Goal: Task Accomplishment & Management: Complete application form

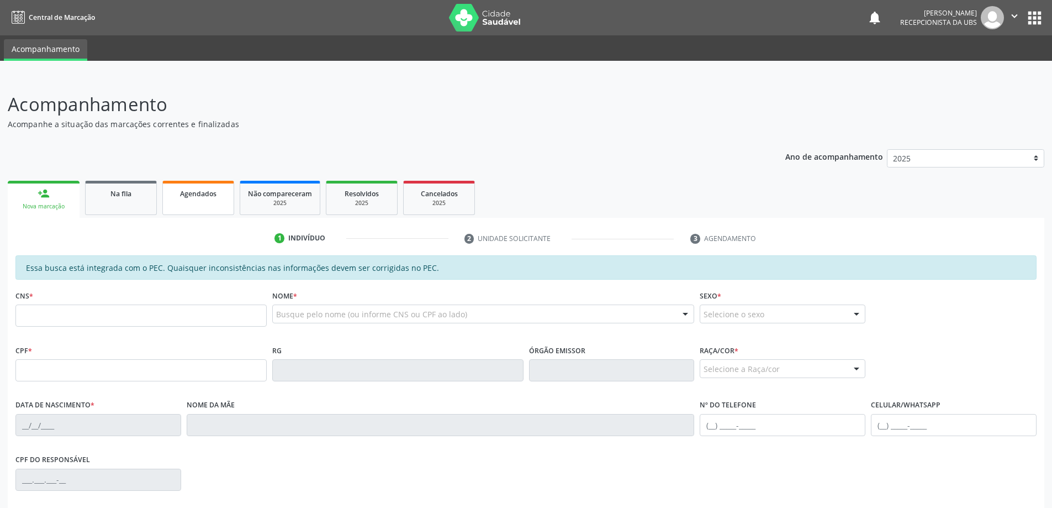
click at [203, 199] on link "Agendados" at bounding box center [198, 198] width 72 height 34
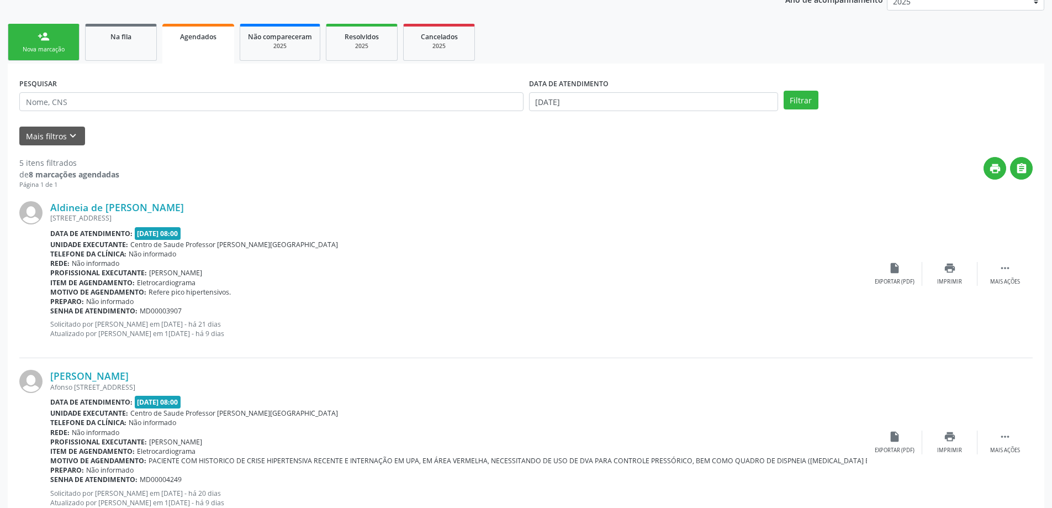
scroll to position [149, 0]
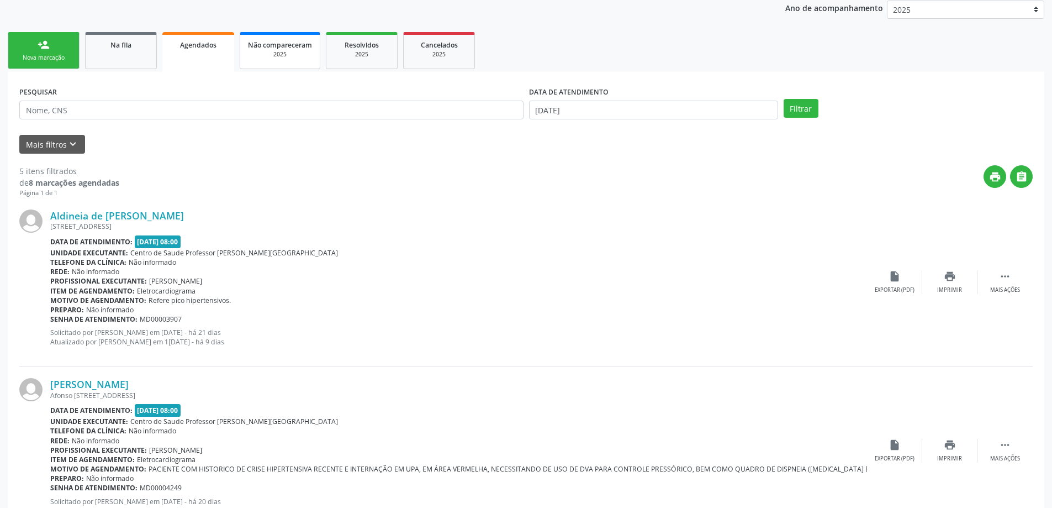
click at [280, 55] on div "2025" at bounding box center [280, 54] width 64 height 8
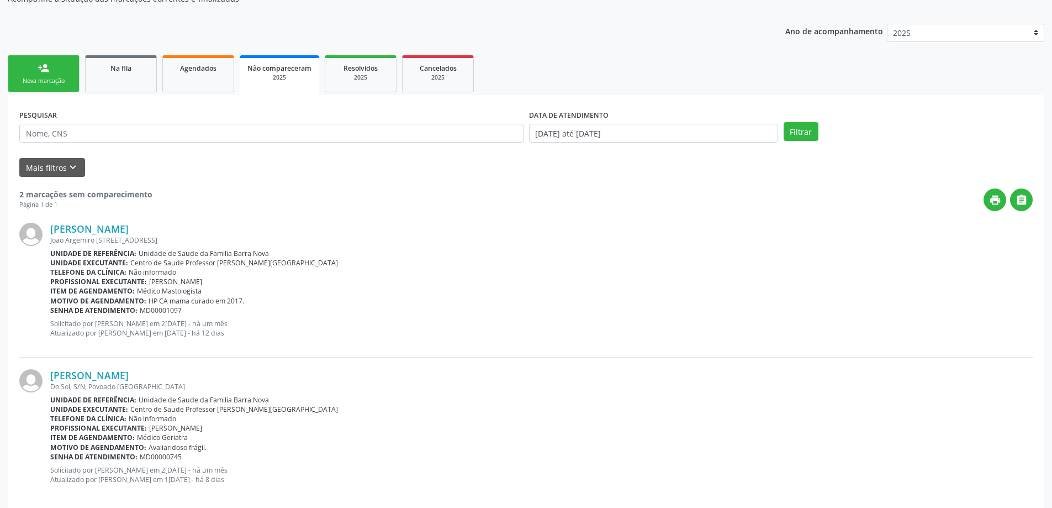
scroll to position [140, 0]
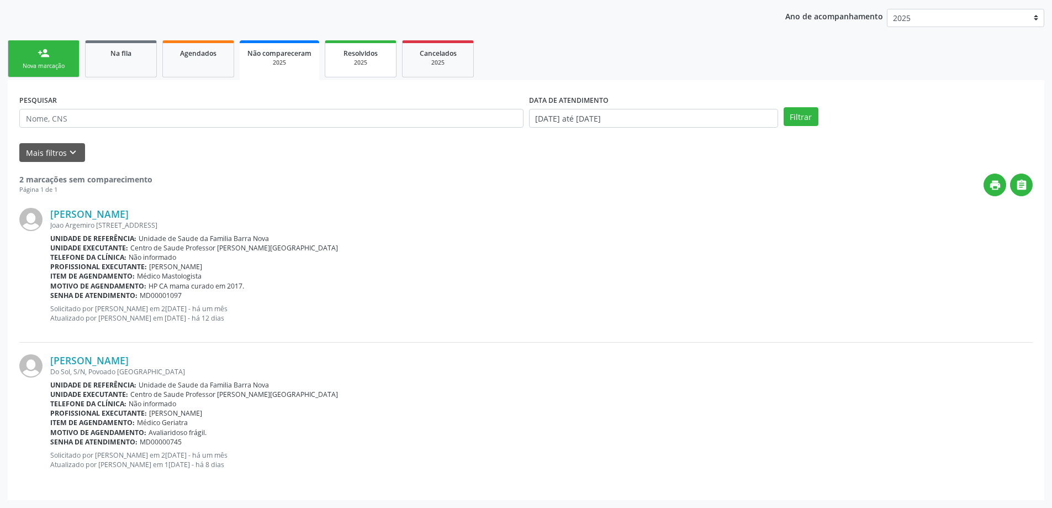
click at [377, 64] on div "2025" at bounding box center [360, 63] width 55 height 8
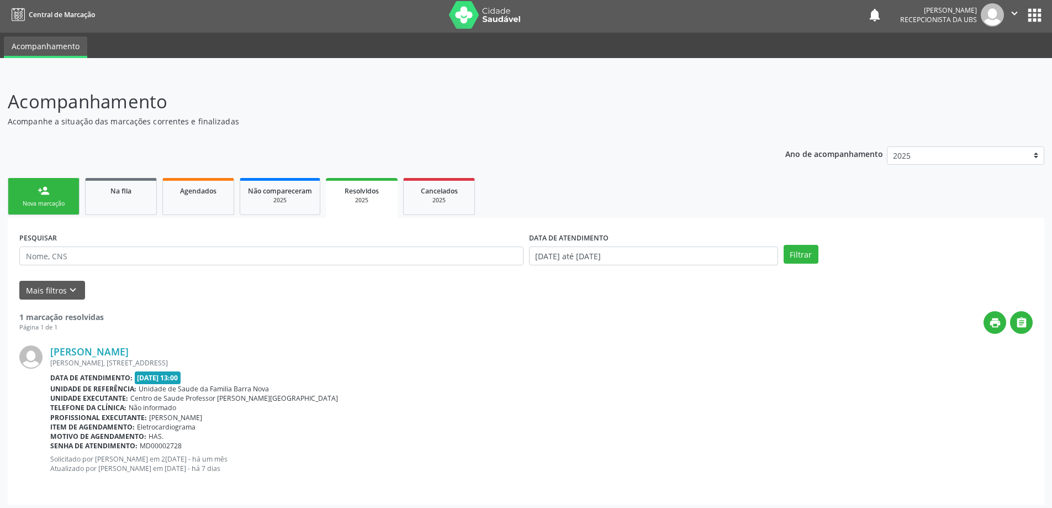
scroll to position [7, 0]
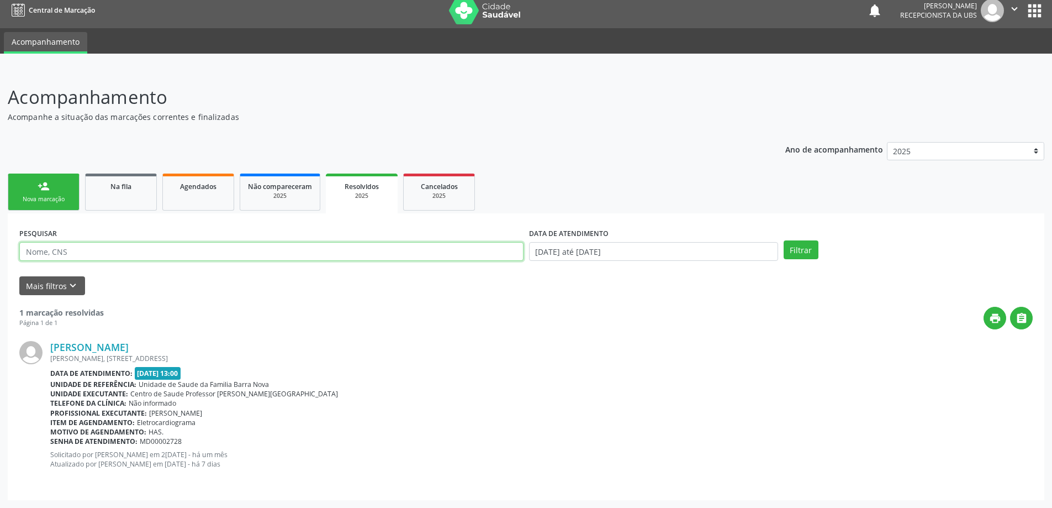
click at [133, 252] on input "text" at bounding box center [271, 251] width 504 height 19
type input "706407684922882"
click at [784, 240] on button "Filtrar" at bounding box center [801, 249] width 35 height 19
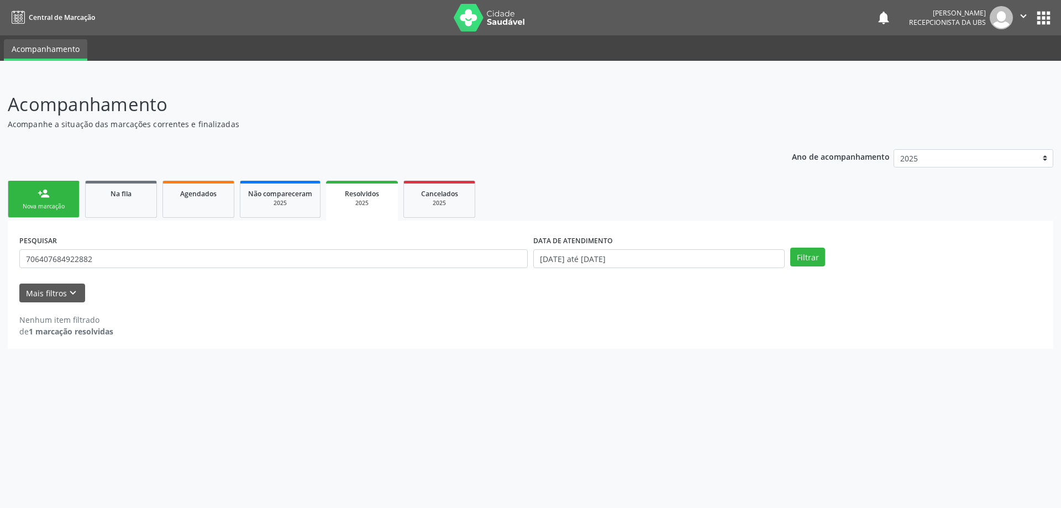
click at [67, 330] on strong "1 marcação resolvidas" at bounding box center [71, 331] width 85 height 10
click at [67, 292] on icon "keyboard_arrow_down" at bounding box center [73, 293] width 12 height 12
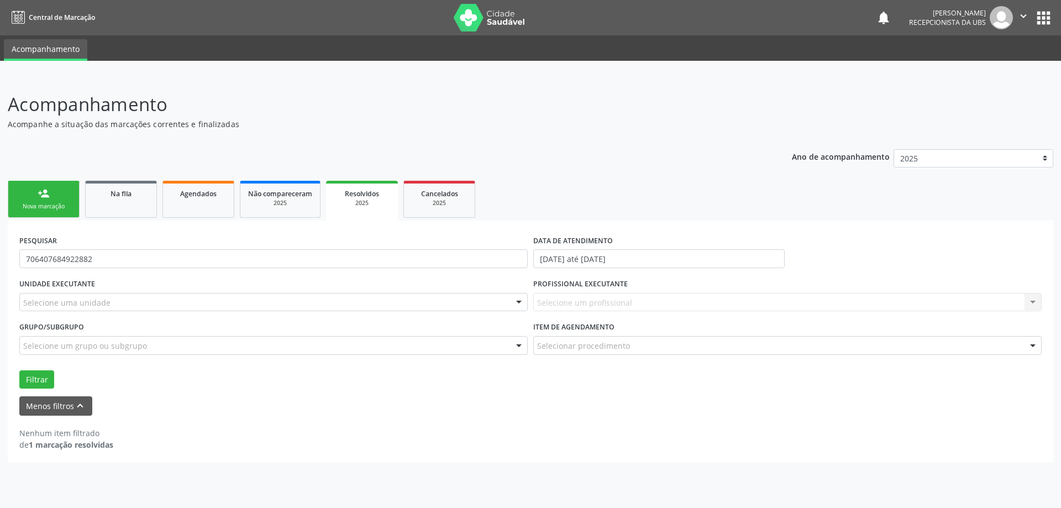
click at [70, 451] on div "PESQUISAR 706407684922882 DATA DE ATENDIMENTO 0[DATE] até 2[DATE] UNIDADE EXECU…" at bounding box center [530, 340] width 1045 height 241
drag, startPoint x: 23, startPoint y: 259, endPoint x: 94, endPoint y: 256, distance: 70.8
click at [94, 256] on input "706407684922882" at bounding box center [273, 258] width 508 height 19
click at [343, 442] on div "Nenhum item filtrado de 1 marcação resolvidas" at bounding box center [530, 438] width 1022 height 23
click at [135, 203] on link "Na fila" at bounding box center [121, 199] width 72 height 37
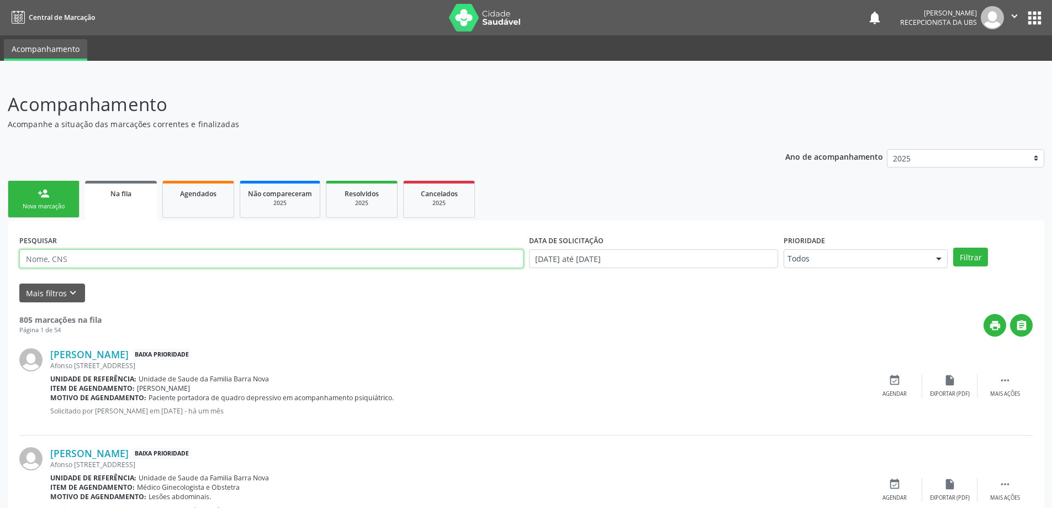
paste input "706407684922882"
type input "706407684922882"
click at [953, 247] on button "Filtrar" at bounding box center [970, 256] width 35 height 19
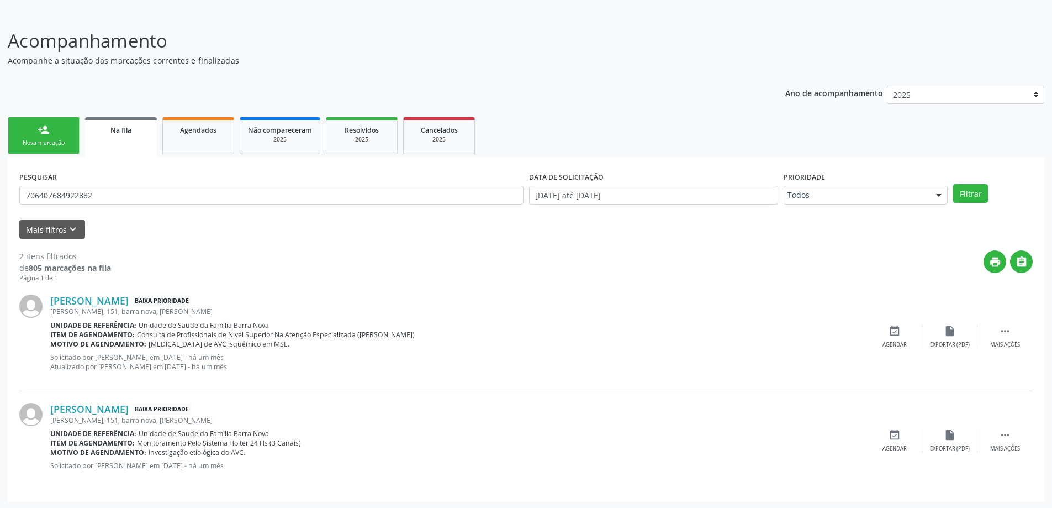
scroll to position [65, 0]
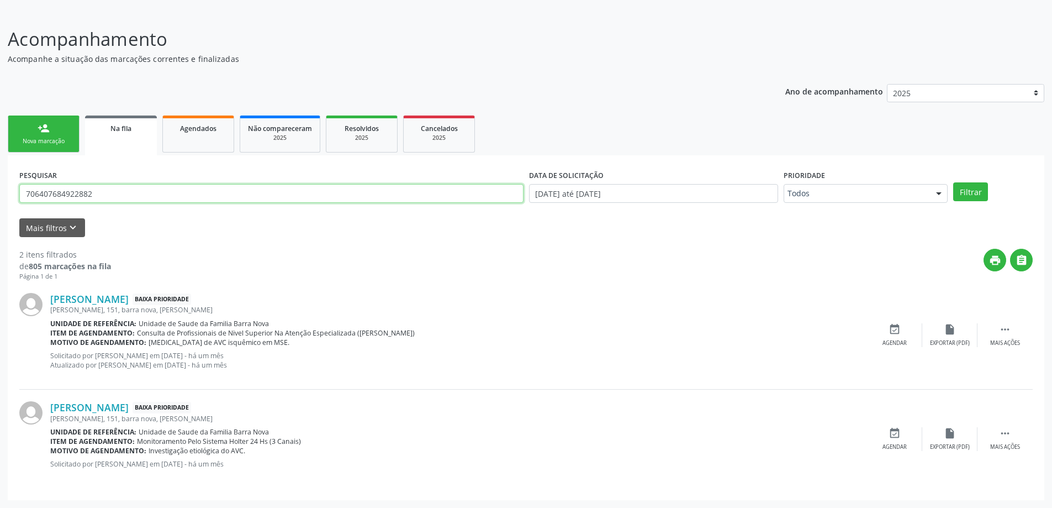
drag, startPoint x: 249, startPoint y: 191, endPoint x: 0, endPoint y: 184, distance: 248.7
click at [0, 184] on div "Acompanhamento Acompanhe a situação das marcações correntes e finalizadas Relat…" at bounding box center [526, 259] width 1052 height 497
click at [41, 130] on div "person_add" at bounding box center [44, 128] width 12 height 12
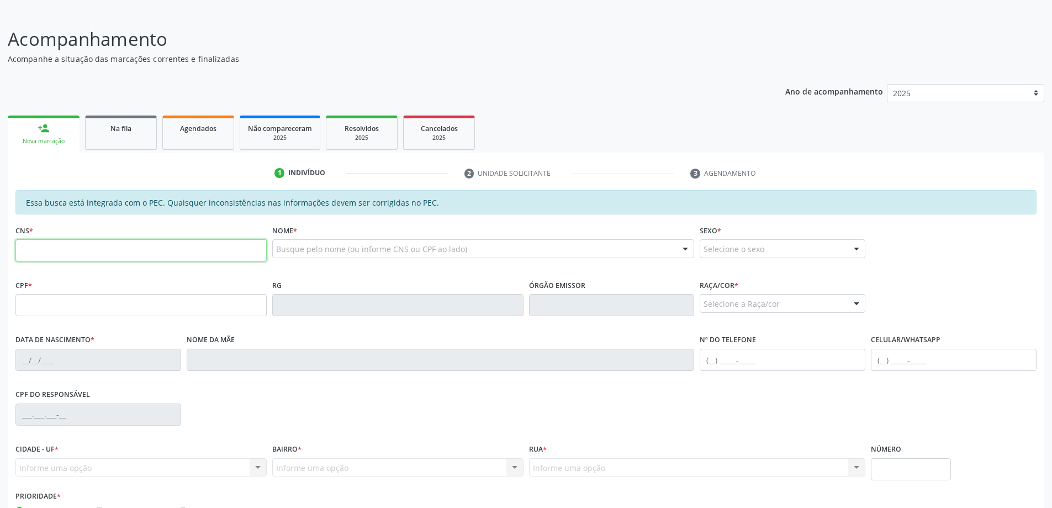
click at [77, 249] on input "text" at bounding box center [140, 250] width 251 height 22
type input "708 1055 1890 8732"
type input "841.663.474-20"
type input "[DATE]"
type input "[PERSON_NAME]"
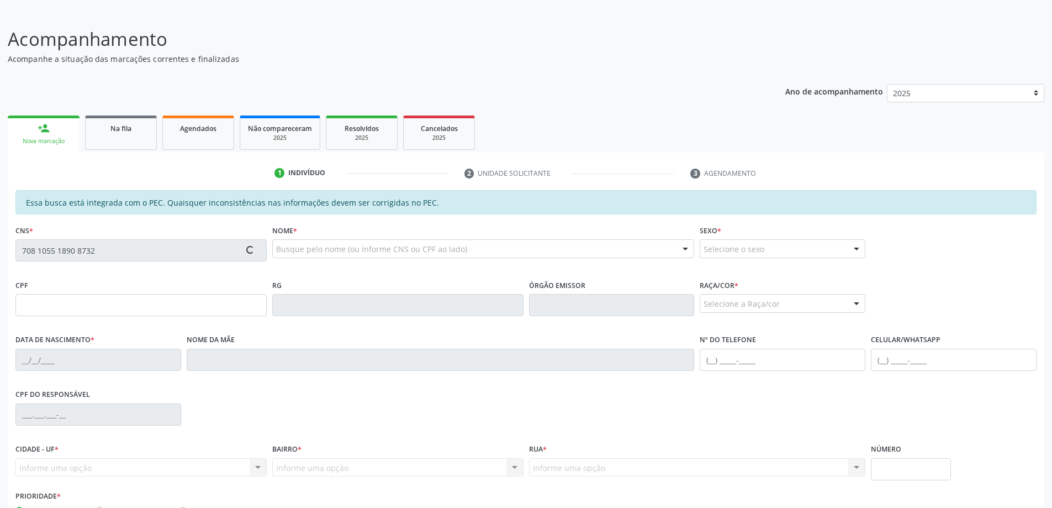
type input "[PHONE_NUMBER]"
type input "S/N"
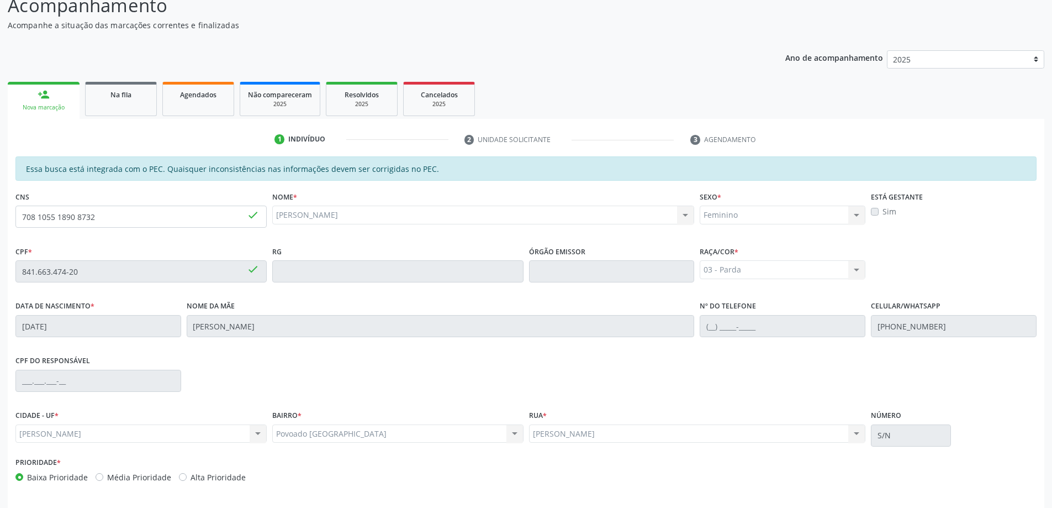
scroll to position [139, 0]
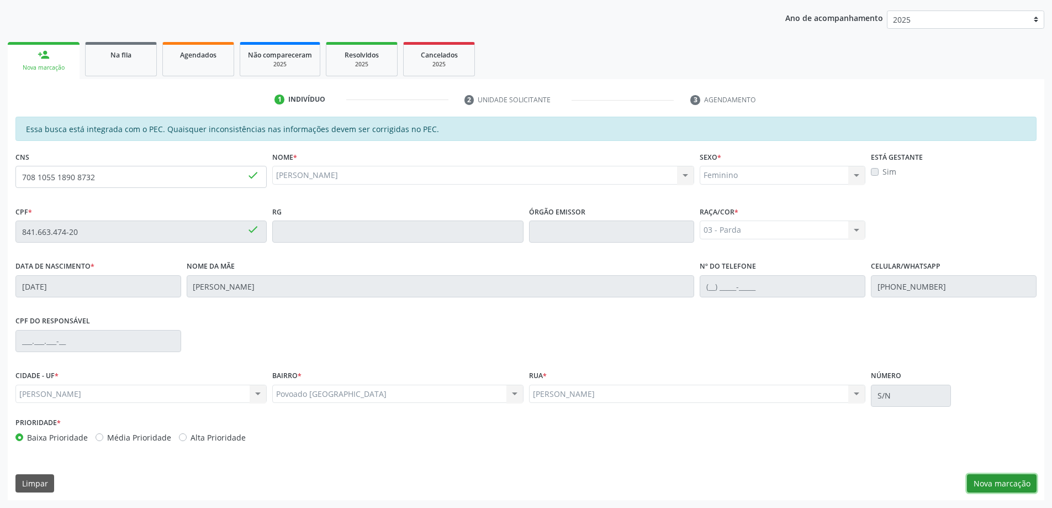
click at [1004, 484] on button "Nova marcação" at bounding box center [1002, 483] width 70 height 19
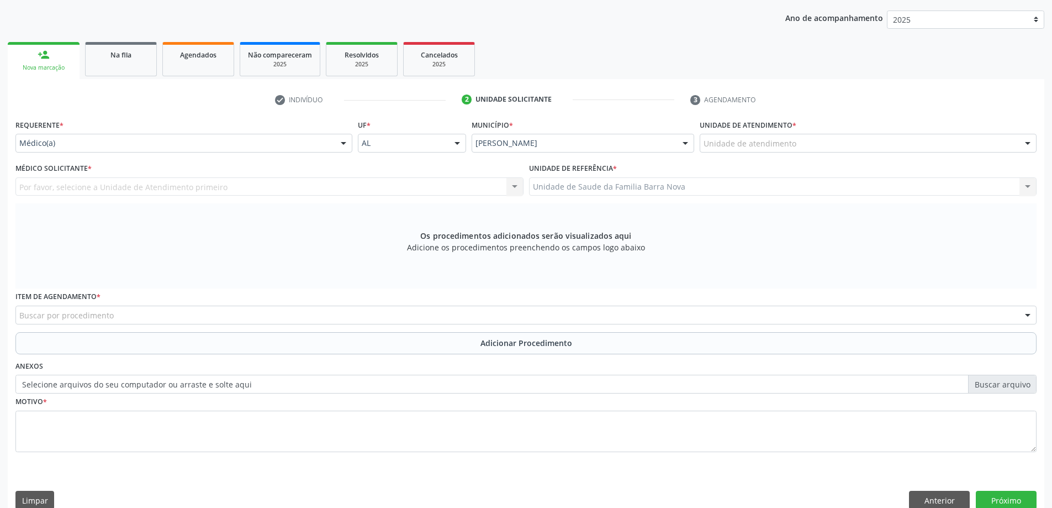
click at [819, 146] on div "Unidade de atendimento" at bounding box center [868, 143] width 337 height 19
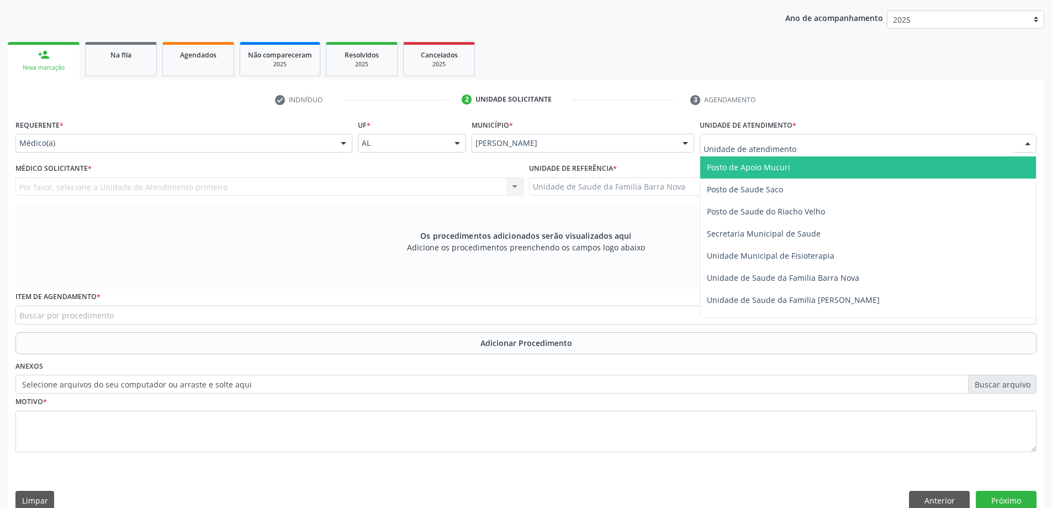
scroll to position [497, 0]
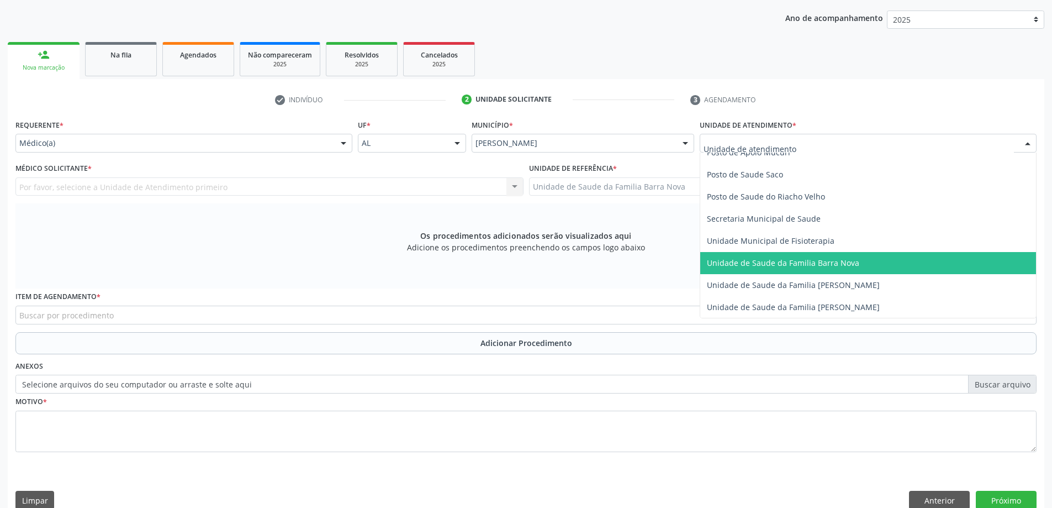
click at [774, 267] on span "Unidade de Saude da Familia Barra Nova" at bounding box center [783, 262] width 152 height 10
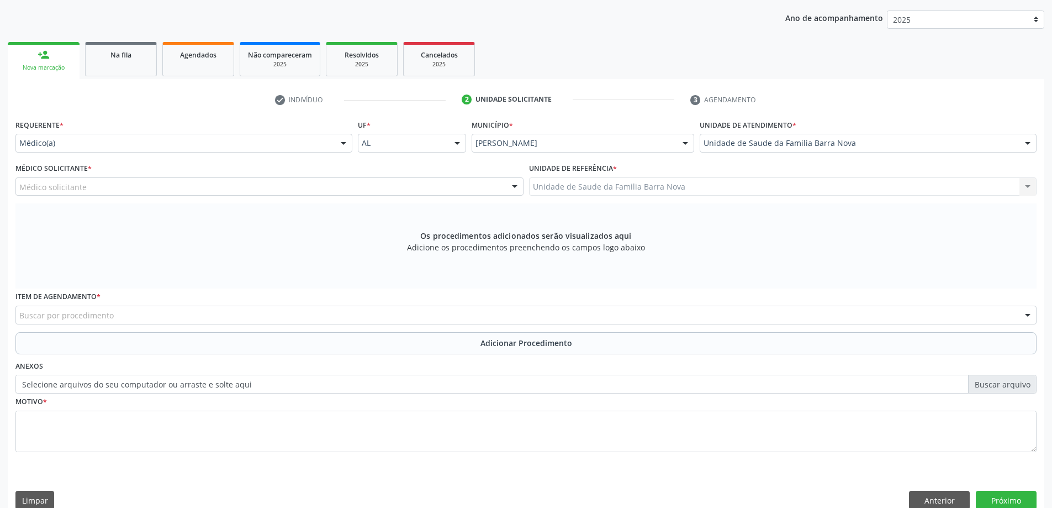
click at [135, 188] on div "Médico solicitante" at bounding box center [269, 186] width 508 height 19
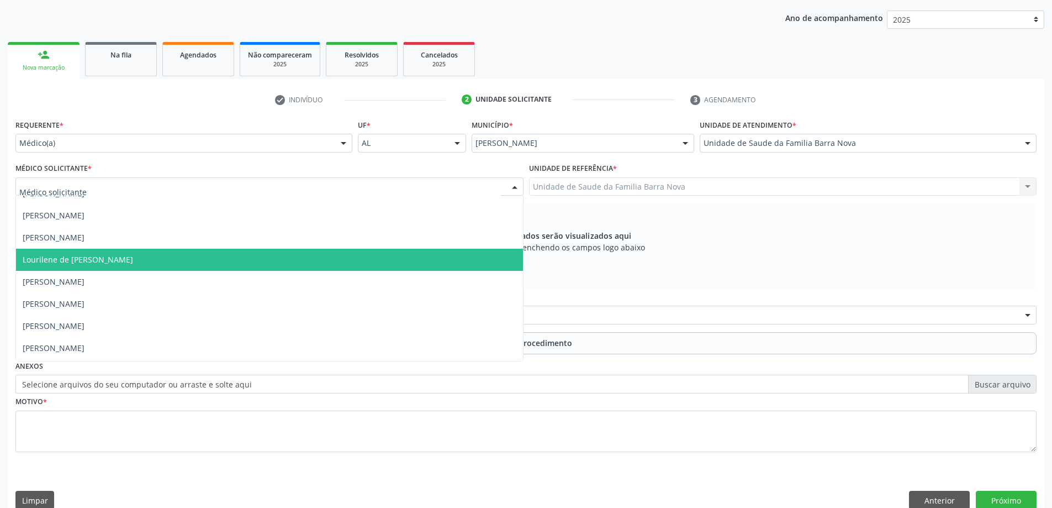
scroll to position [55, 0]
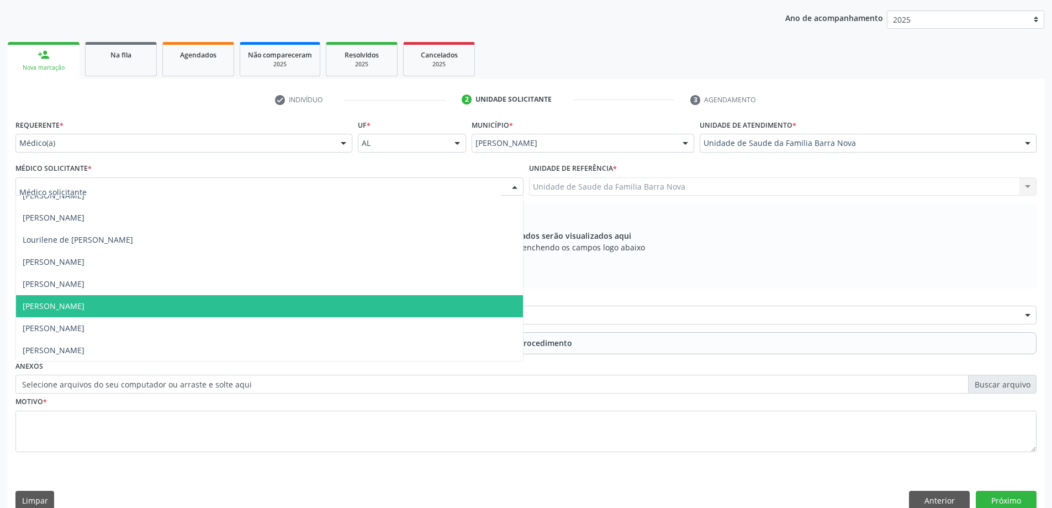
click at [142, 308] on span "[PERSON_NAME]" at bounding box center [269, 306] width 507 height 22
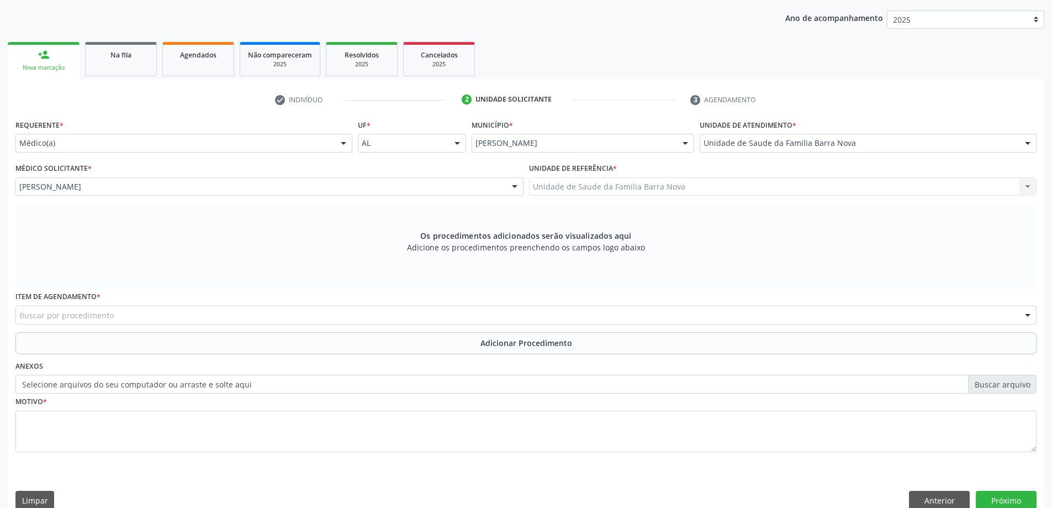
click at [351, 315] on div "Buscar por procedimento" at bounding box center [525, 314] width 1021 height 19
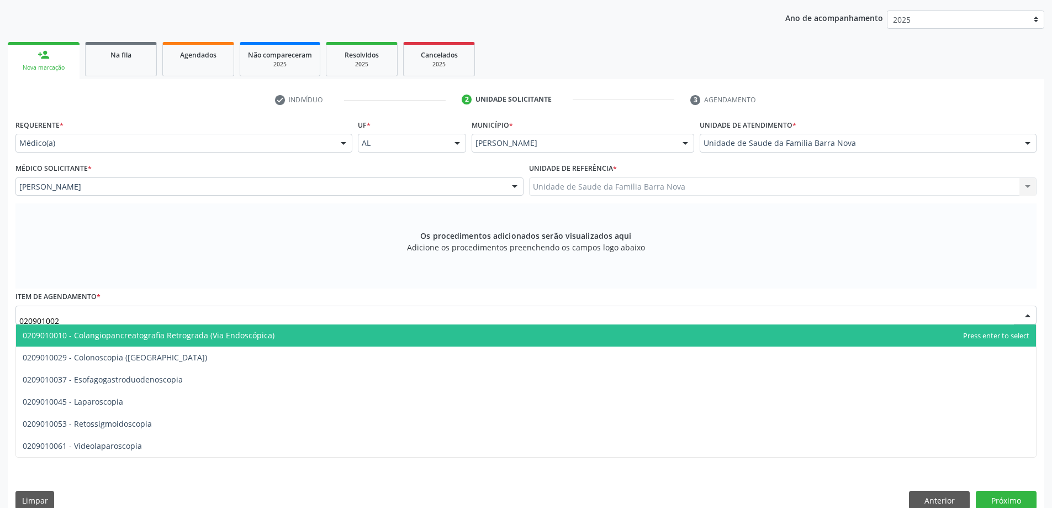
type input "0209010029"
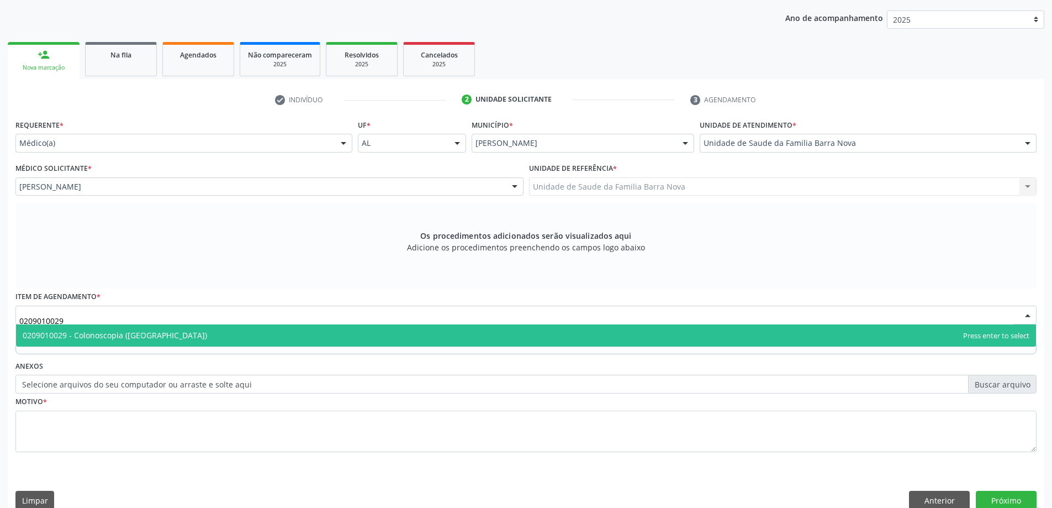
click at [365, 339] on span "0209010029 - Colonoscopia ([GEOGRAPHIC_DATA])" at bounding box center [526, 335] width 1020 height 22
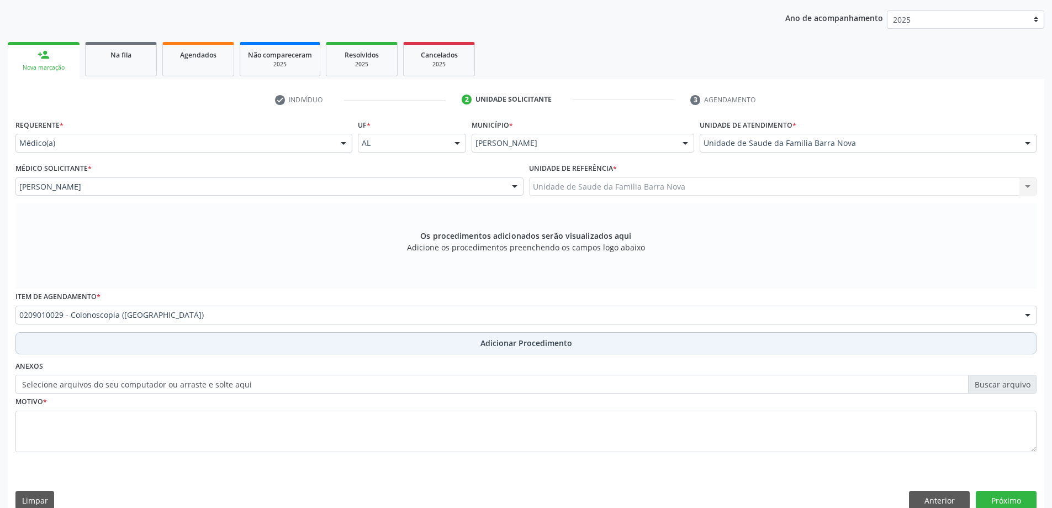
click at [516, 344] on span "Adicionar Procedimento" at bounding box center [527, 343] width 92 height 12
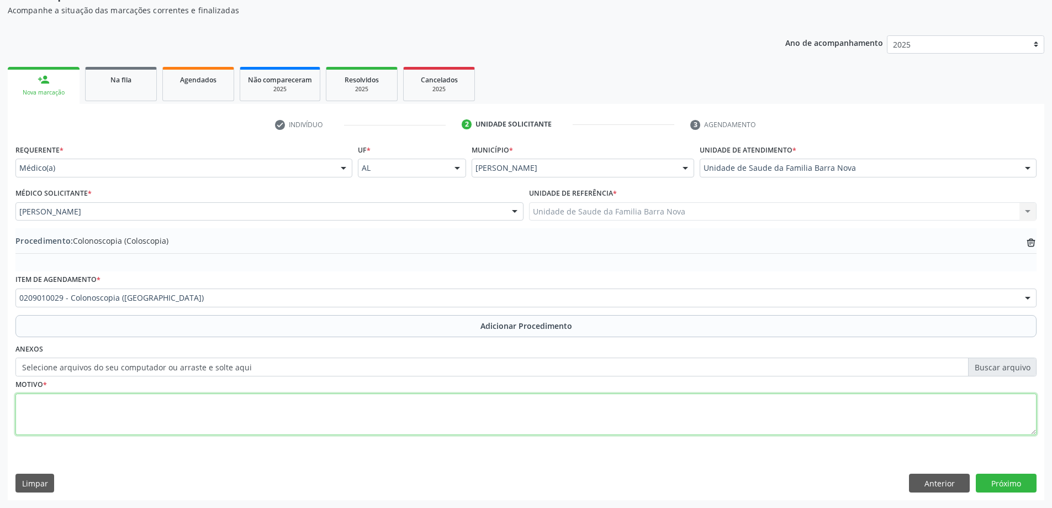
click at [181, 416] on textarea at bounding box center [525, 414] width 1021 height 42
type textarea "Refere pólipos em colonoscopia prévia."
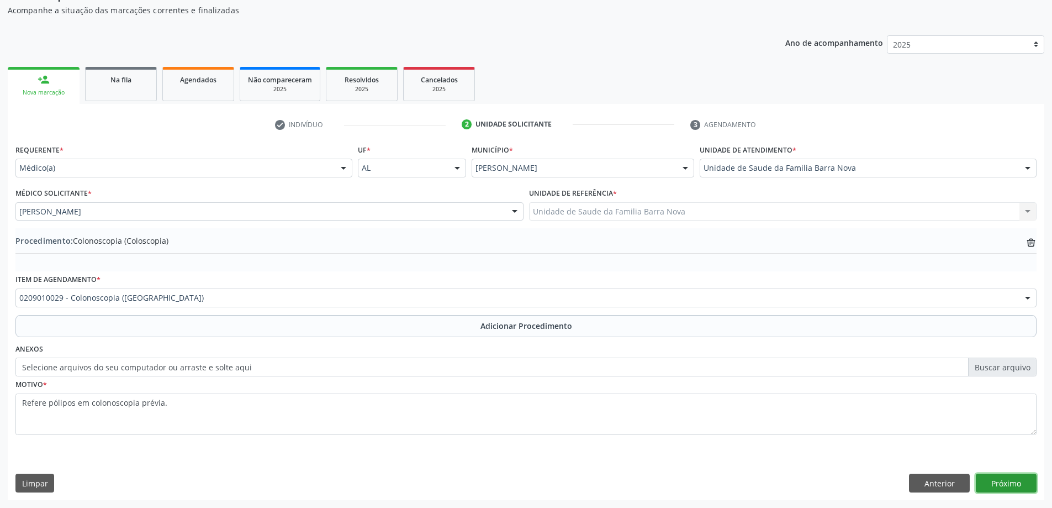
click at [995, 486] on button "Próximo" at bounding box center [1006, 482] width 61 height 19
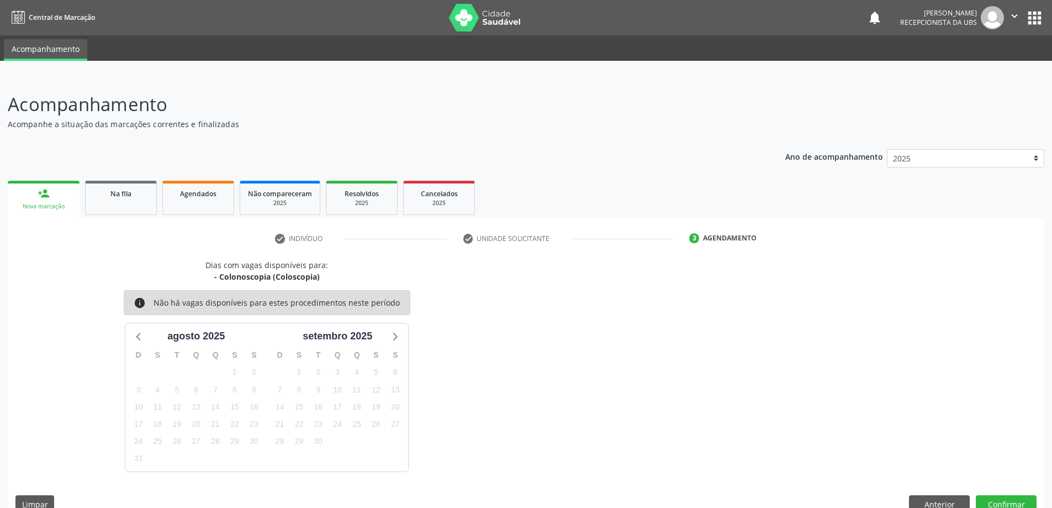
scroll to position [21, 0]
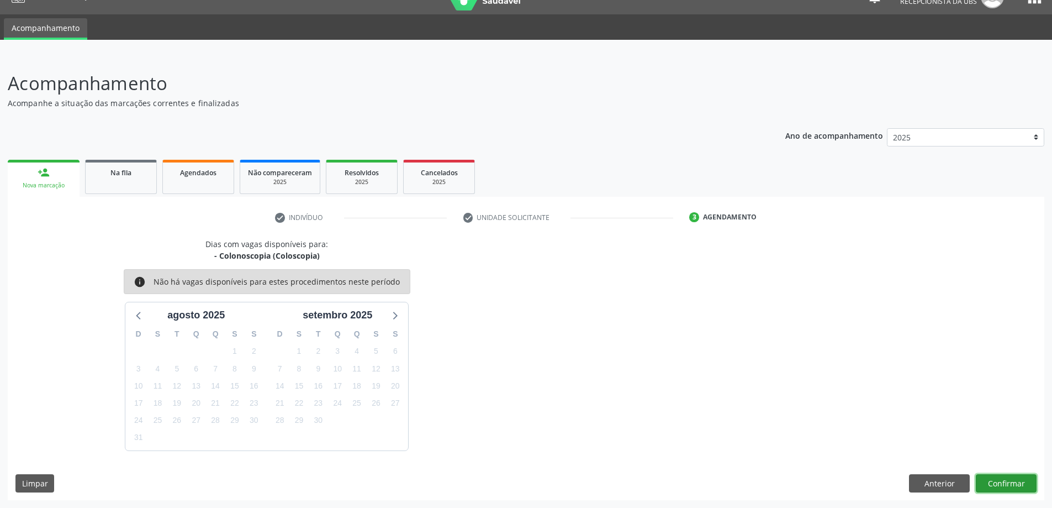
click at [993, 481] on button "Confirmar" at bounding box center [1006, 483] width 61 height 19
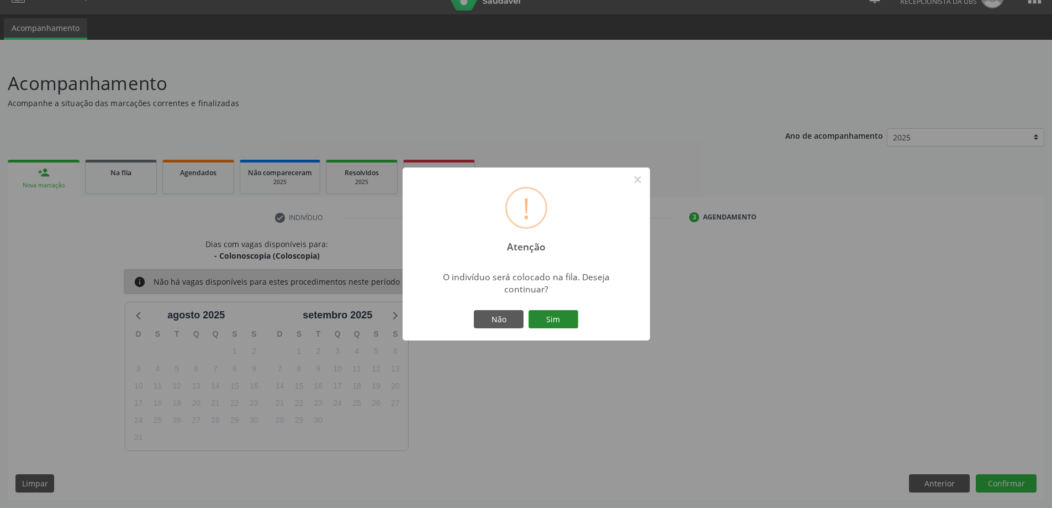
click at [555, 315] on button "Sim" at bounding box center [554, 319] width 50 height 19
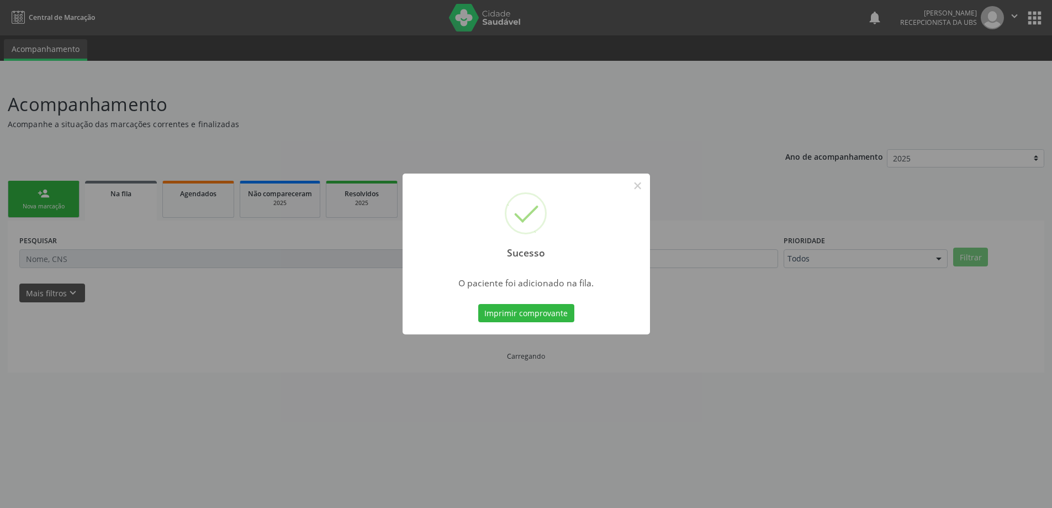
scroll to position [0, 0]
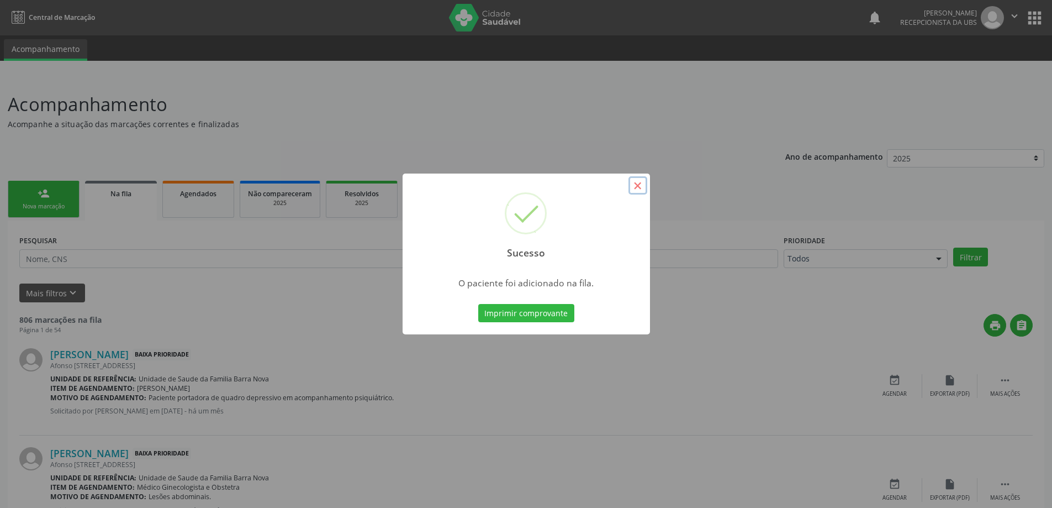
click at [636, 185] on button "×" at bounding box center [638, 185] width 19 height 19
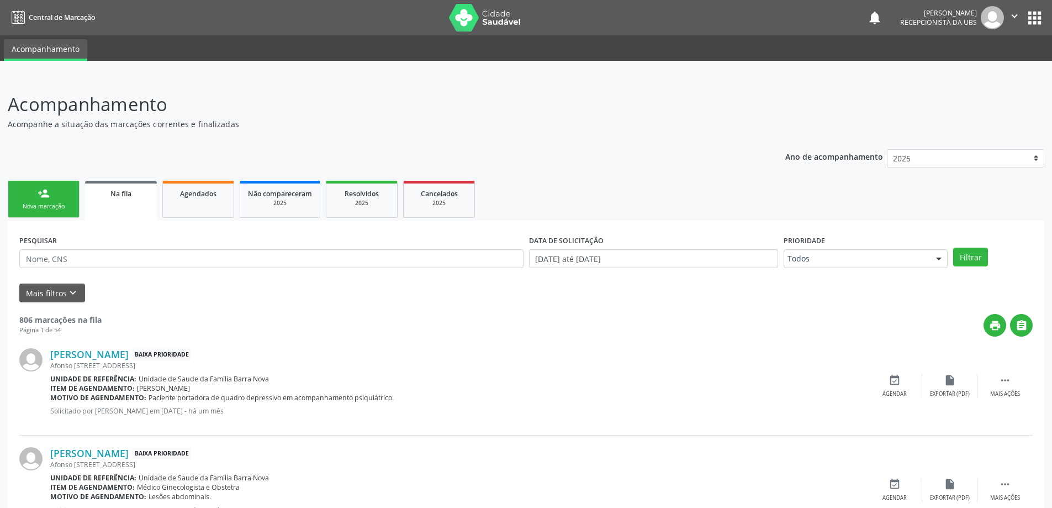
click at [29, 193] on link "person_add Nova marcação" at bounding box center [44, 199] width 72 height 37
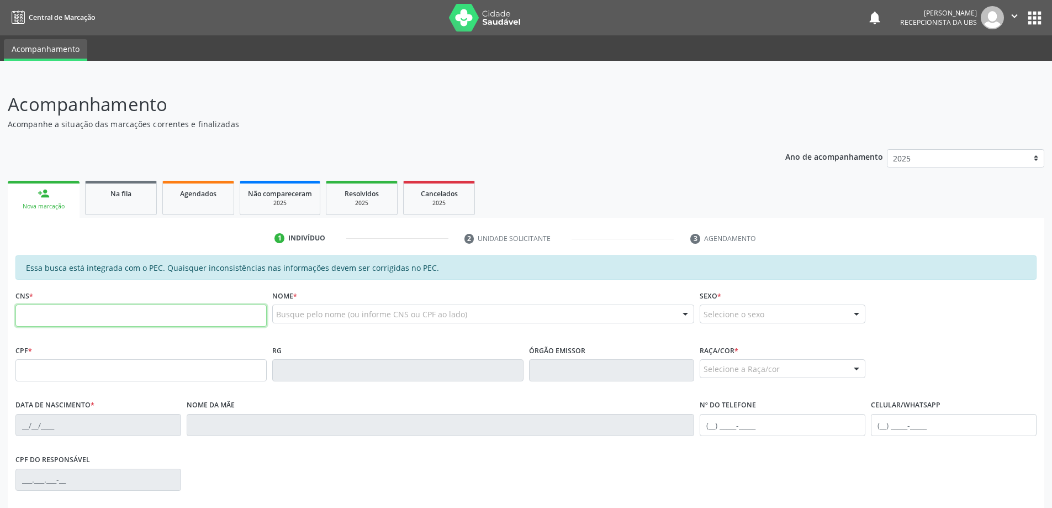
click at [70, 317] on input "text" at bounding box center [140, 315] width 251 height 22
type input "708 0003 0007 3623"
type input "076.494.024-44"
type input "0[DATE]"
type input "[PERSON_NAME]"
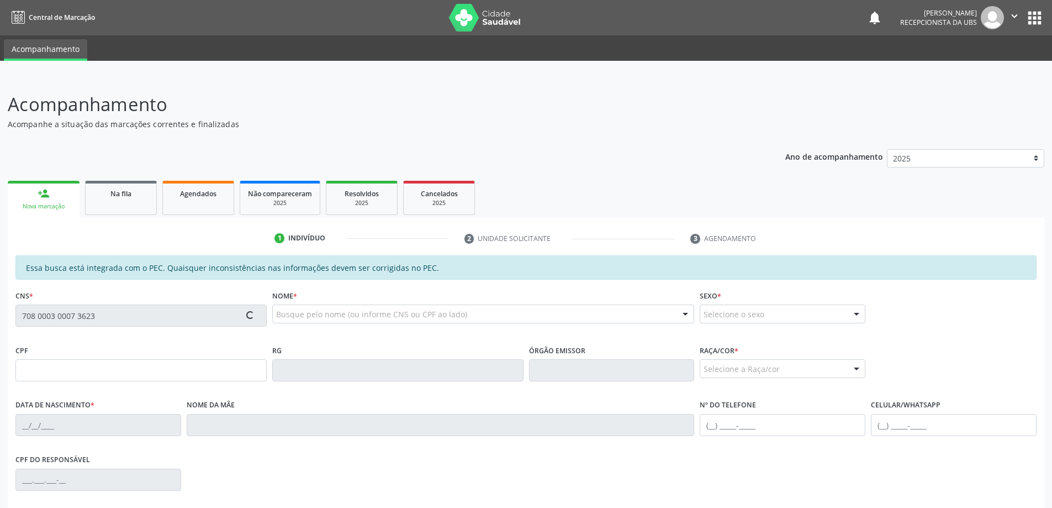
type input "[PHONE_NUMBER]"
type input "306"
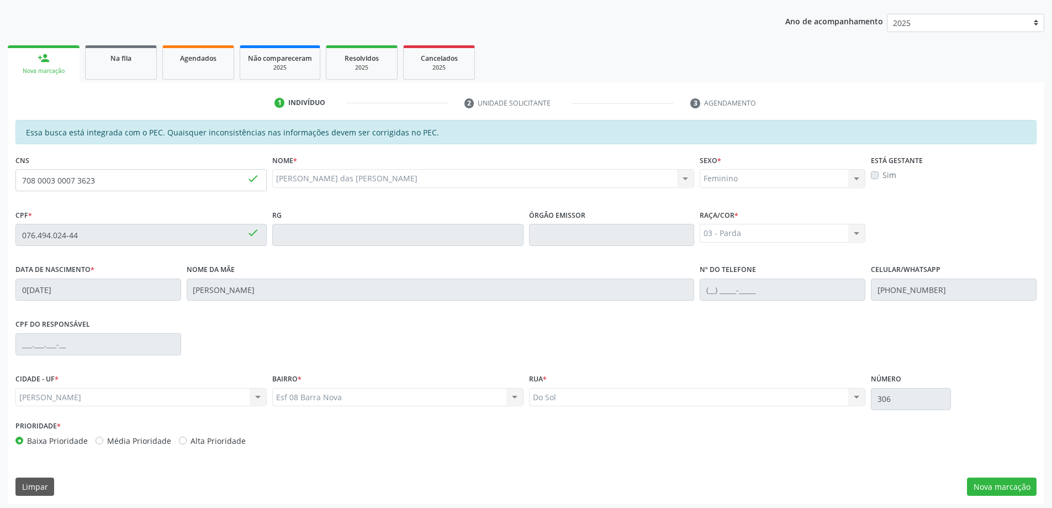
scroll to position [139, 0]
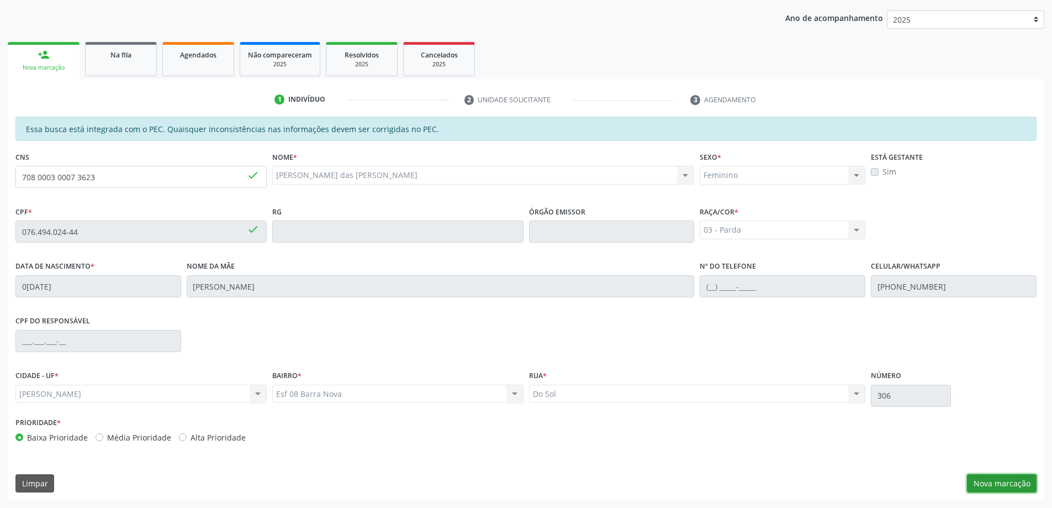
click at [1006, 482] on button "Nova marcação" at bounding box center [1002, 483] width 70 height 19
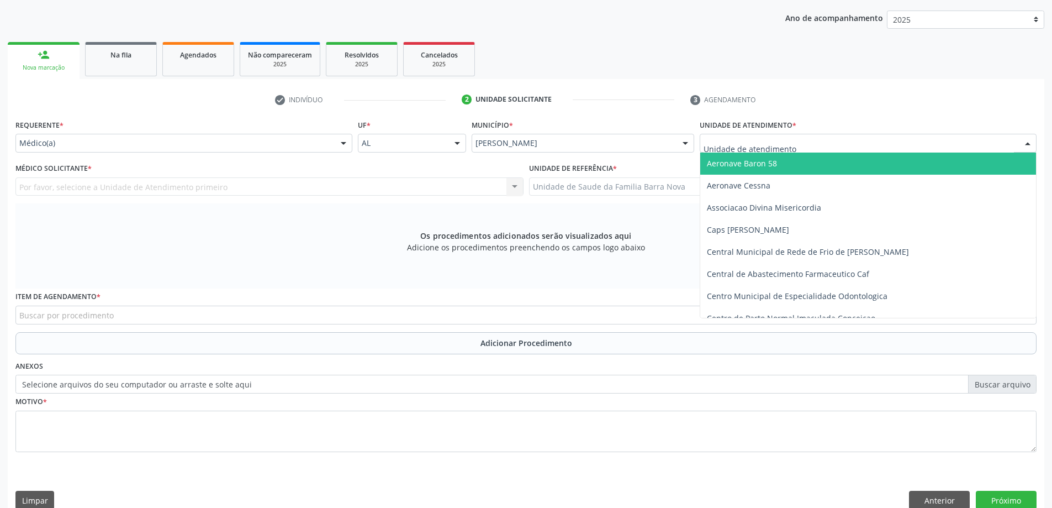
click at [800, 144] on div at bounding box center [868, 143] width 337 height 19
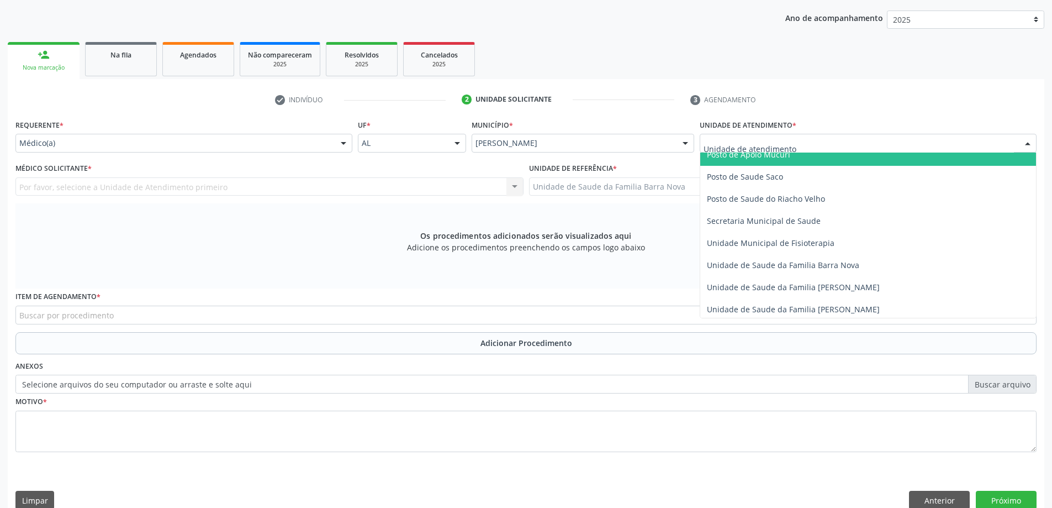
scroll to position [497, 0]
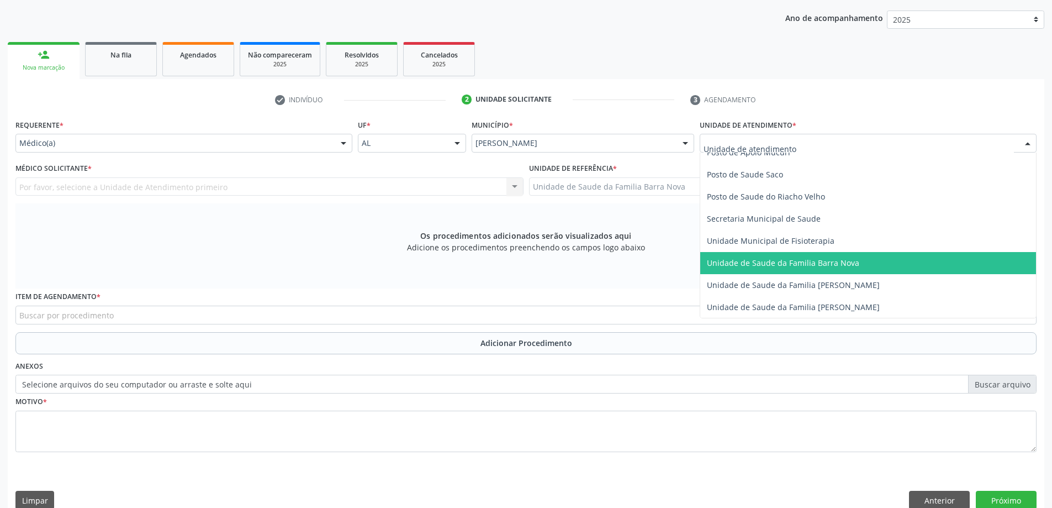
click at [802, 262] on span "Unidade de Saude da Familia Barra Nova" at bounding box center [783, 262] width 152 height 10
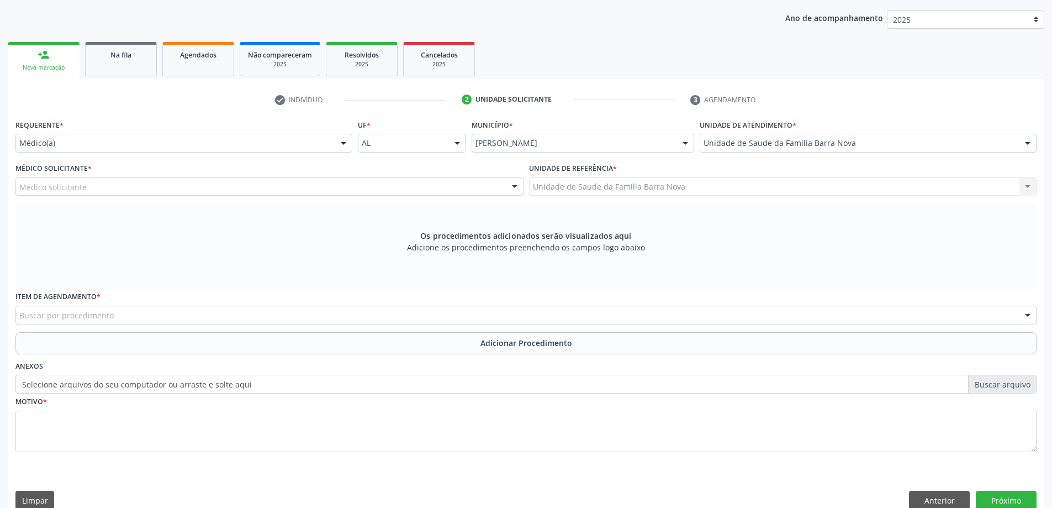
click at [210, 188] on div "Médico solicitante" at bounding box center [269, 186] width 508 height 19
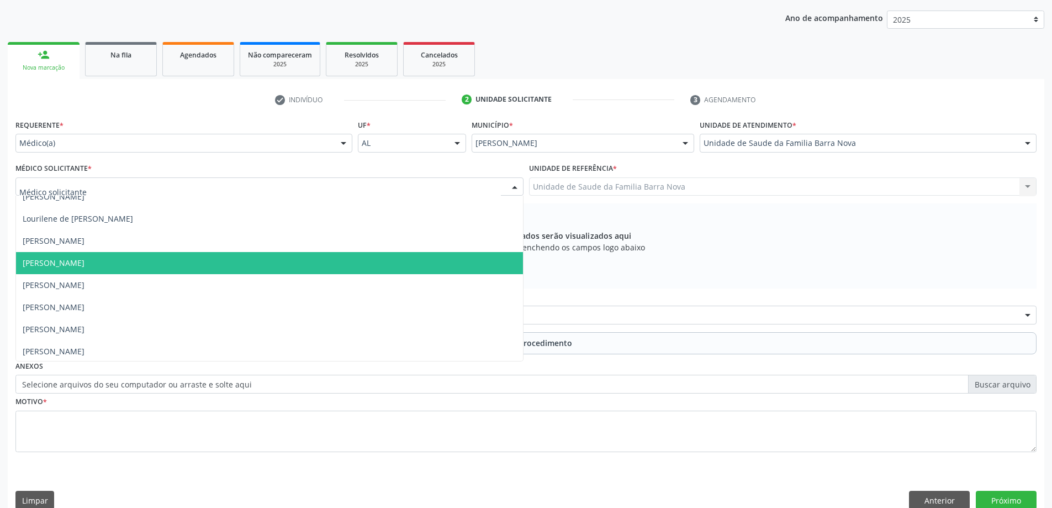
scroll to position [78, 0]
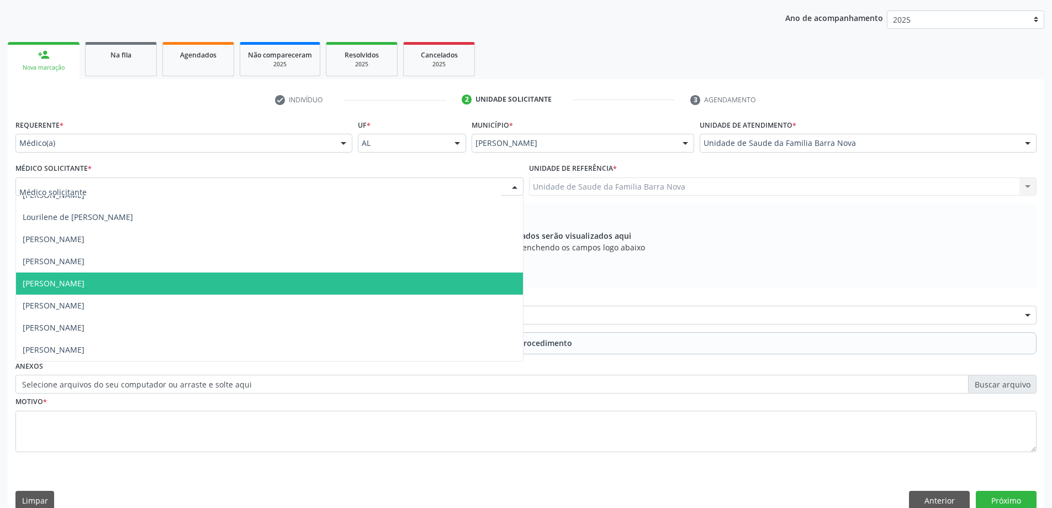
click at [220, 283] on span "[PERSON_NAME]" at bounding box center [269, 283] width 507 height 22
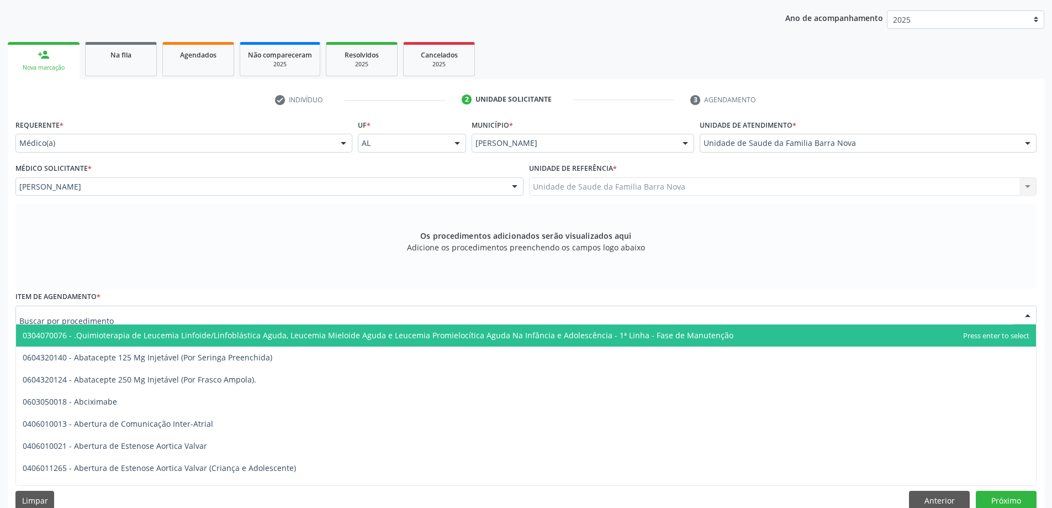
click at [271, 317] on div at bounding box center [525, 314] width 1021 height 19
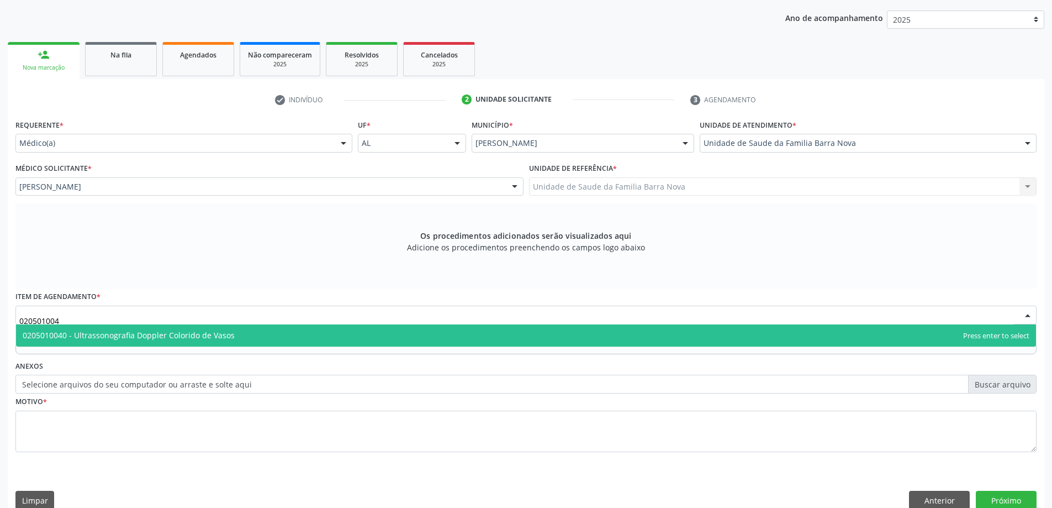
type input "0205010040"
click at [266, 340] on span "0205010040 - Ultrassonografia Doppler Colorido de Vasos" at bounding box center [526, 335] width 1020 height 22
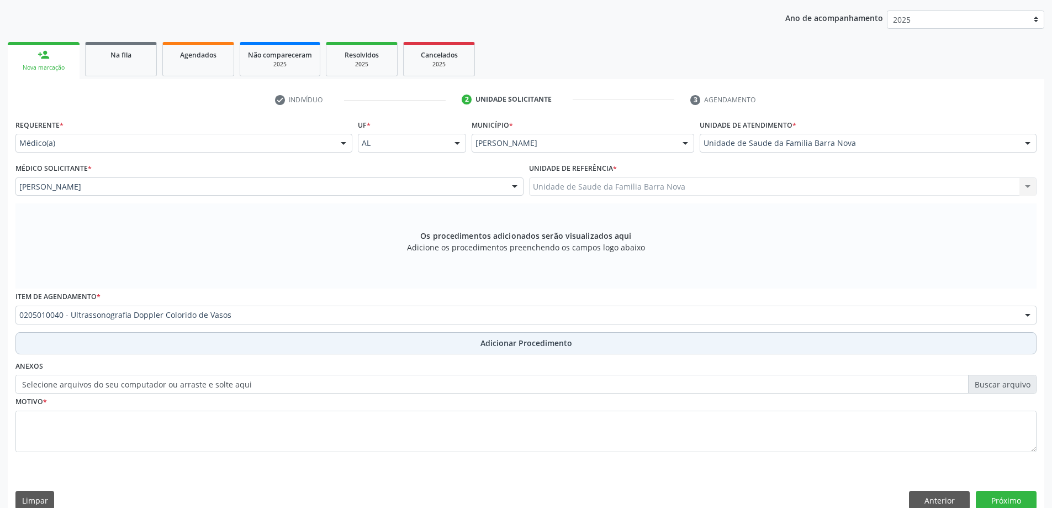
click at [445, 348] on button "Adicionar Procedimento" at bounding box center [525, 343] width 1021 height 22
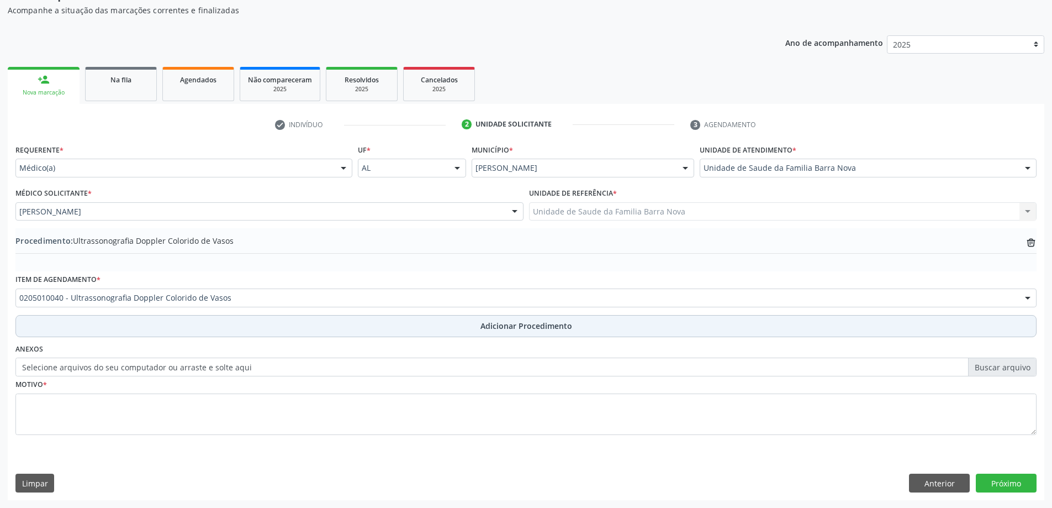
scroll to position [114, 0]
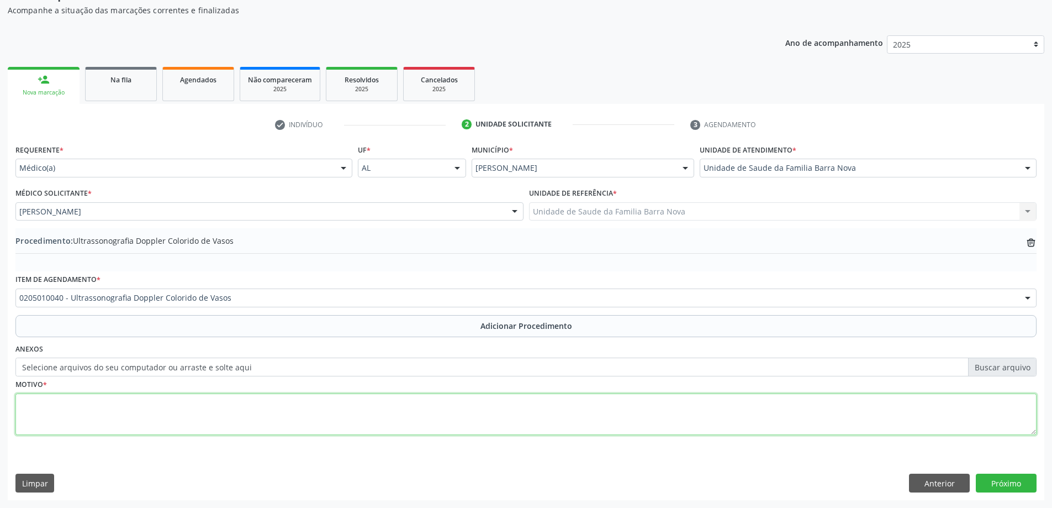
click at [225, 419] on textarea at bounding box center [525, 414] width 1021 height 42
click at [73, 402] on textarea "Bilateralmente/" at bounding box center [525, 414] width 1021 height 42
click at [80, 402] on textarea "Bilateralmente /" at bounding box center [525, 414] width 1021 height 42
type textarea "Bilateralmente / venoso."
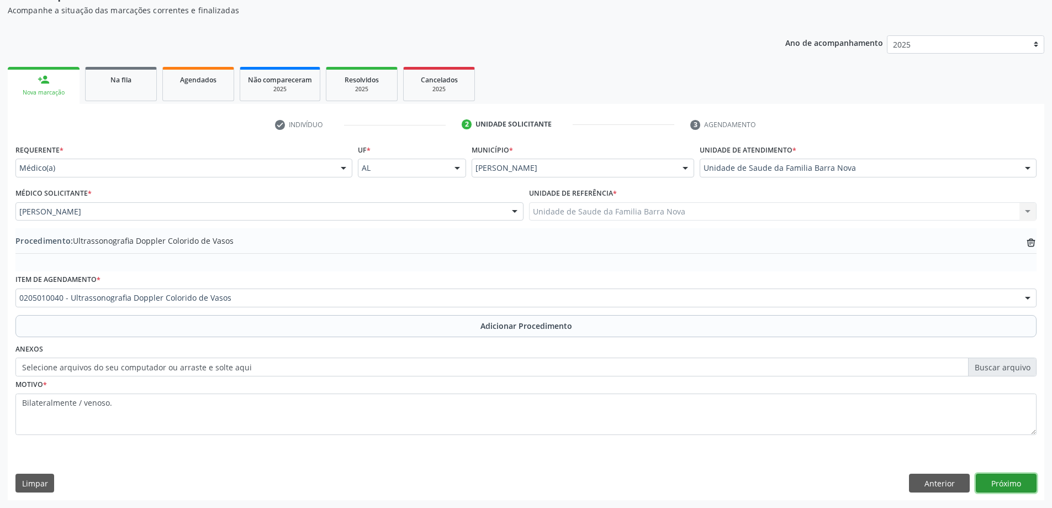
click at [1001, 482] on button "Próximo" at bounding box center [1006, 482] width 61 height 19
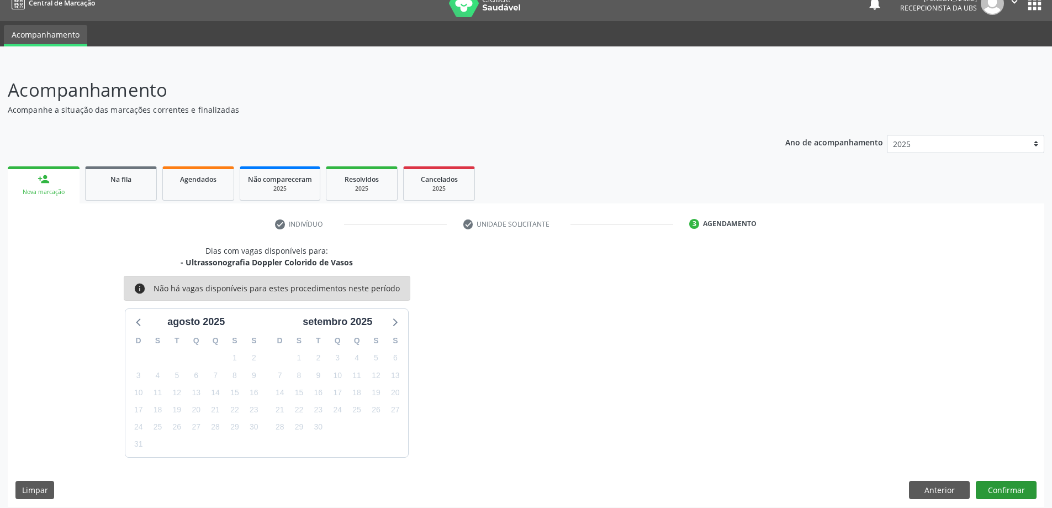
scroll to position [21, 0]
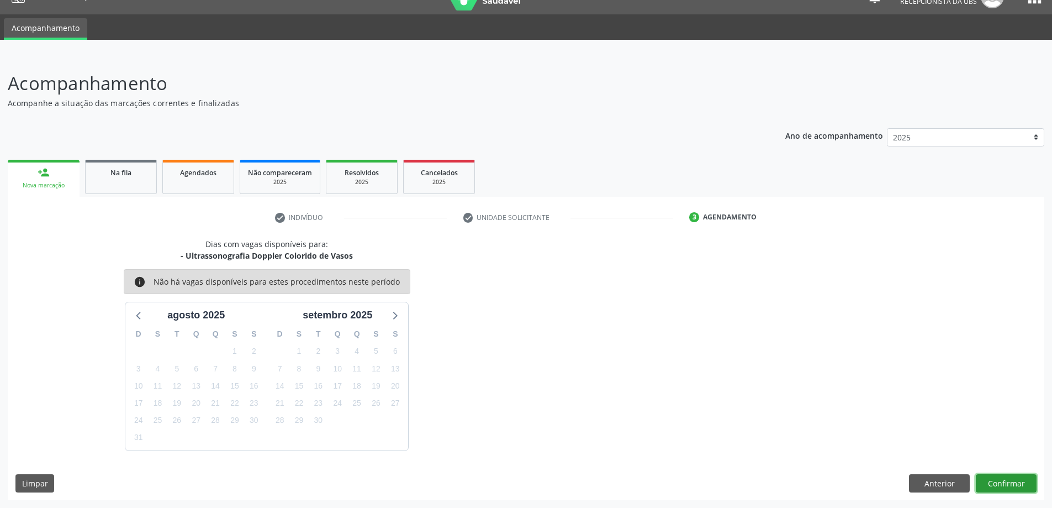
click at [1003, 482] on button "Confirmar" at bounding box center [1006, 483] width 61 height 19
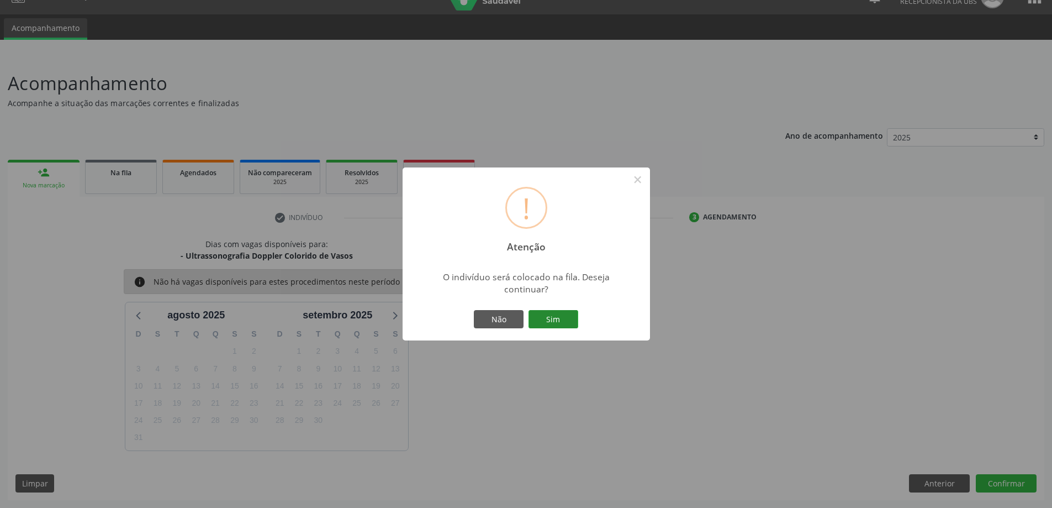
click at [545, 320] on button "Sim" at bounding box center [554, 319] width 50 height 19
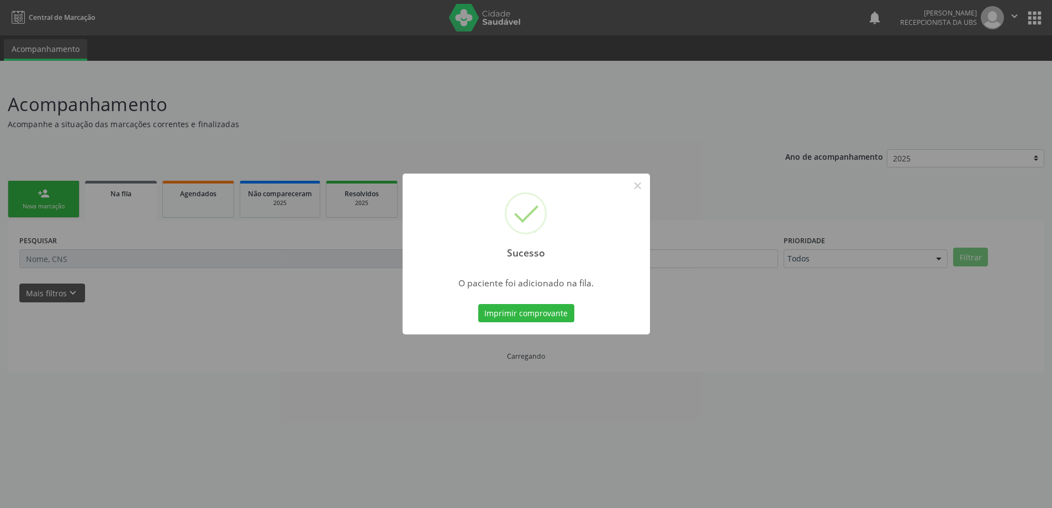
scroll to position [0, 0]
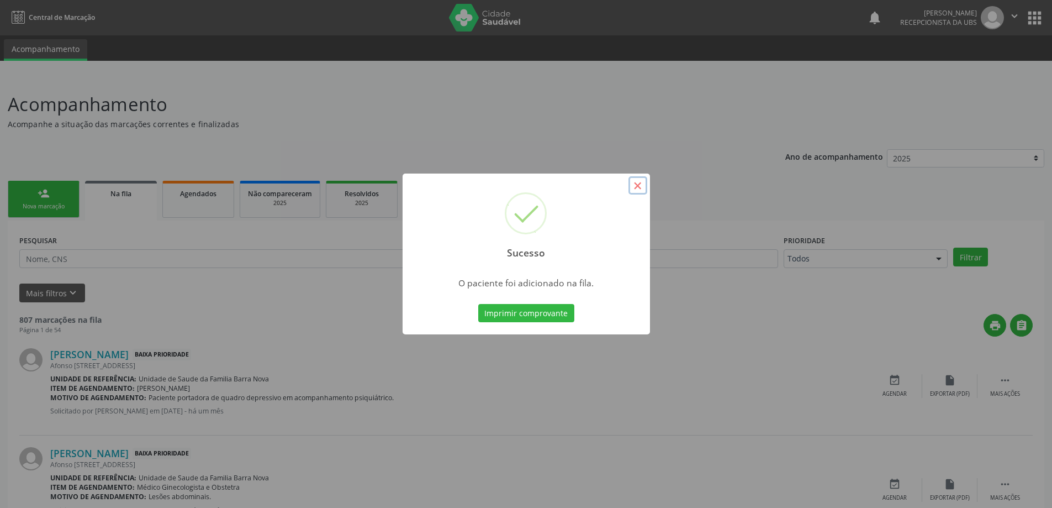
click at [639, 184] on button "×" at bounding box center [638, 185] width 19 height 19
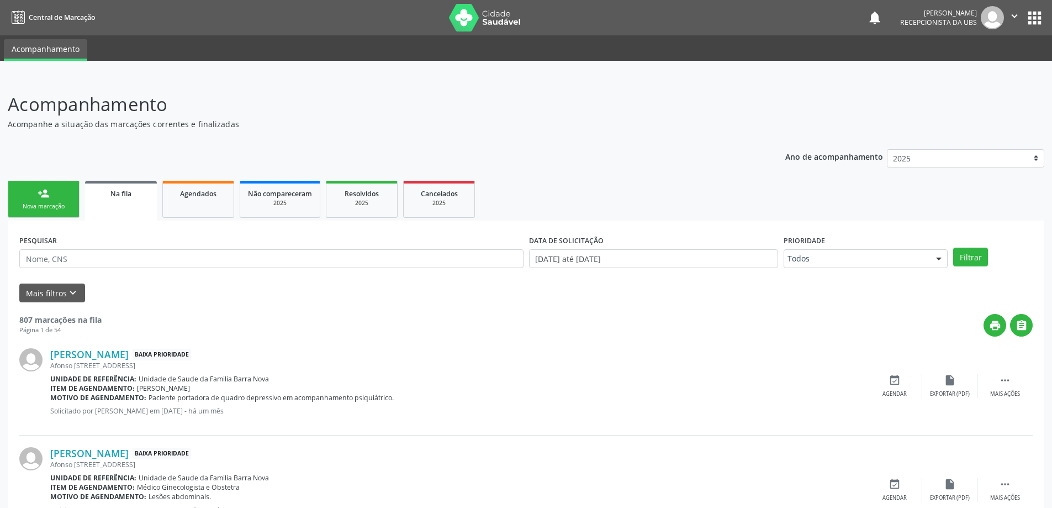
click at [56, 217] on link "person_add Nova marcação" at bounding box center [44, 199] width 72 height 37
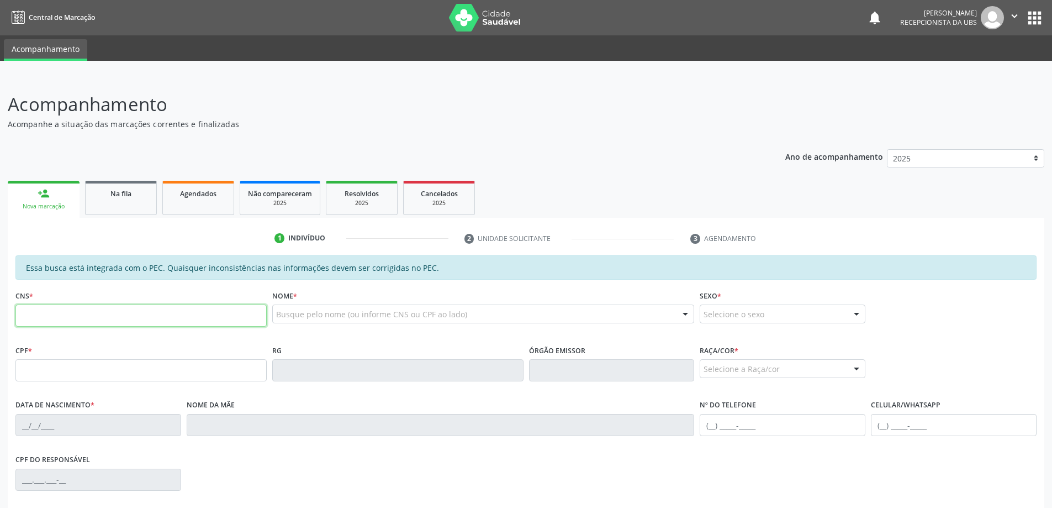
click at [54, 318] on input "text" at bounding box center [140, 315] width 251 height 22
type input "708 0003 0007 3623"
type input "076.494.024-44"
type input "0[DATE]"
type input "[PERSON_NAME]"
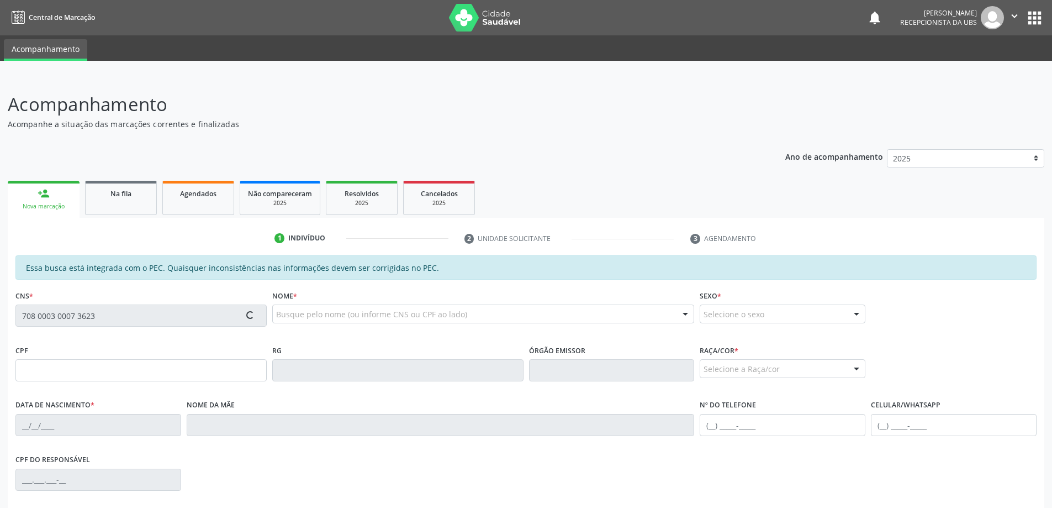
type input "[PHONE_NUMBER]"
type input "306"
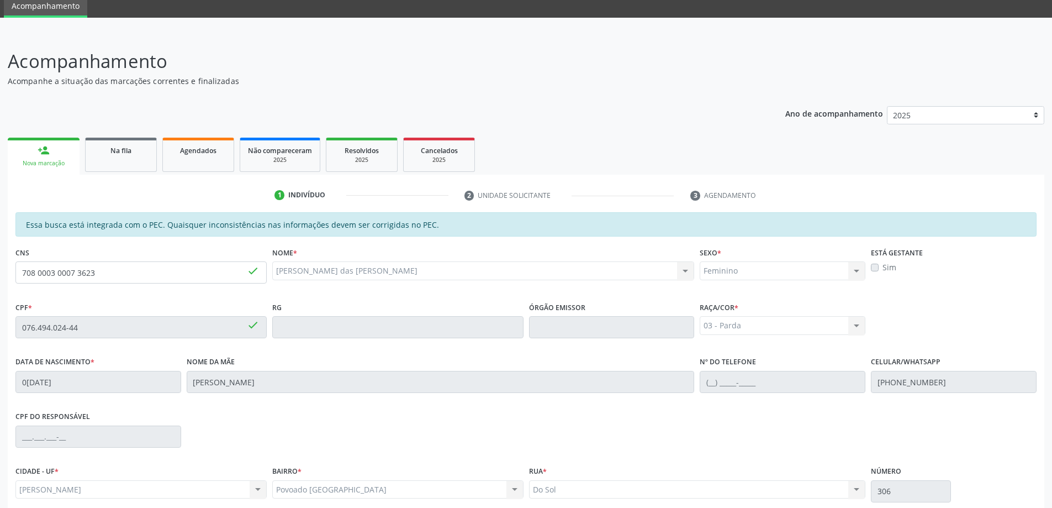
scroll to position [139, 0]
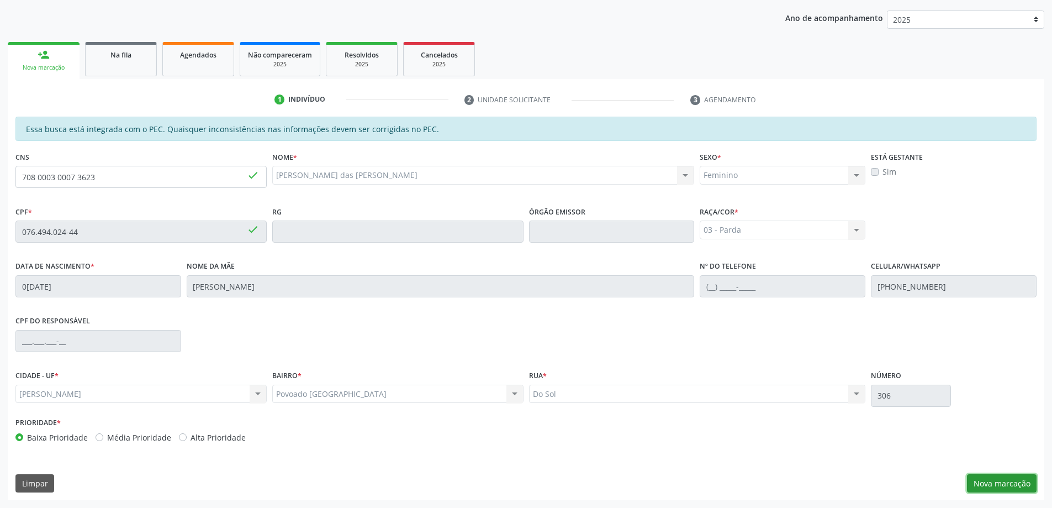
click at [1000, 486] on button "Nova marcação" at bounding box center [1002, 483] width 70 height 19
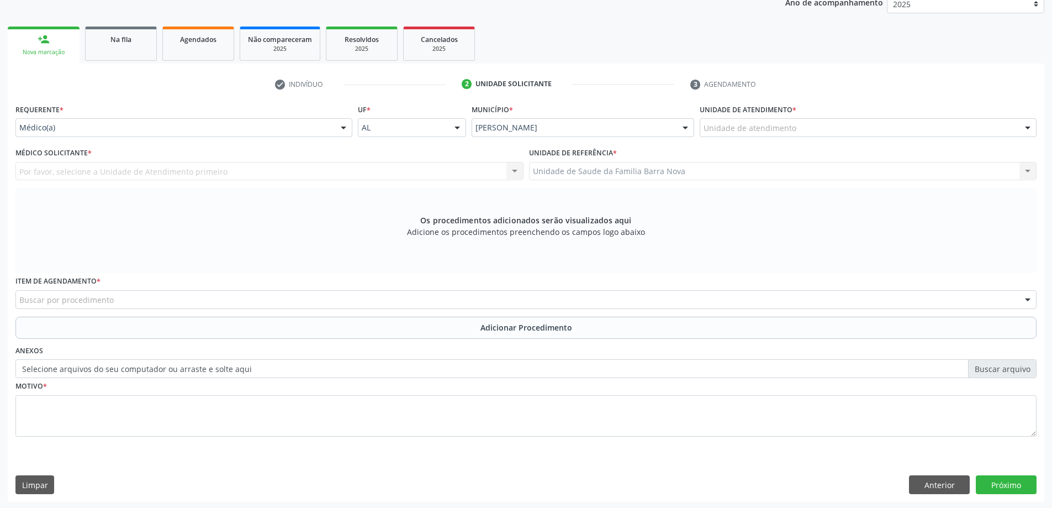
scroll to position [156, 0]
click at [114, 43] on div "Na fila" at bounding box center [120, 37] width 55 height 12
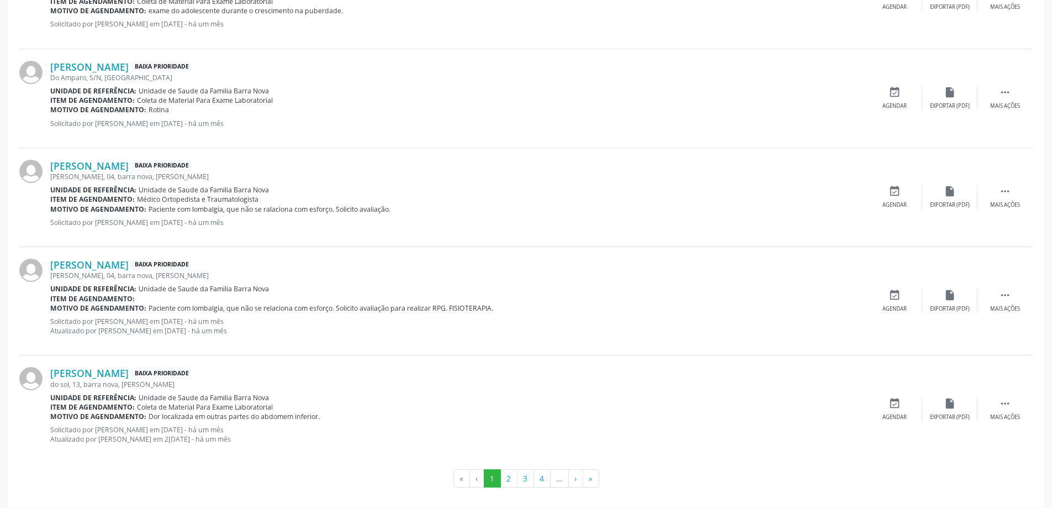
scroll to position [1393, 0]
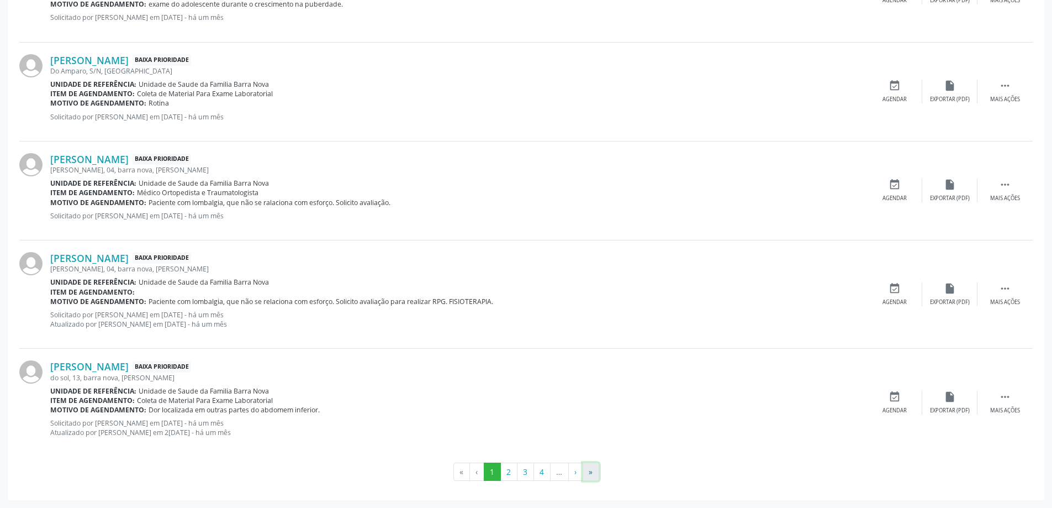
click at [587, 472] on button "»" at bounding box center [591, 471] width 17 height 19
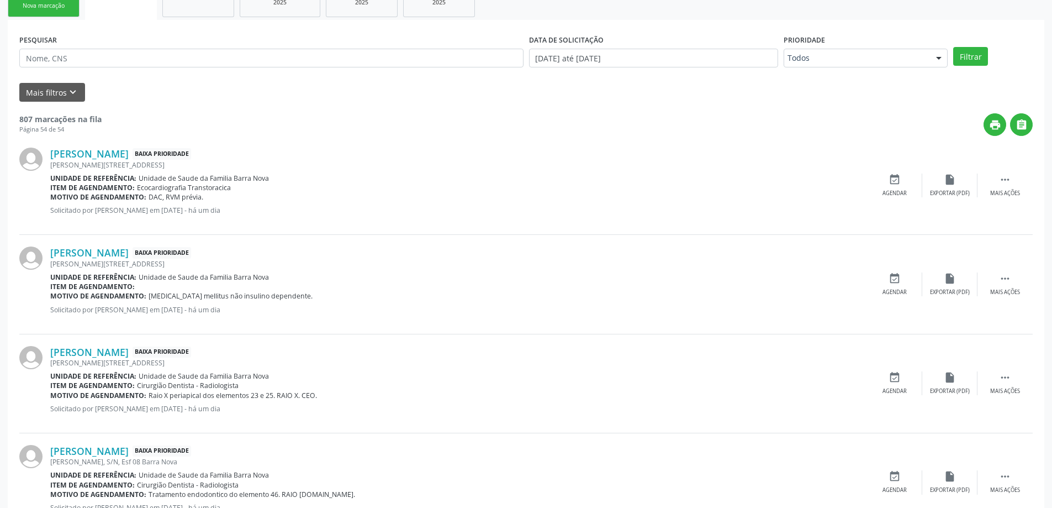
scroll to position [0, 0]
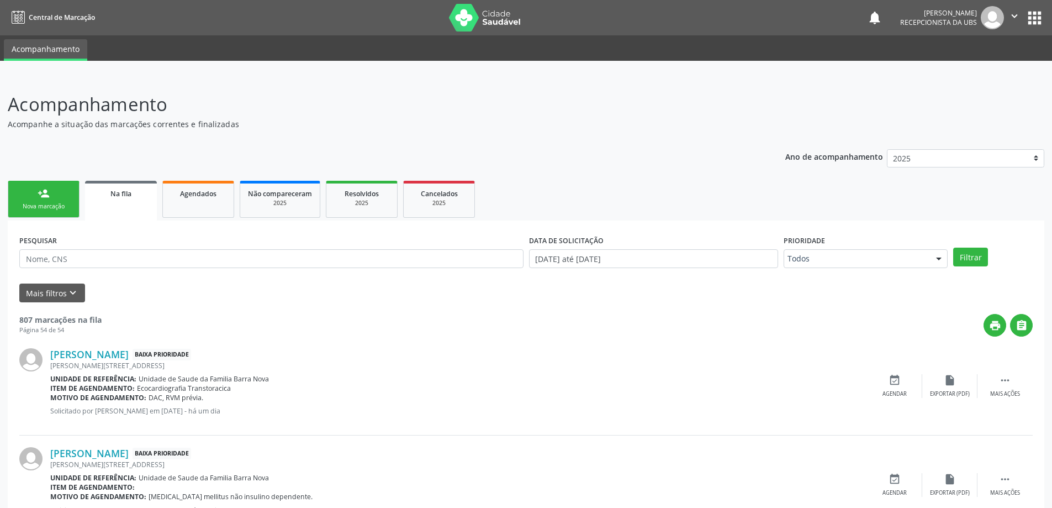
click at [45, 195] on div "person_add" at bounding box center [44, 193] width 12 height 12
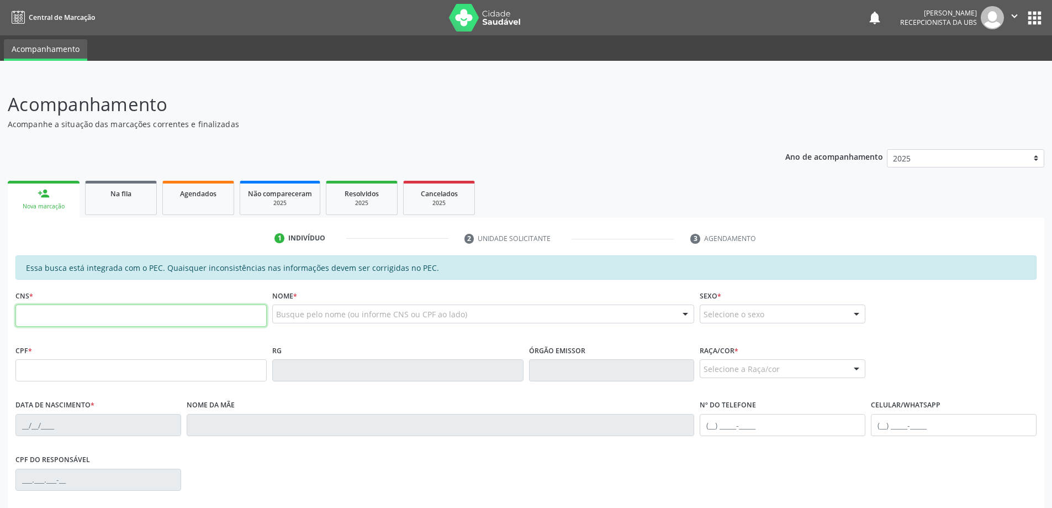
click at [35, 313] on input "text" at bounding box center [140, 315] width 251 height 22
type input "709 0068 9685 5418"
type input "155.892.054-41"
type input "[DATE]"
type input "[PERSON_NAME]"
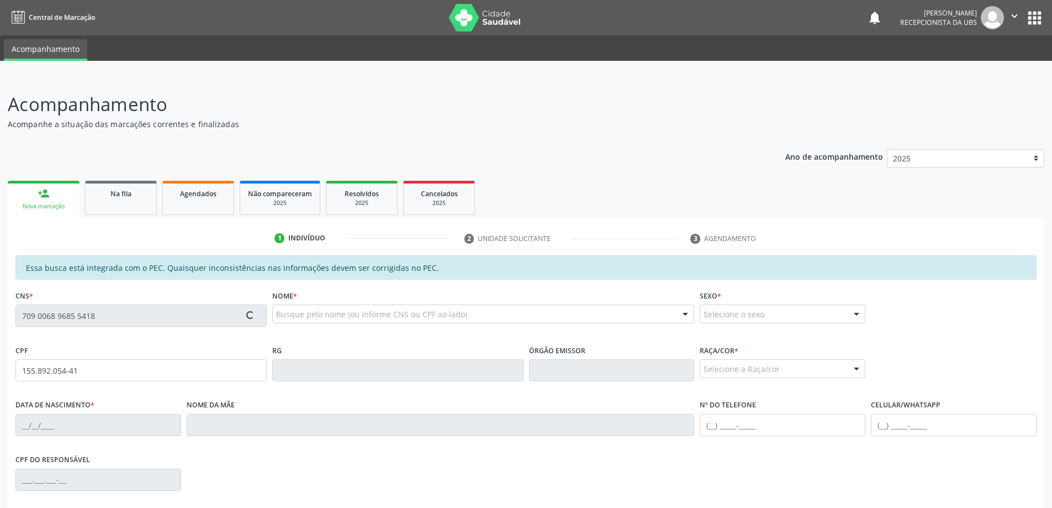
type input "[PHONE_NUMBER]"
type input "45"
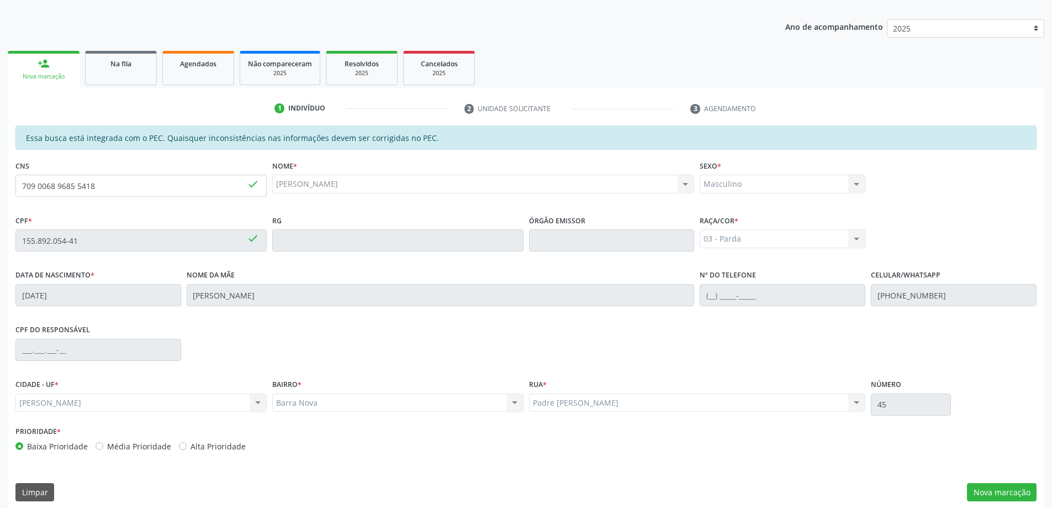
scroll to position [139, 0]
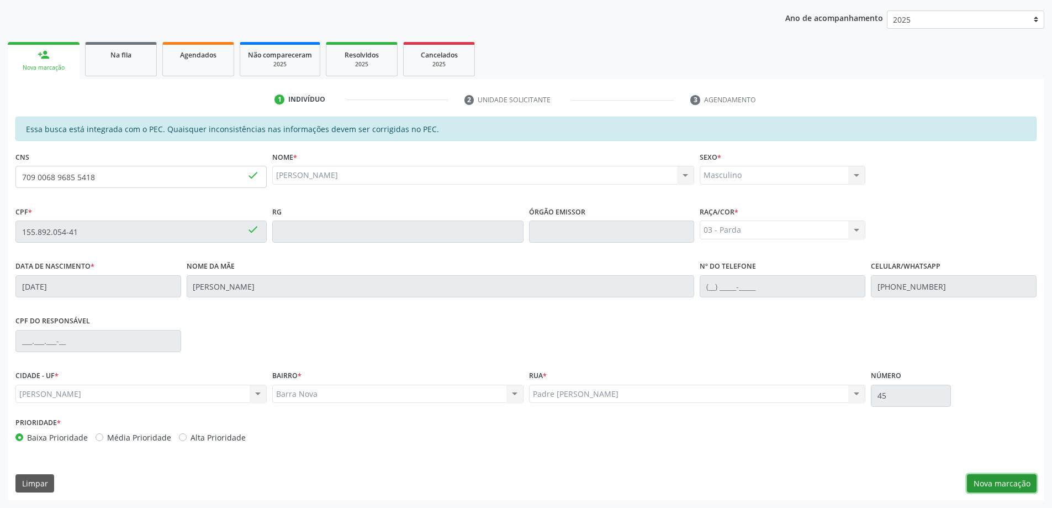
click at [997, 480] on button "Nova marcação" at bounding box center [1002, 483] width 70 height 19
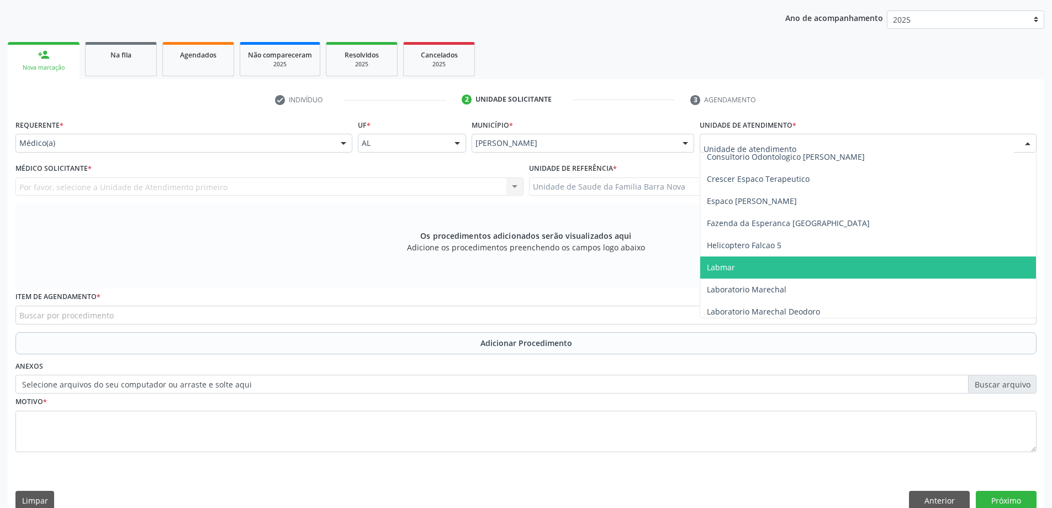
scroll to position [387, 0]
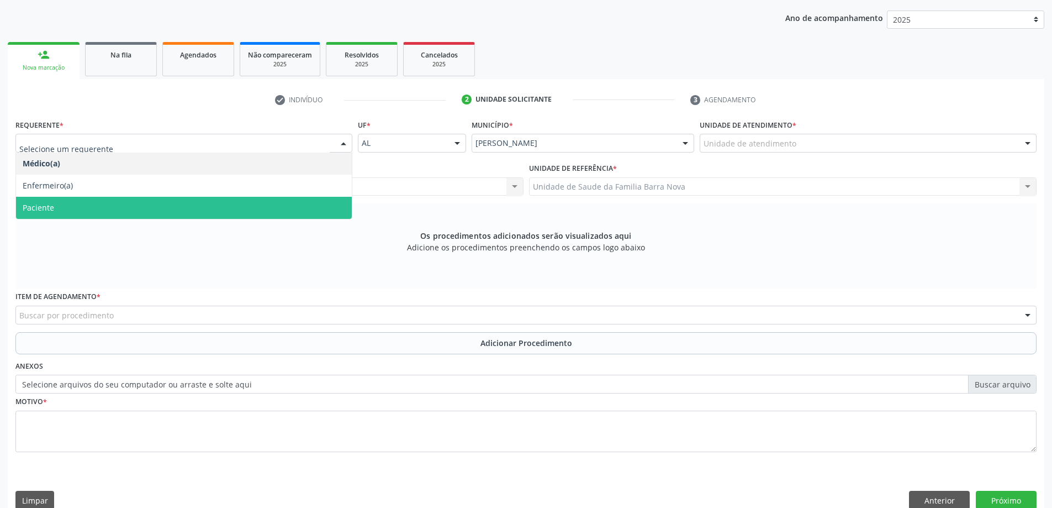
click at [219, 207] on span "Paciente" at bounding box center [184, 208] width 336 height 22
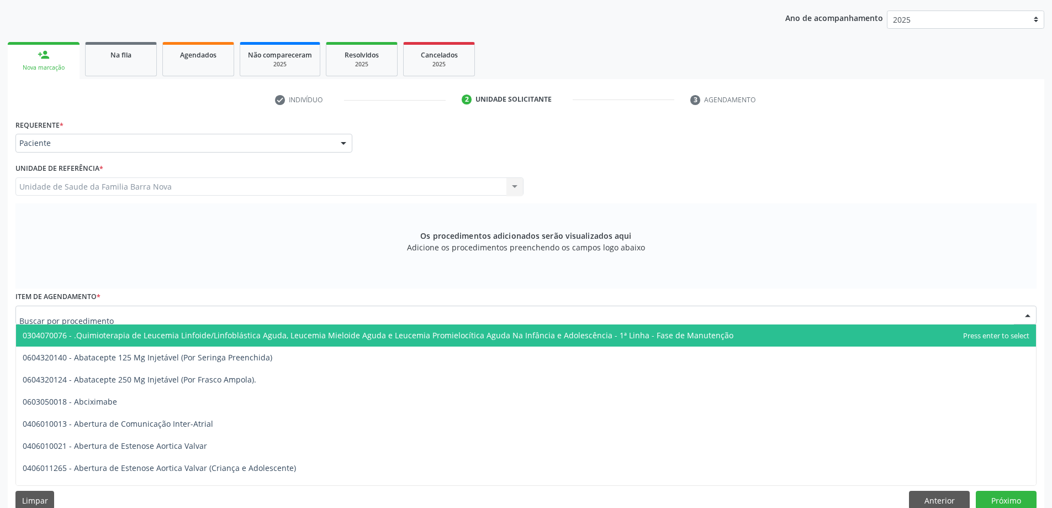
click at [215, 312] on div at bounding box center [525, 314] width 1021 height 19
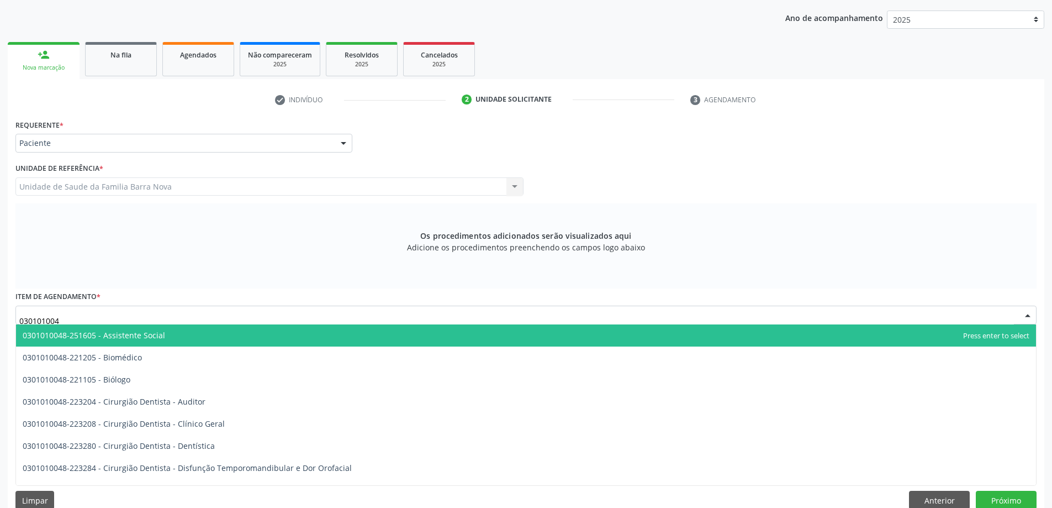
type input "0301010048"
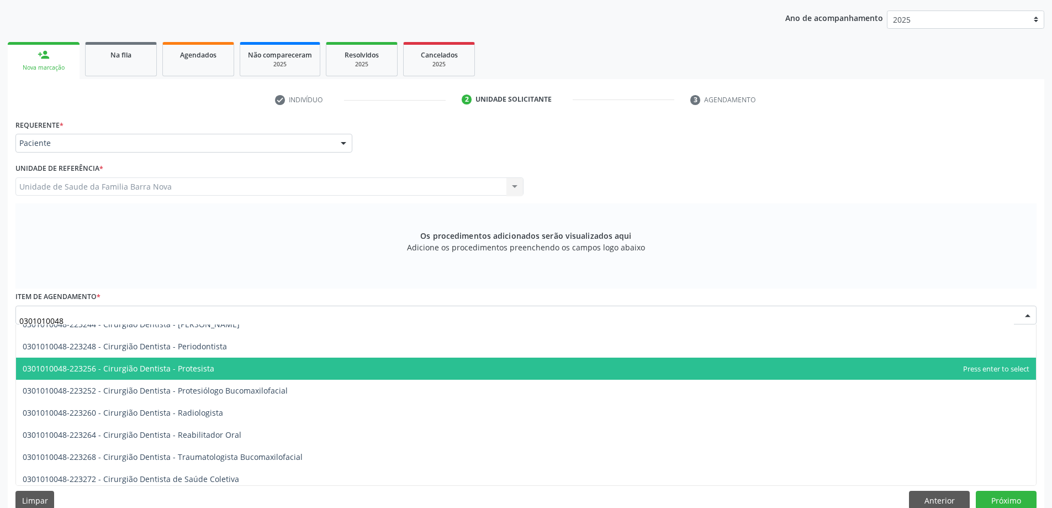
scroll to position [331, 0]
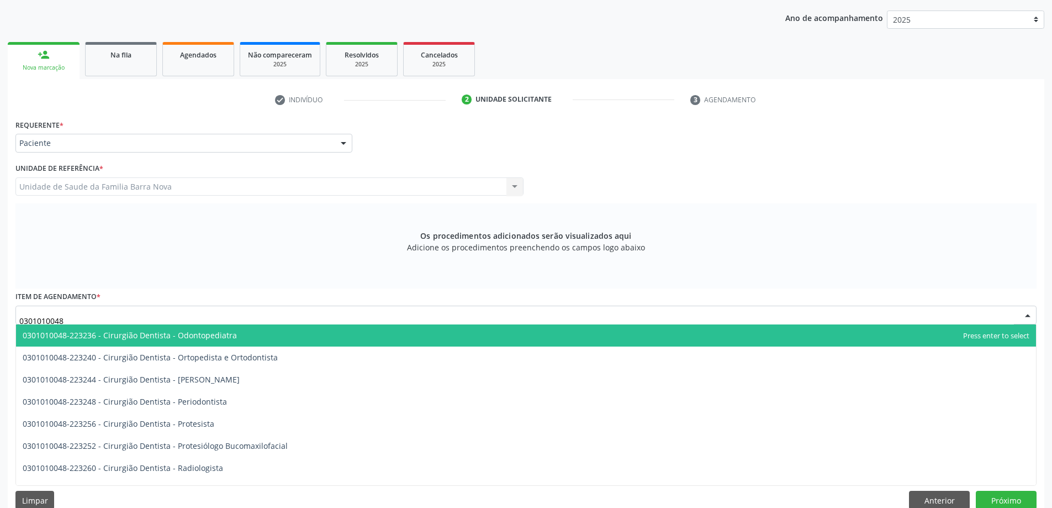
click at [229, 339] on span "0301010048-223236 - Cirurgião Dentista - Odontopediatra" at bounding box center [130, 335] width 214 height 10
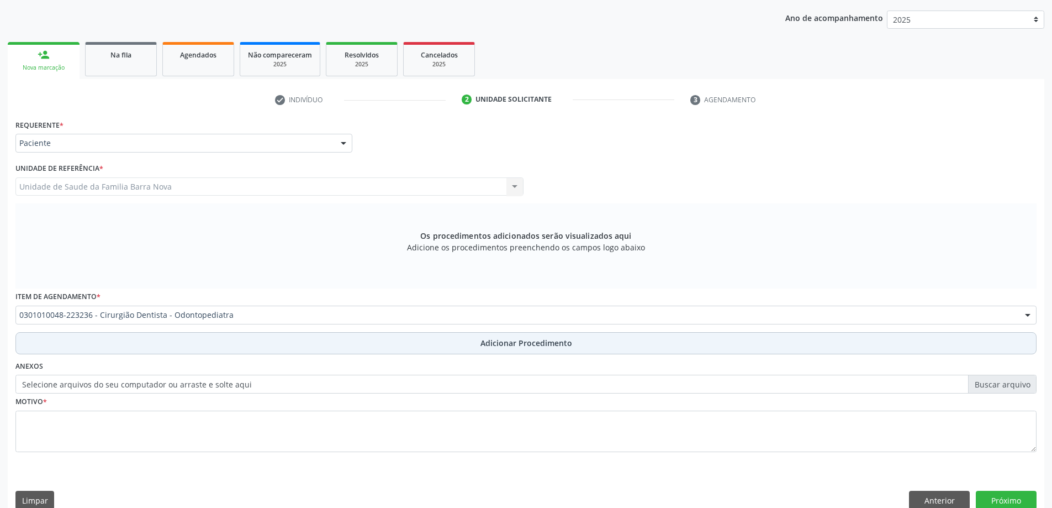
click at [495, 346] on span "Adicionar Procedimento" at bounding box center [527, 343] width 92 height 12
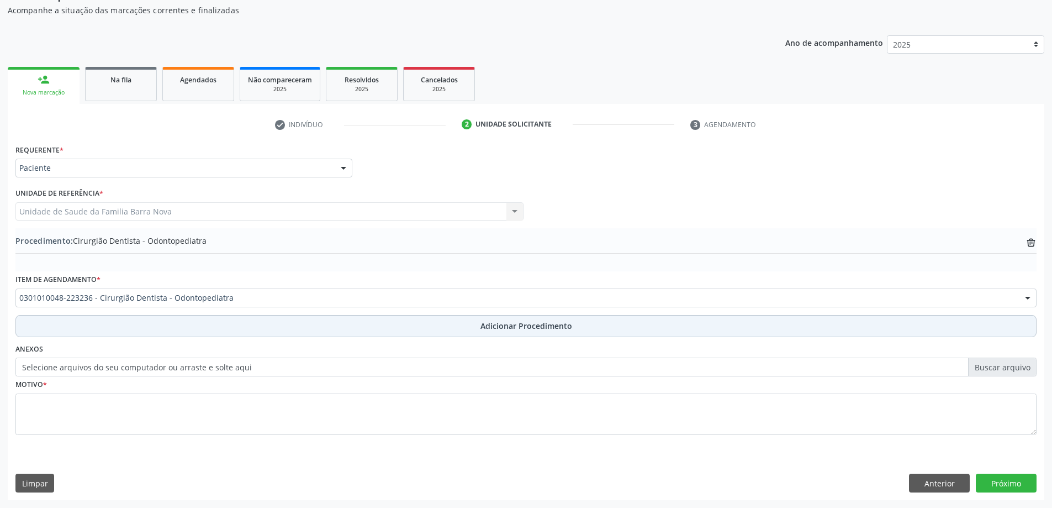
scroll to position [114, 0]
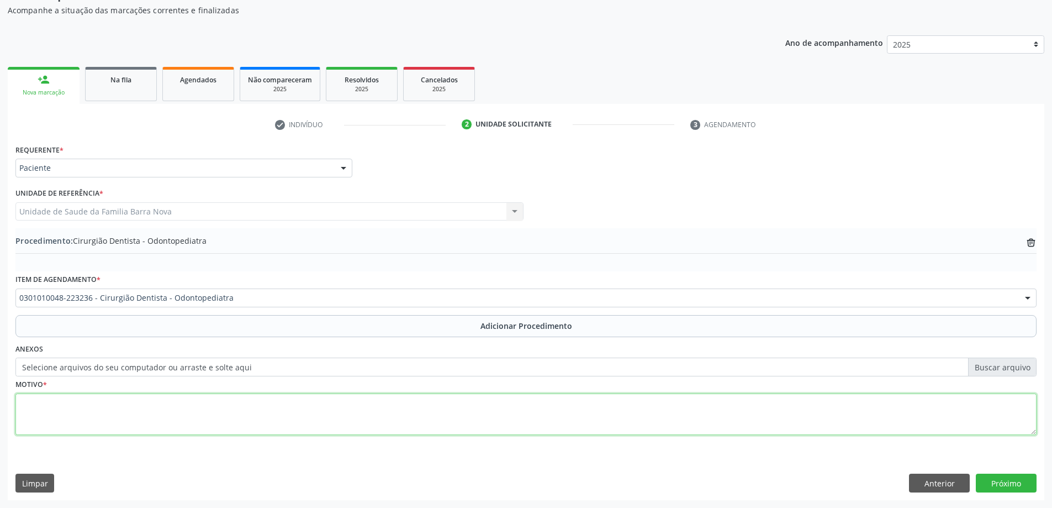
click at [197, 412] on textarea at bounding box center [525, 414] width 1021 height 42
type textarea "Dentes manchados."
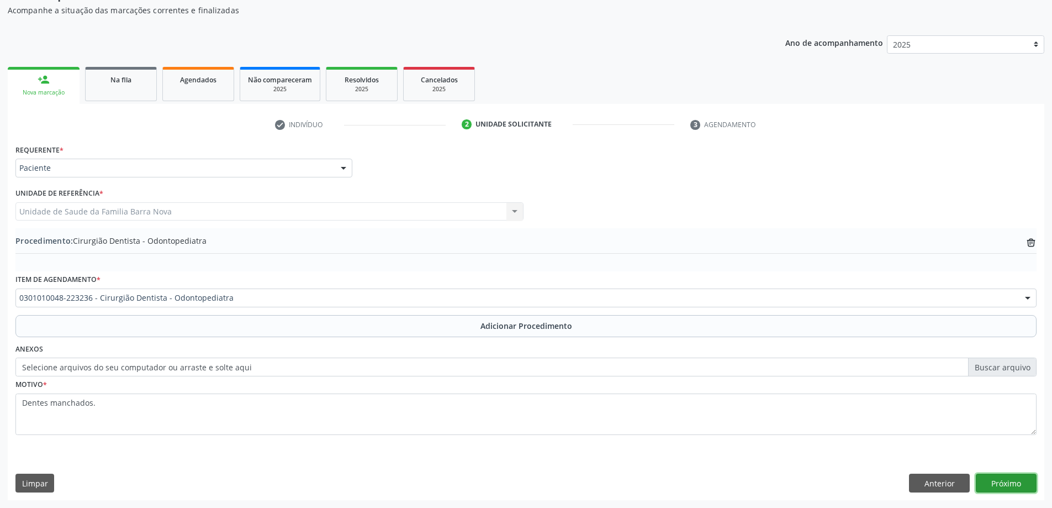
click at [1006, 483] on button "Próximo" at bounding box center [1006, 482] width 61 height 19
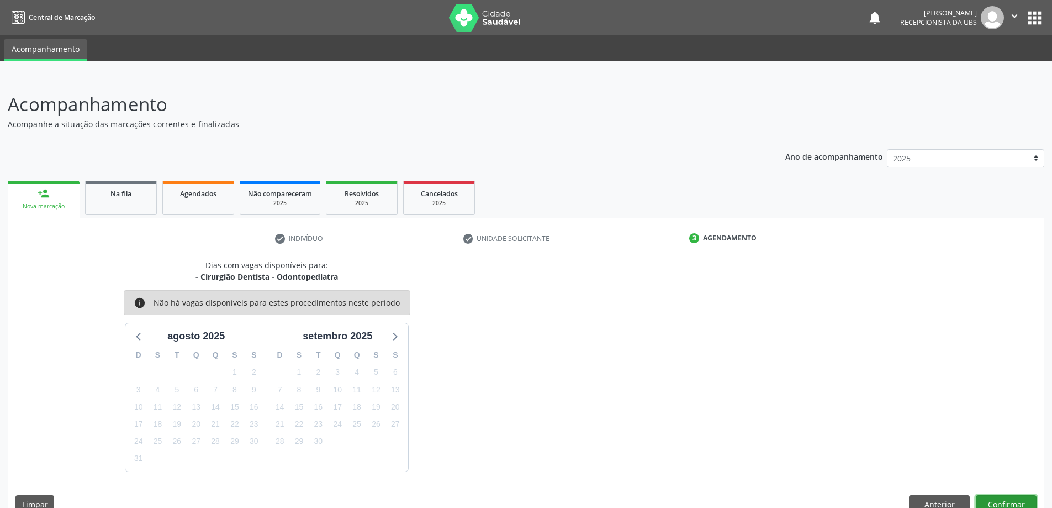
click at [1005, 503] on button "Confirmar" at bounding box center [1006, 504] width 61 height 19
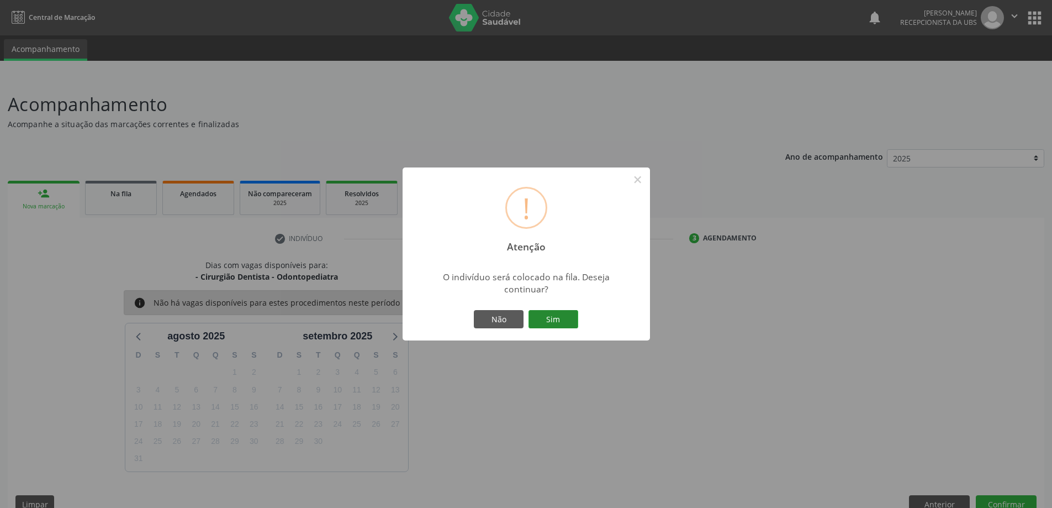
click at [553, 320] on button "Sim" at bounding box center [554, 319] width 50 height 19
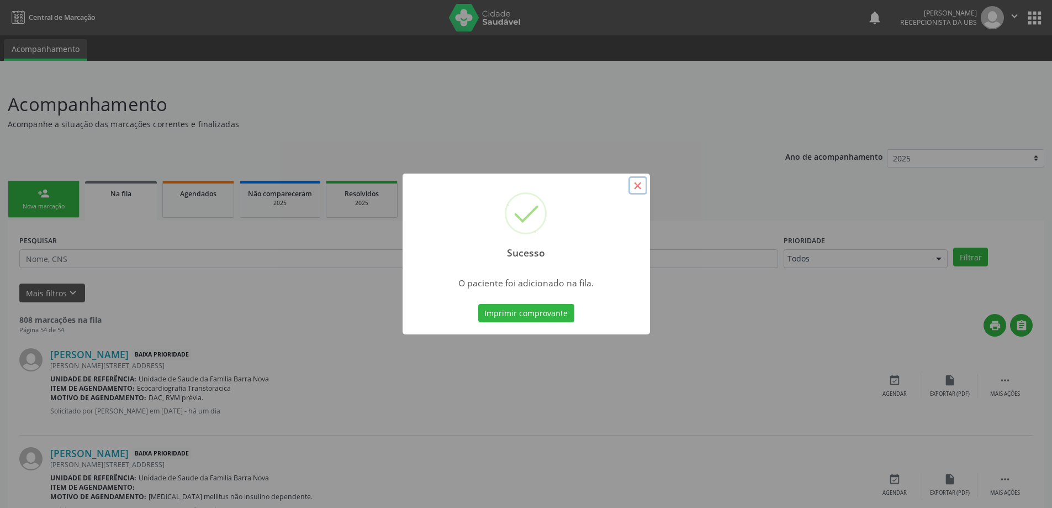
click at [640, 182] on button "×" at bounding box center [638, 185] width 19 height 19
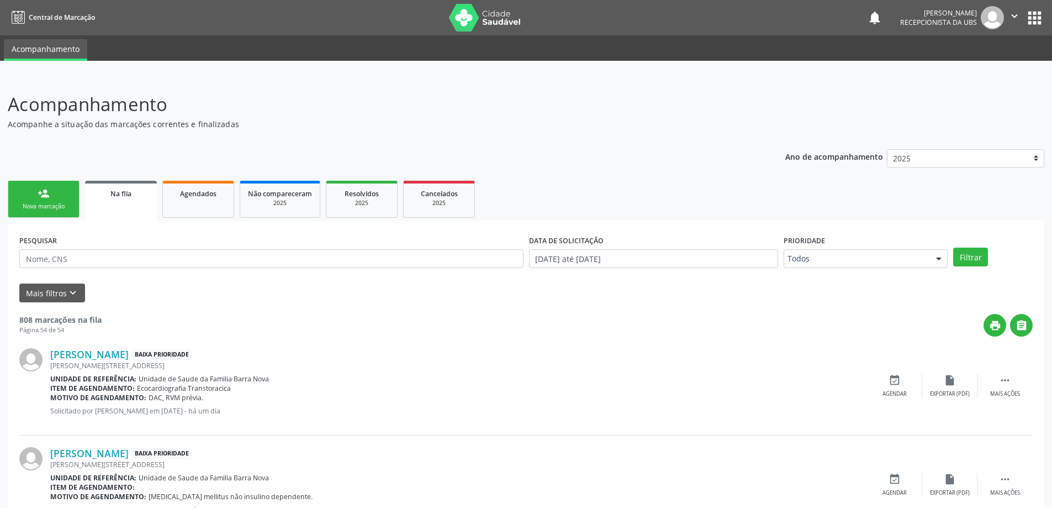
click at [53, 204] on div "Nova marcação" at bounding box center [43, 206] width 55 height 8
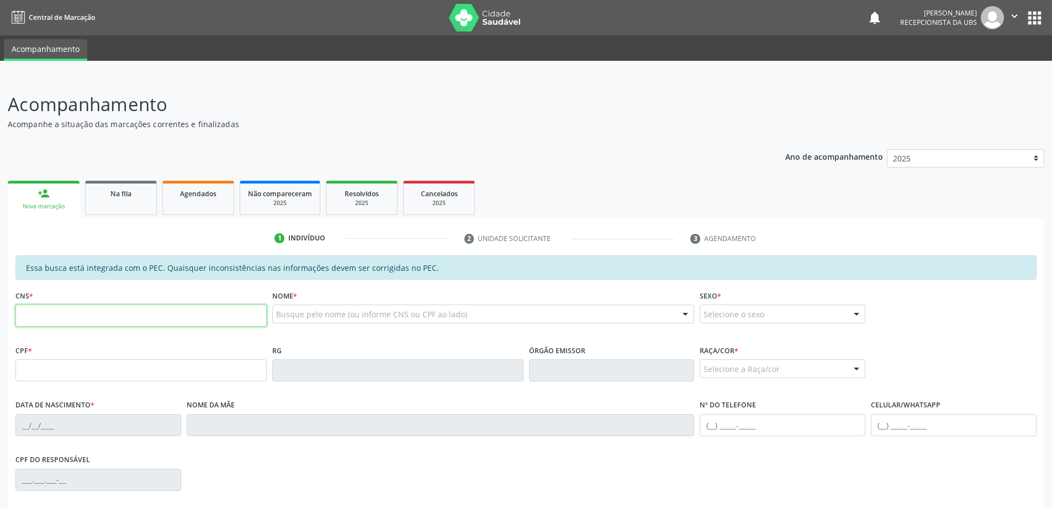
click at [73, 316] on input "text" at bounding box center [140, 315] width 251 height 22
type input "700 4034 9759 6141"
type input "757.949.264-49"
type input "1[DATE]"
type input "[PERSON_NAME]"
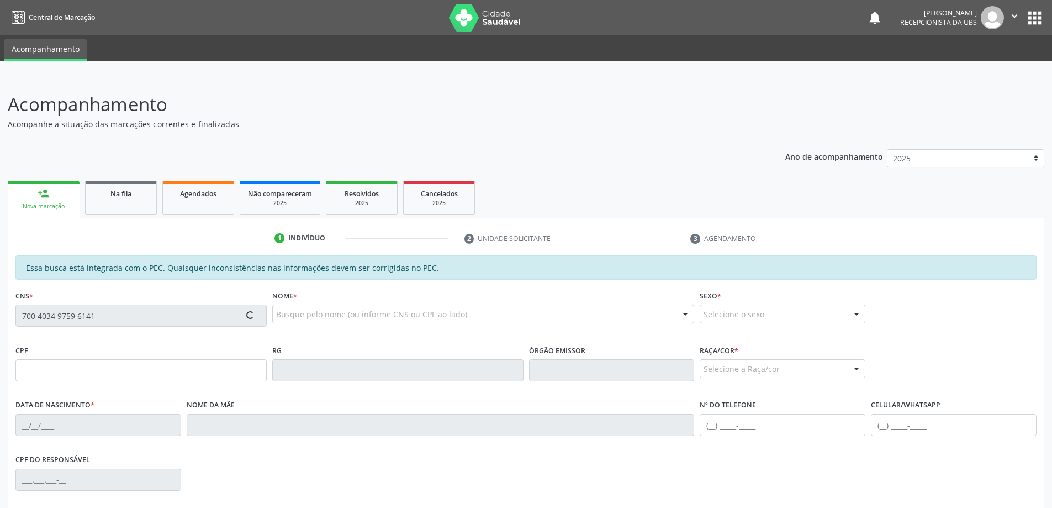
type input "[PHONE_NUMBER]"
type input "S/N"
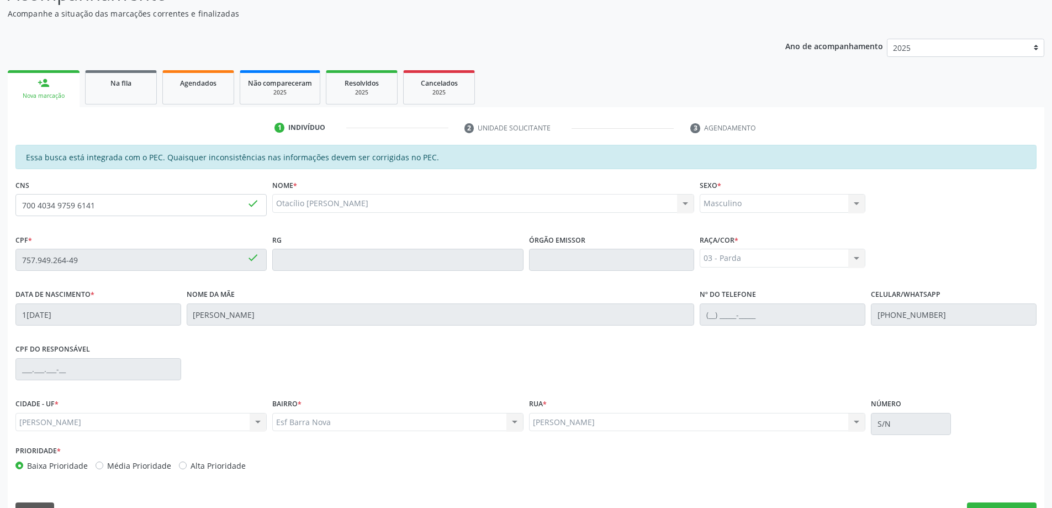
scroll to position [139, 0]
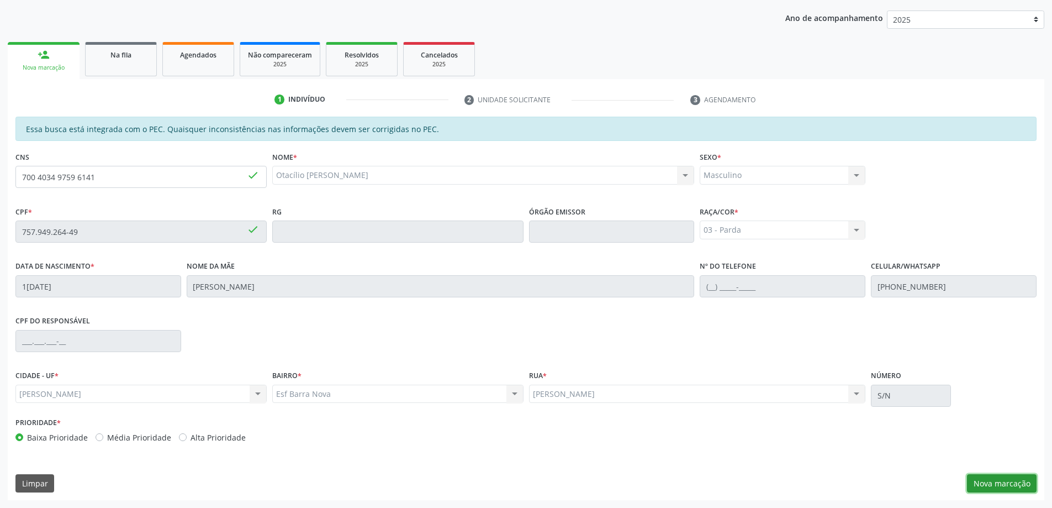
click at [1004, 486] on button "Nova marcação" at bounding box center [1002, 483] width 70 height 19
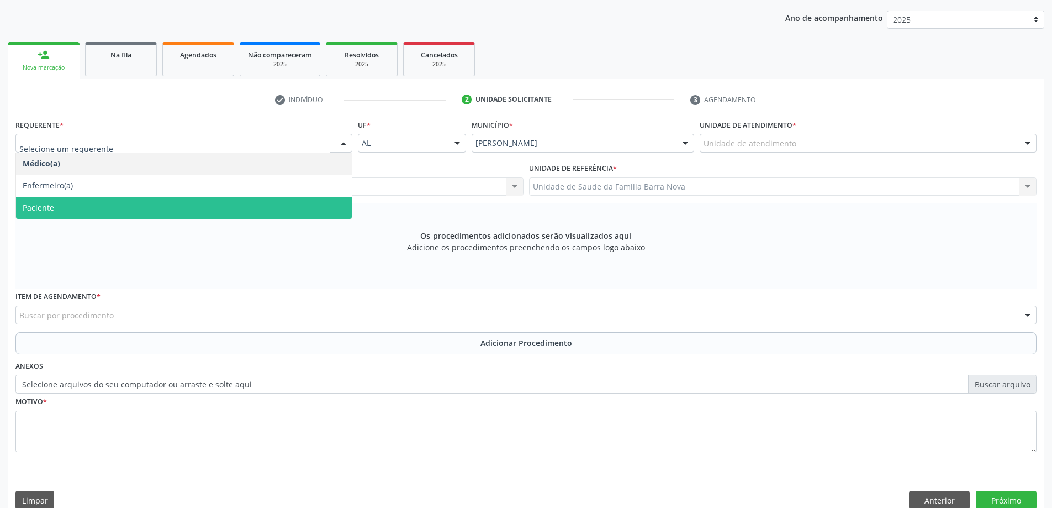
click at [98, 208] on span "Paciente" at bounding box center [184, 208] width 336 height 22
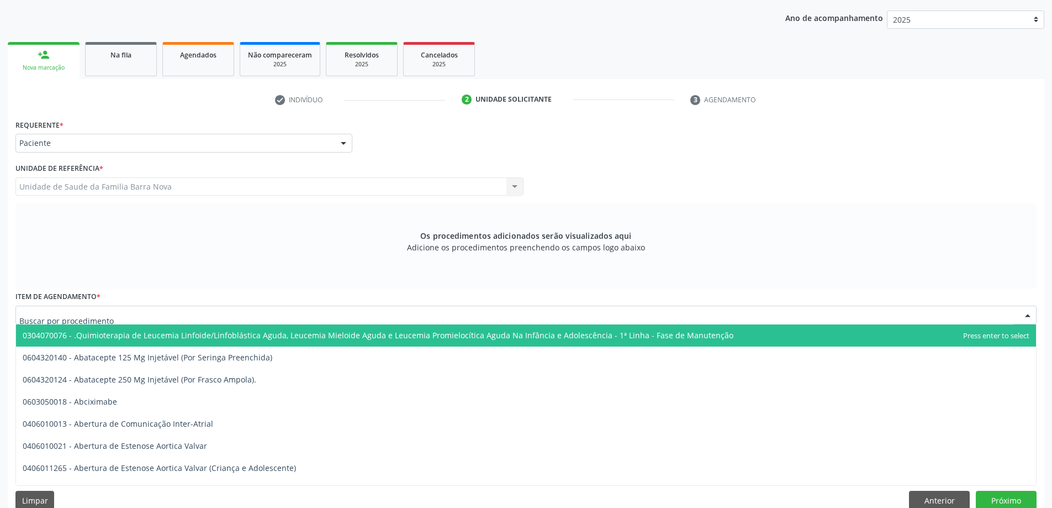
click at [119, 318] on div at bounding box center [525, 314] width 1021 height 19
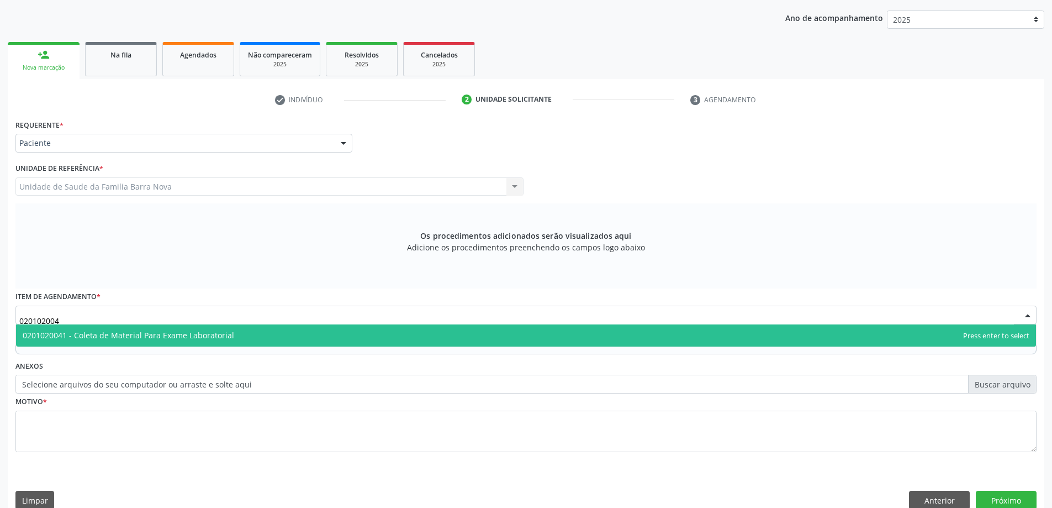
type input "0201020041"
click at [215, 335] on span "0201020041 - Coleta de Material Para Exame Laboratorial" at bounding box center [129, 335] width 212 height 10
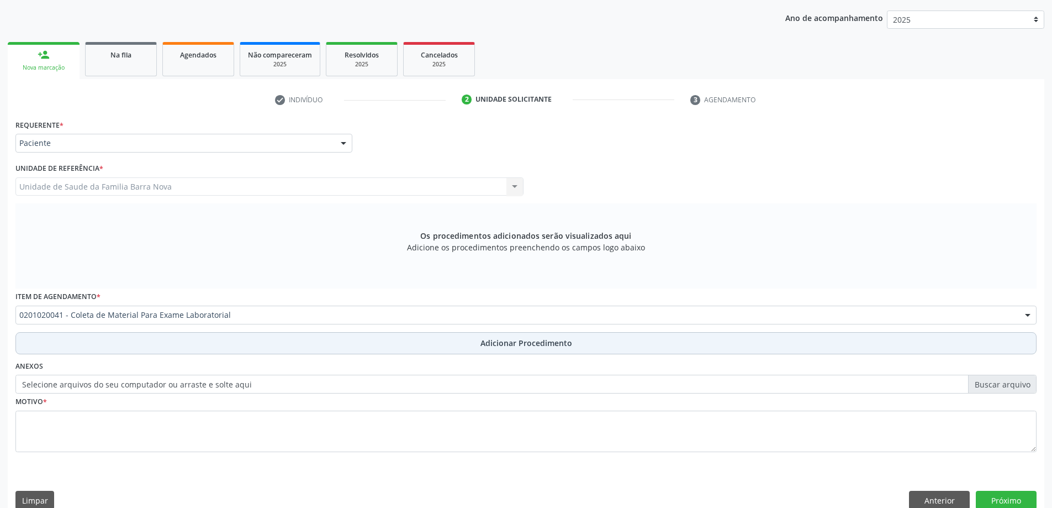
click at [513, 346] on span "Adicionar Procedimento" at bounding box center [527, 343] width 92 height 12
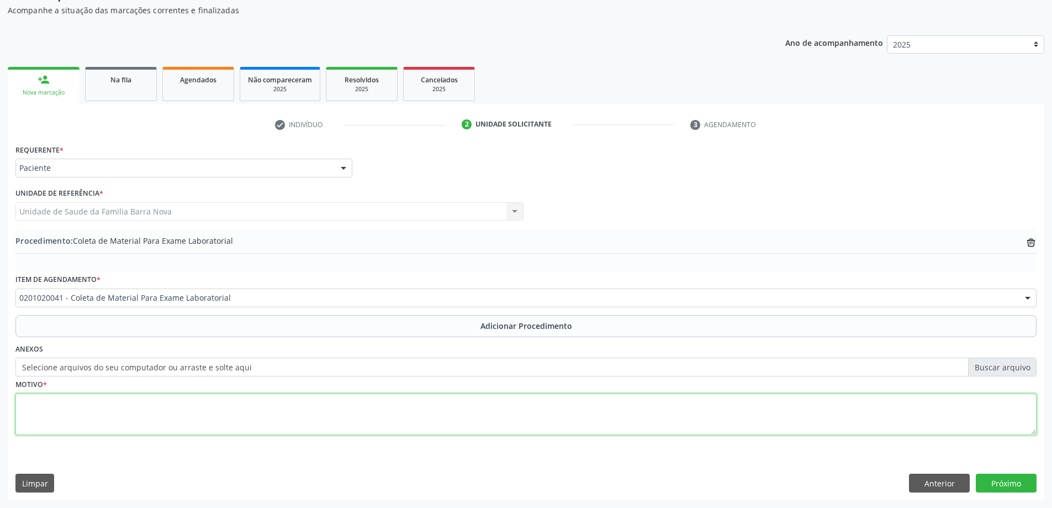
click at [181, 398] on textarea at bounding box center [525, 414] width 1021 height 42
type textarea "d"
type textarea "Dislepidemia."
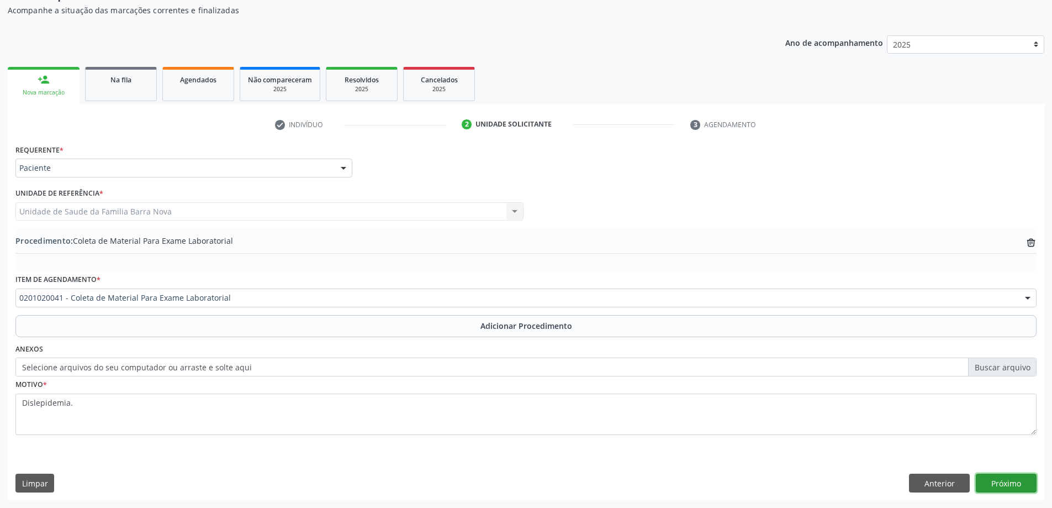
click at [1001, 486] on button "Próximo" at bounding box center [1006, 482] width 61 height 19
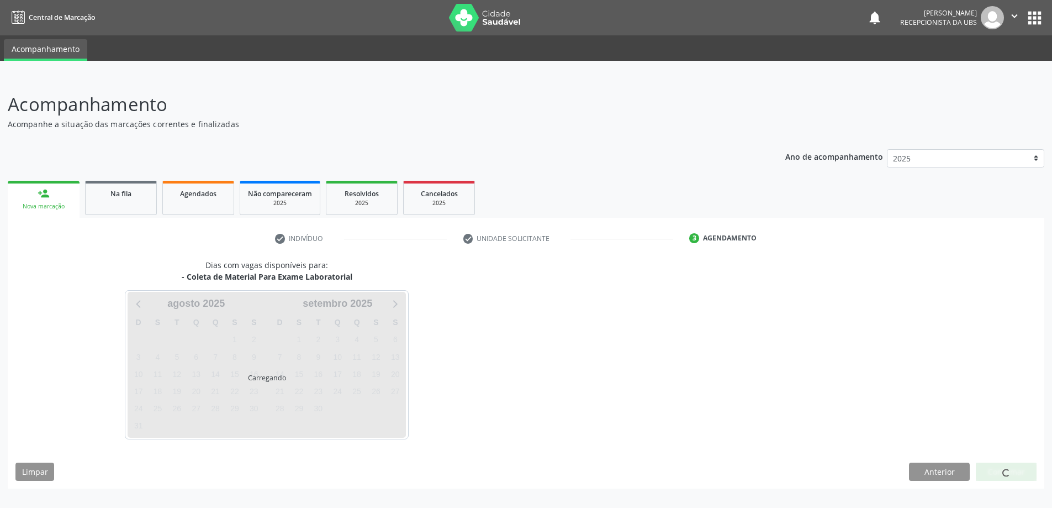
scroll to position [0, 0]
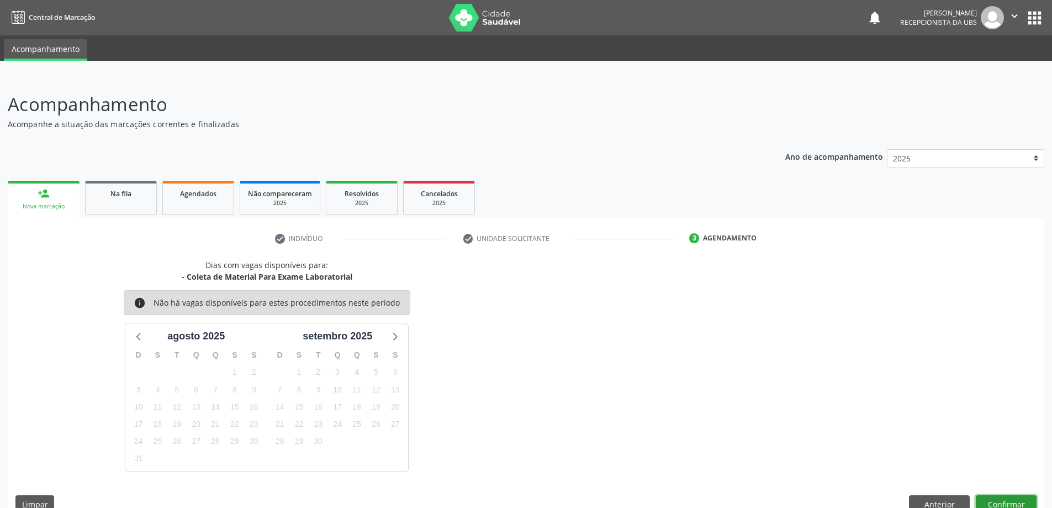
click at [1004, 501] on button "Confirmar" at bounding box center [1006, 504] width 61 height 19
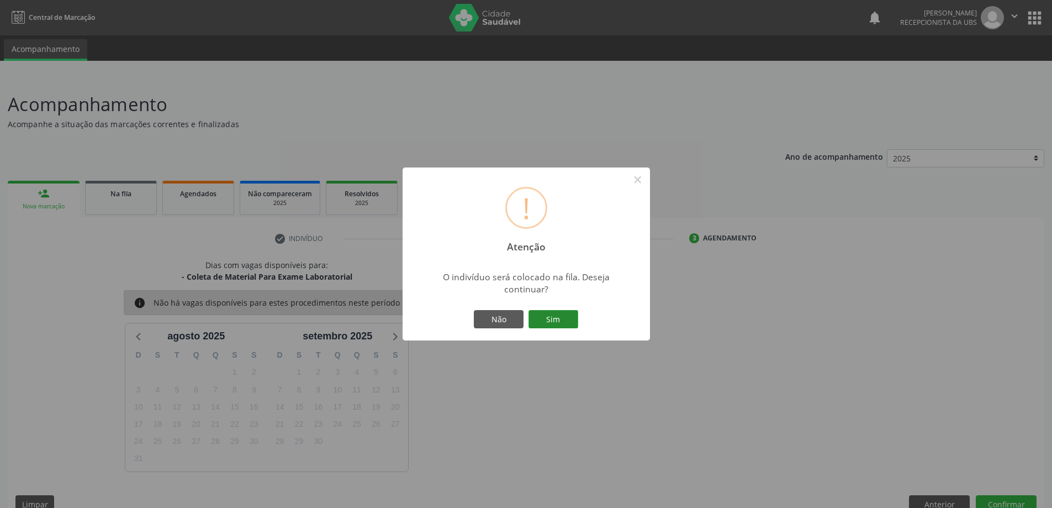
click at [552, 315] on button "Sim" at bounding box center [554, 319] width 50 height 19
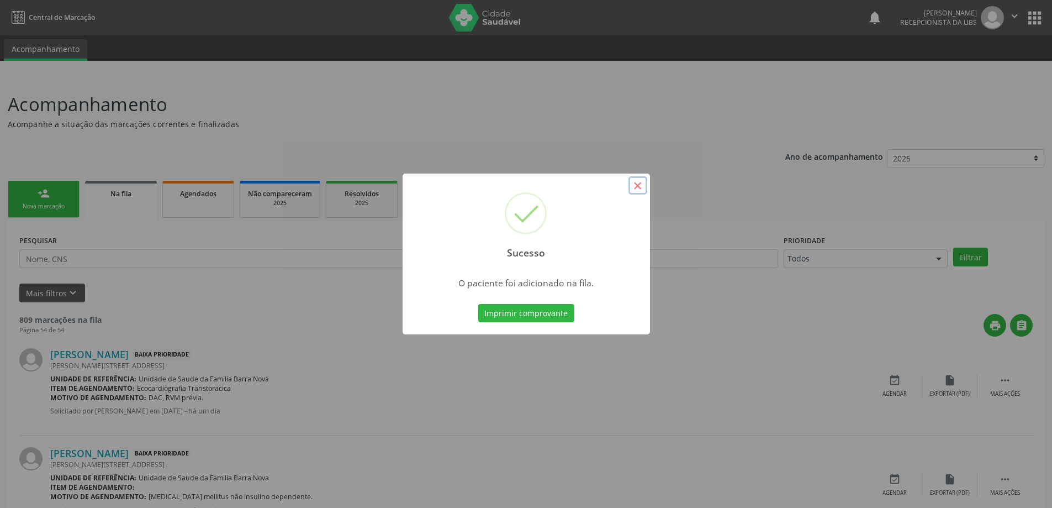
click at [640, 187] on button "×" at bounding box center [638, 185] width 19 height 19
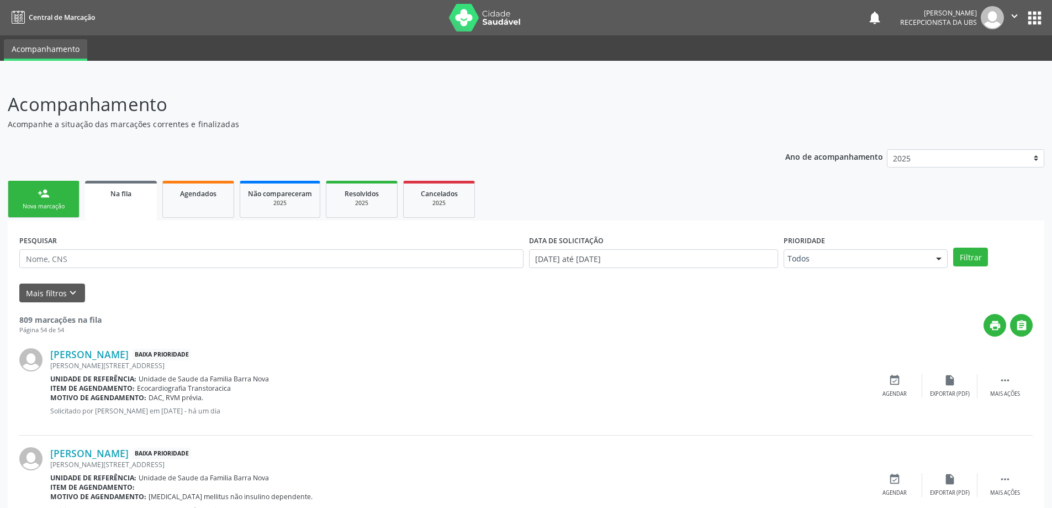
click at [51, 191] on link "person_add Nova marcação" at bounding box center [44, 199] width 72 height 37
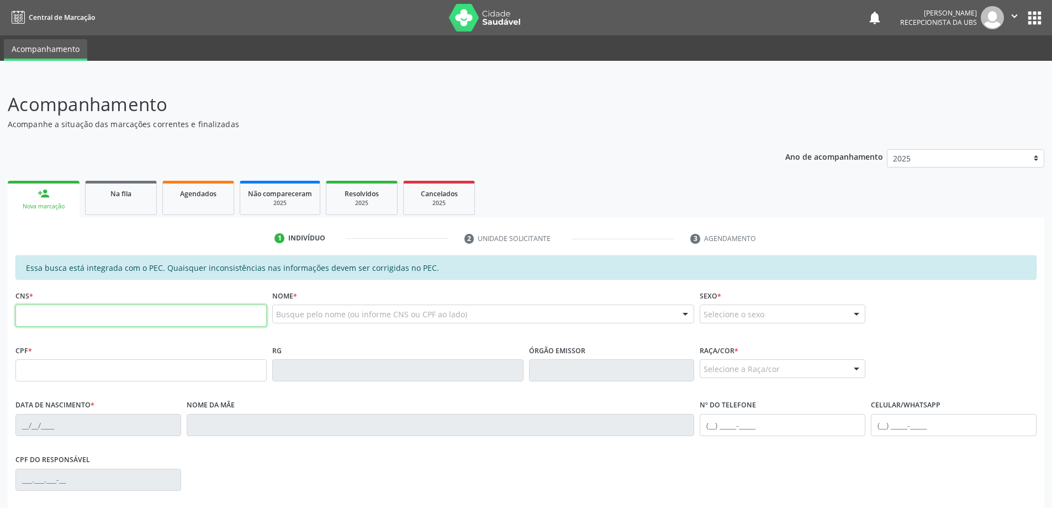
click at [91, 311] on input "text" at bounding box center [140, 315] width 251 height 22
type input "705 2004 8569 7479"
type input "940.450.894-20"
type input "0[DATE]"
type input "[PERSON_NAME]"
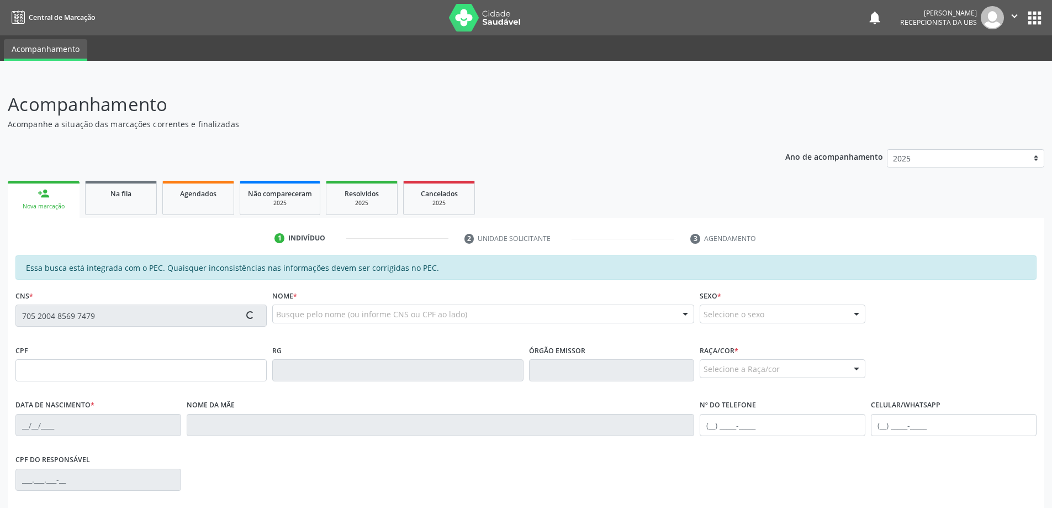
type input "[PHONE_NUMBER]"
type input "30"
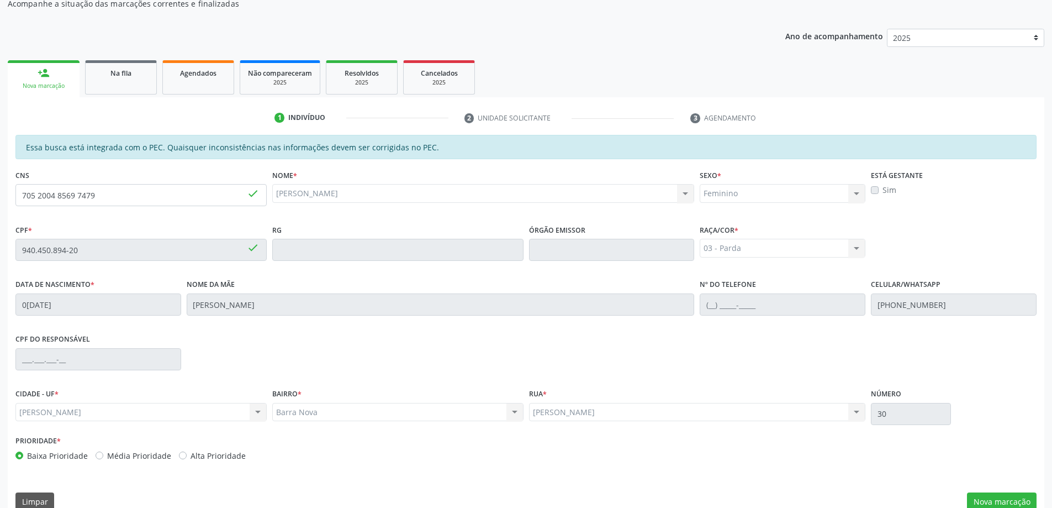
scroll to position [139, 0]
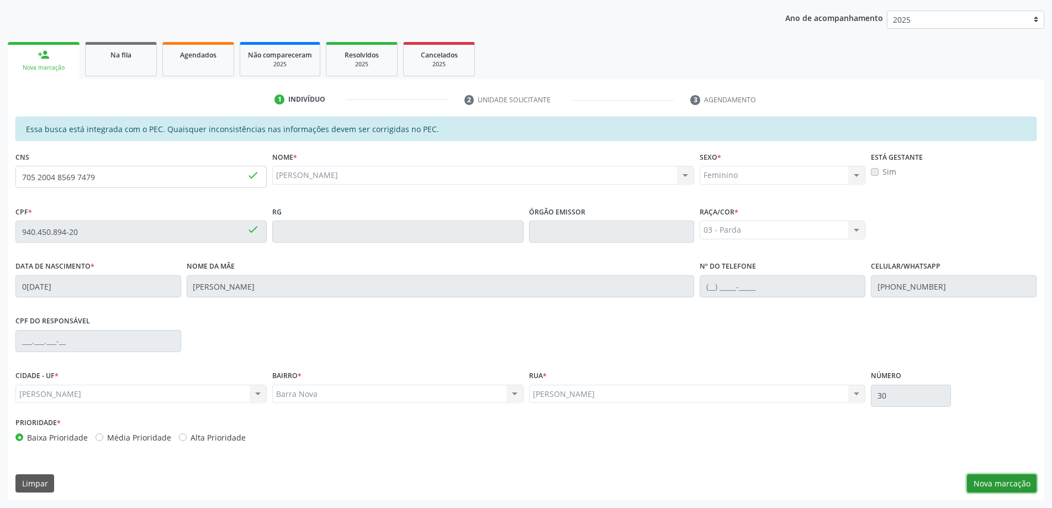
click at [1002, 484] on button "Nova marcação" at bounding box center [1002, 483] width 70 height 19
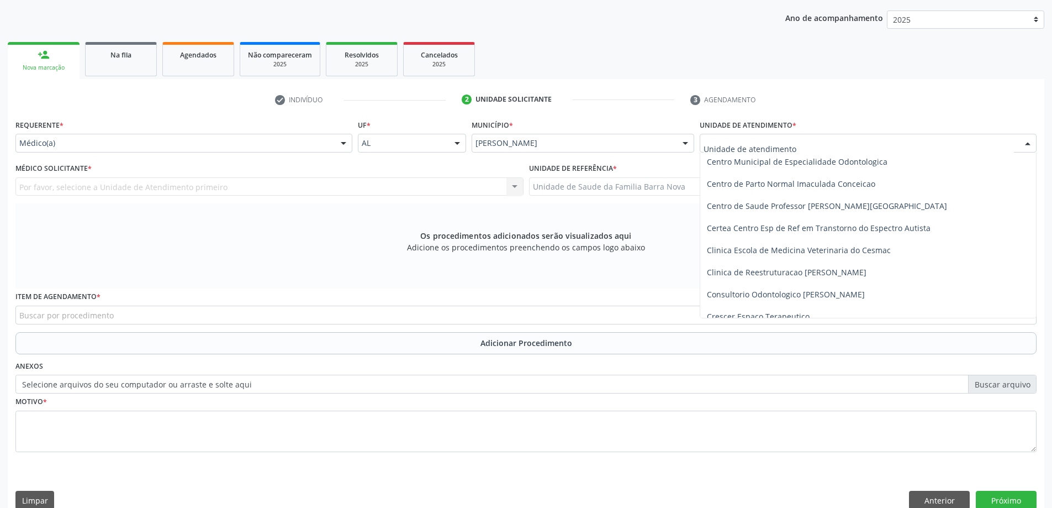
scroll to position [166, 0]
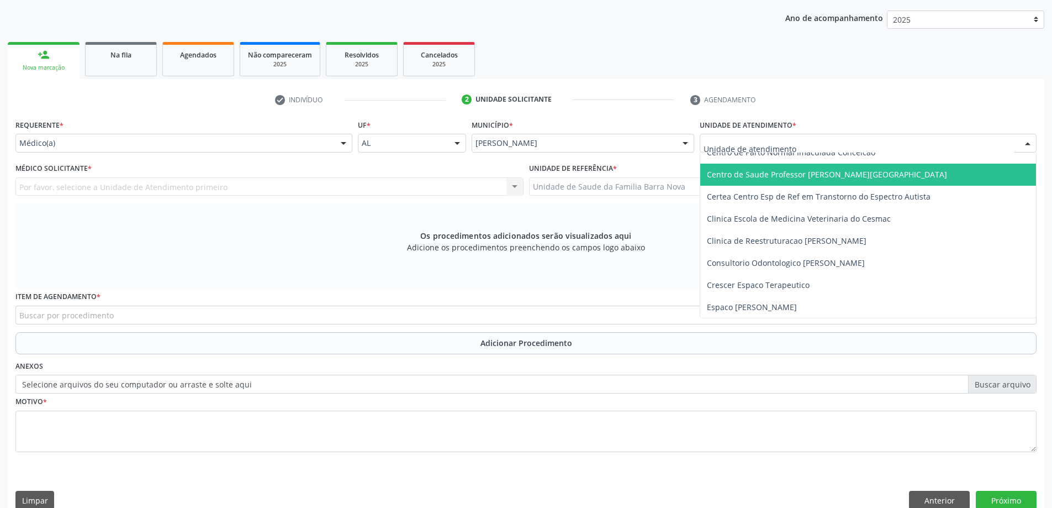
click at [826, 179] on span "Centro de Saude Professor [PERSON_NAME][GEOGRAPHIC_DATA]" at bounding box center [827, 174] width 240 height 10
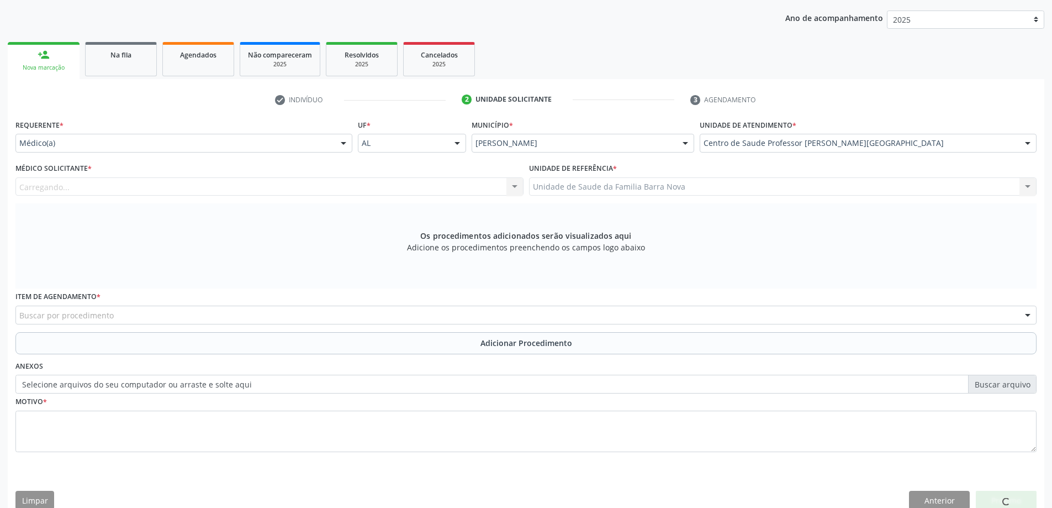
click at [344, 179] on div "Carregando... Nenhum resultado encontrado para: " " Não há nenhuma opção para s…" at bounding box center [269, 186] width 508 height 19
click at [247, 190] on div "Médico solicitante" at bounding box center [269, 186] width 508 height 19
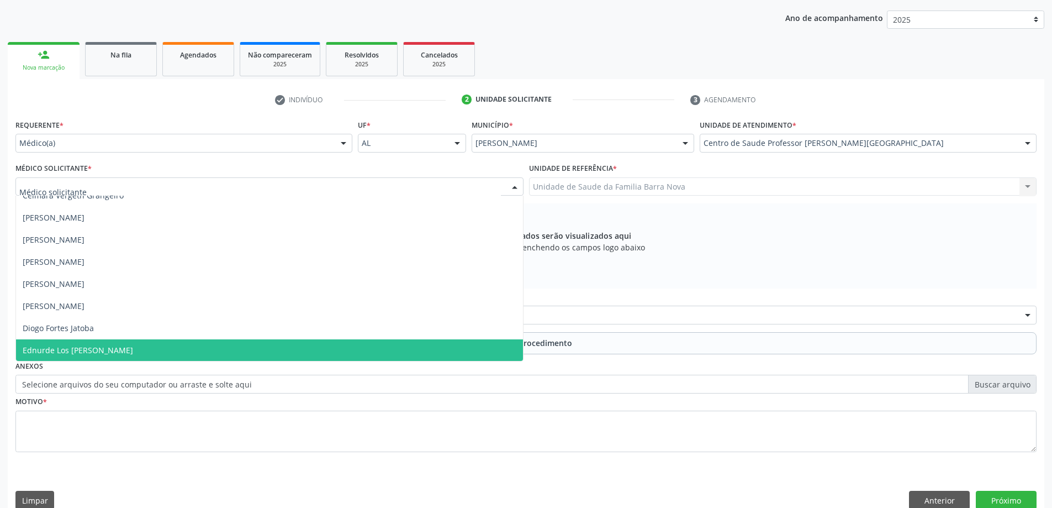
click at [190, 346] on span "Ednurde Los [PERSON_NAME]" at bounding box center [269, 350] width 507 height 22
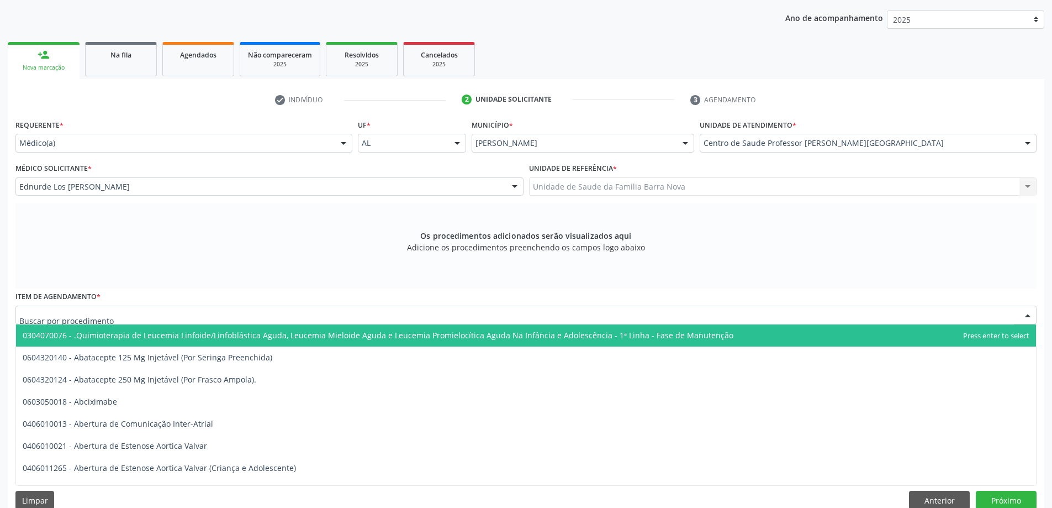
click at [252, 318] on div at bounding box center [525, 314] width 1021 height 19
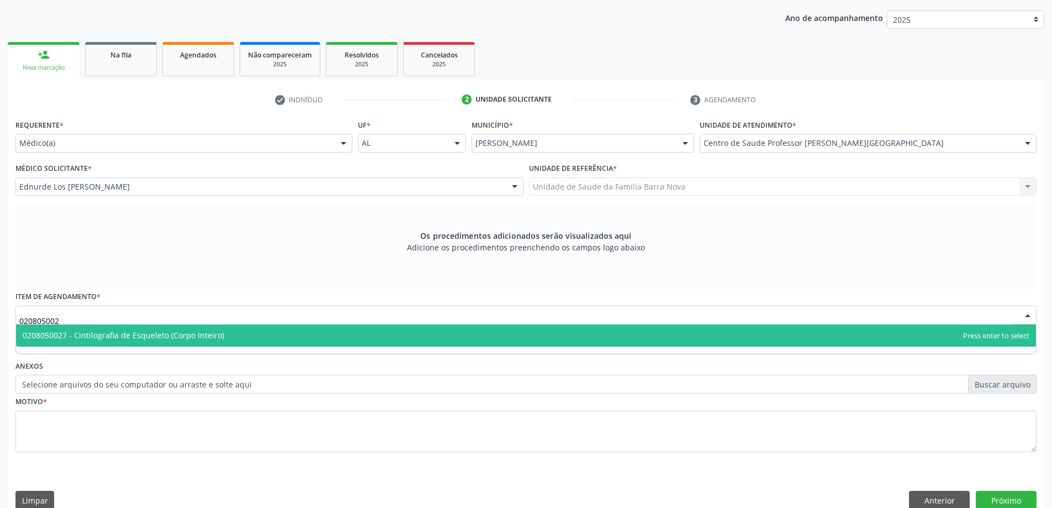
type input "0208050027"
click at [293, 335] on span "0208050027 - Cintilografia de Esqueleto (Corpo Inteiro)" at bounding box center [526, 335] width 1020 height 22
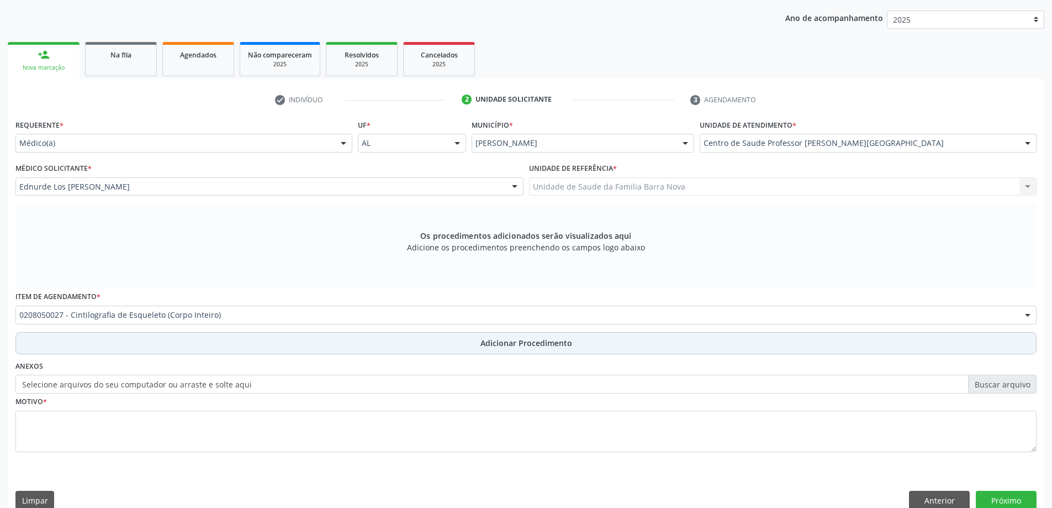
click at [412, 339] on button "Adicionar Procedimento" at bounding box center [525, 343] width 1021 height 22
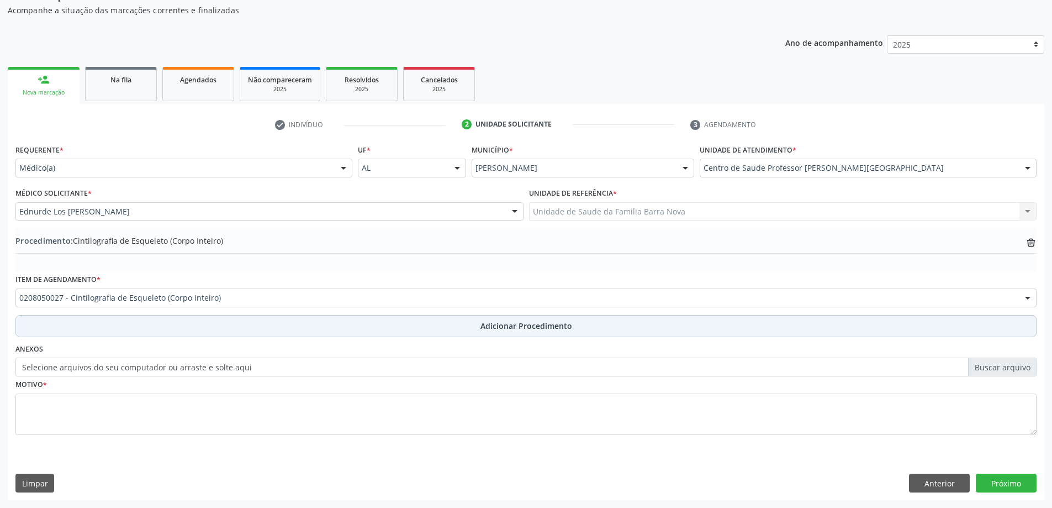
scroll to position [114, 0]
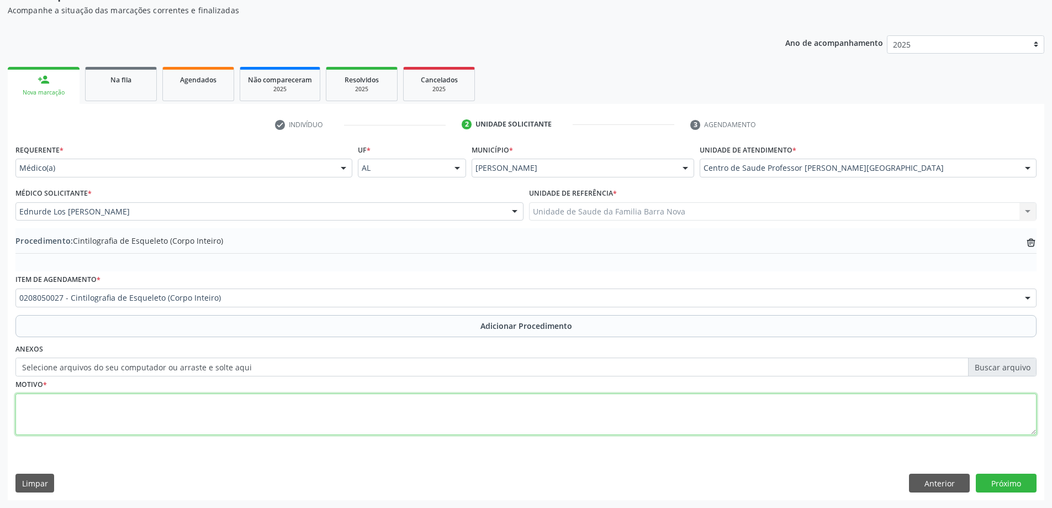
click at [212, 418] on textarea at bounding box center [525, 414] width 1021 height 42
type textarea "Poliartralgia intensa."
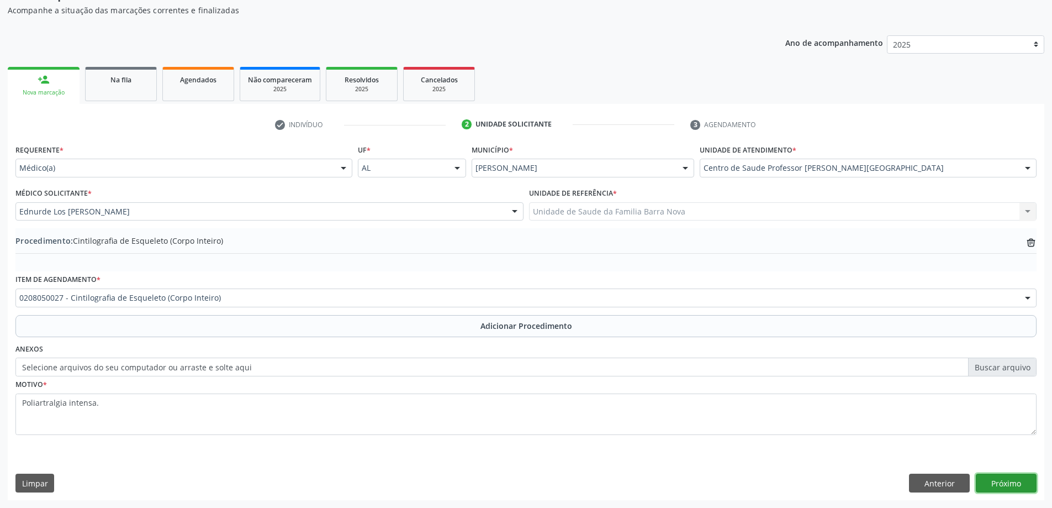
click at [998, 481] on button "Próximo" at bounding box center [1006, 482] width 61 height 19
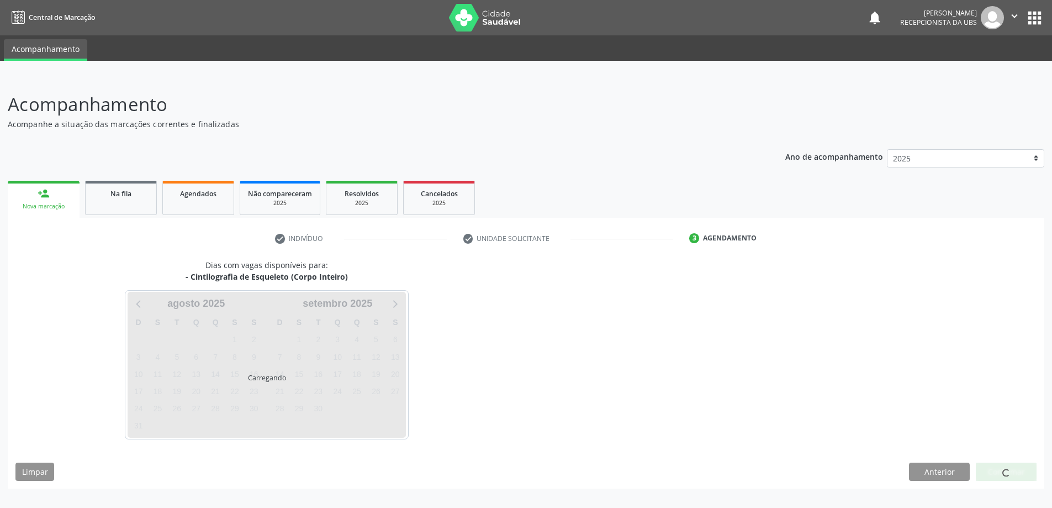
scroll to position [0, 0]
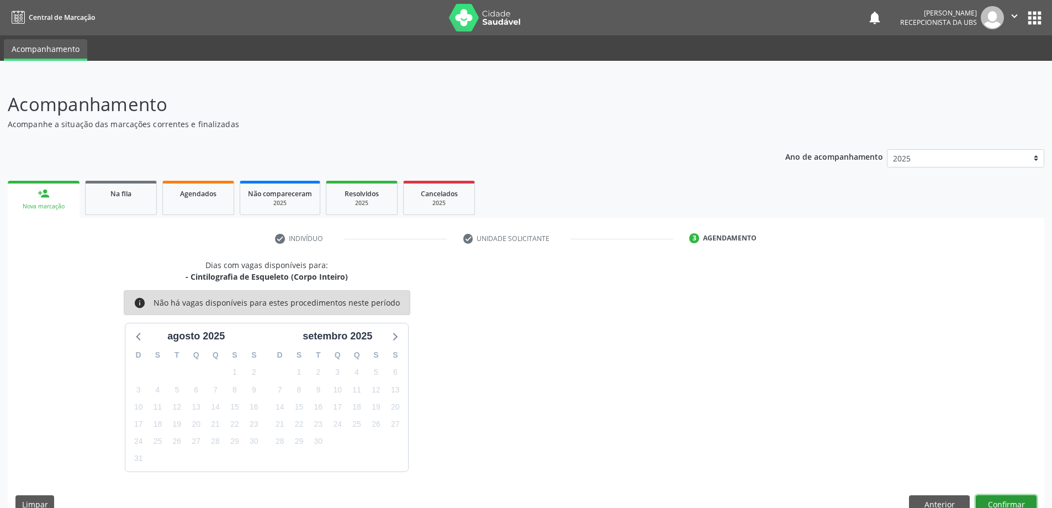
click at [1013, 501] on button "Confirmar" at bounding box center [1006, 504] width 61 height 19
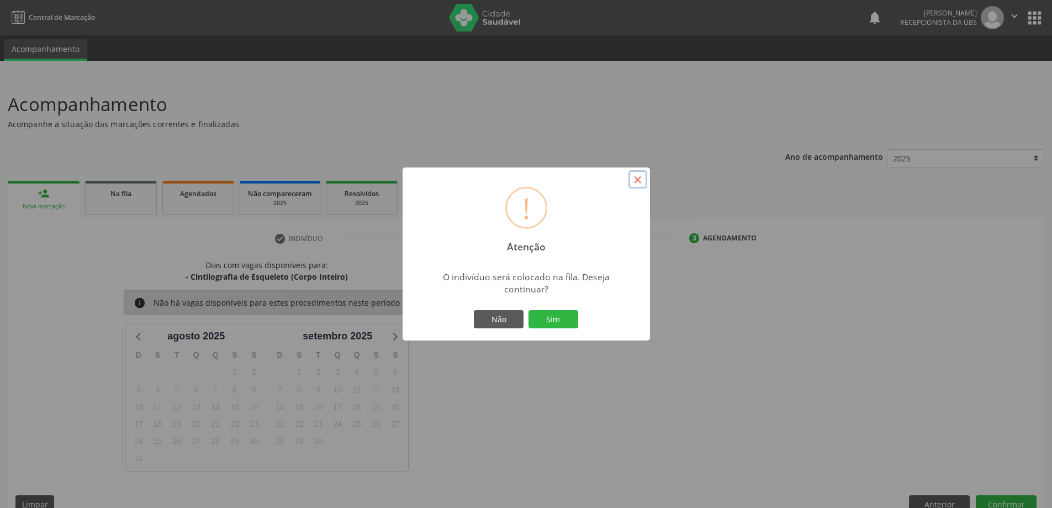
click at [641, 182] on button "×" at bounding box center [638, 179] width 19 height 19
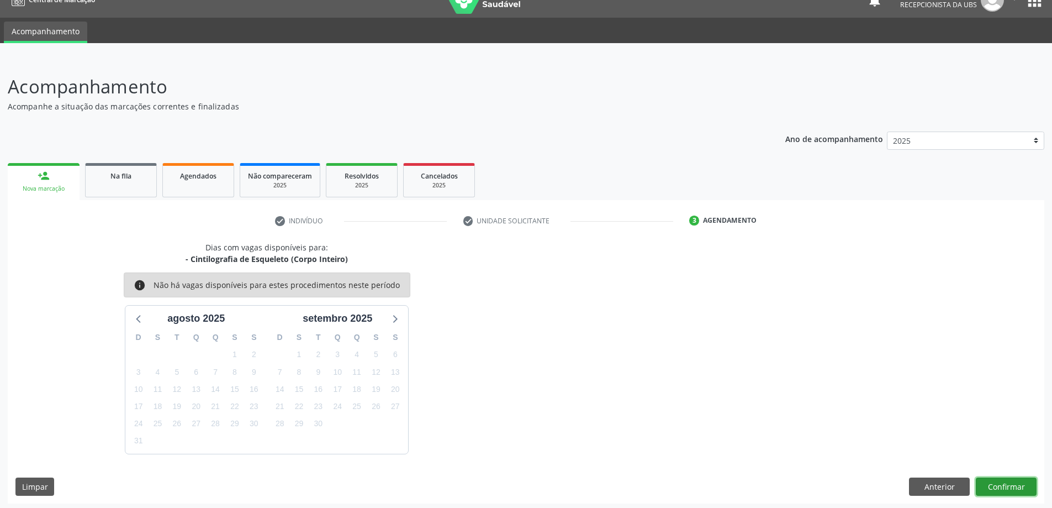
scroll to position [21, 0]
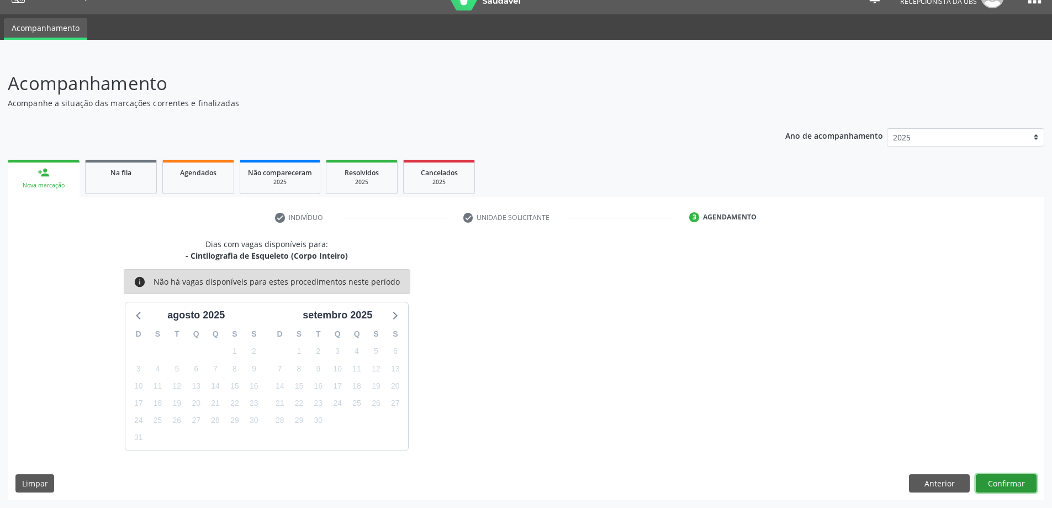
click at [998, 478] on button "Confirmar" at bounding box center [1006, 483] width 61 height 19
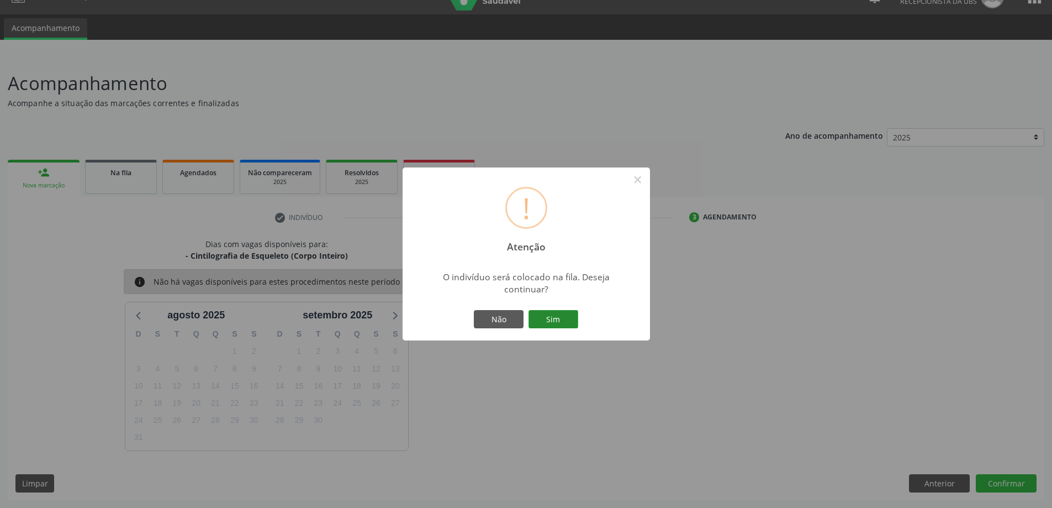
click at [548, 312] on button "Sim" at bounding box center [554, 319] width 50 height 19
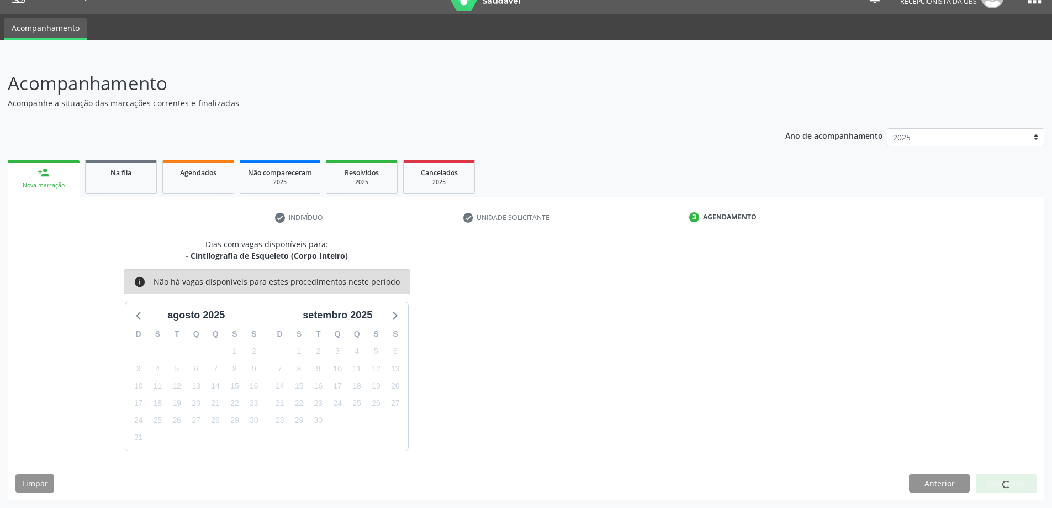
scroll to position [0, 0]
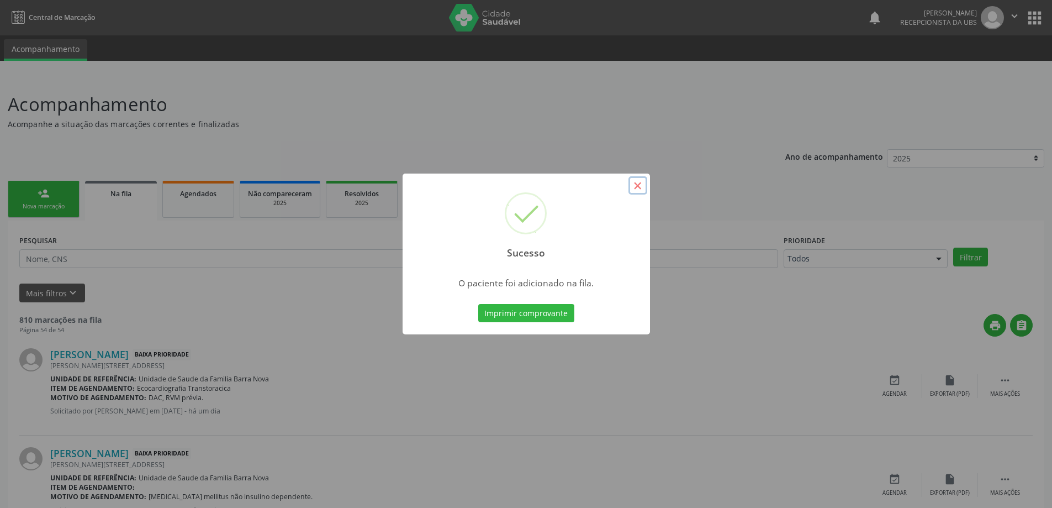
click at [639, 186] on button "×" at bounding box center [638, 185] width 19 height 19
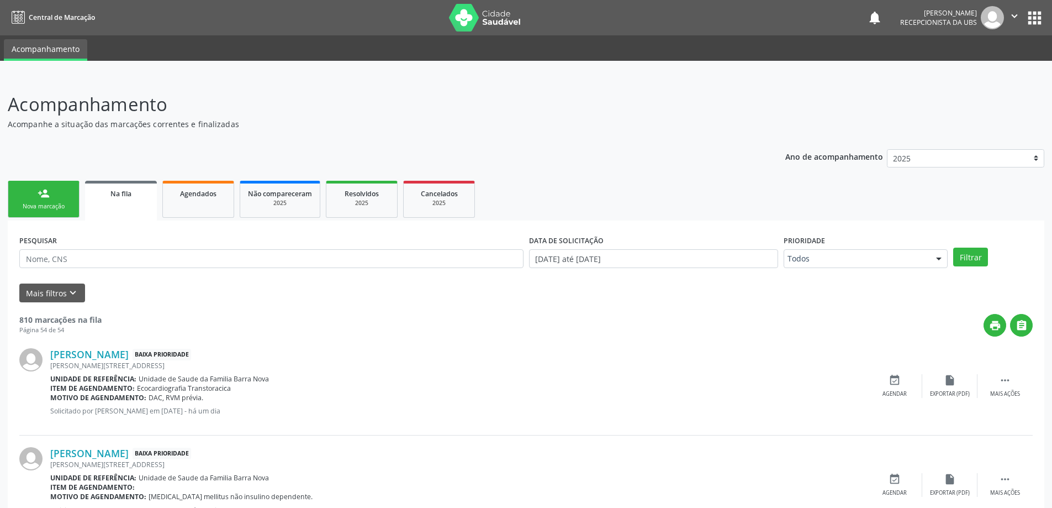
click at [38, 194] on div "person_add" at bounding box center [44, 193] width 12 height 12
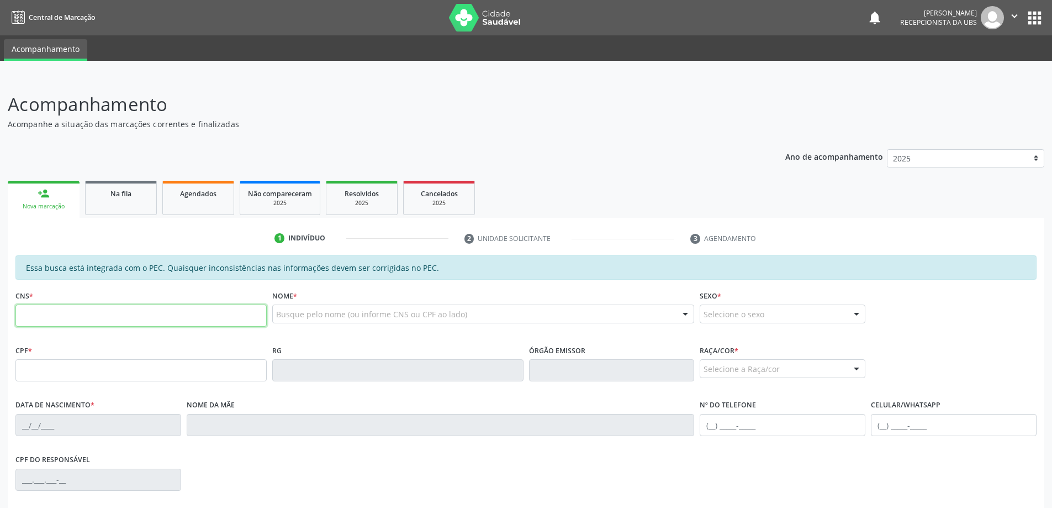
click at [56, 317] on input "text" at bounding box center [140, 315] width 251 height 22
type input "702 8016 1286 0161"
type input "150.131.954-03"
type input "[DATE]"
type input "[PERSON_NAME]"
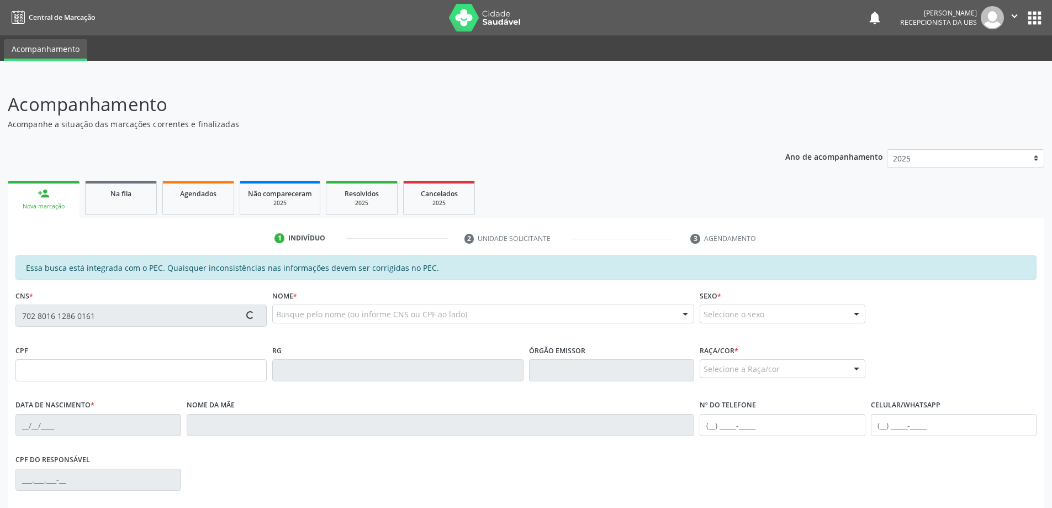
type input "[PHONE_NUMBER]"
type input "S/N"
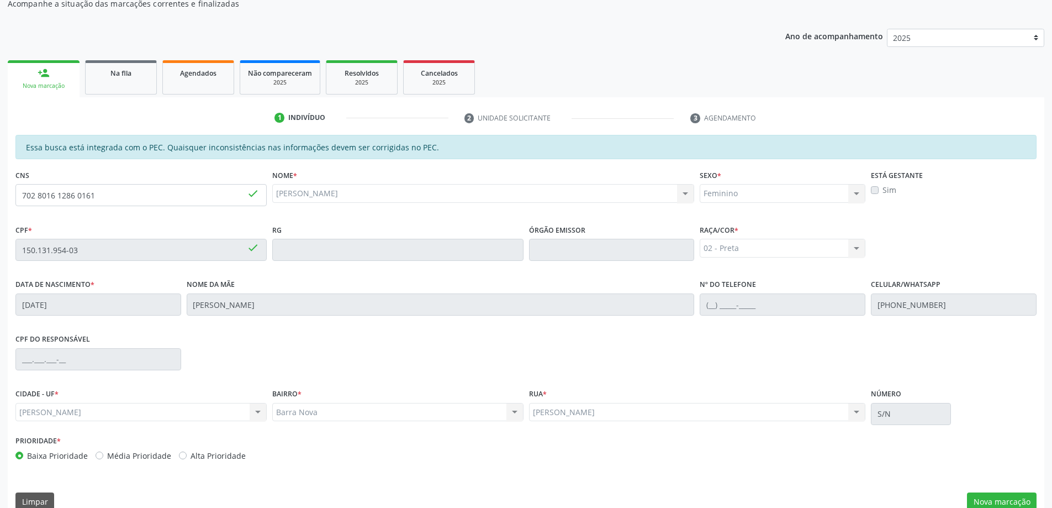
scroll to position [139, 0]
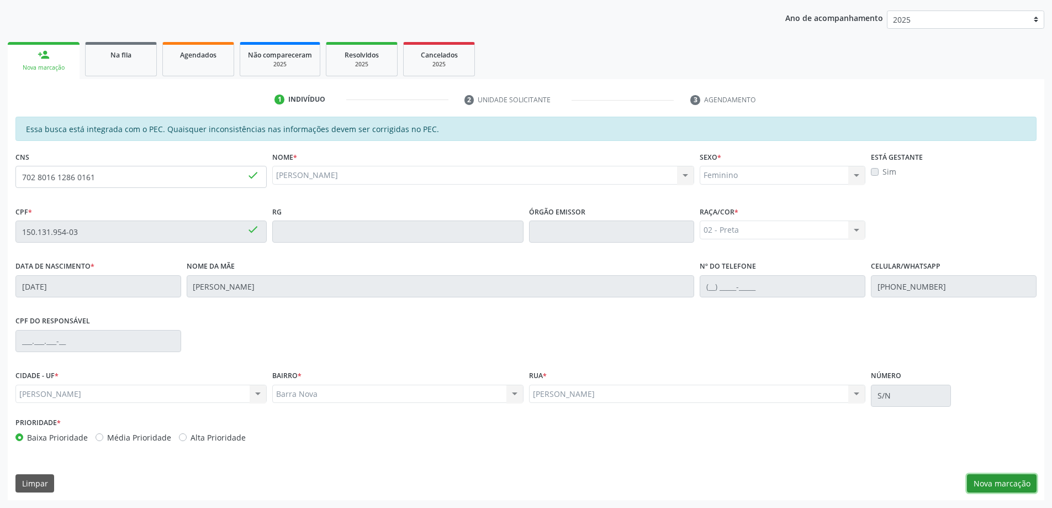
click at [1006, 479] on button "Nova marcação" at bounding box center [1002, 483] width 70 height 19
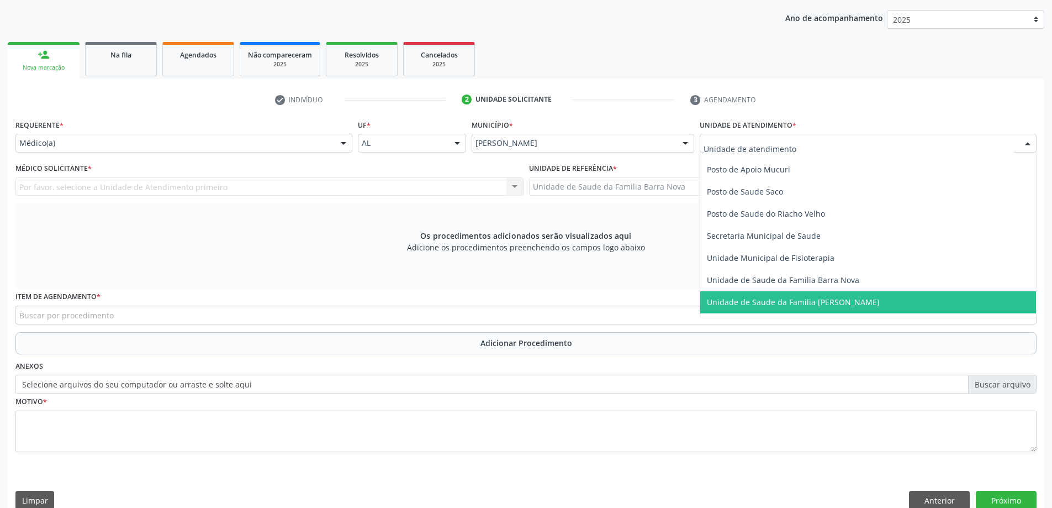
scroll to position [497, 0]
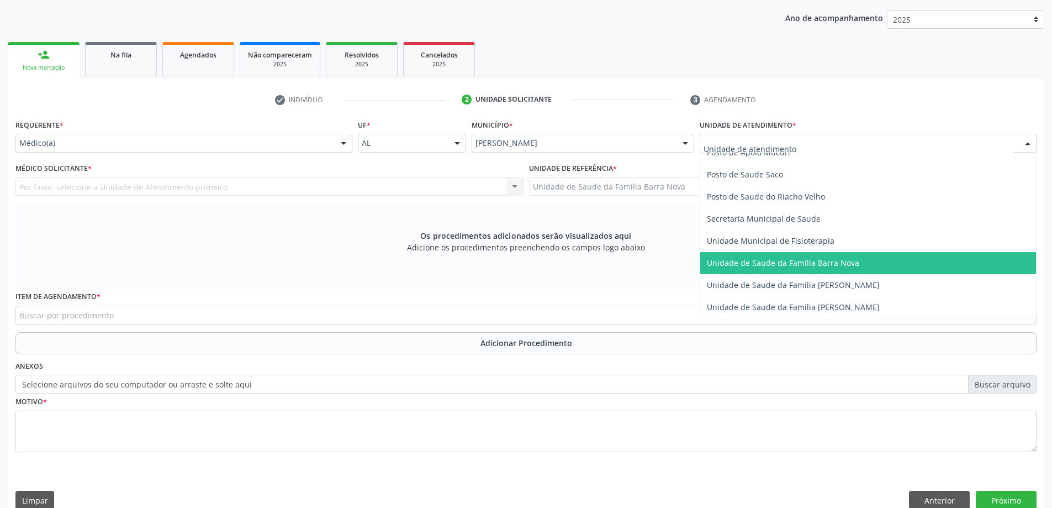
click at [822, 265] on span "Unidade de Saude da Familia Barra Nova" at bounding box center [783, 262] width 152 height 10
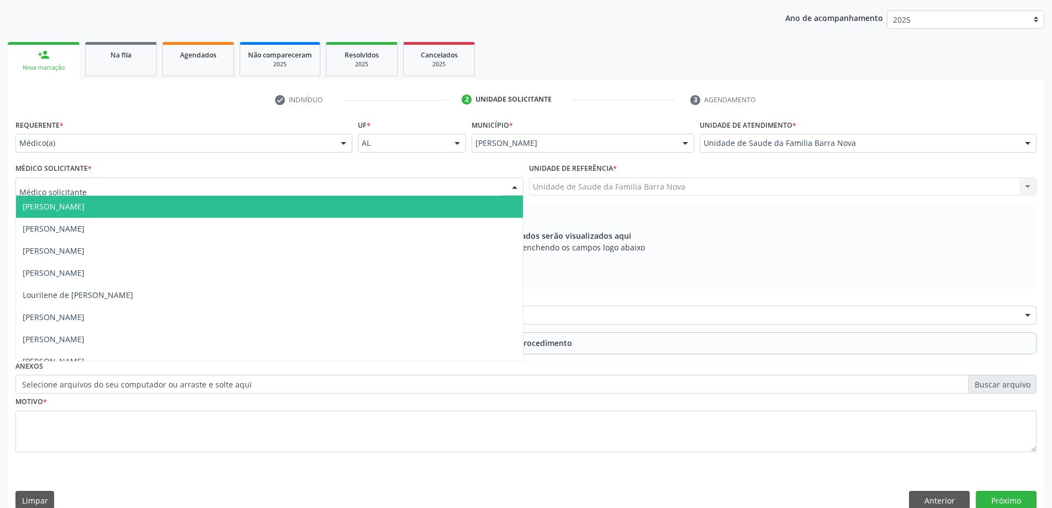
click at [156, 185] on div at bounding box center [269, 186] width 508 height 19
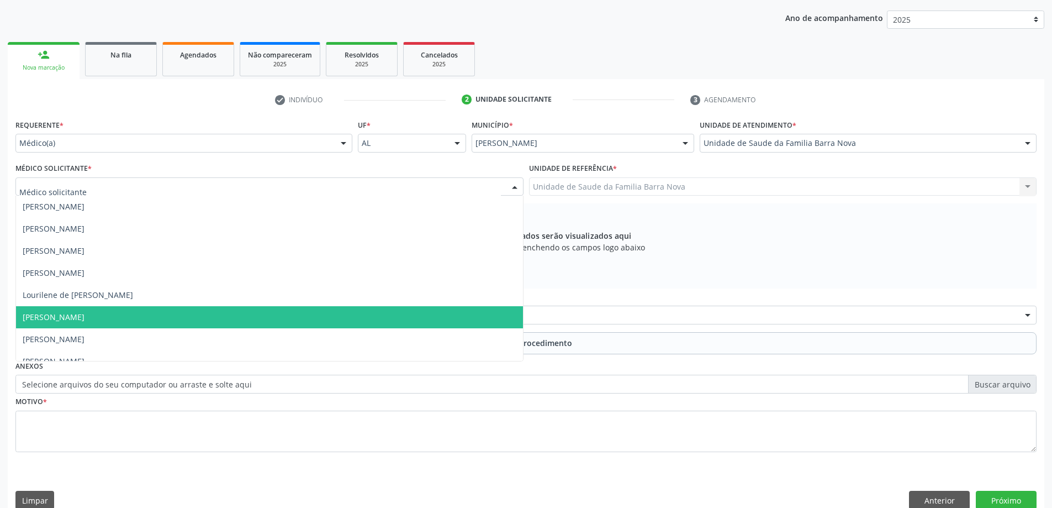
scroll to position [55, 0]
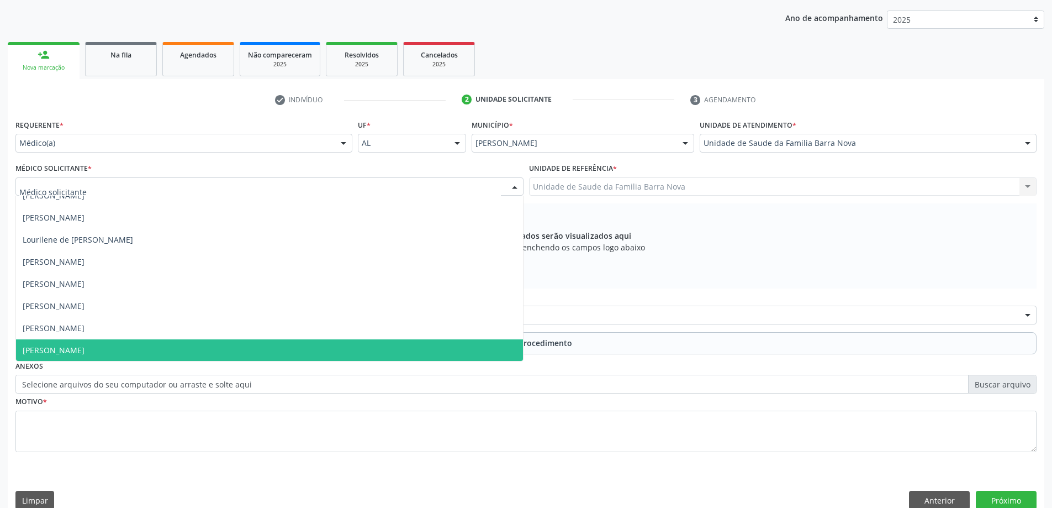
click at [142, 348] on span "[PERSON_NAME]" at bounding box center [269, 350] width 507 height 22
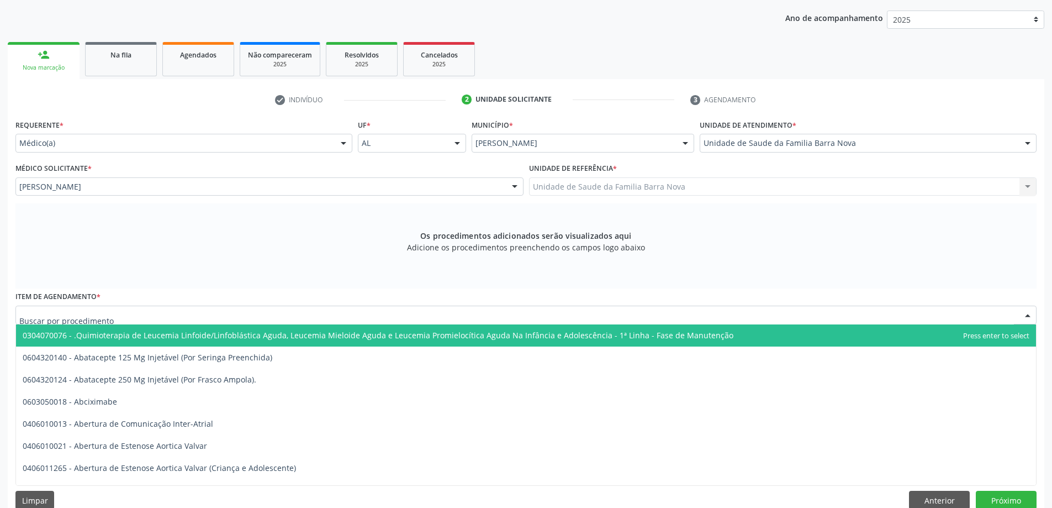
click at [465, 315] on div at bounding box center [525, 314] width 1021 height 19
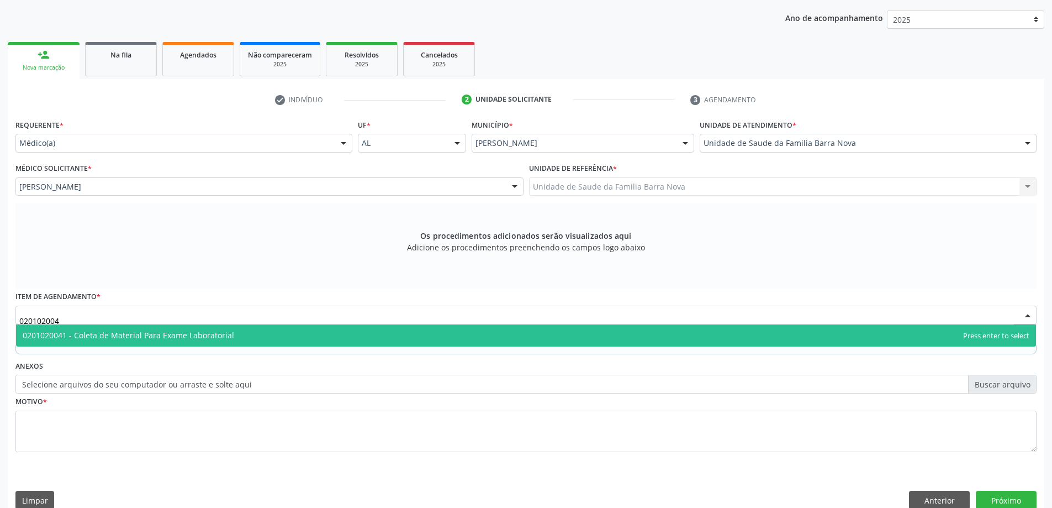
type input "0201020041"
click at [341, 331] on span "0201020041 - Coleta de Material Para Exame Laboratorial" at bounding box center [526, 335] width 1020 height 22
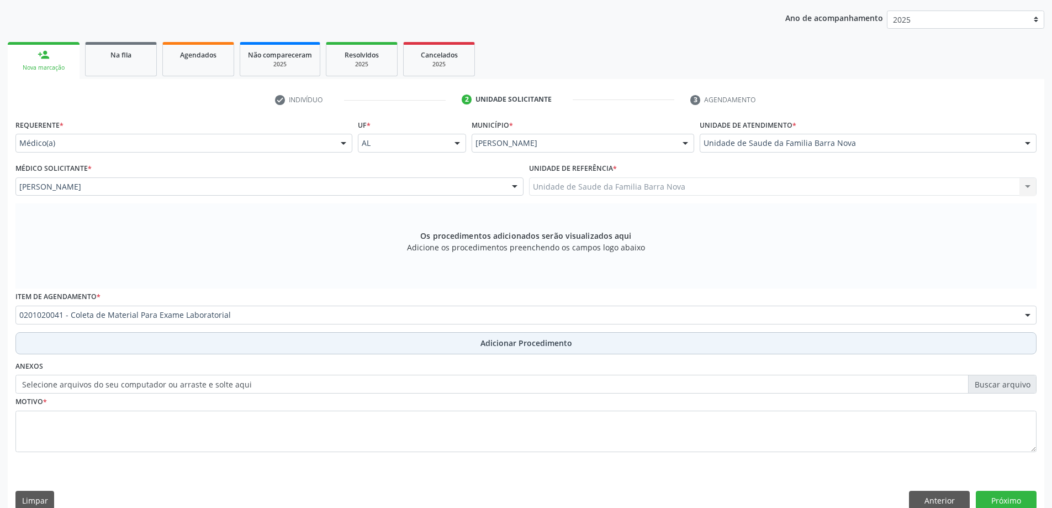
click at [498, 343] on span "Adicionar Procedimento" at bounding box center [527, 343] width 92 height 12
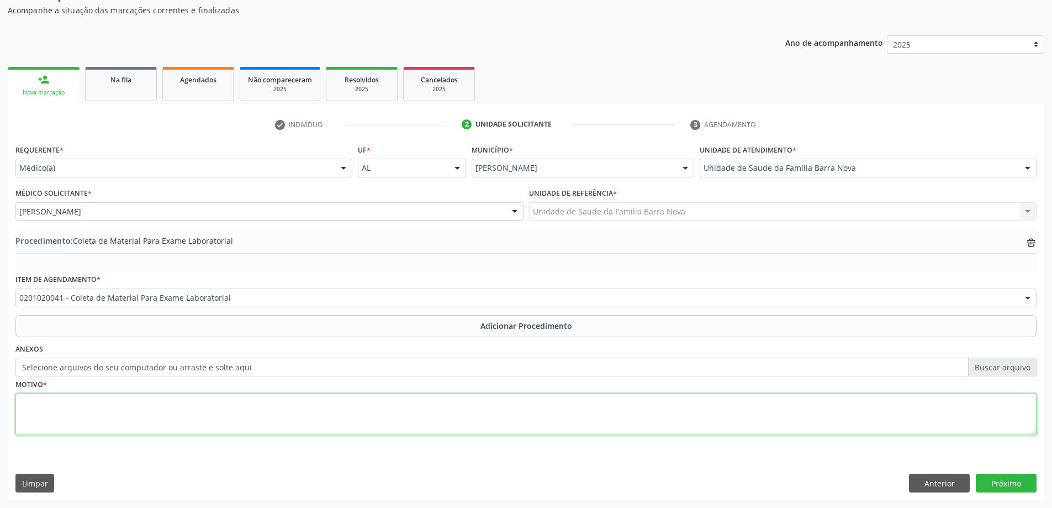
click at [243, 410] on textarea at bounding box center [525, 414] width 1021 height 42
type textarea "r"
type textarea "Rotina."
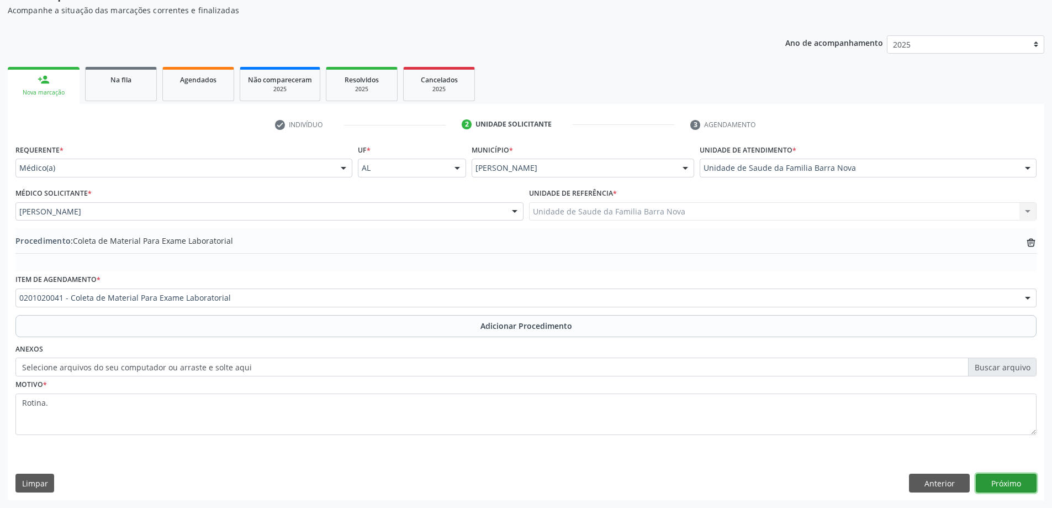
click at [1009, 487] on button "Próximo" at bounding box center [1006, 482] width 61 height 19
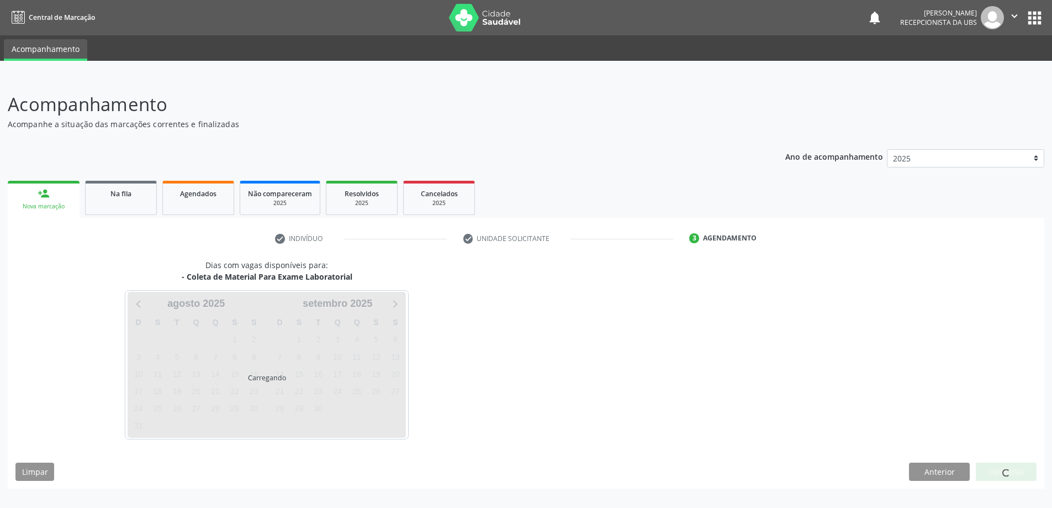
scroll to position [0, 0]
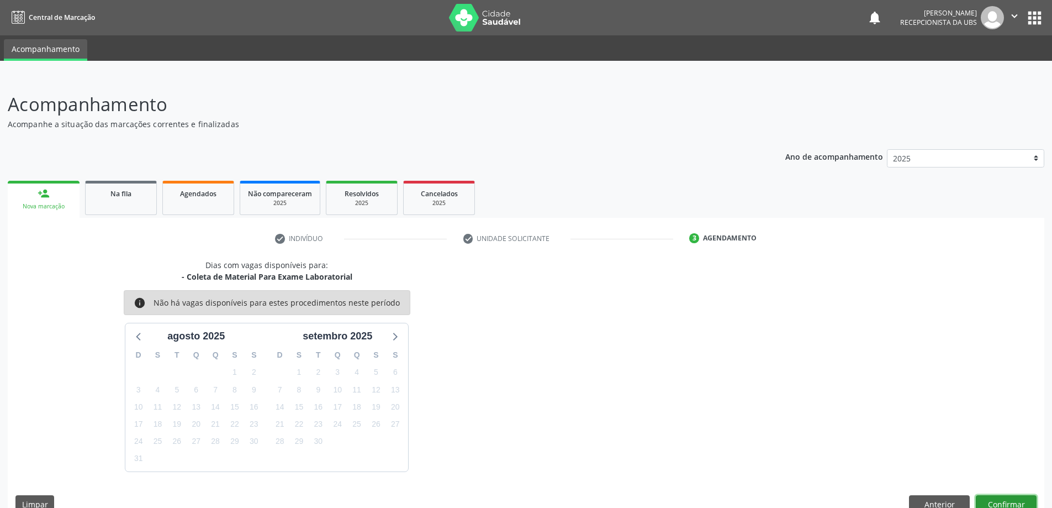
click at [1013, 502] on button "Confirmar" at bounding box center [1006, 504] width 61 height 19
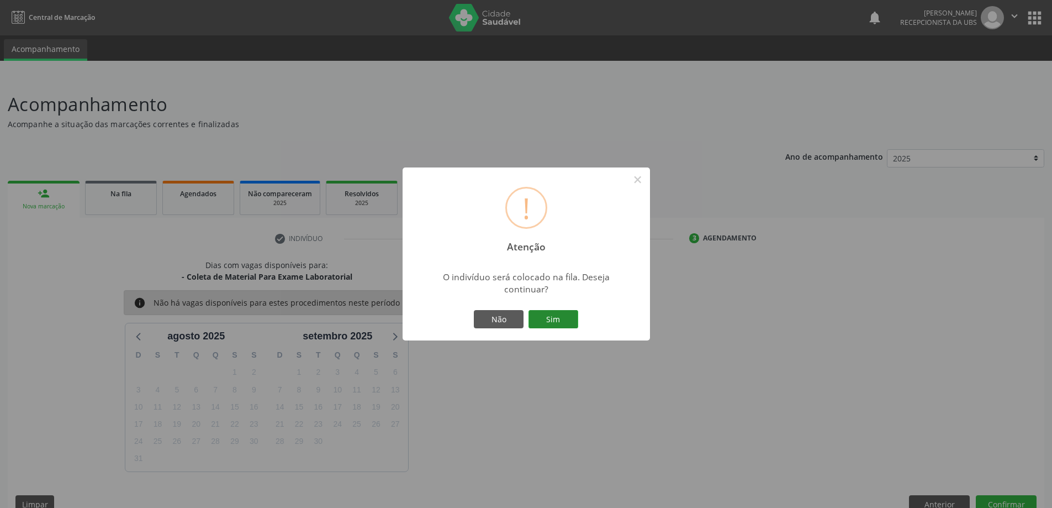
click at [547, 319] on button "Sim" at bounding box center [554, 319] width 50 height 19
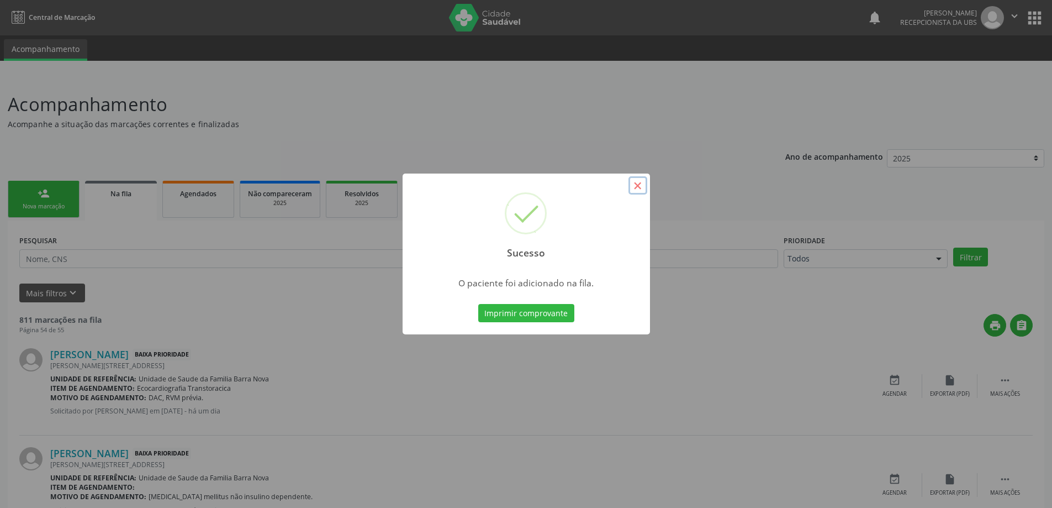
click at [637, 189] on button "×" at bounding box center [638, 185] width 19 height 19
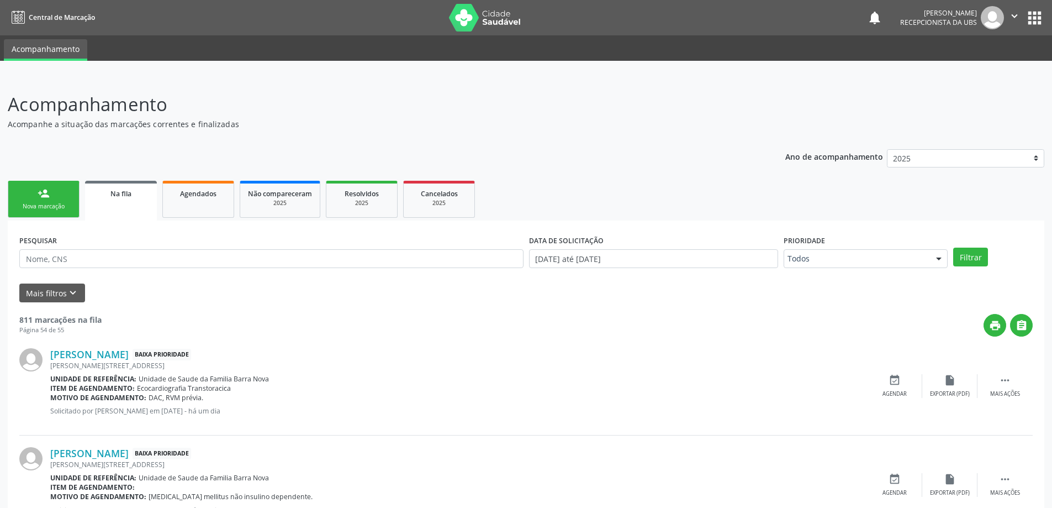
click at [61, 202] on link "person_add Nova marcação" at bounding box center [44, 199] width 72 height 37
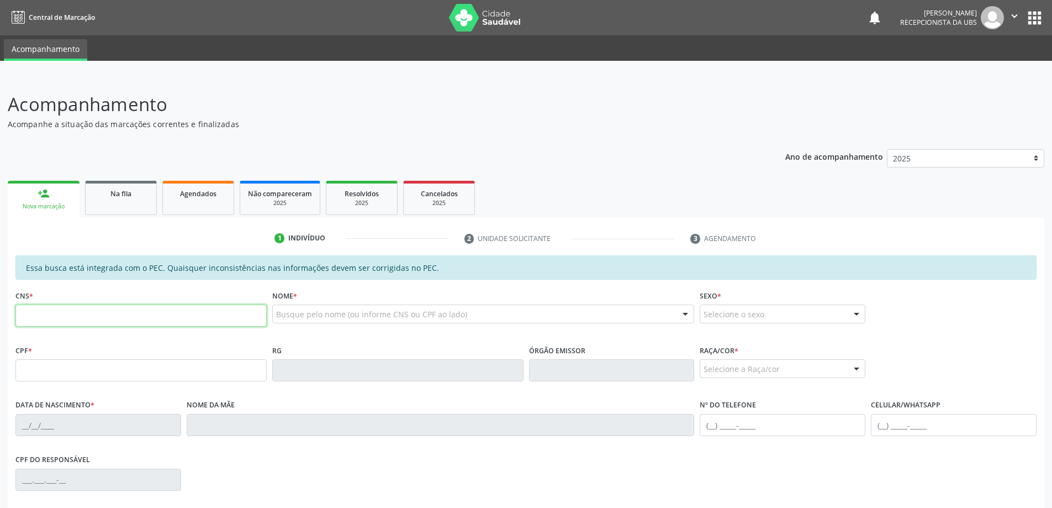
click at [91, 318] on input "text" at bounding box center [140, 315] width 251 height 22
type input "704 0063 1514 8465"
type input "662.637.514-87"
type input "[DATE]"
type input "[PERSON_NAME]"
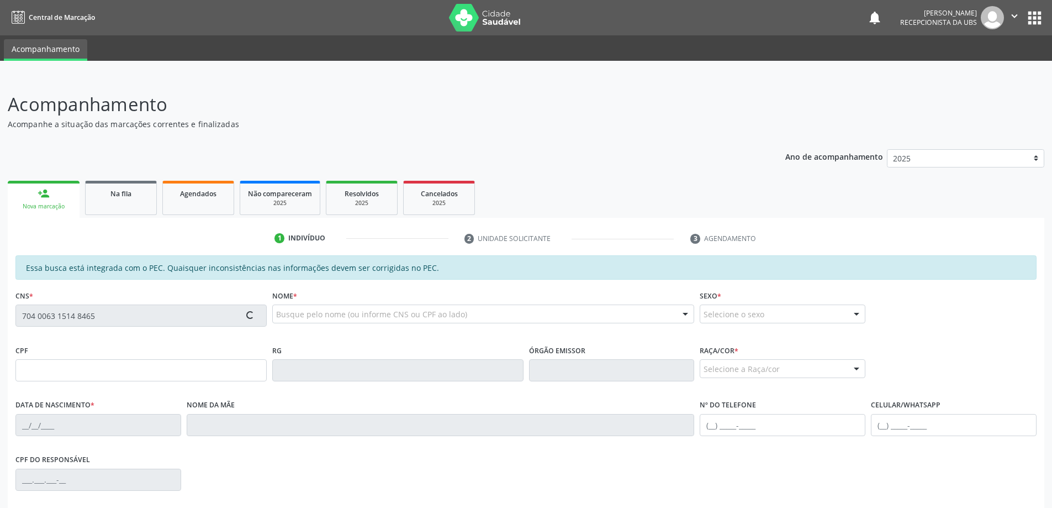
type input "[PHONE_NUMBER]"
type input "870"
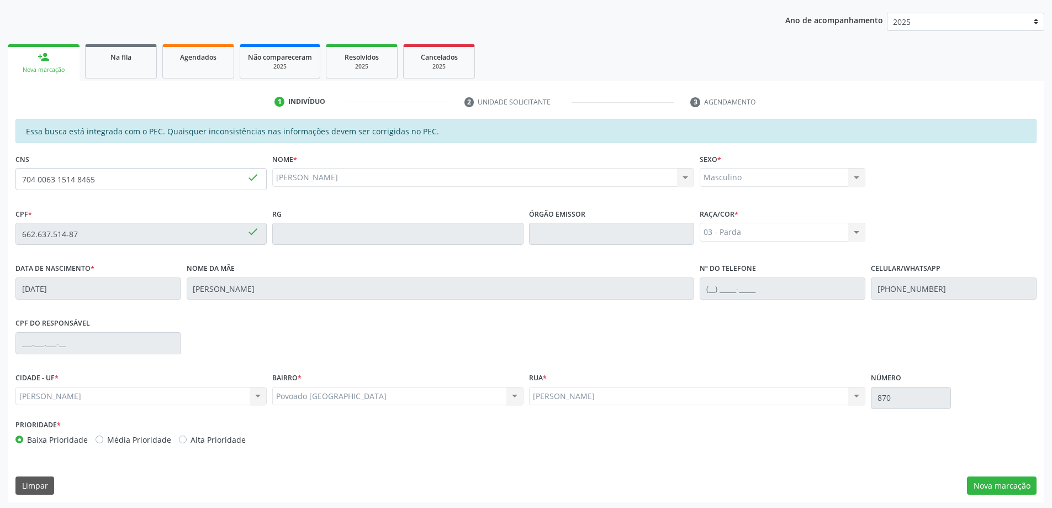
scroll to position [139, 0]
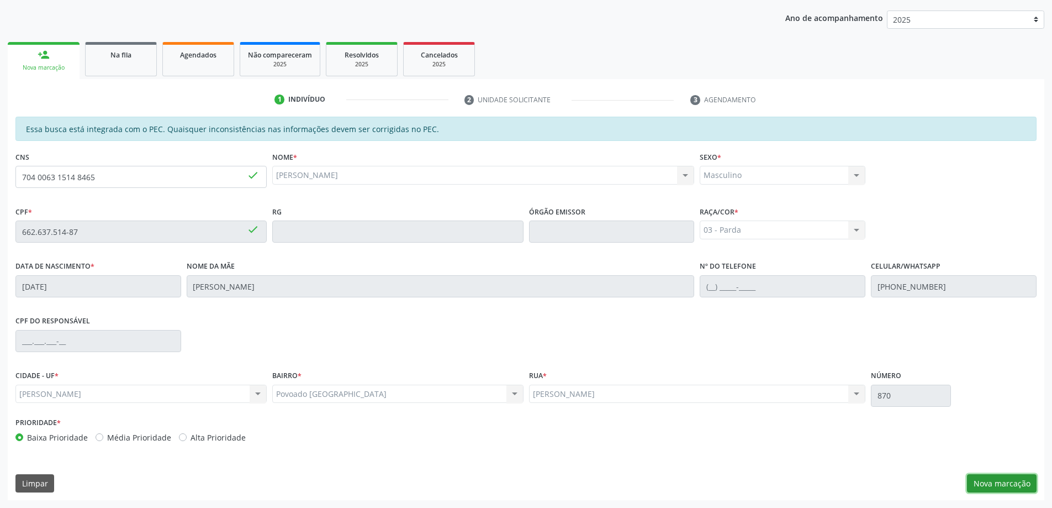
click at [983, 486] on button "Nova marcação" at bounding box center [1002, 483] width 70 height 19
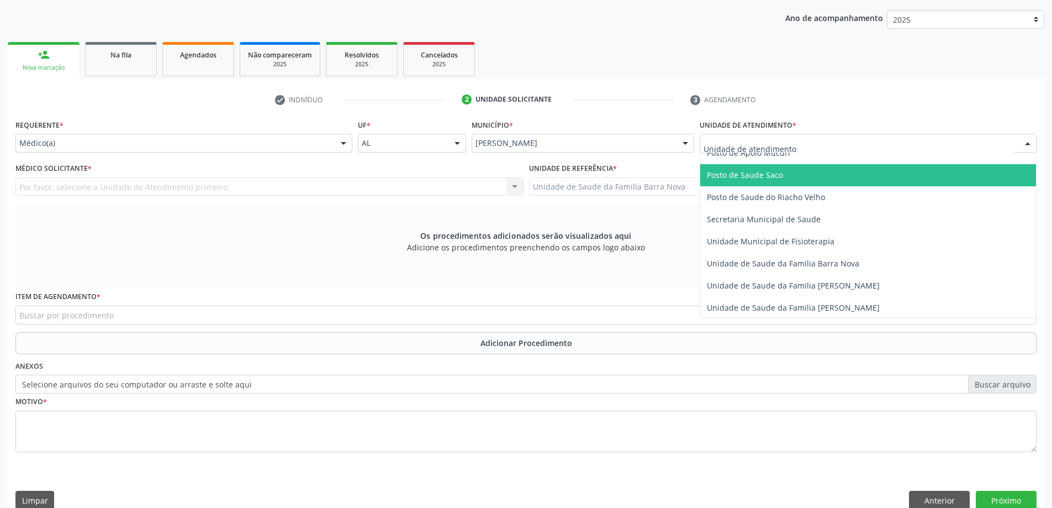
scroll to position [497, 0]
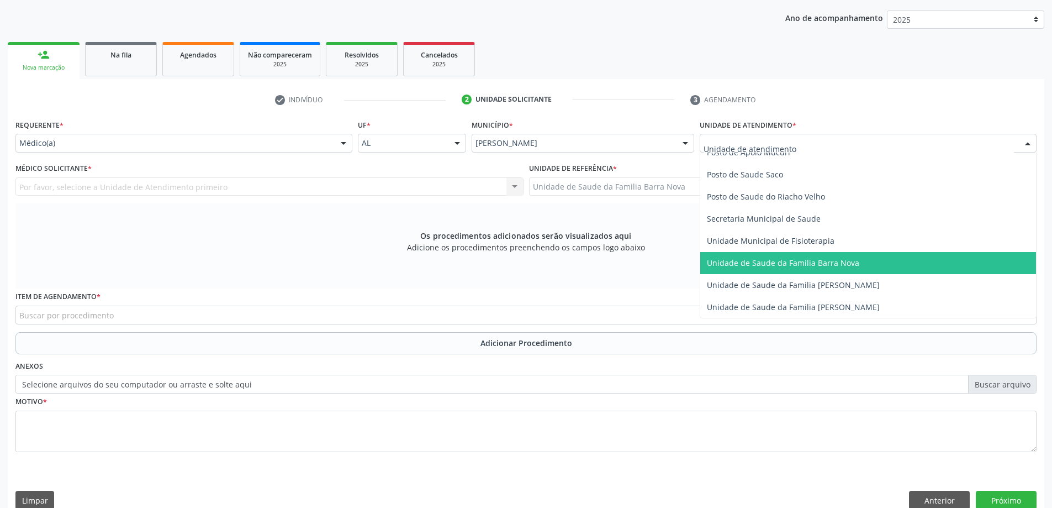
click at [806, 264] on span "Unidade de Saude da Familia Barra Nova" at bounding box center [783, 262] width 152 height 10
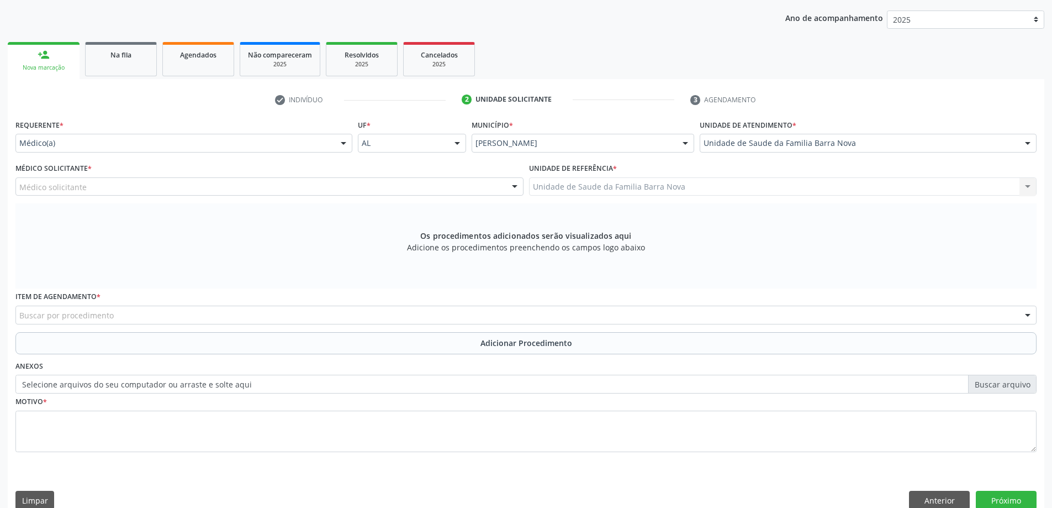
click at [286, 192] on div "Médico solicitante" at bounding box center [269, 186] width 508 height 19
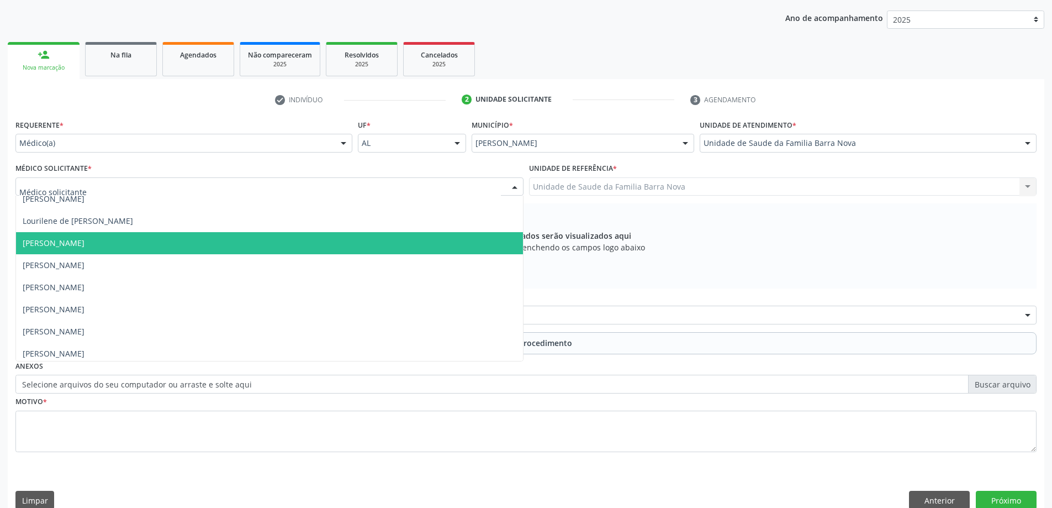
scroll to position [78, 0]
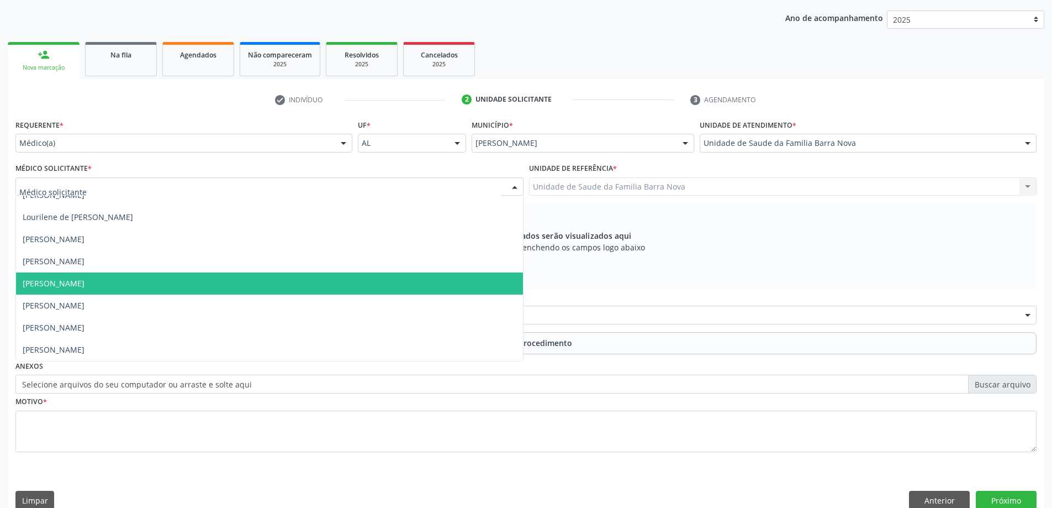
click at [268, 289] on span "[PERSON_NAME]" at bounding box center [269, 283] width 507 height 22
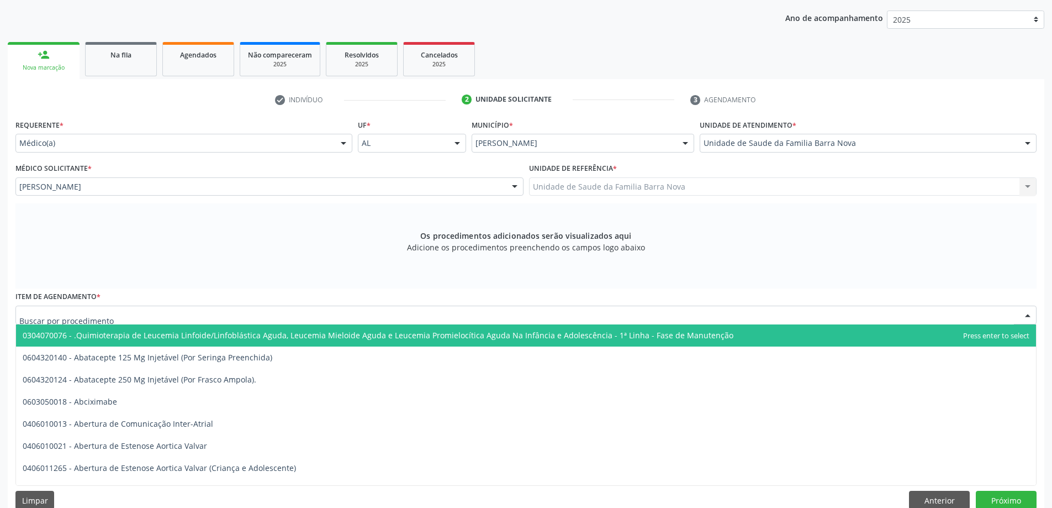
click at [373, 315] on div at bounding box center [525, 314] width 1021 height 19
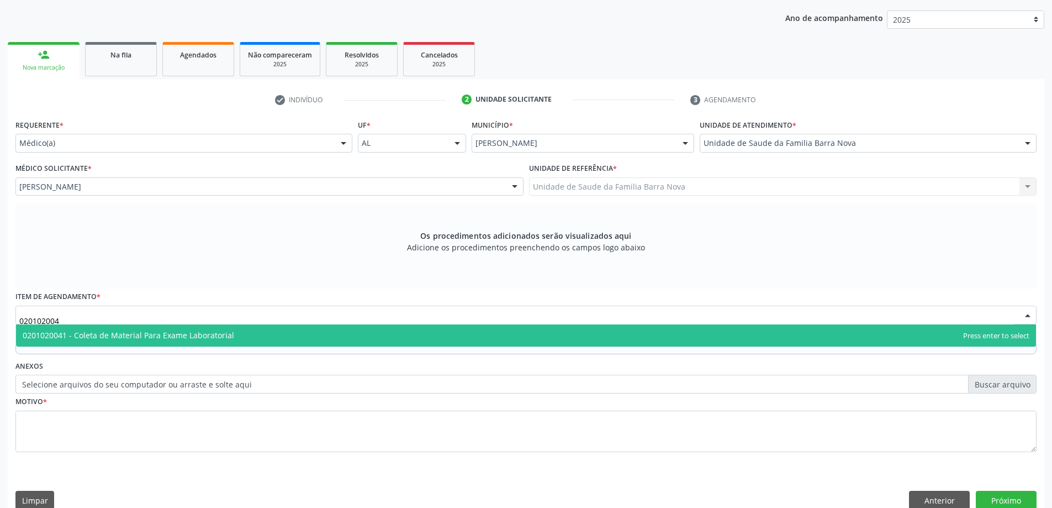
type input "0201020041"
click at [386, 340] on span "0201020041 - Coleta de Material Para Exame Laboratorial" at bounding box center [526, 335] width 1020 height 22
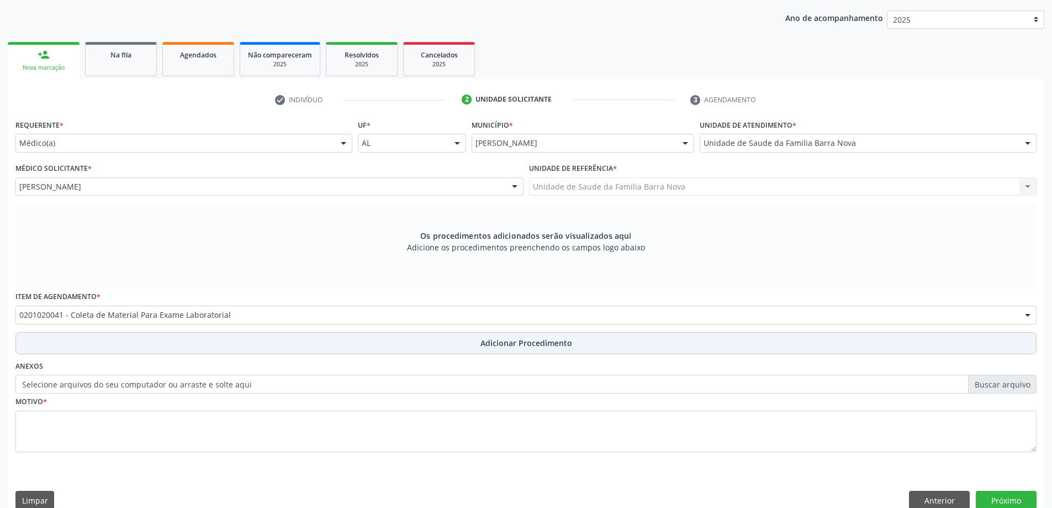
click at [490, 347] on span "Adicionar Procedimento" at bounding box center [527, 343] width 92 height 12
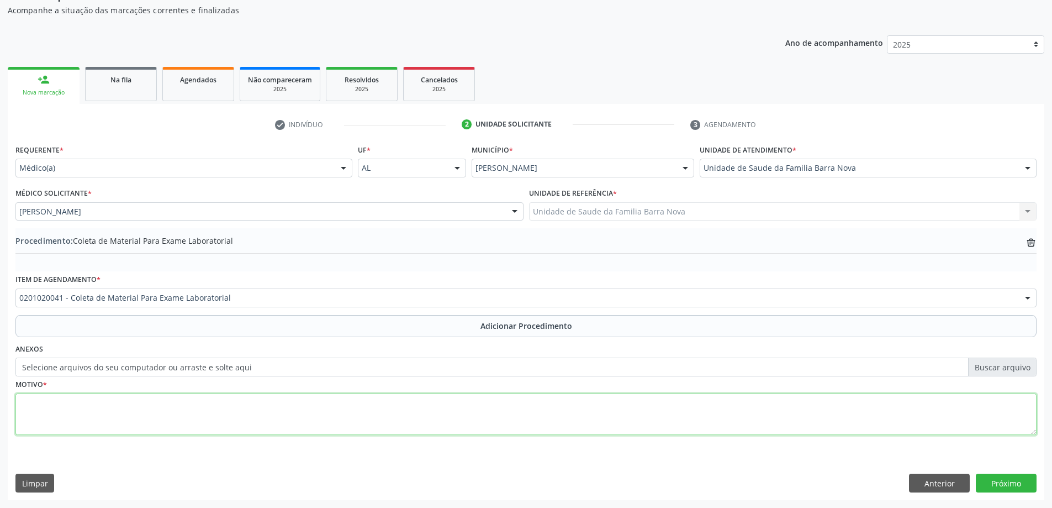
click at [205, 397] on textarea at bounding box center [525, 414] width 1021 height 42
type textarea "HAS, Obesidade."
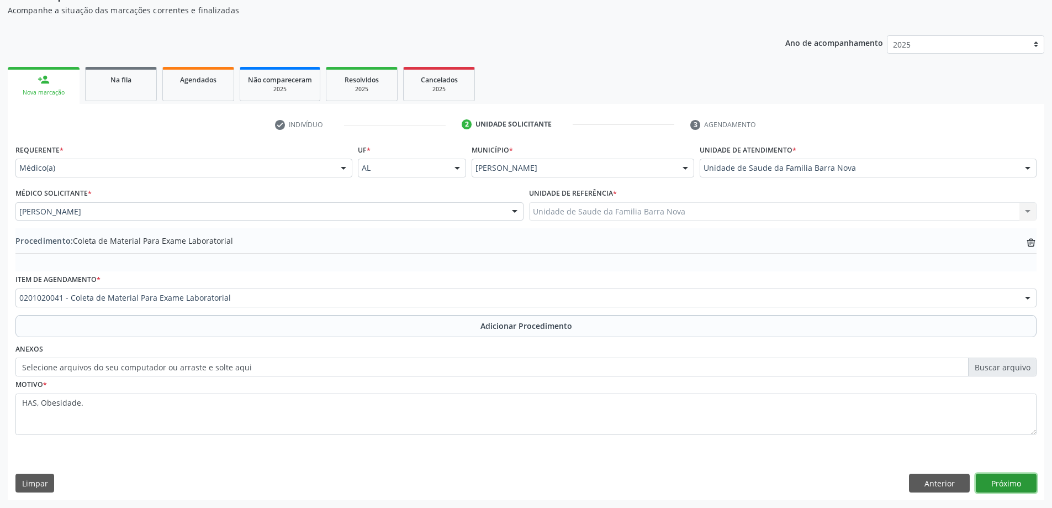
click at [1012, 484] on button "Próximo" at bounding box center [1006, 482] width 61 height 19
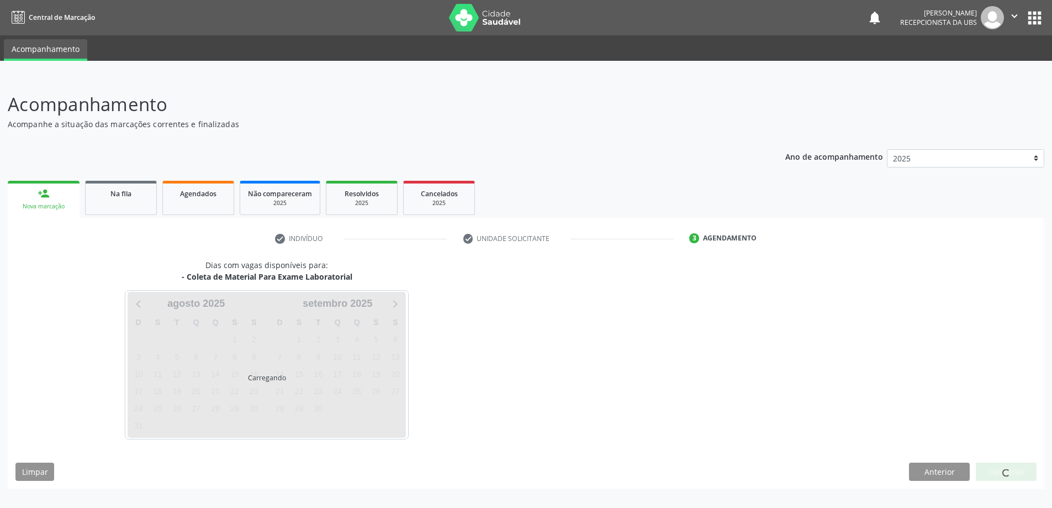
scroll to position [0, 0]
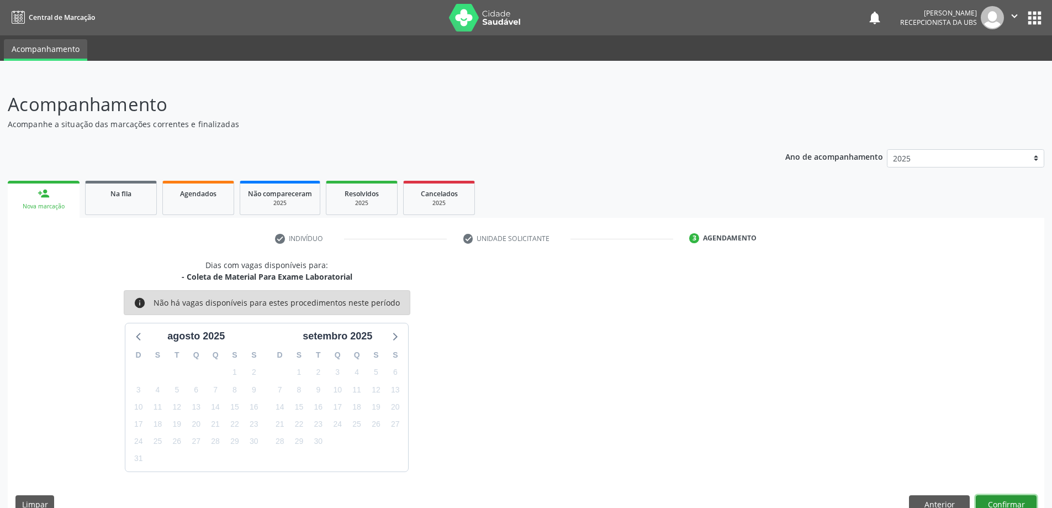
click at [1011, 502] on button "Confirmar" at bounding box center [1006, 504] width 61 height 19
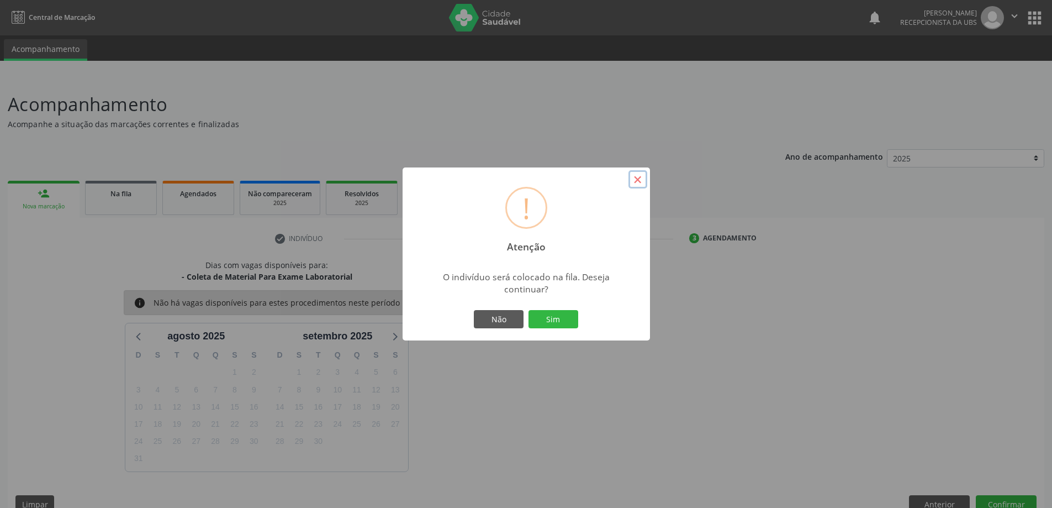
click at [637, 181] on button "×" at bounding box center [638, 179] width 19 height 19
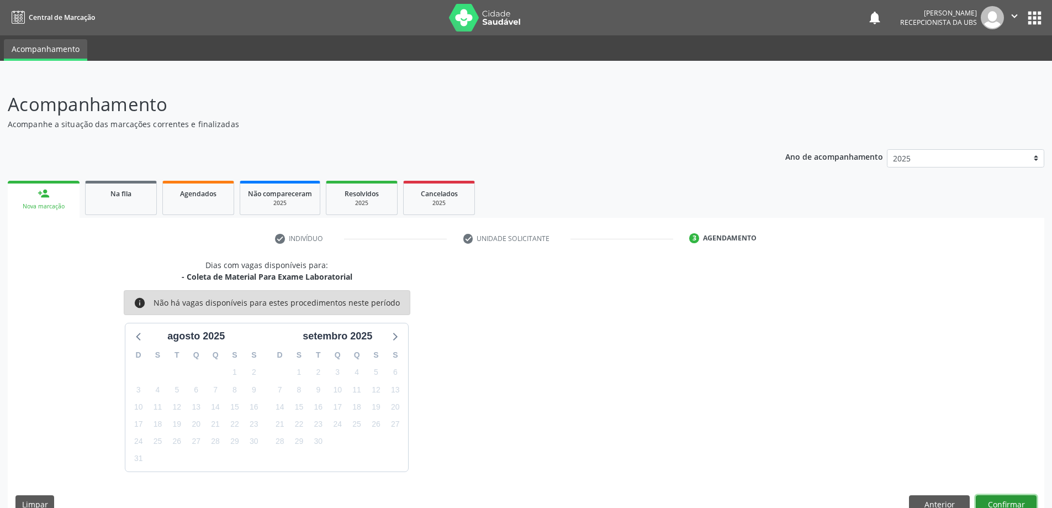
scroll to position [6, 0]
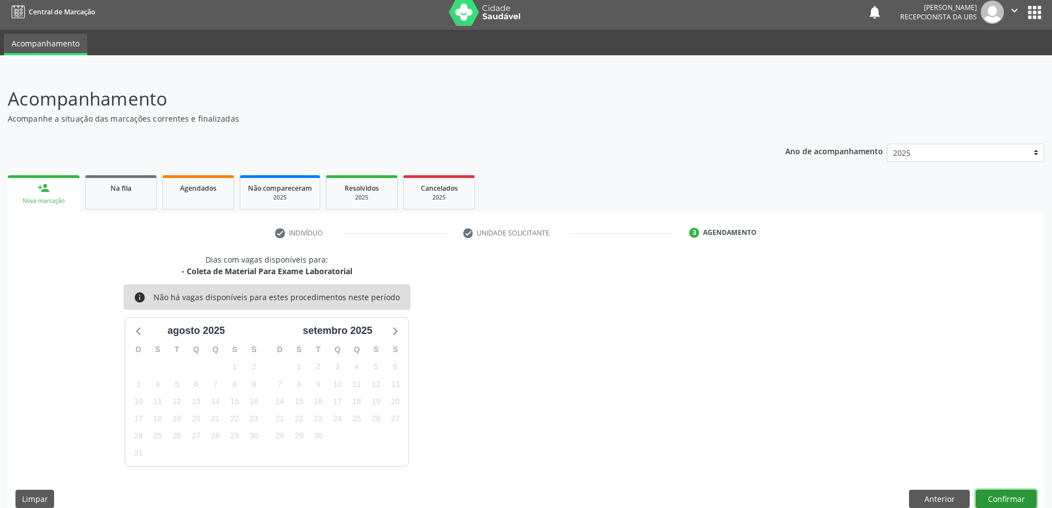
click at [1013, 497] on button "Confirmar" at bounding box center [1006, 498] width 61 height 19
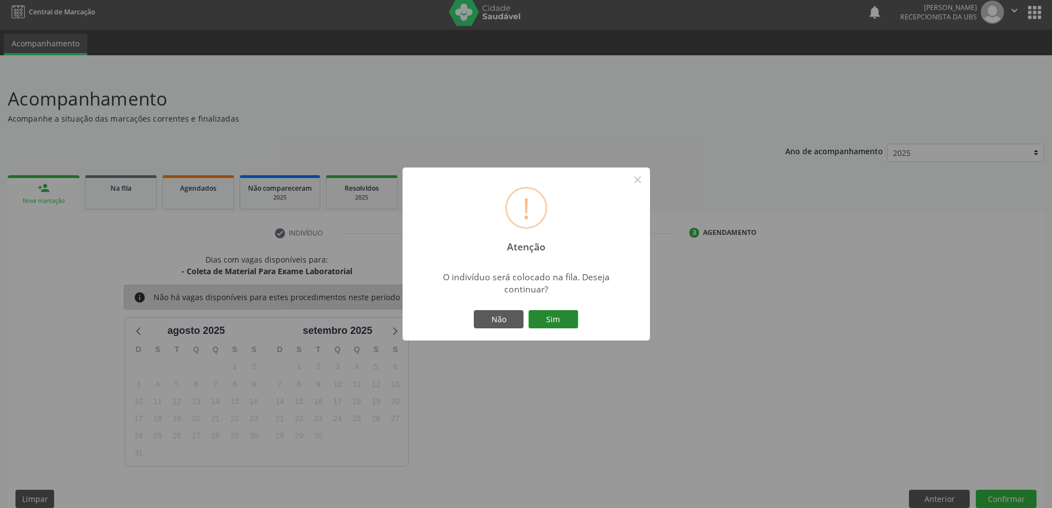
click at [547, 315] on button "Sim" at bounding box center [554, 319] width 50 height 19
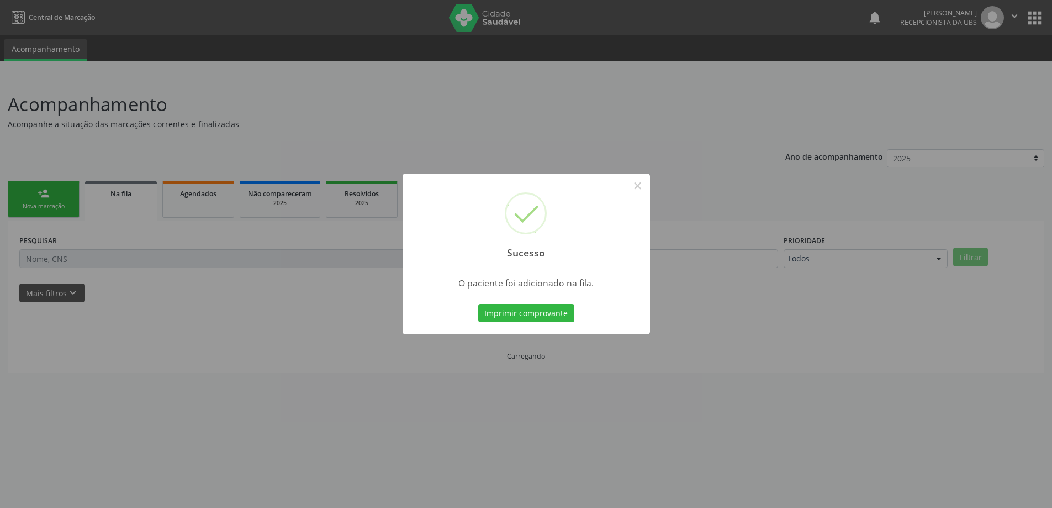
scroll to position [0, 0]
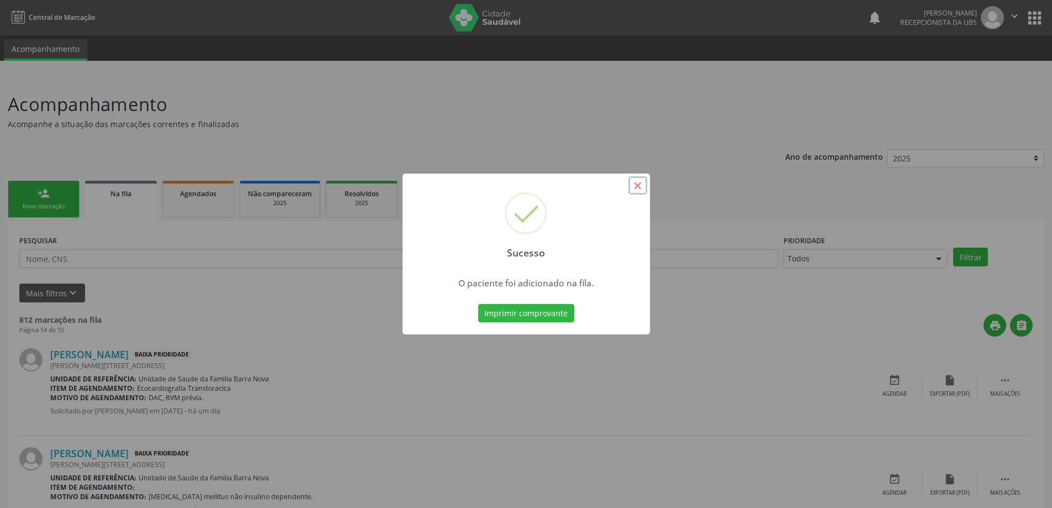
click at [636, 184] on button "×" at bounding box center [638, 185] width 19 height 19
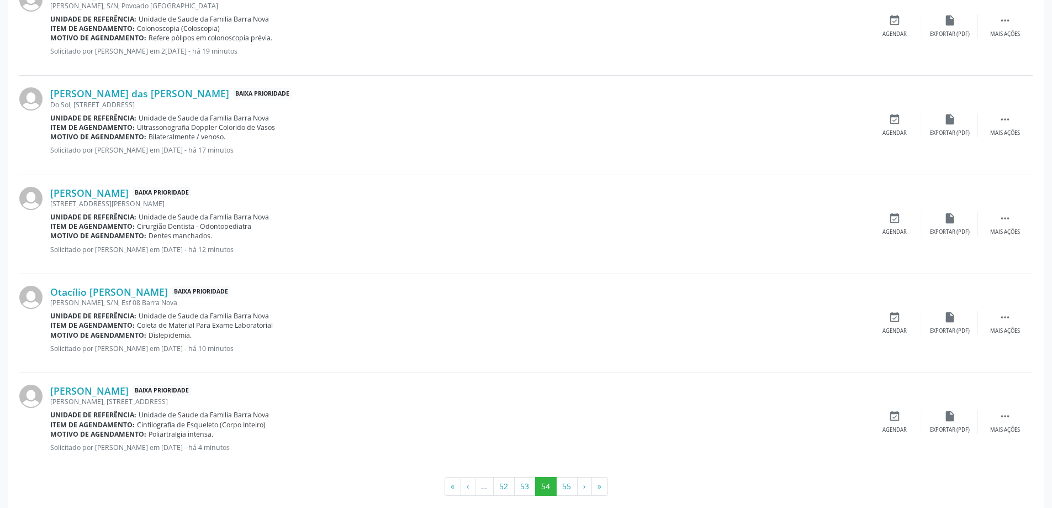
scroll to position [1364, 0]
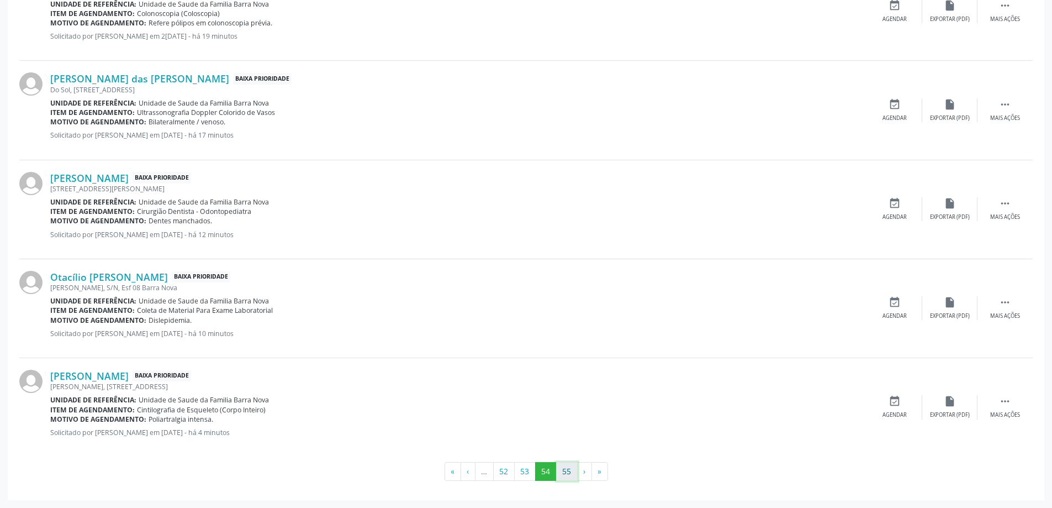
click at [567, 476] on button "55" at bounding box center [567, 471] width 22 height 19
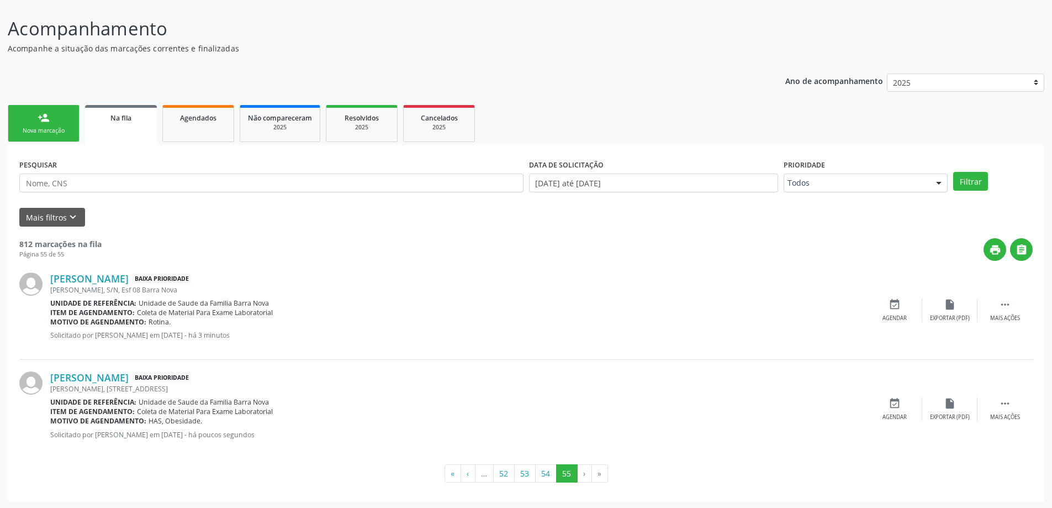
scroll to position [77, 0]
click at [48, 130] on div "Nova marcação" at bounding box center [43, 129] width 55 height 8
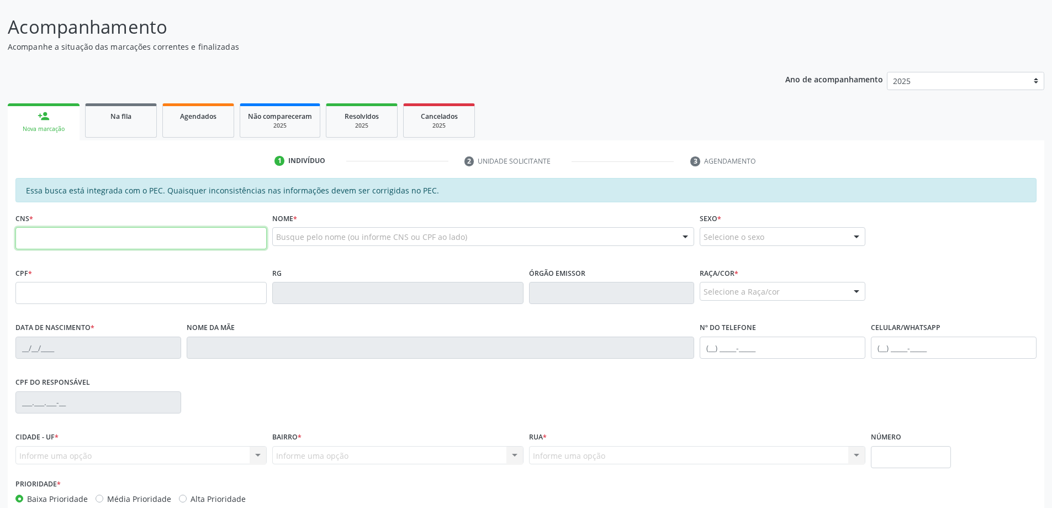
click at [64, 241] on input "text" at bounding box center [140, 238] width 251 height 22
type input "705 6004 1793 5412"
type input "129.106.444-30"
type input "1[DATE]"
type input "[PERSON_NAME]"
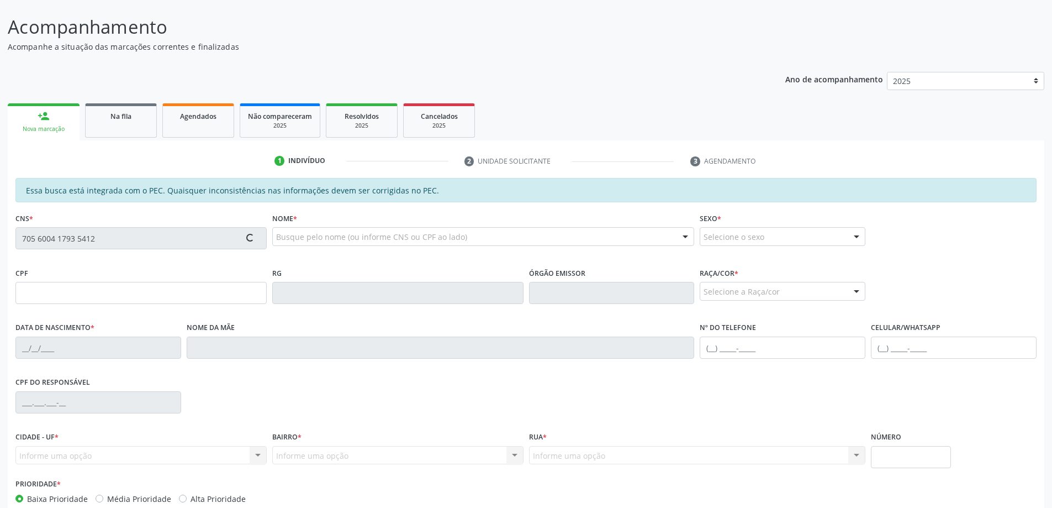
type input "[PHONE_NUMBER]"
type input "223"
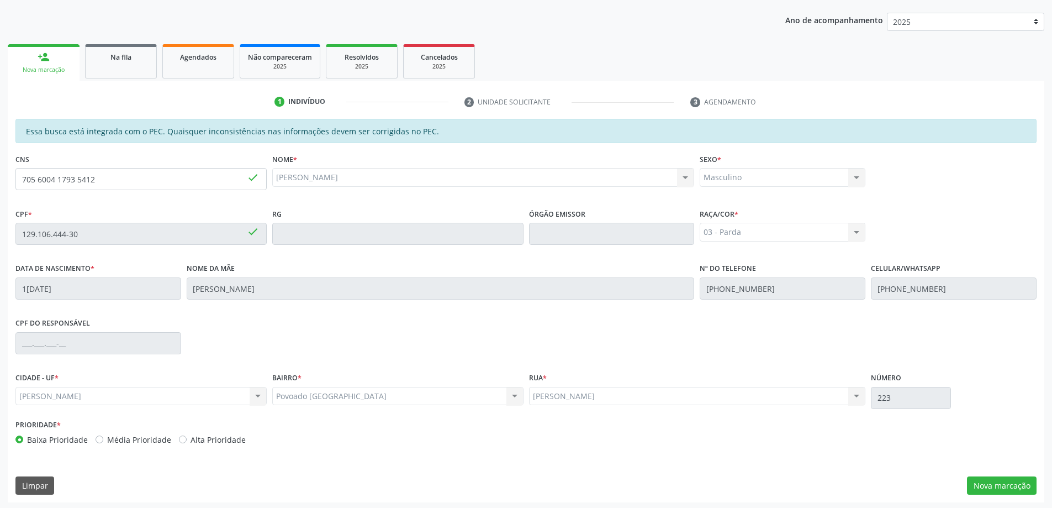
scroll to position [139, 0]
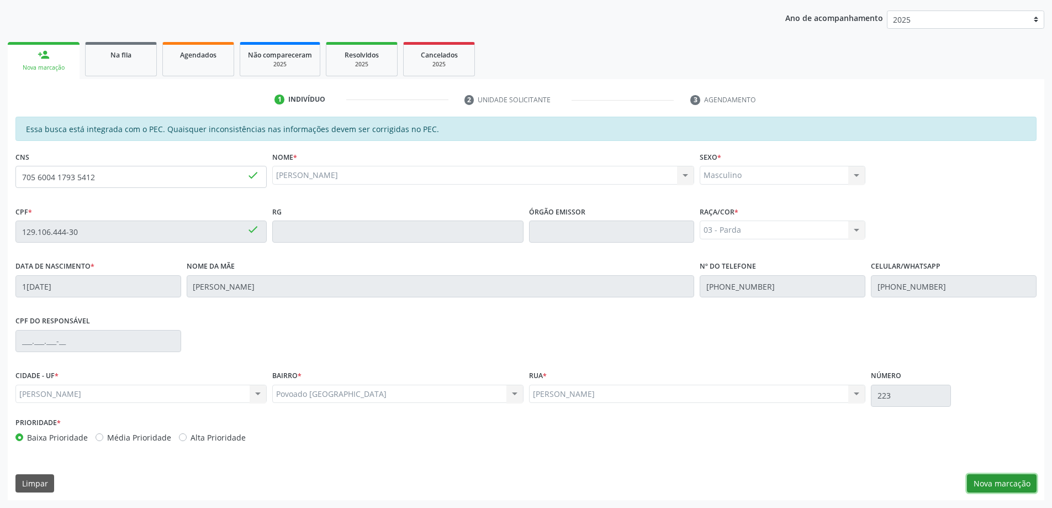
click at [1014, 484] on button "Nova marcação" at bounding box center [1002, 483] width 70 height 19
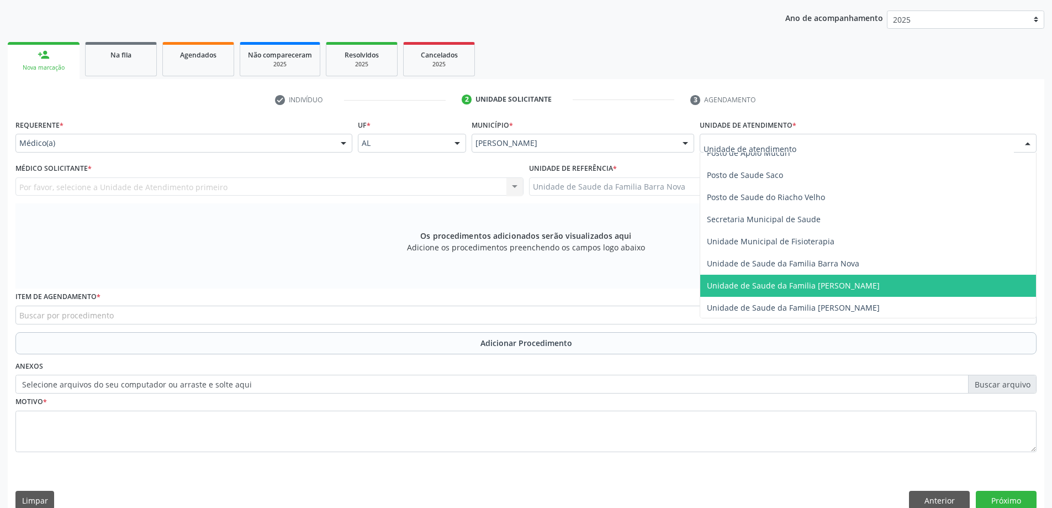
scroll to position [497, 0]
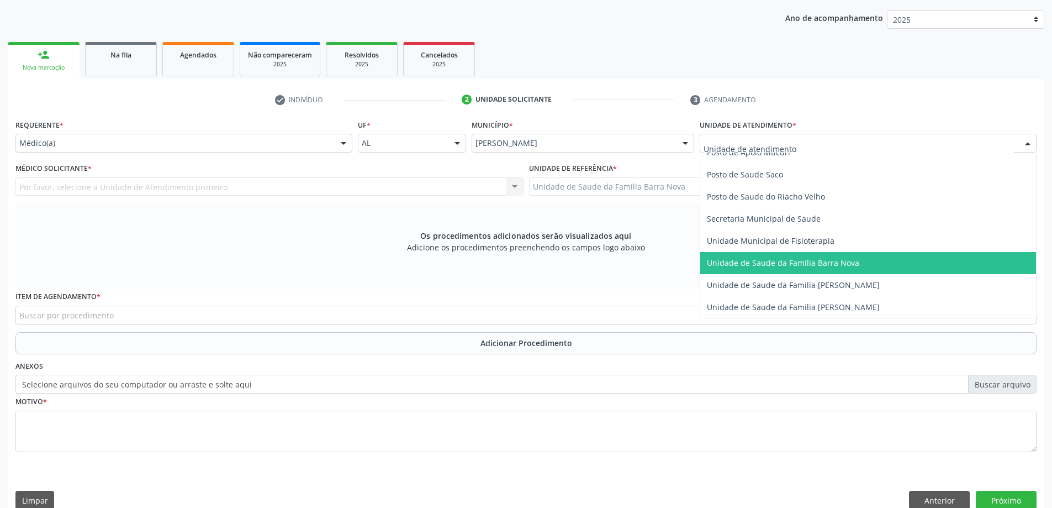
click at [833, 261] on span "Unidade de Saude da Familia Barra Nova" at bounding box center [783, 262] width 152 height 10
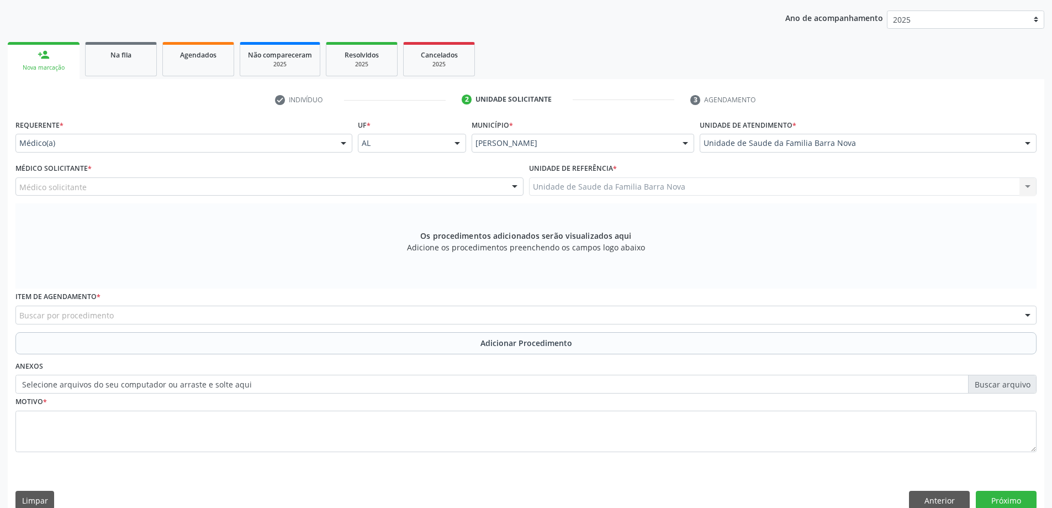
click at [157, 186] on div "Médico solicitante" at bounding box center [269, 186] width 508 height 19
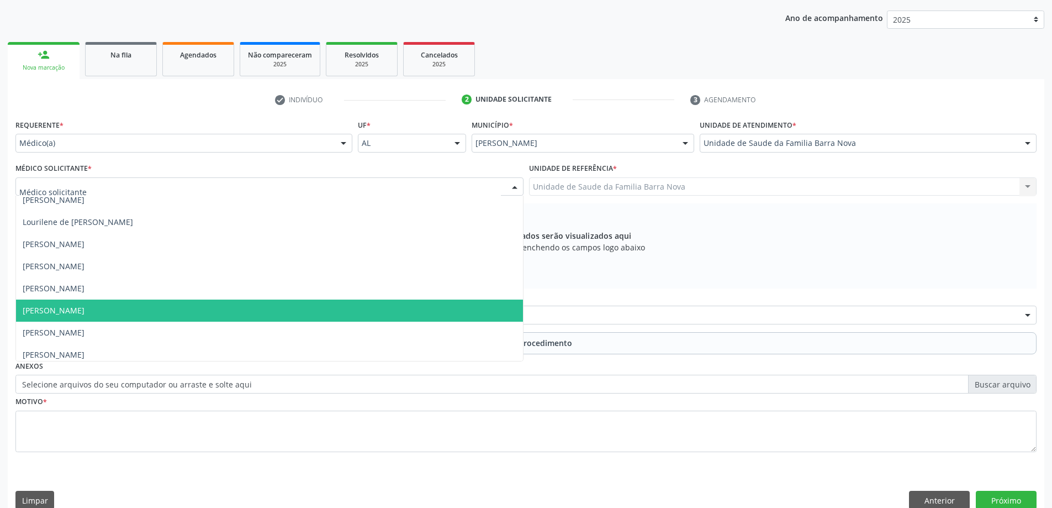
scroll to position [78, 0]
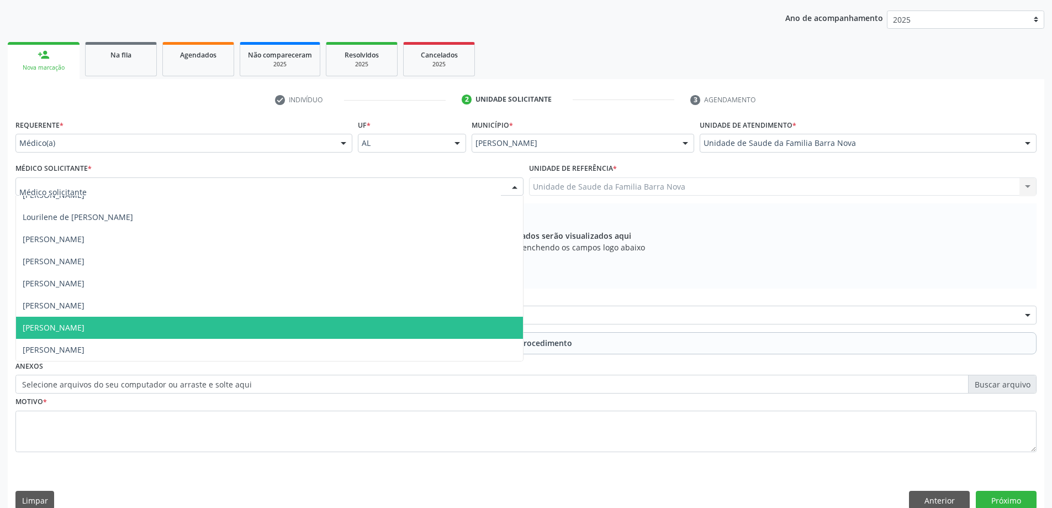
click at [141, 325] on span "[PERSON_NAME]" at bounding box center [269, 328] width 507 height 22
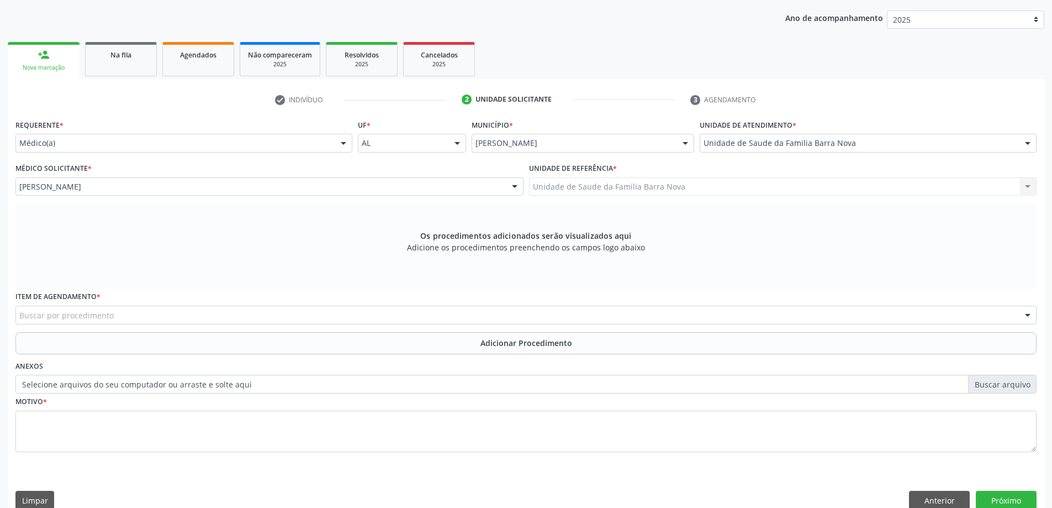
click at [370, 322] on div "Buscar por procedimento" at bounding box center [525, 314] width 1021 height 19
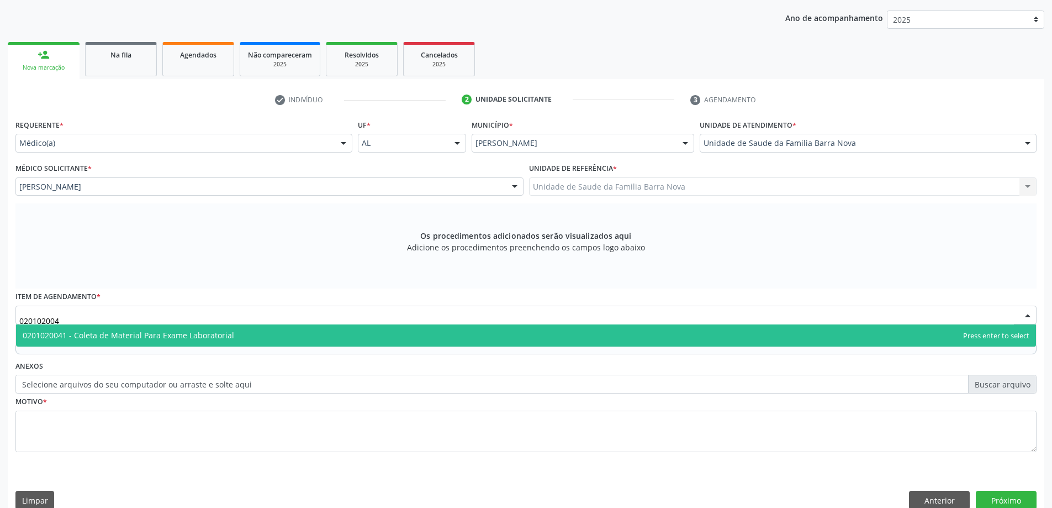
type input "0201020041"
click at [405, 341] on span "0201020041 - Coleta de Material Para Exame Laboratorial" at bounding box center [526, 335] width 1020 height 22
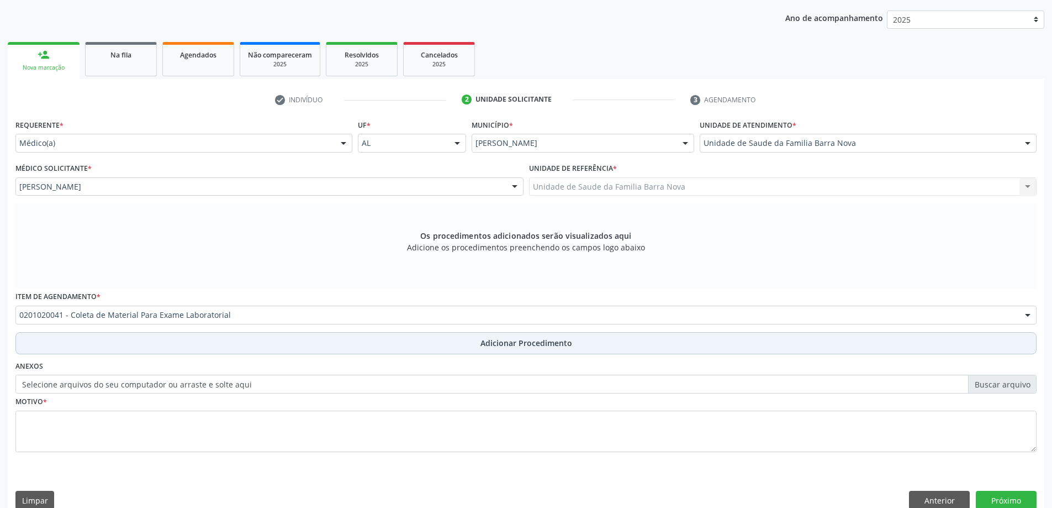
click at [509, 339] on span "Adicionar Procedimento" at bounding box center [527, 343] width 92 height 12
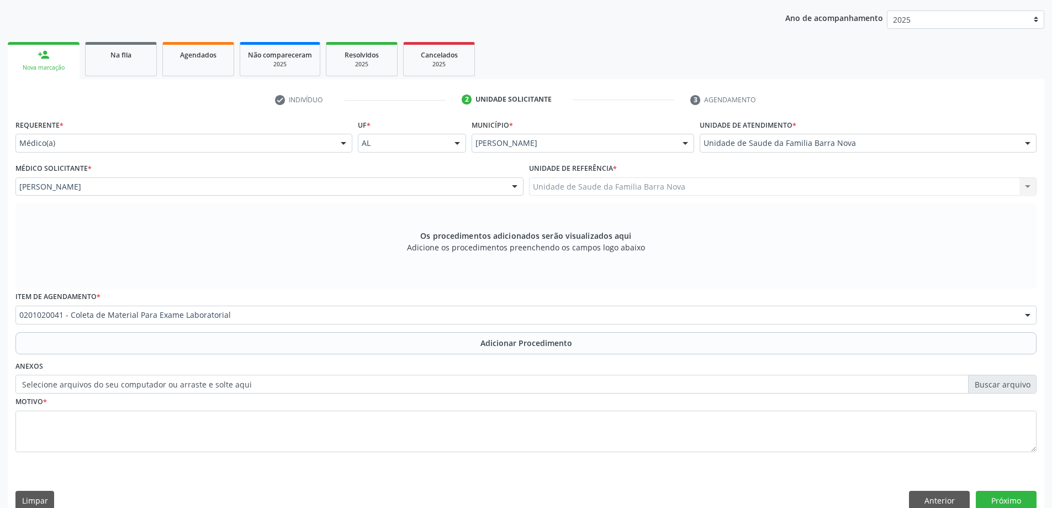
scroll to position [114, 0]
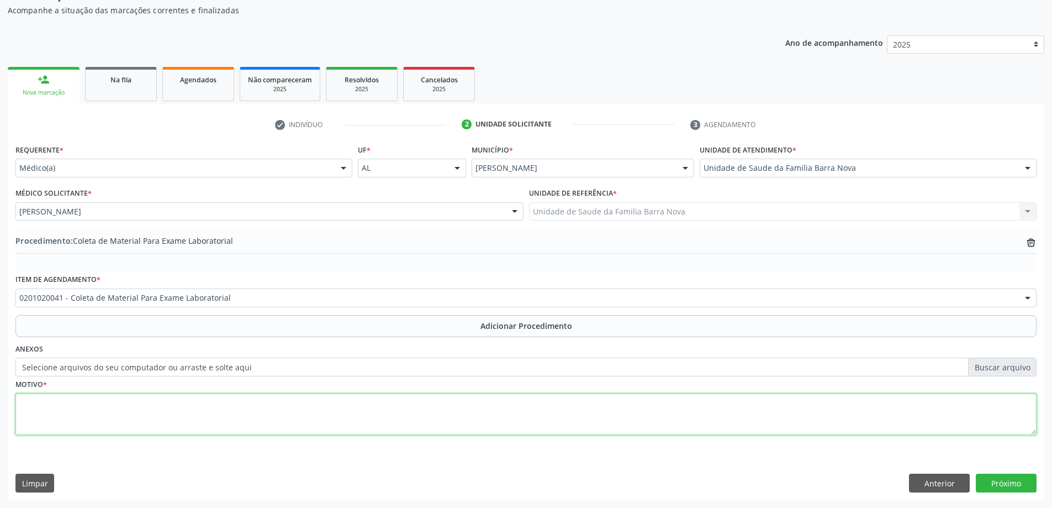
click at [283, 412] on textarea at bounding box center [525, 414] width 1021 height 42
type textarea "Tontura."
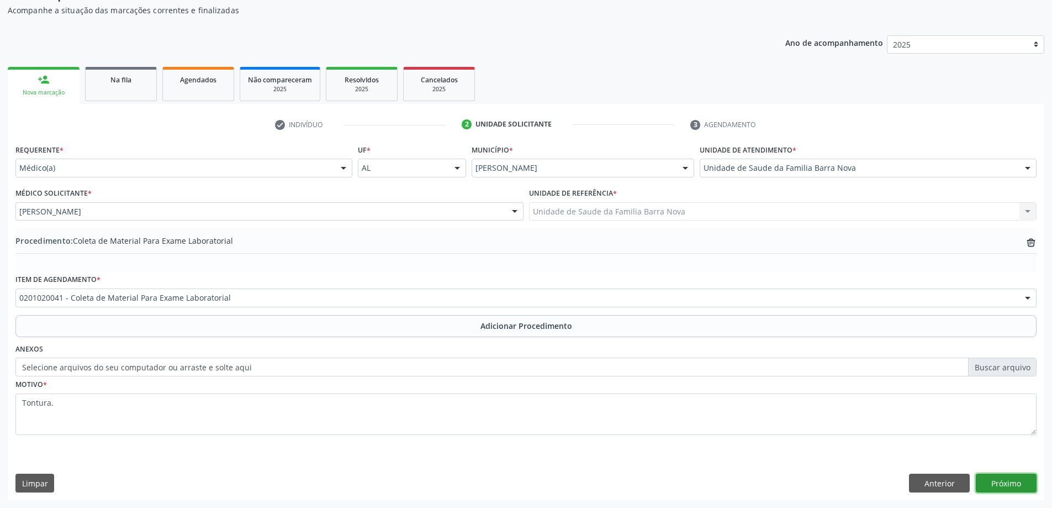
click at [1011, 485] on button "Próximo" at bounding box center [1006, 482] width 61 height 19
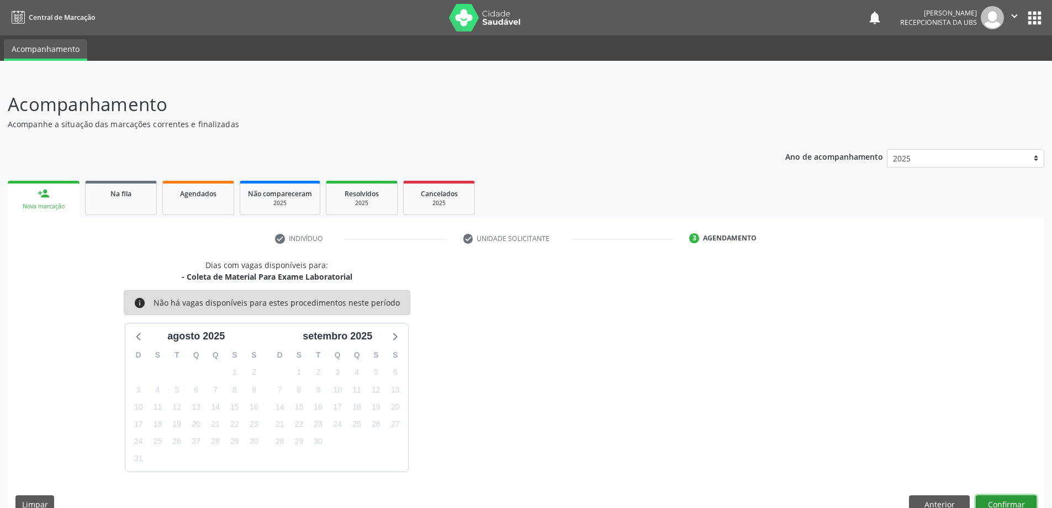
click at [1003, 503] on button "Confirmar" at bounding box center [1006, 504] width 61 height 19
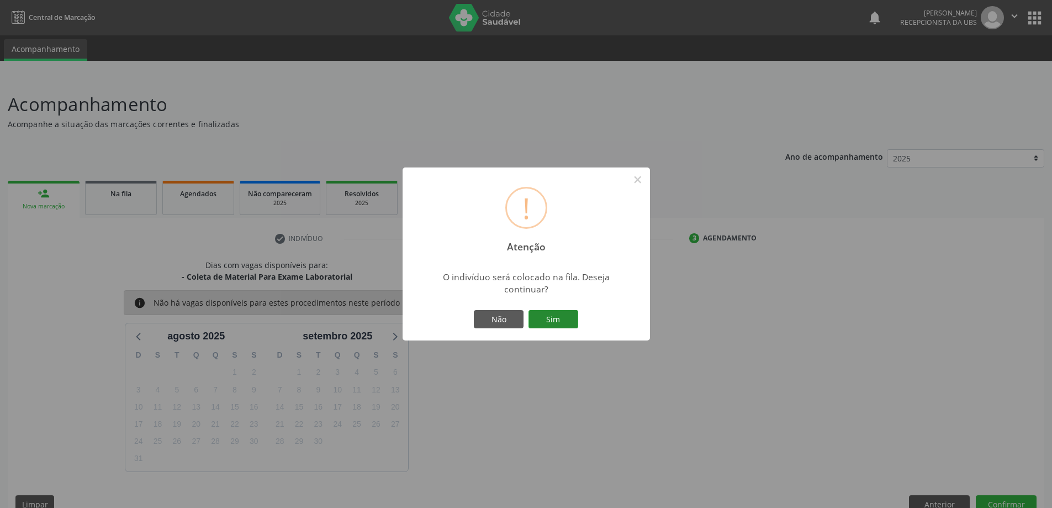
click at [558, 320] on button "Sim" at bounding box center [554, 319] width 50 height 19
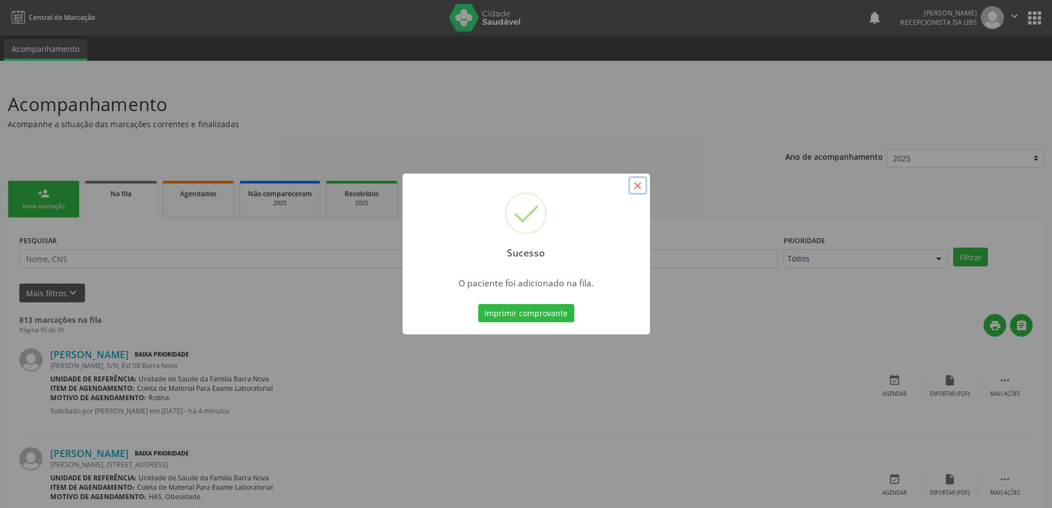
click at [639, 186] on button "×" at bounding box center [638, 185] width 19 height 19
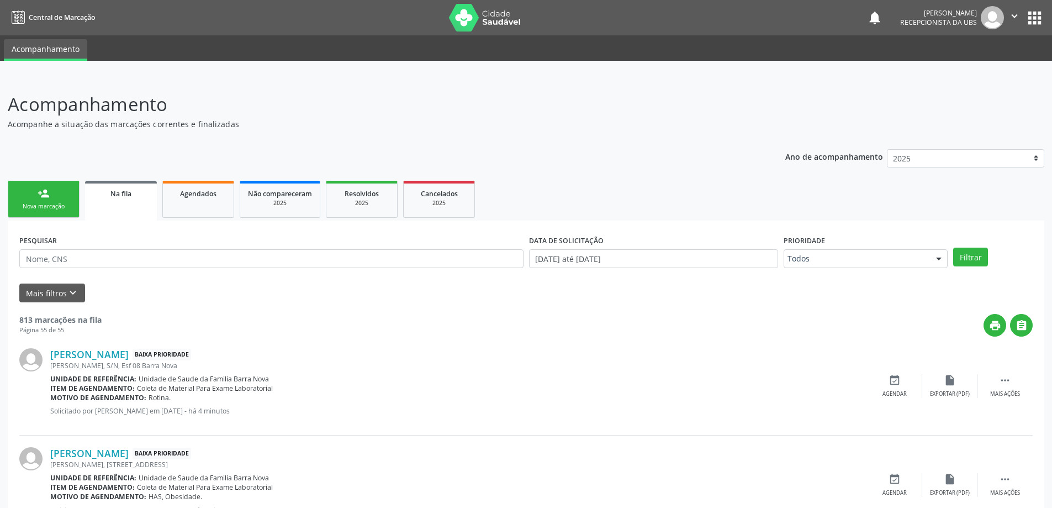
click at [44, 200] on link "person_add Nova marcação" at bounding box center [44, 199] width 72 height 37
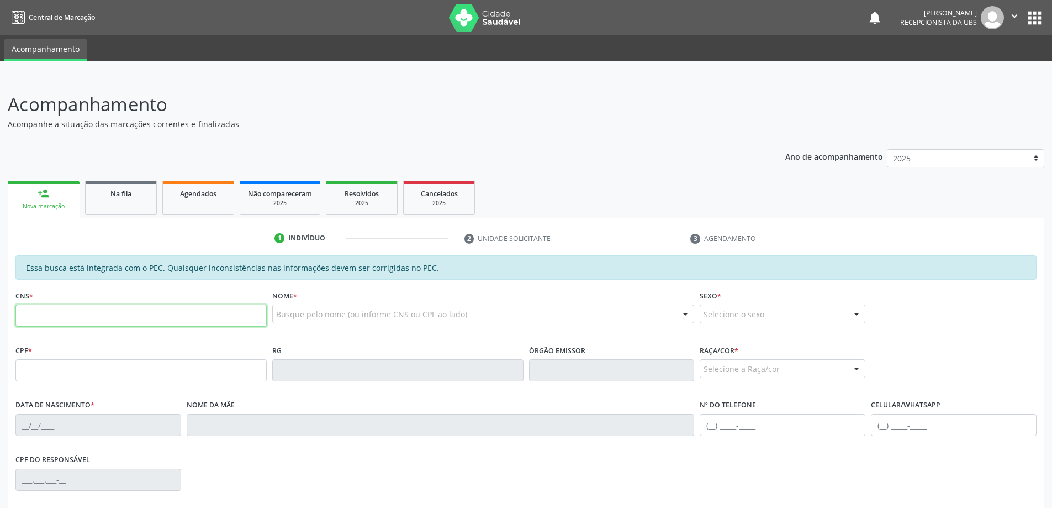
click at [64, 308] on input "text" at bounding box center [140, 315] width 251 height 22
type input "708 5080 3018 6180"
type input "109.866.884-79"
type input "[DATE]"
type input "[PERSON_NAME]"
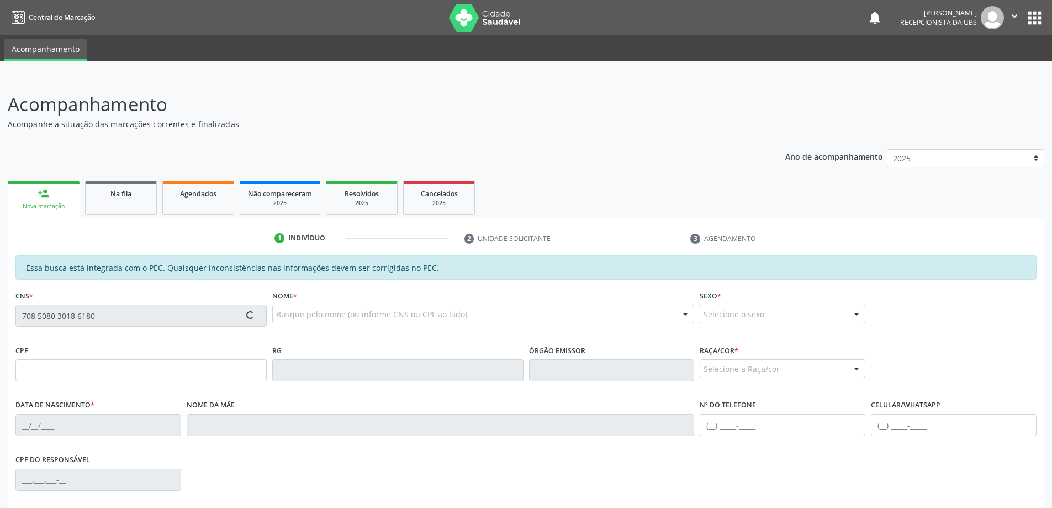
type input "[PHONE_NUMBER]"
type input "223"
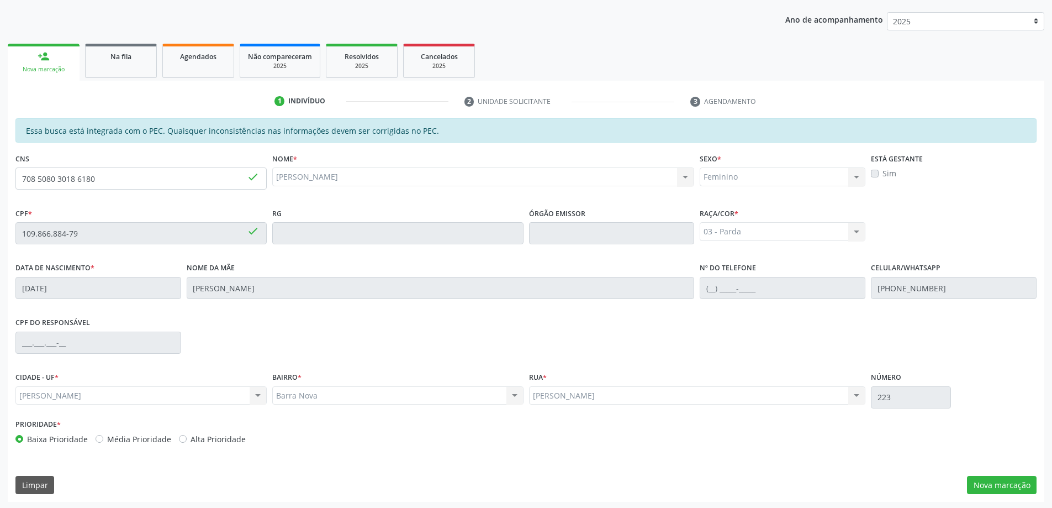
scroll to position [139, 0]
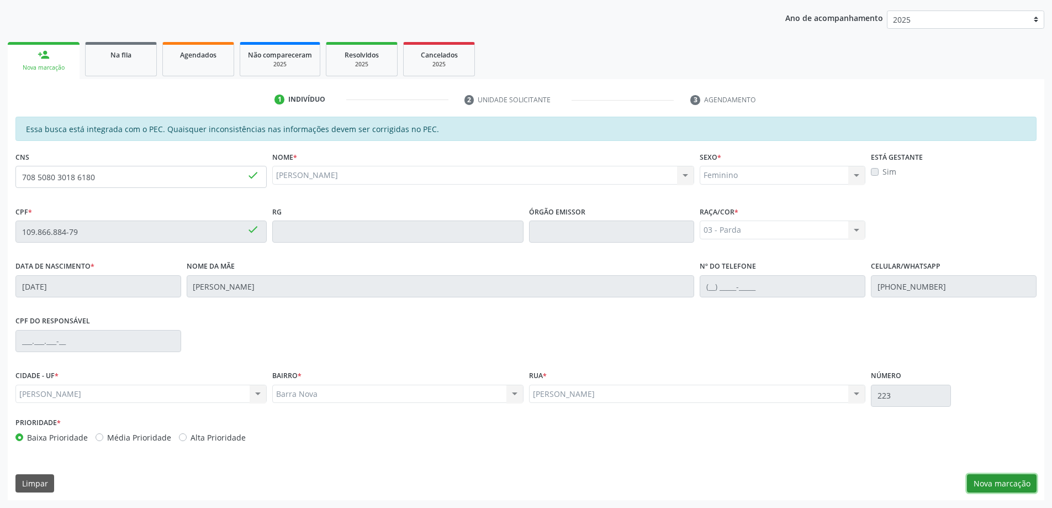
click at [1000, 475] on button "Nova marcação" at bounding box center [1002, 483] width 70 height 19
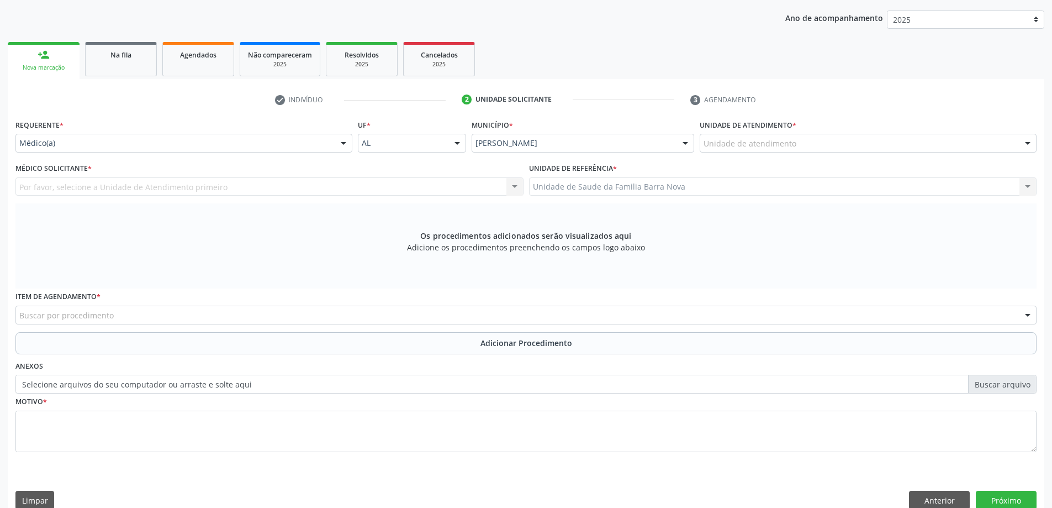
click at [791, 152] on div "Unidade de atendimento Aeronave Baron 58 Aeronave Cessna Associacao Divina Mise…" at bounding box center [868, 143] width 337 height 19
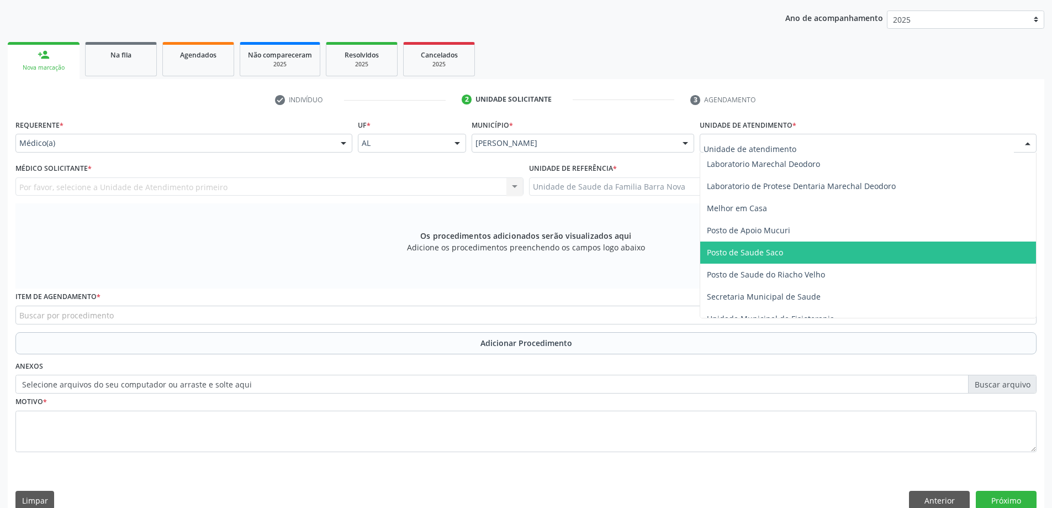
scroll to position [497, 0]
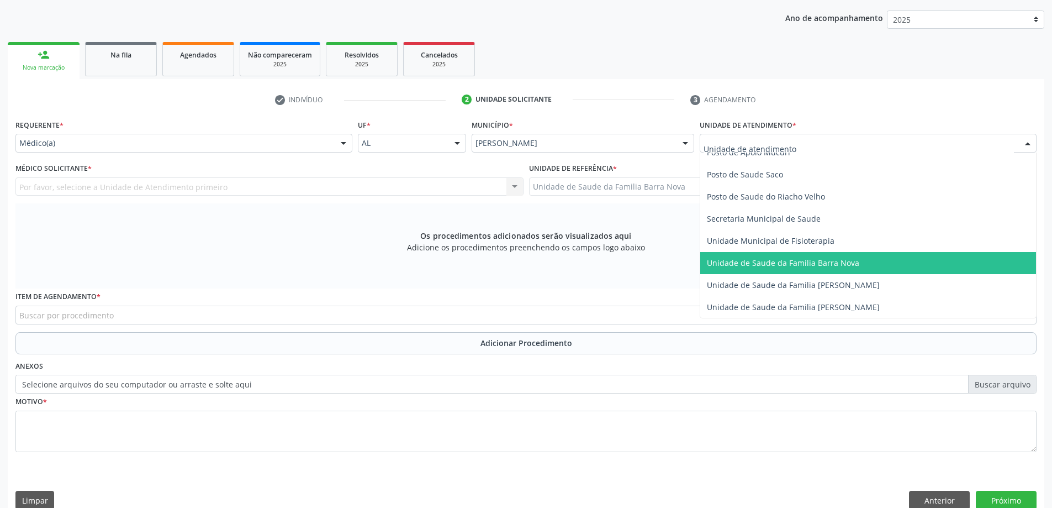
click at [842, 266] on span "Unidade de Saude da Familia Barra Nova" at bounding box center [783, 262] width 152 height 10
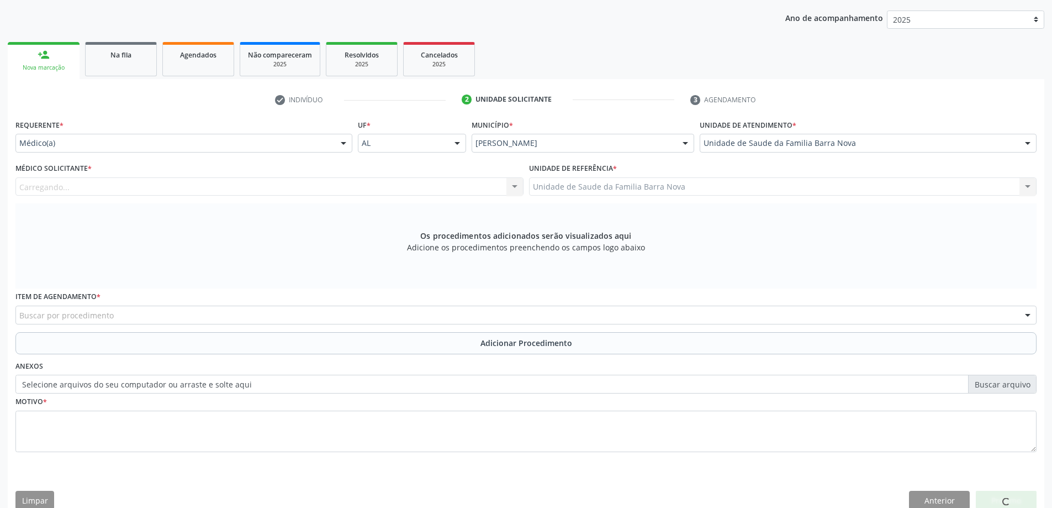
click at [370, 181] on div "Carregando... Nenhum resultado encontrado para: " " Não há nenhuma opção para s…" at bounding box center [269, 186] width 508 height 19
click at [302, 184] on div "Médico solicitante" at bounding box center [269, 186] width 508 height 19
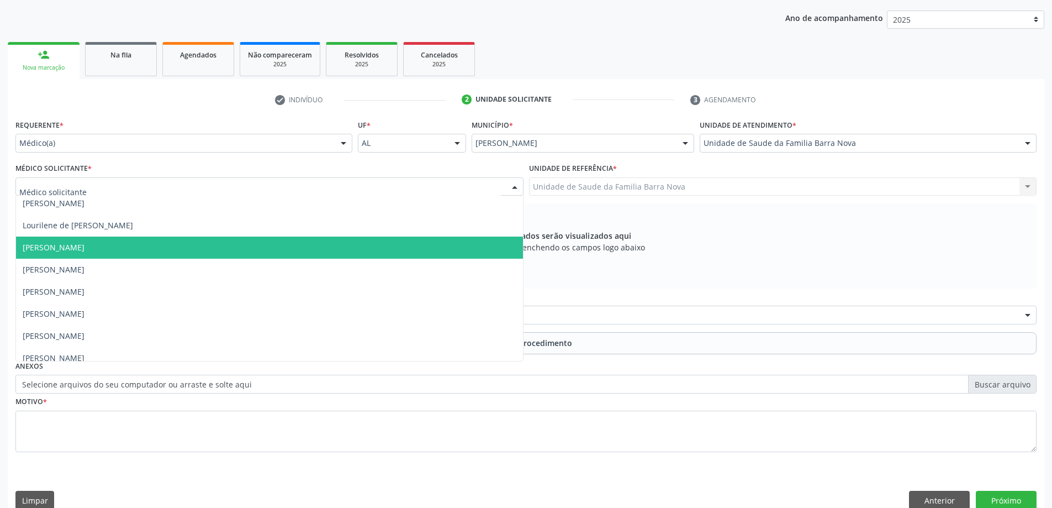
scroll to position [78, 0]
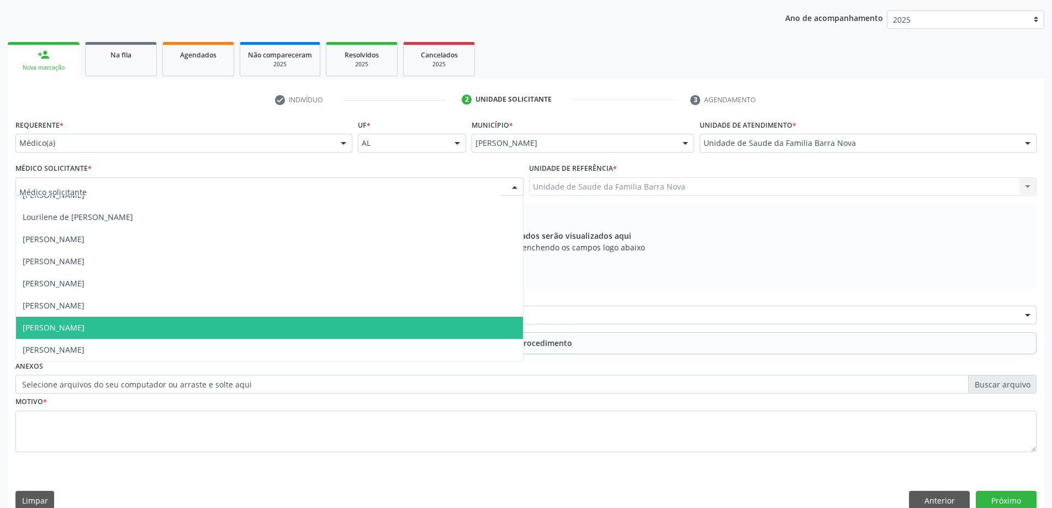
click at [238, 336] on span "[PERSON_NAME]" at bounding box center [269, 328] width 507 height 22
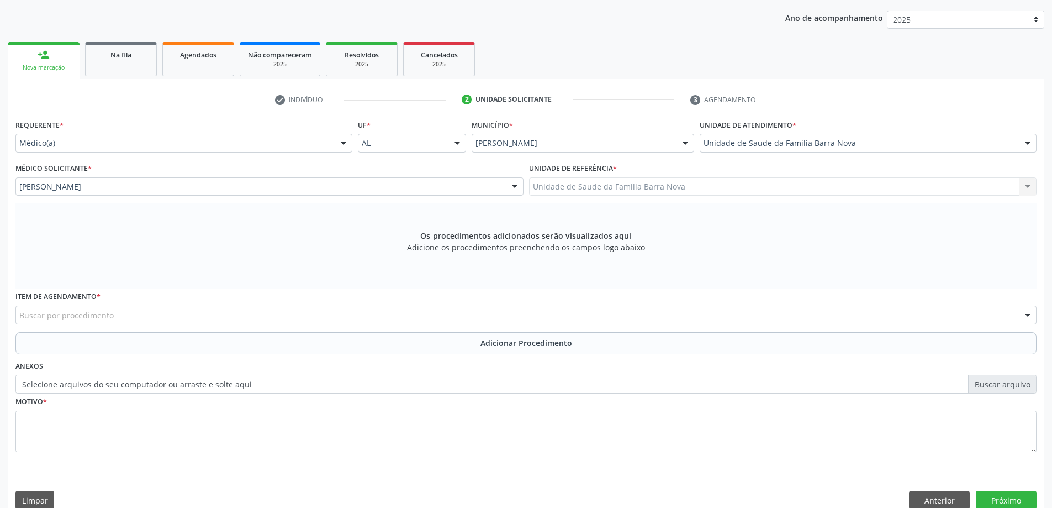
click at [328, 313] on div "Buscar por procedimento" at bounding box center [525, 314] width 1021 height 19
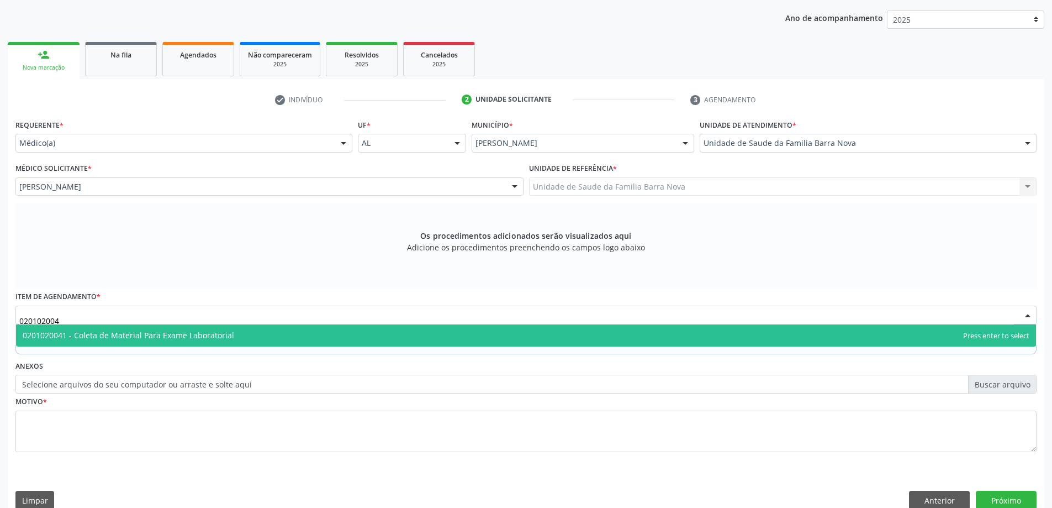
type input "0201020041"
click at [321, 335] on span "0201020041 - Coleta de Material Para Exame Laboratorial" at bounding box center [526, 335] width 1020 height 22
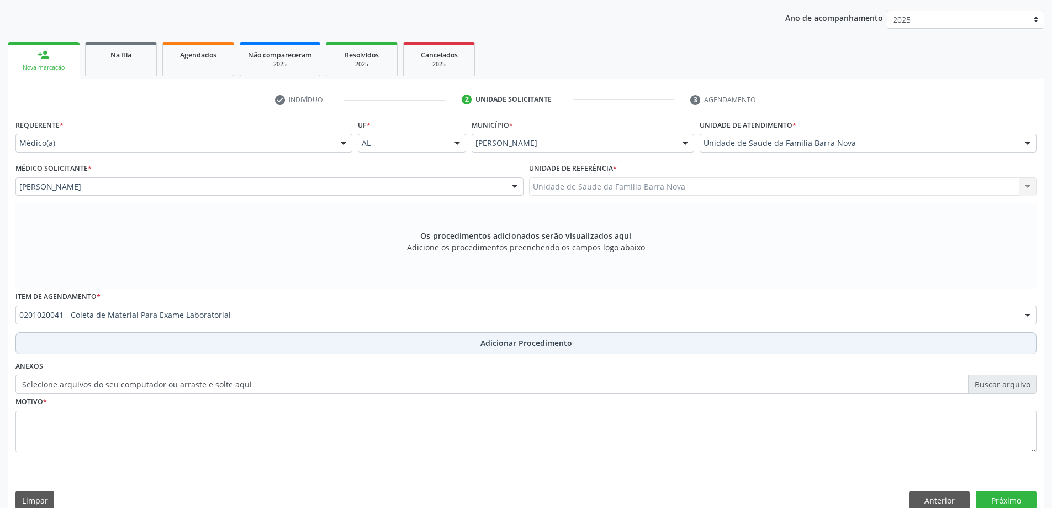
click at [402, 342] on button "Adicionar Procedimento" at bounding box center [525, 343] width 1021 height 22
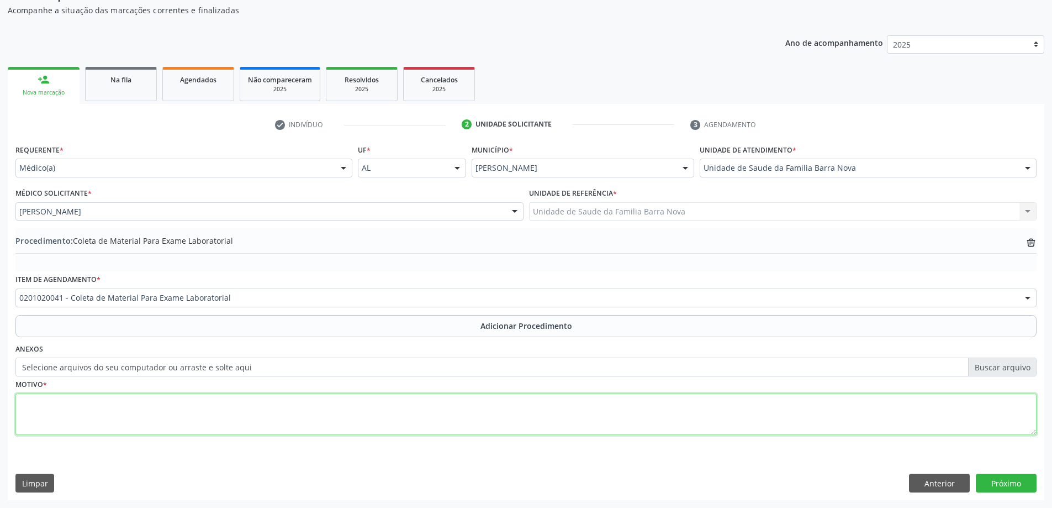
click at [265, 399] on textarea at bounding box center [525, 414] width 1021 height 42
type textarea "Menstruação excessiva."
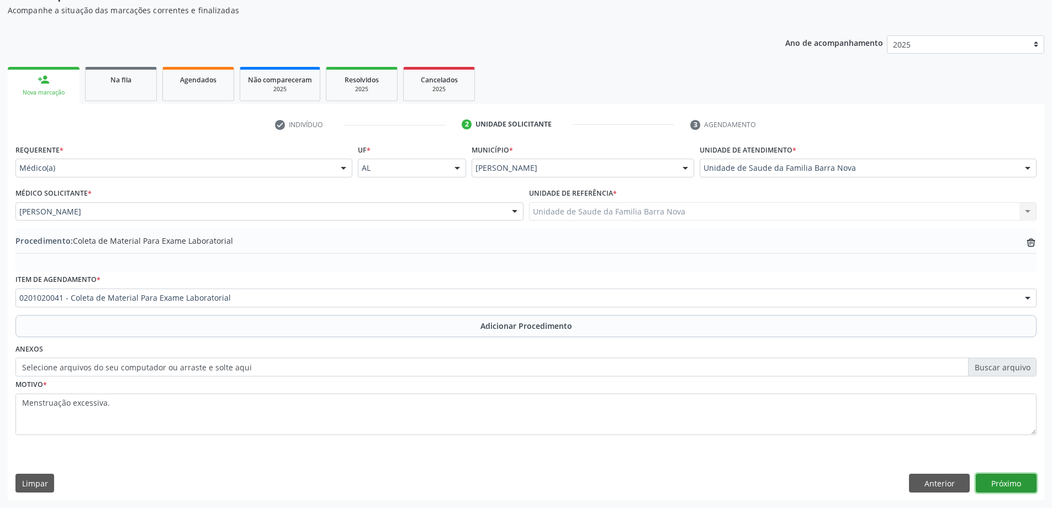
click at [1001, 484] on button "Próximo" at bounding box center [1006, 482] width 61 height 19
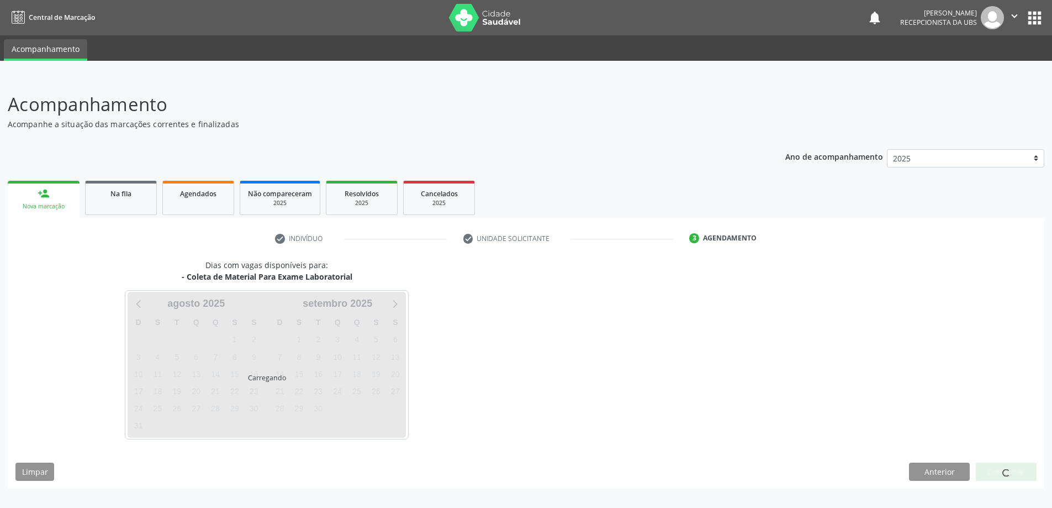
scroll to position [0, 0]
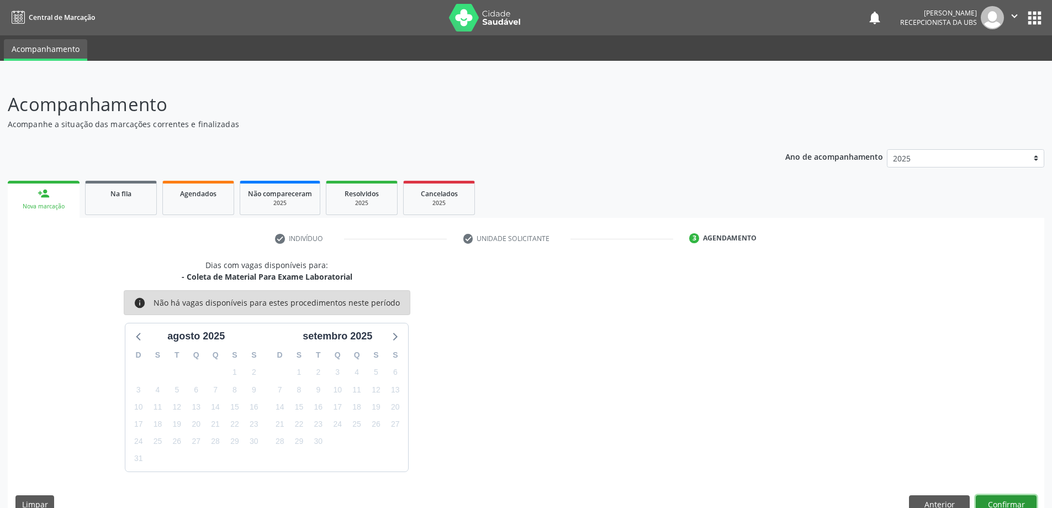
click at [1010, 498] on button "Confirmar" at bounding box center [1006, 504] width 61 height 19
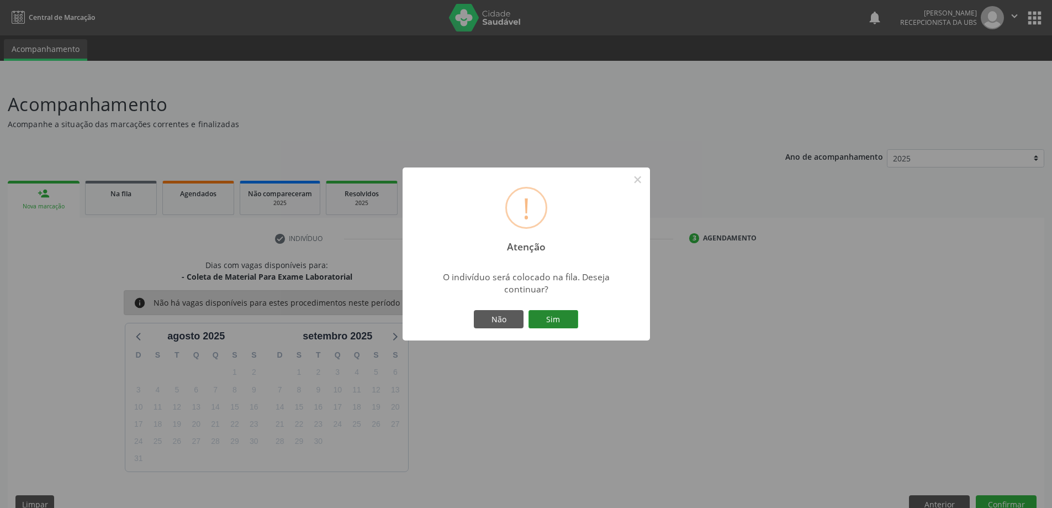
click at [549, 317] on button "Sim" at bounding box center [554, 319] width 50 height 19
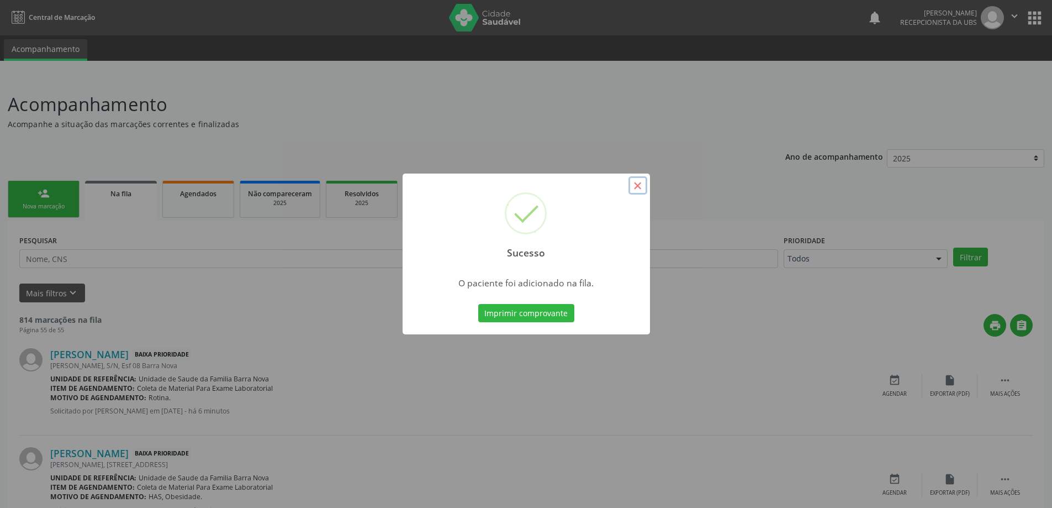
click at [635, 187] on button "×" at bounding box center [638, 185] width 19 height 19
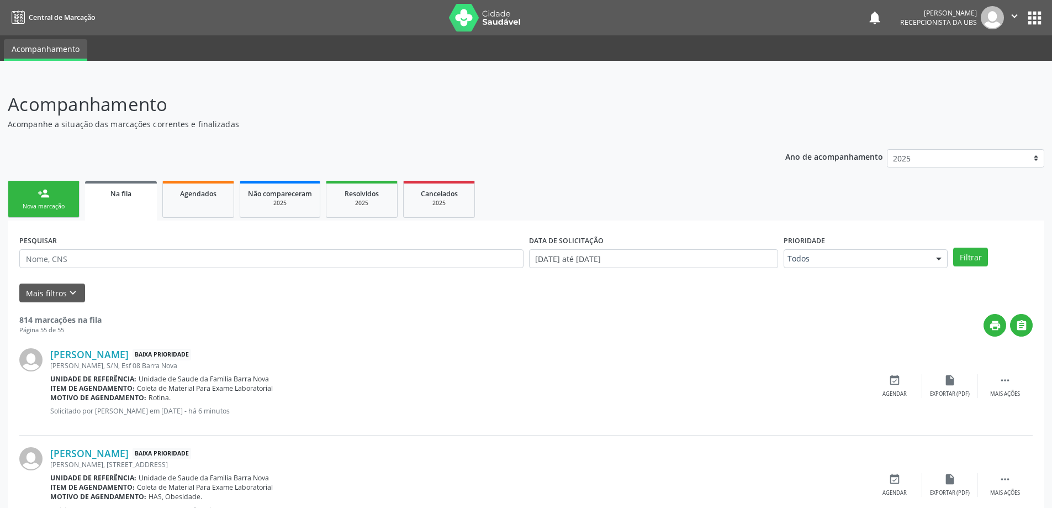
click at [39, 204] on div "Nova marcação" at bounding box center [43, 206] width 55 height 8
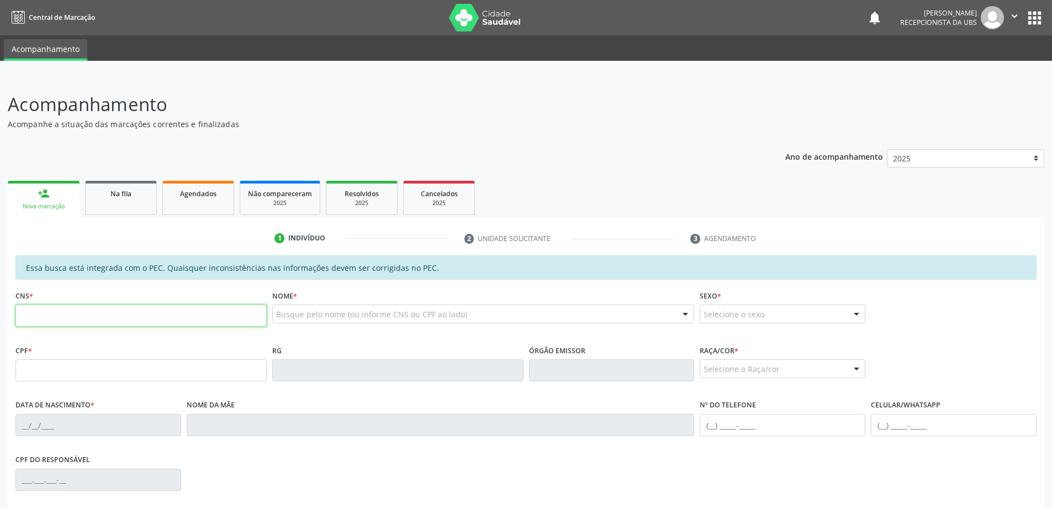
click at [126, 317] on input "text" at bounding box center [140, 315] width 251 height 22
type input "708 5080 3018 6180"
type input "109.866.884-79"
type input "[DATE]"
type input "[PERSON_NAME]"
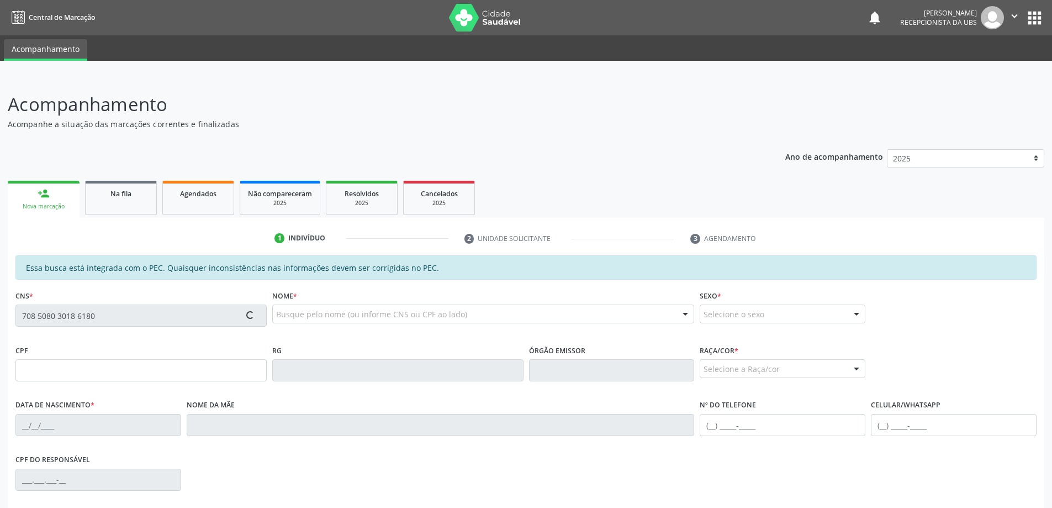
type input "[PHONE_NUMBER]"
type input "223"
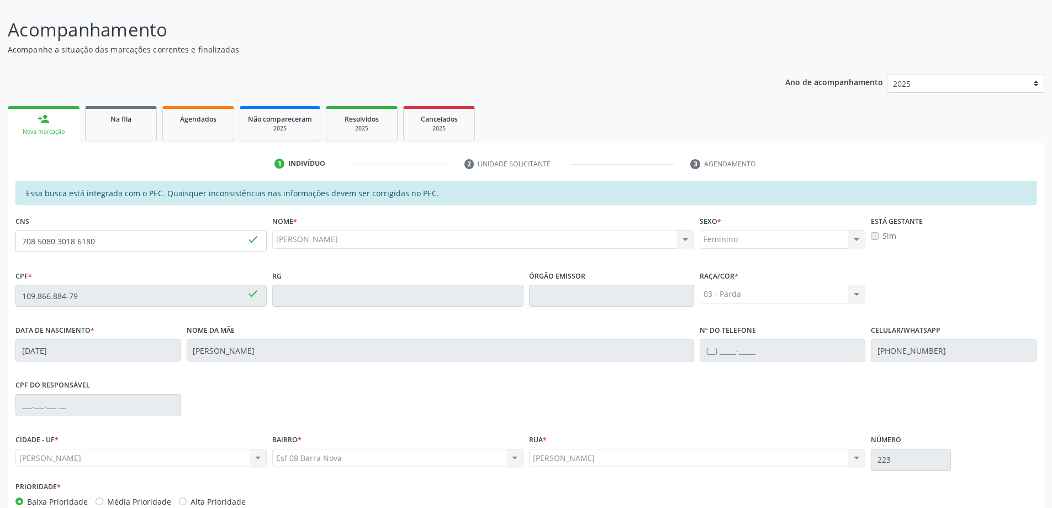
scroll to position [139, 0]
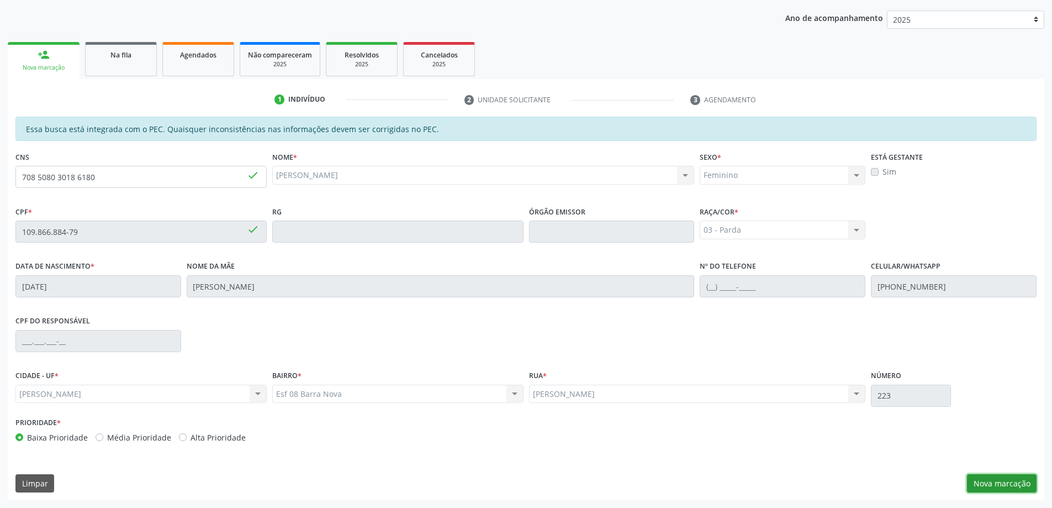
click at [994, 479] on button "Nova marcação" at bounding box center [1002, 483] width 70 height 19
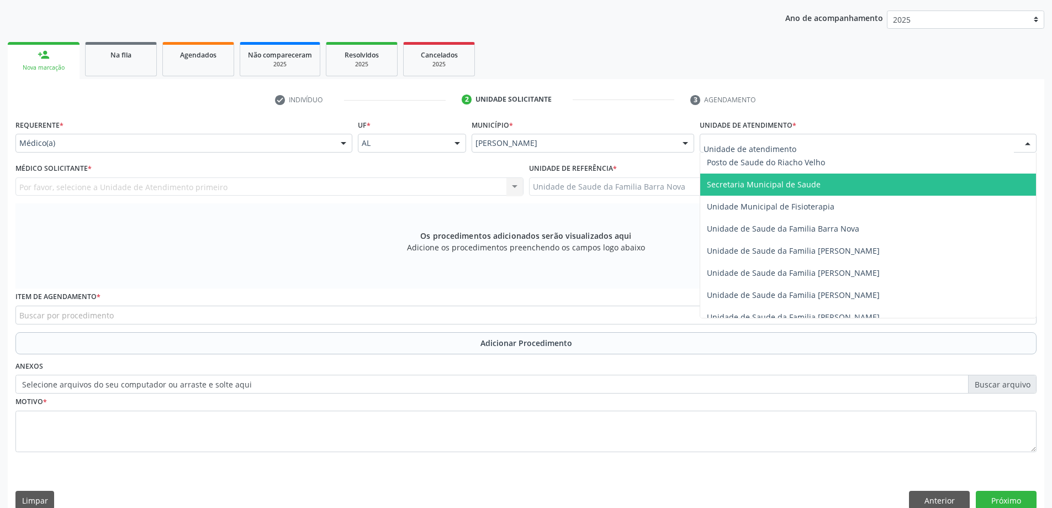
scroll to position [552, 0]
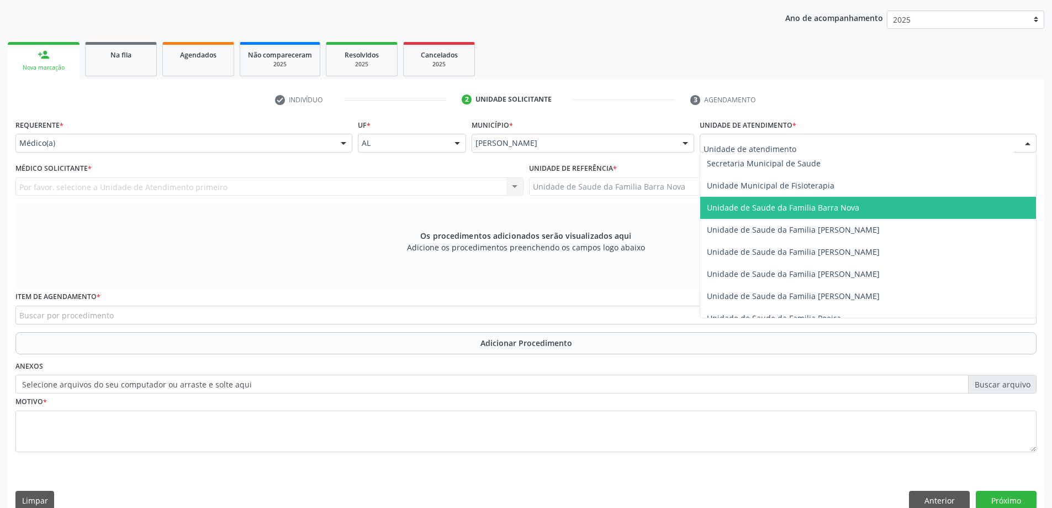
click at [826, 210] on span "Unidade de Saude da Familia Barra Nova" at bounding box center [783, 207] width 152 height 10
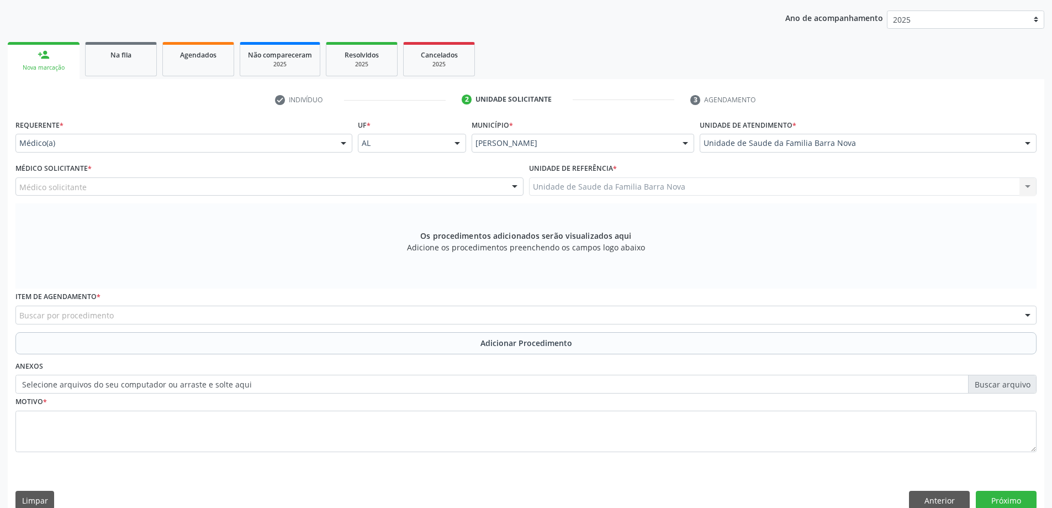
click at [275, 187] on div "Médico solicitante" at bounding box center [269, 186] width 508 height 19
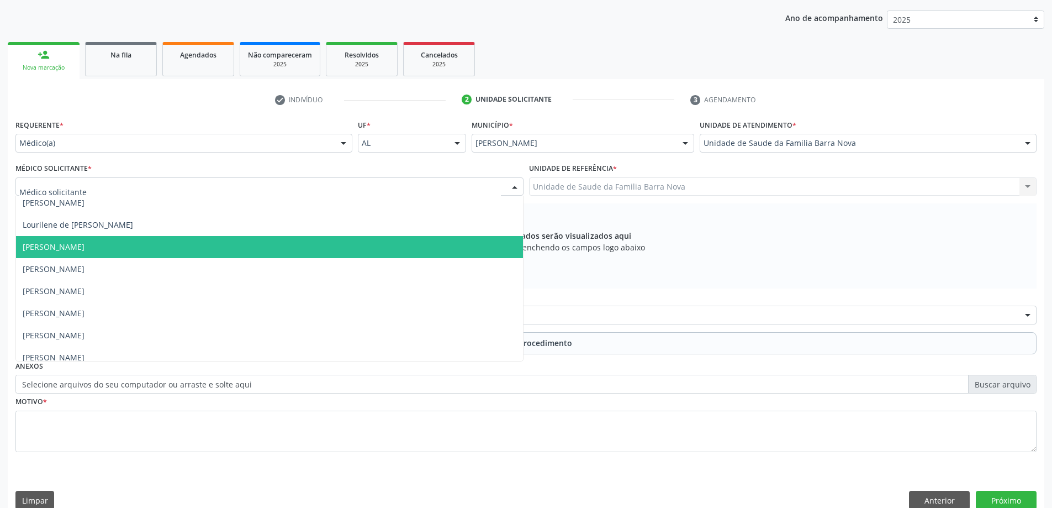
scroll to position [78, 0]
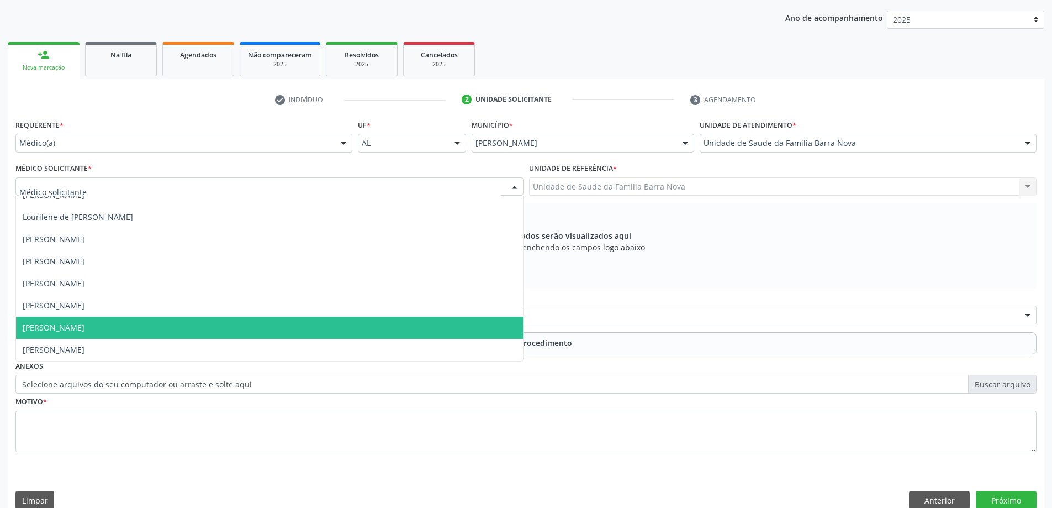
click at [244, 323] on span "[PERSON_NAME]" at bounding box center [269, 328] width 507 height 22
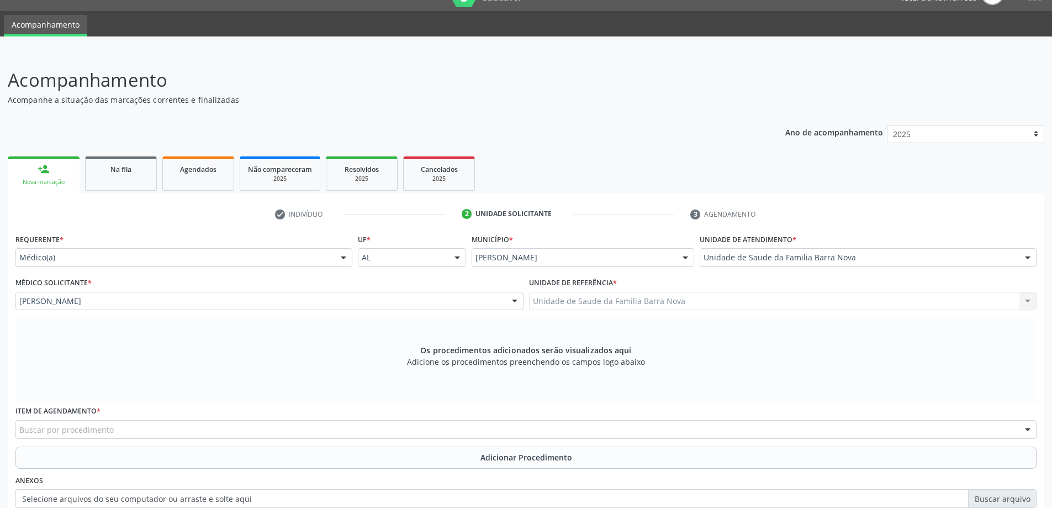
scroll to position [0, 0]
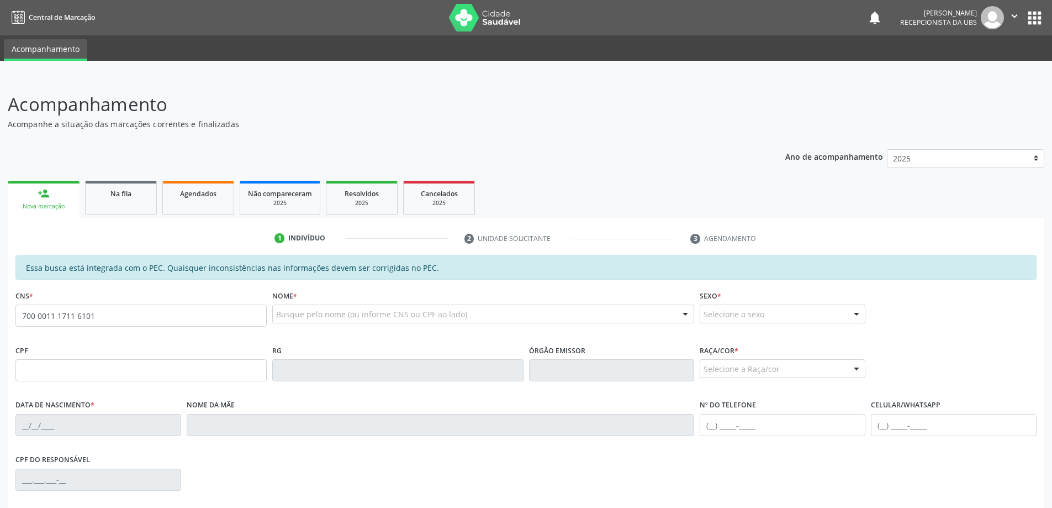
type input "700 0011 1711 6101"
type input "123.231.914-70"
type input "06/05/2012"
type input "[PERSON_NAME]"
type input "[PHONE_NUMBER]"
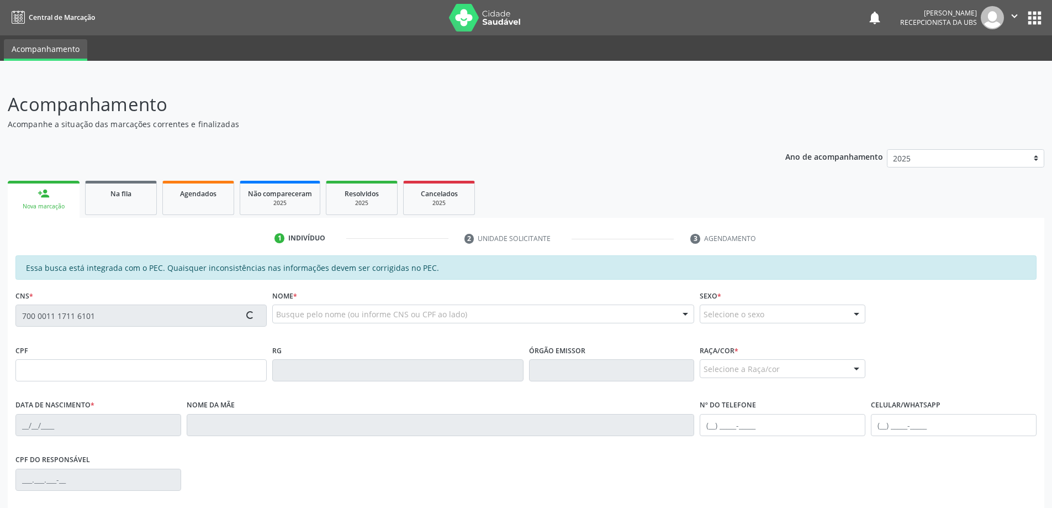
type input "223"
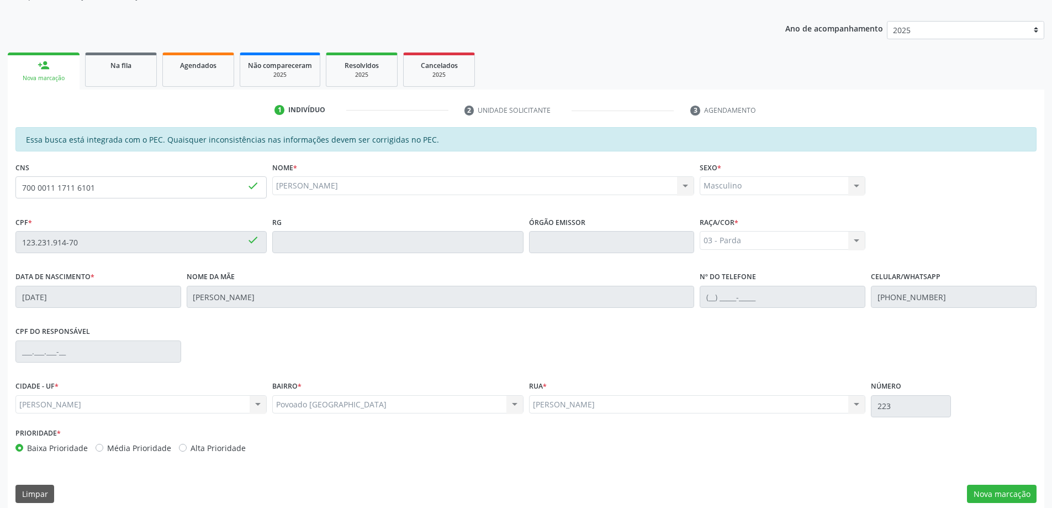
scroll to position [139, 0]
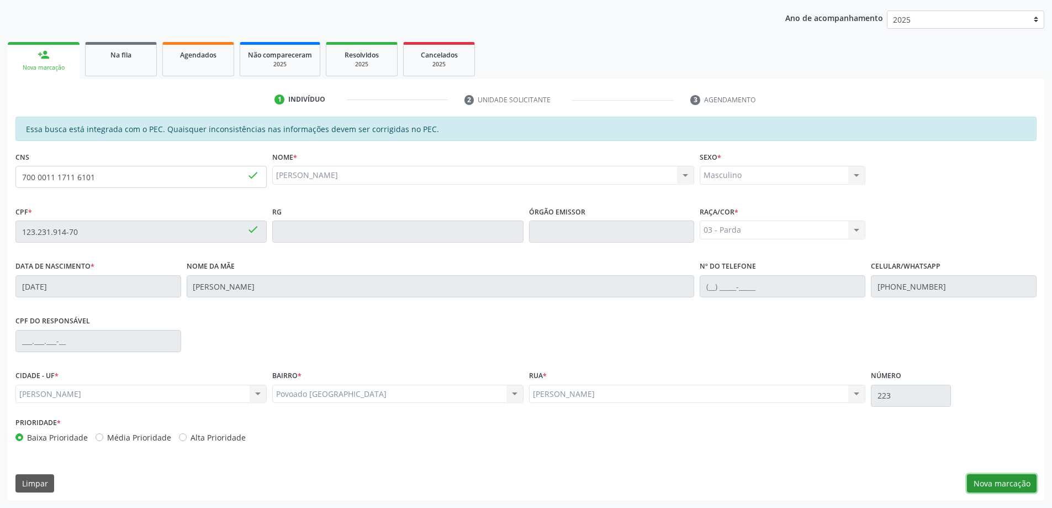
click at [1006, 476] on button "Nova marcação" at bounding box center [1002, 483] width 70 height 19
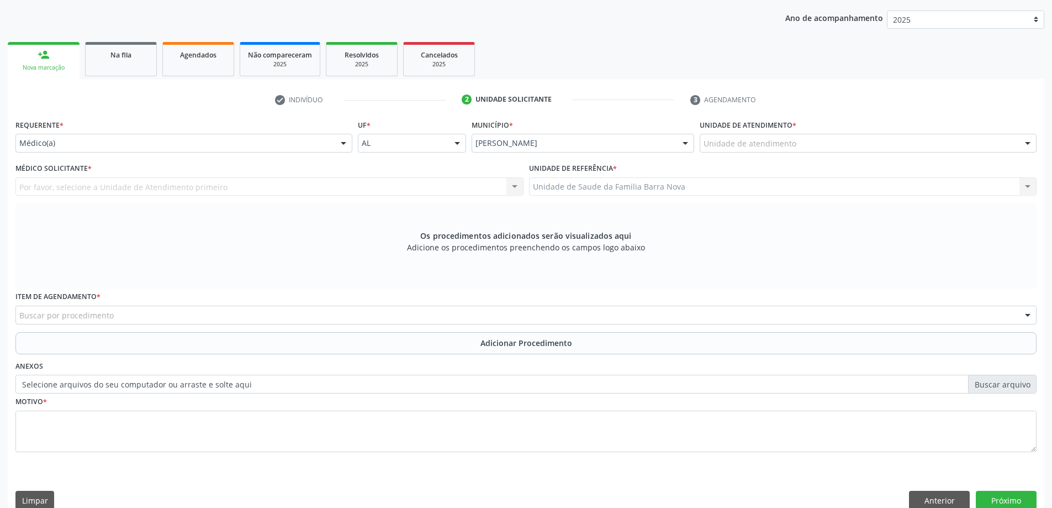
click at [814, 144] on div "Unidade de atendimento" at bounding box center [868, 143] width 337 height 19
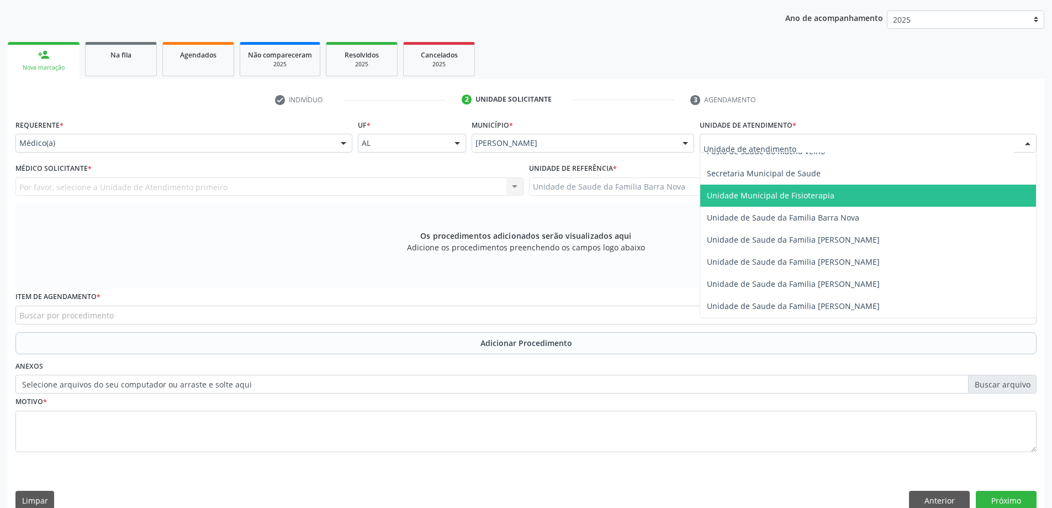
scroll to position [552, 0]
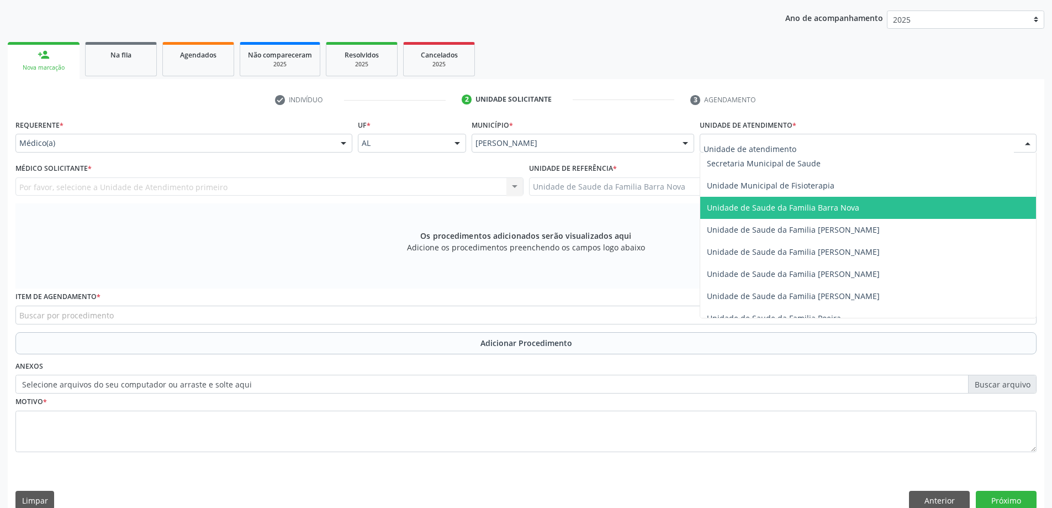
click at [811, 213] on span "Unidade de Saude da Familia Barra Nova" at bounding box center [868, 208] width 336 height 22
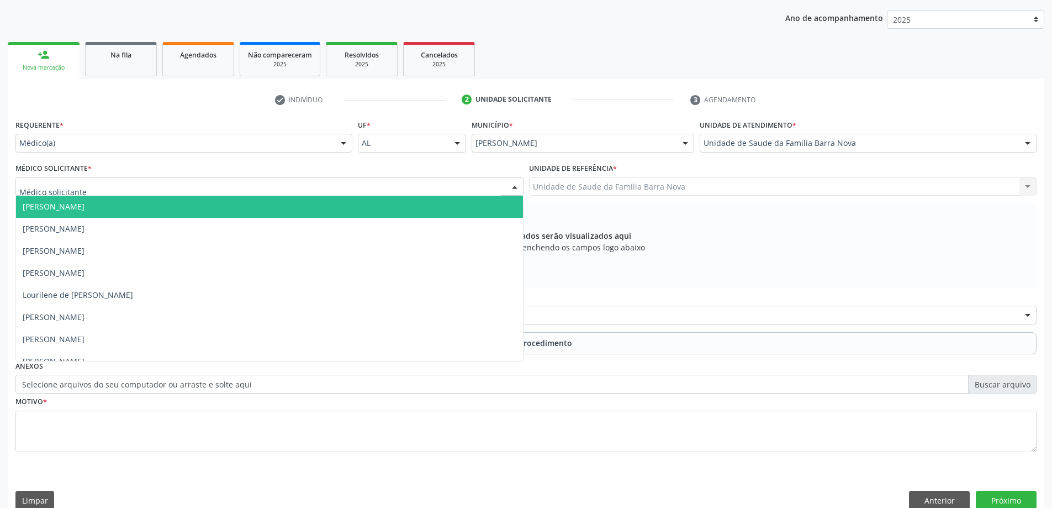
click at [342, 181] on div at bounding box center [269, 186] width 508 height 19
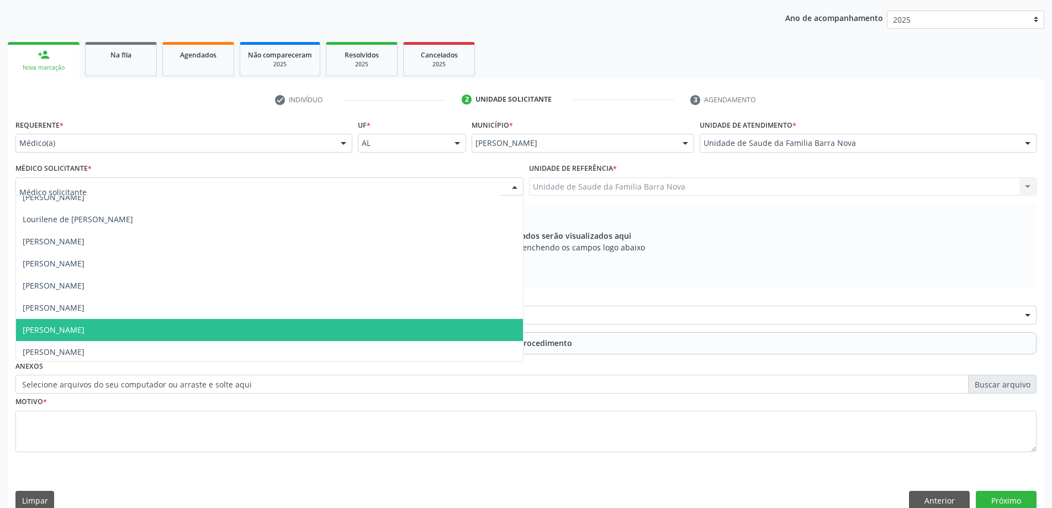
scroll to position [78, 0]
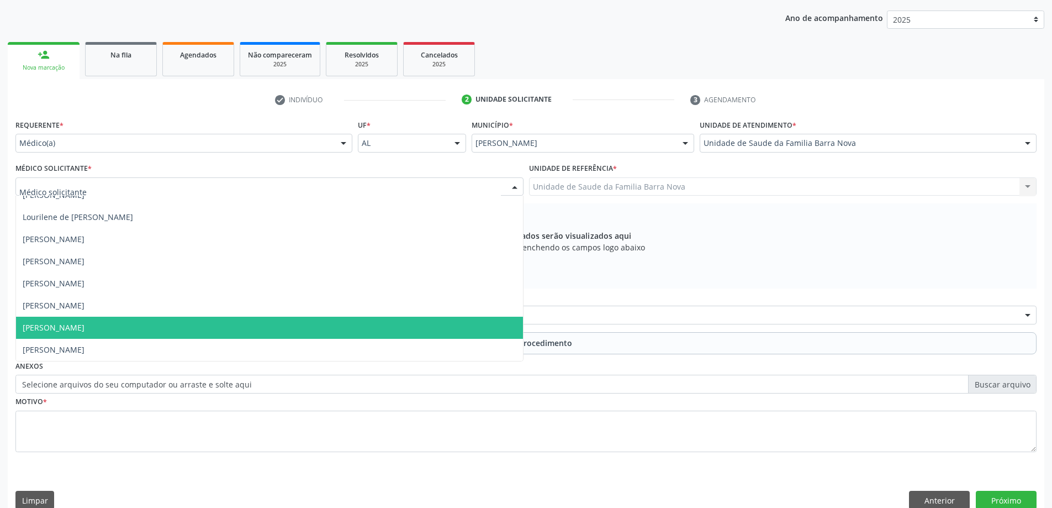
click at [204, 328] on span "[PERSON_NAME]" at bounding box center [269, 328] width 507 height 22
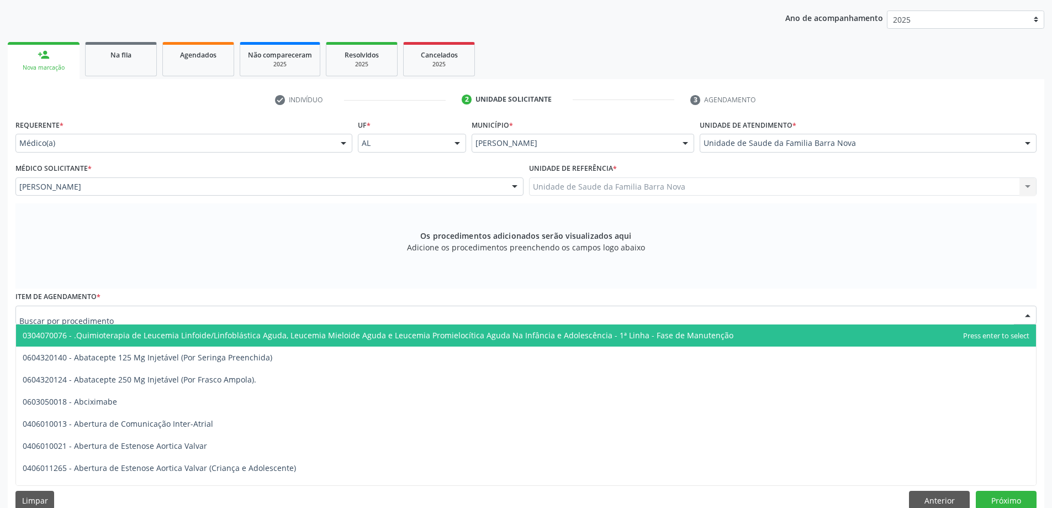
click at [343, 319] on div at bounding box center [525, 314] width 1021 height 19
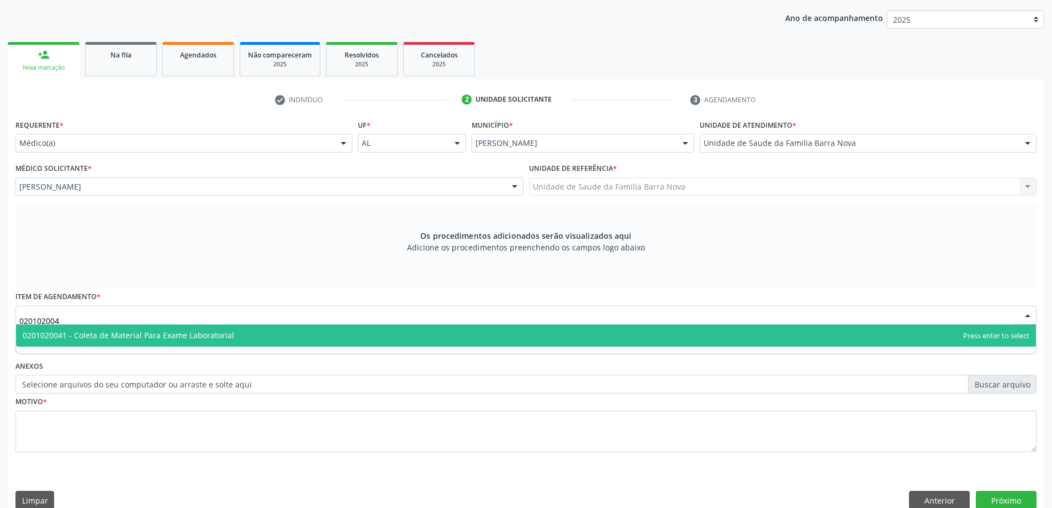
type input "0201020041"
click at [340, 337] on span "0201020041 - Coleta de Material Para Exame Laboratorial" at bounding box center [526, 335] width 1020 height 22
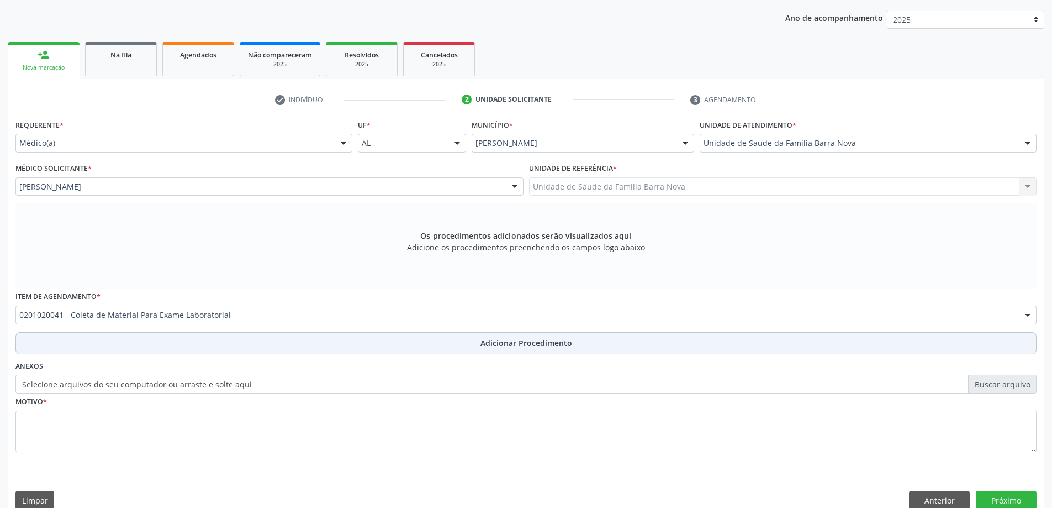
click at [531, 340] on span "Adicionar Procedimento" at bounding box center [527, 343] width 92 height 12
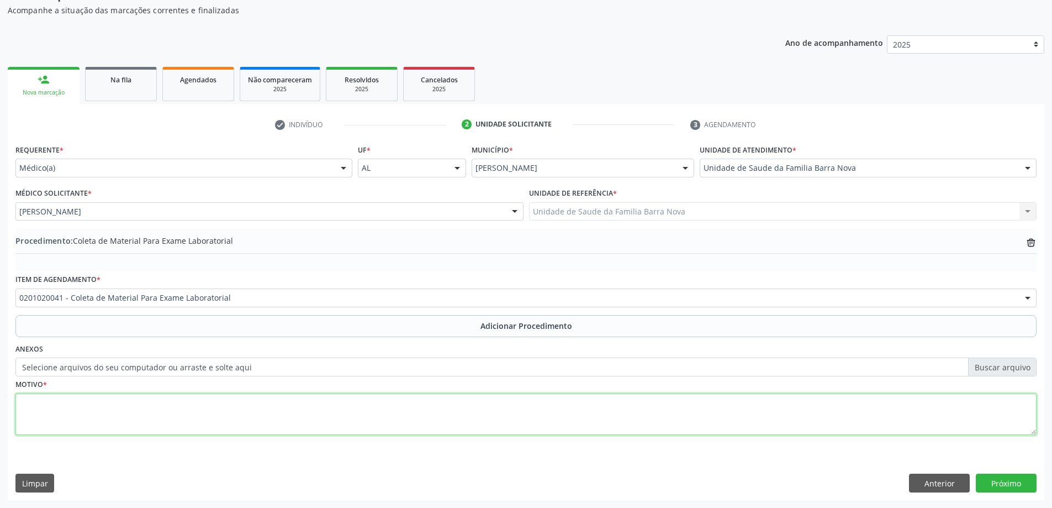
click at [214, 409] on textarea at bounding box center [525, 414] width 1021 height 42
type textarea "Rotina pediatrica."
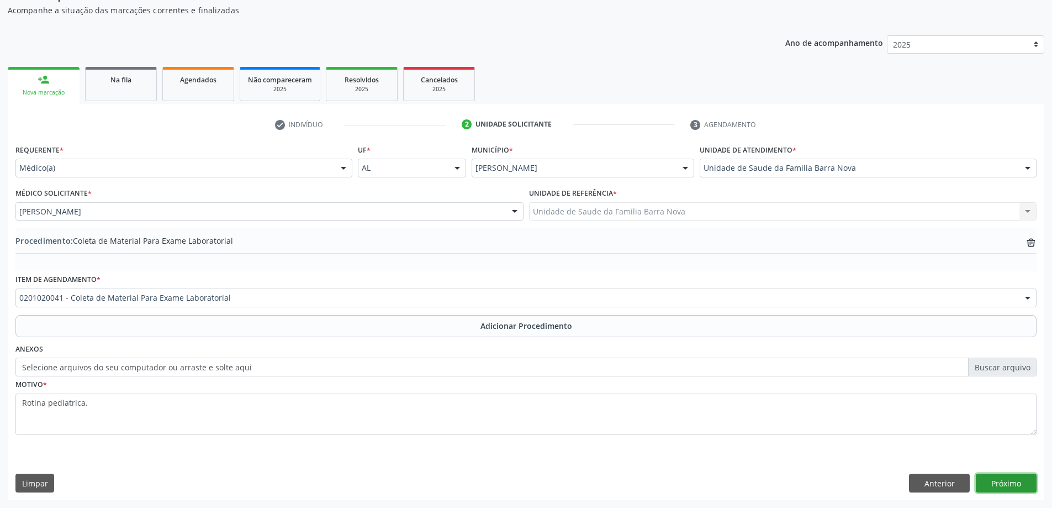
click at [1009, 482] on button "Próximo" at bounding box center [1006, 482] width 61 height 19
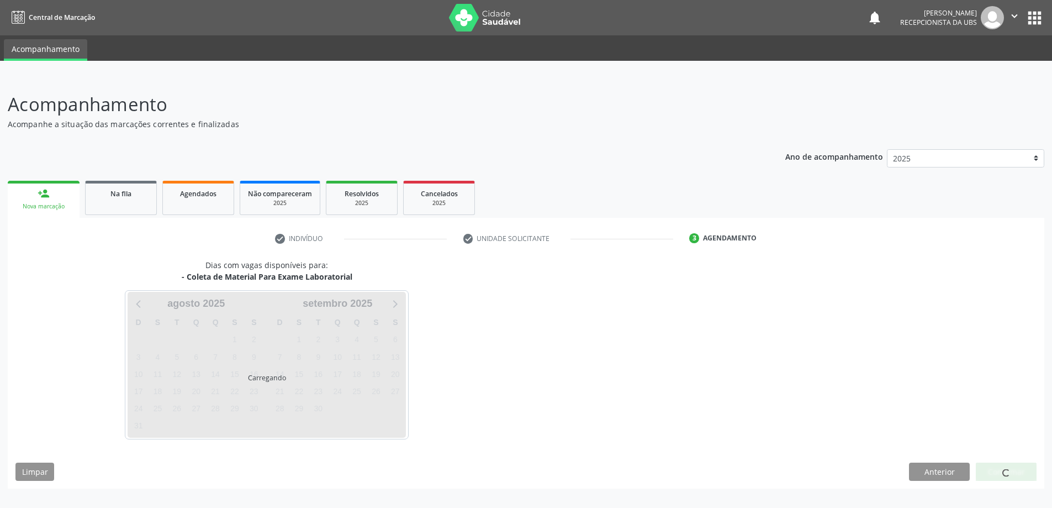
scroll to position [0, 0]
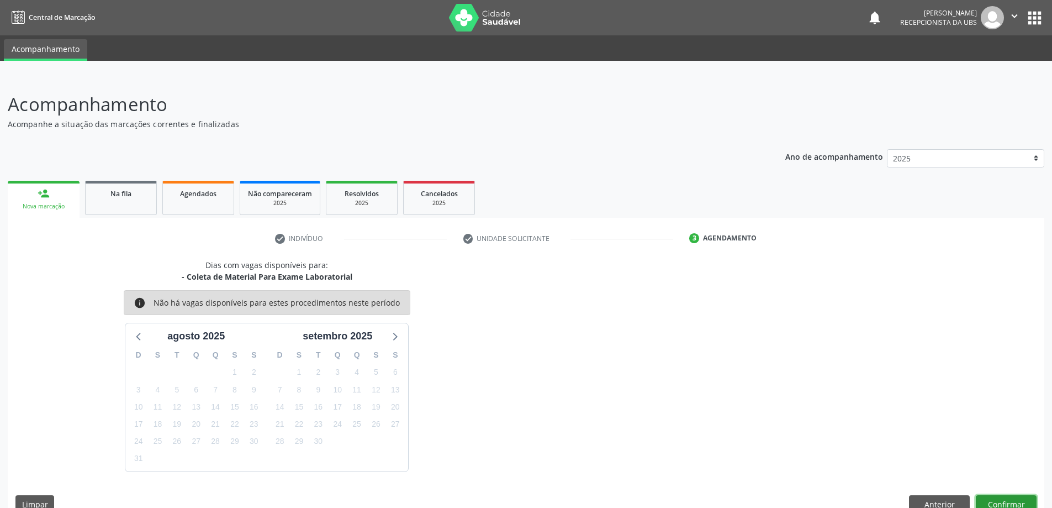
click at [996, 497] on button "Confirmar" at bounding box center [1006, 504] width 61 height 19
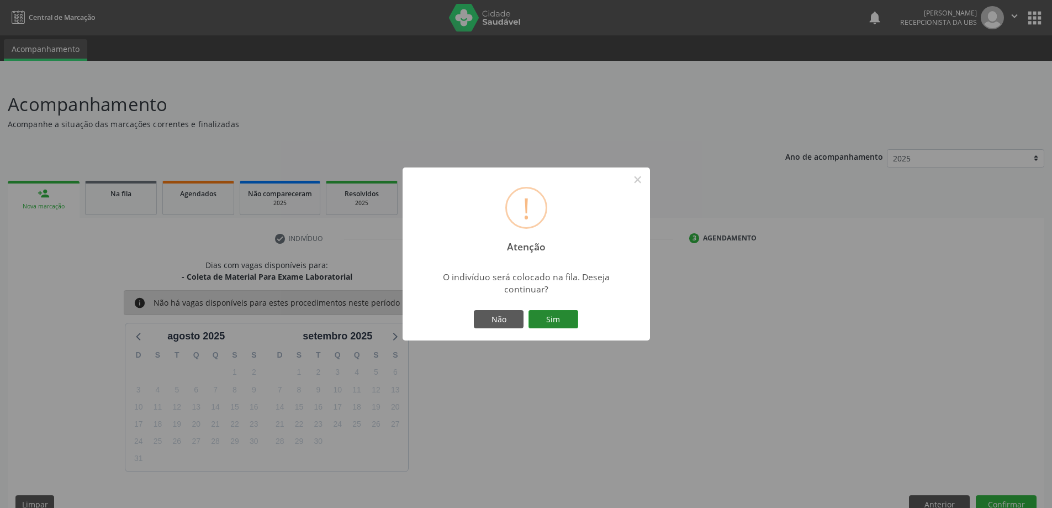
click at [546, 318] on button "Sim" at bounding box center [554, 319] width 50 height 19
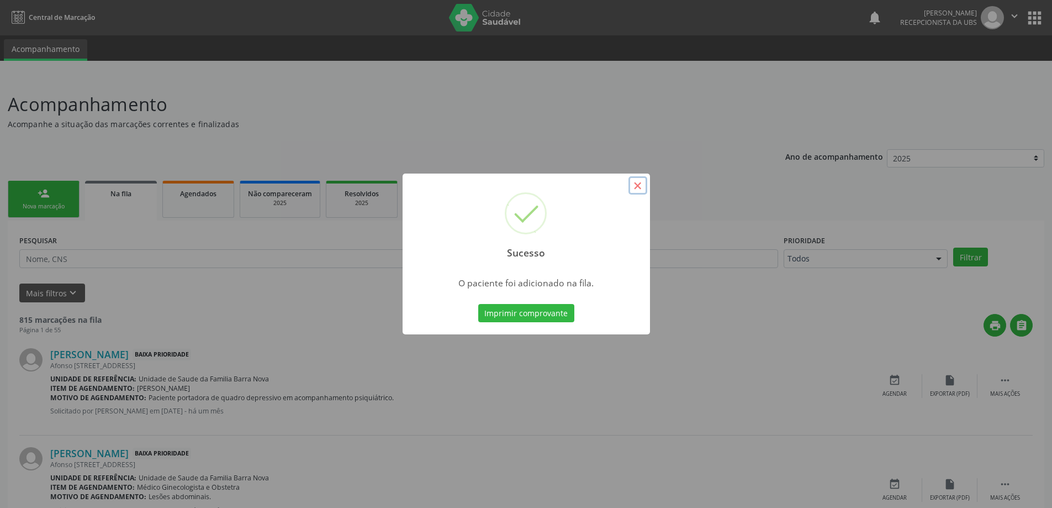
click at [635, 187] on button "×" at bounding box center [638, 185] width 19 height 19
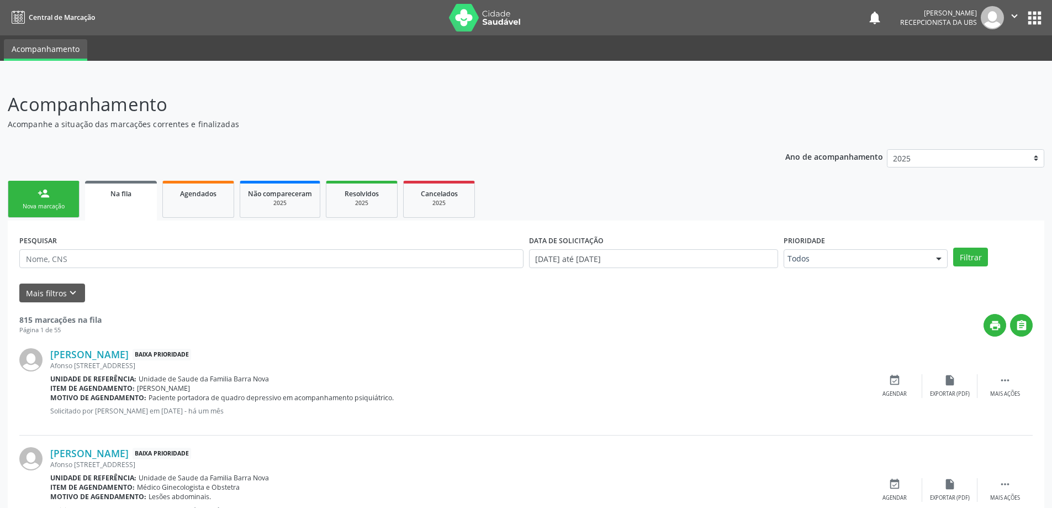
click at [39, 194] on div "person_add" at bounding box center [44, 193] width 12 height 12
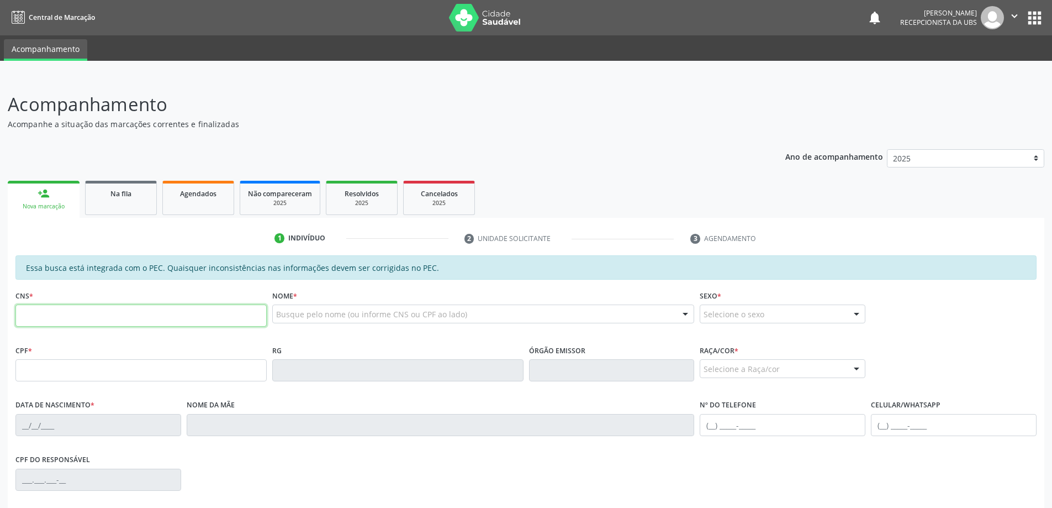
click at [181, 307] on input "text" at bounding box center [140, 315] width 251 height 22
type input "701 0098 6610 9391"
type input "643.238.465-68"
type input "08/08/1973"
type input "Maria Salustiana Santos"
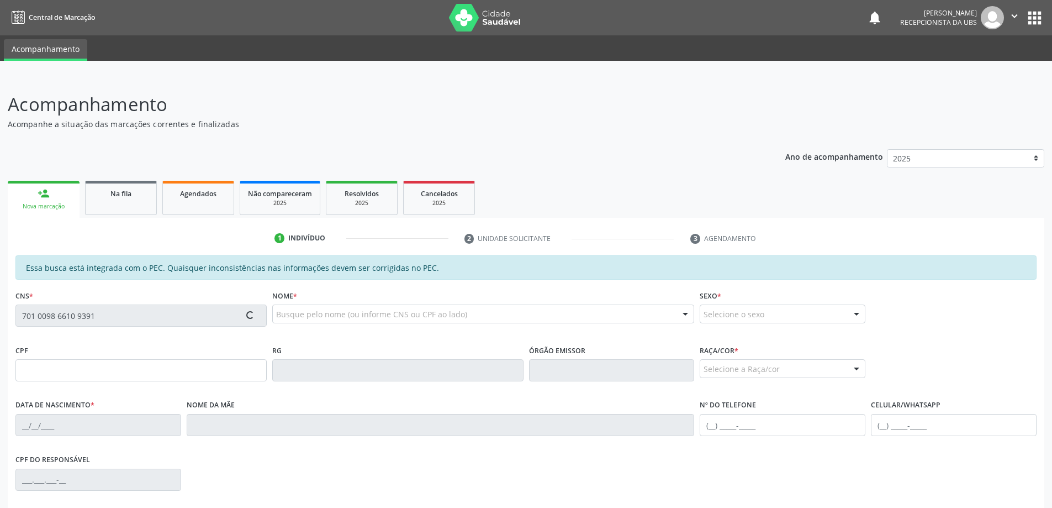
type input "(71) 99346-2588"
type input "03"
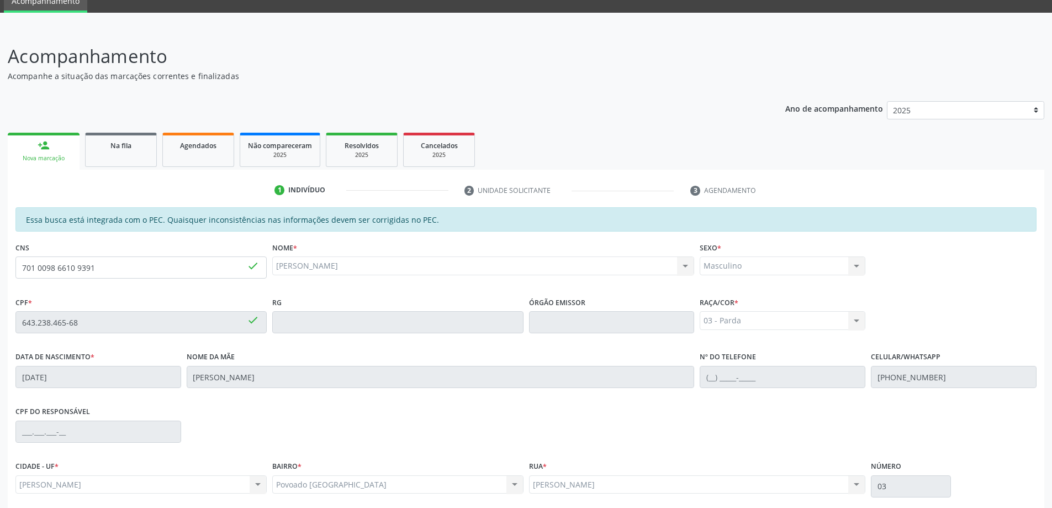
scroll to position [139, 0]
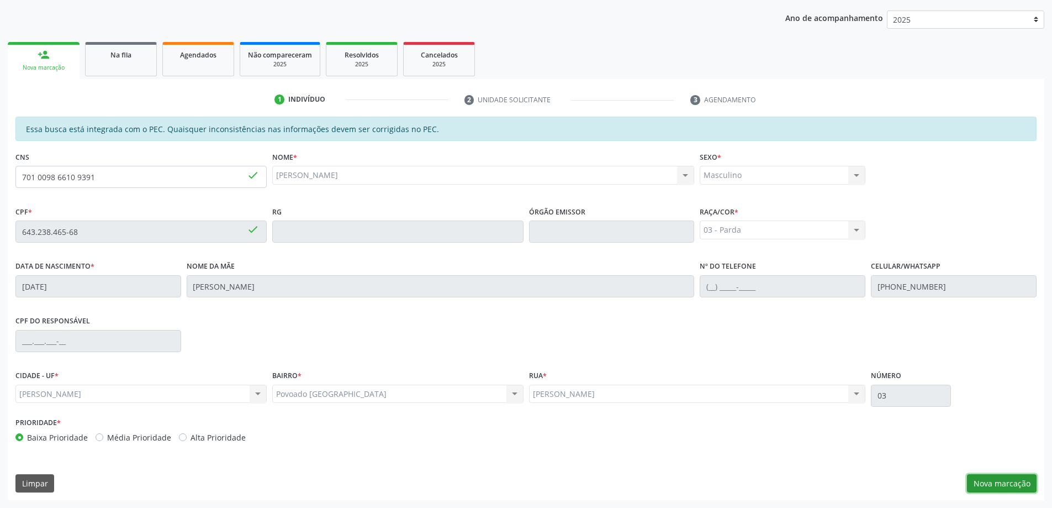
click at [1000, 479] on button "Nova marcação" at bounding box center [1002, 483] width 70 height 19
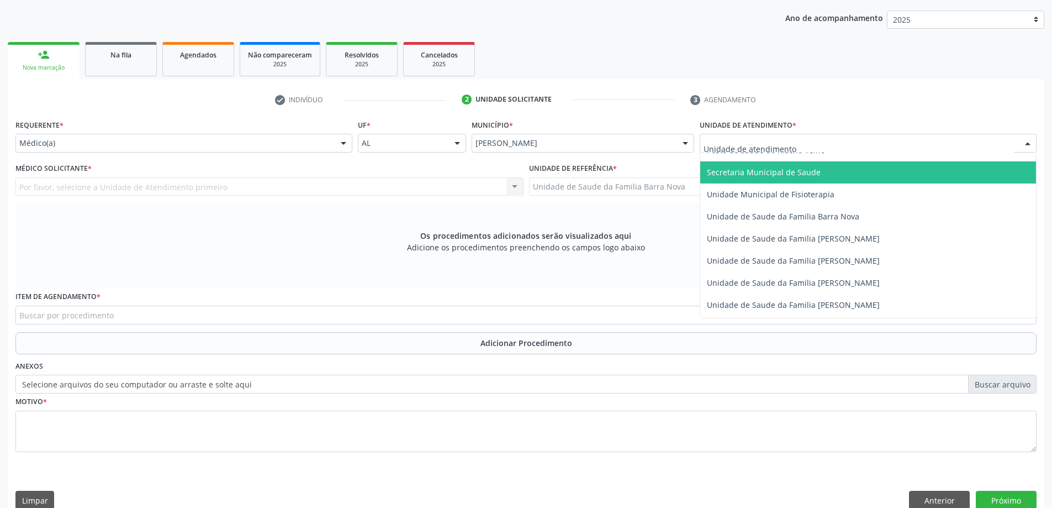
scroll to position [552, 0]
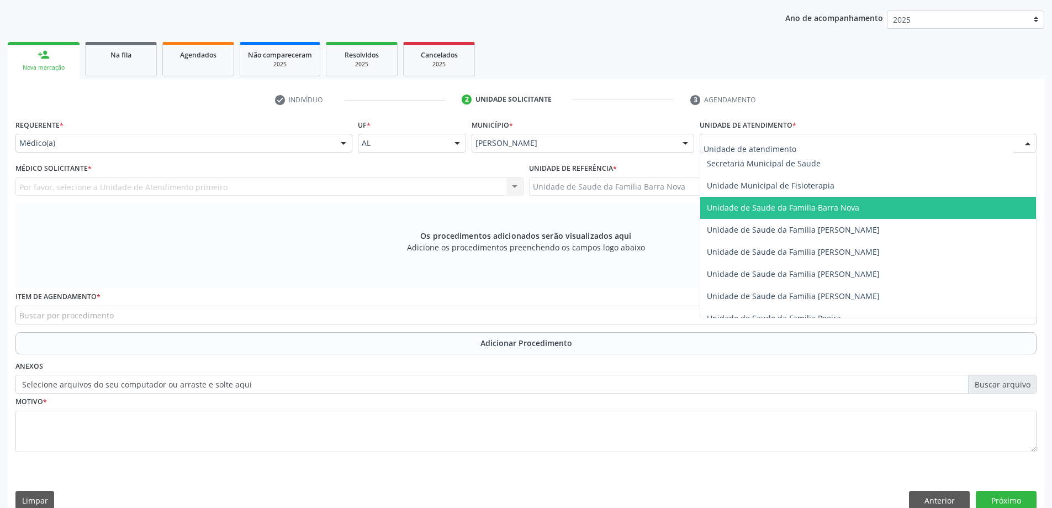
click at [835, 213] on span "Unidade de Saude da Familia Barra Nova" at bounding box center [868, 208] width 336 height 22
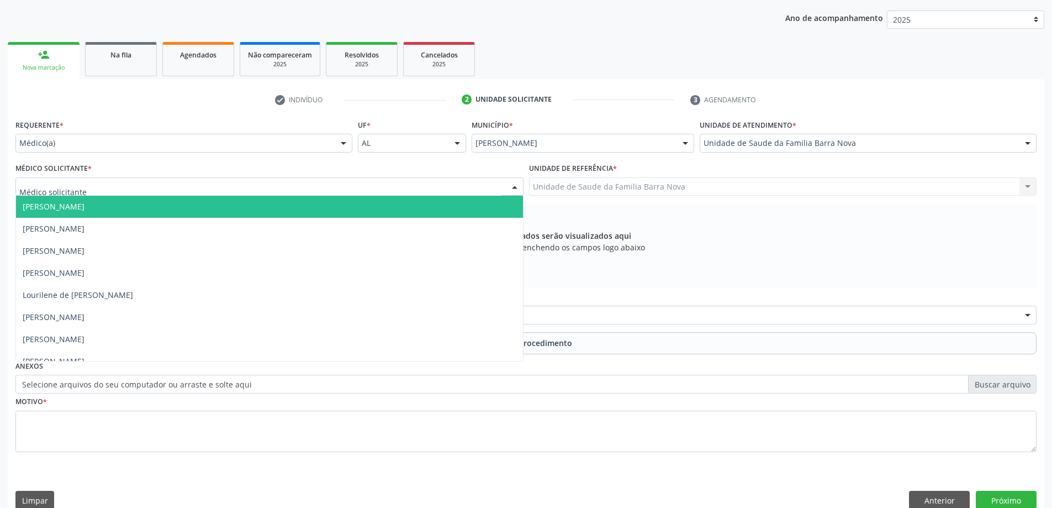
click at [352, 186] on div at bounding box center [269, 186] width 508 height 19
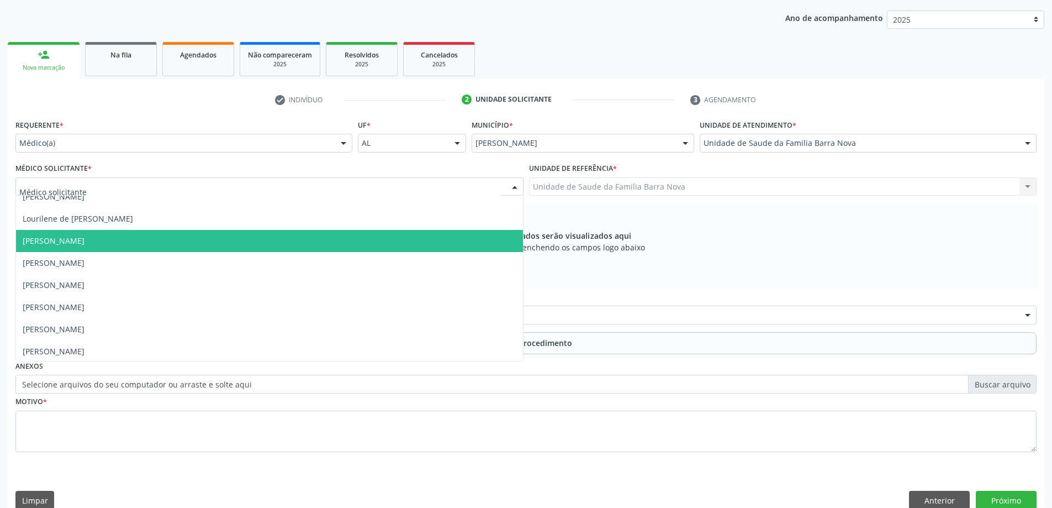
scroll to position [78, 0]
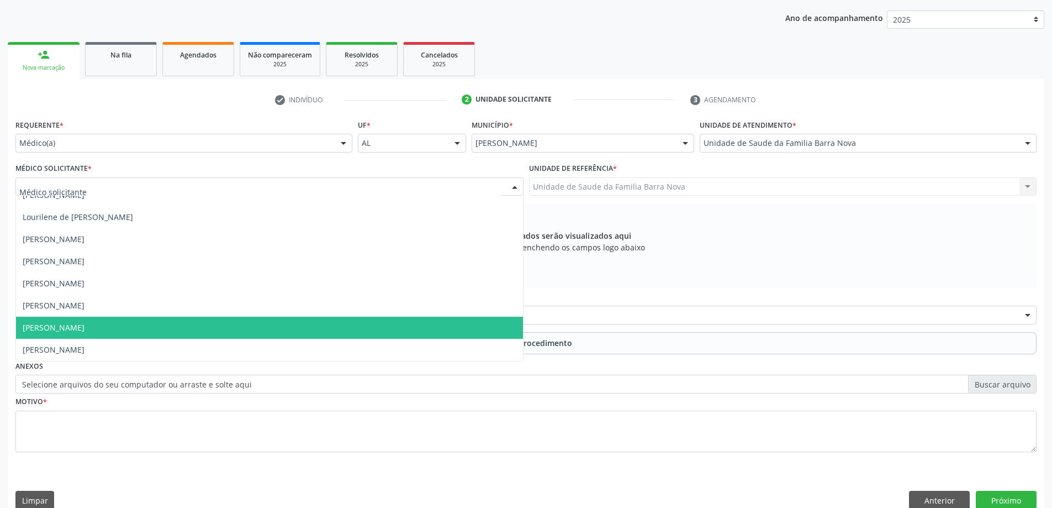
click at [273, 334] on span "[PERSON_NAME]" at bounding box center [269, 328] width 507 height 22
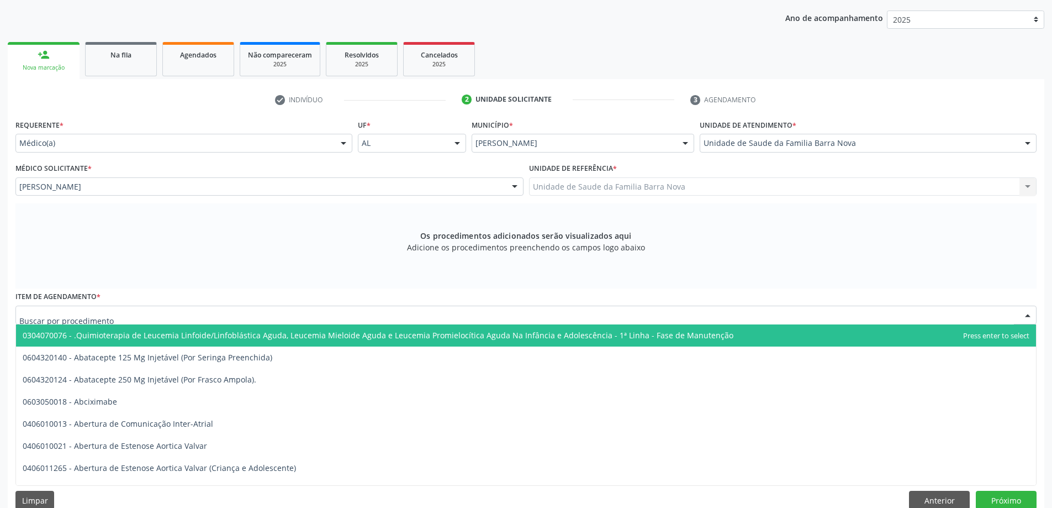
click at [292, 314] on div at bounding box center [525, 314] width 1021 height 19
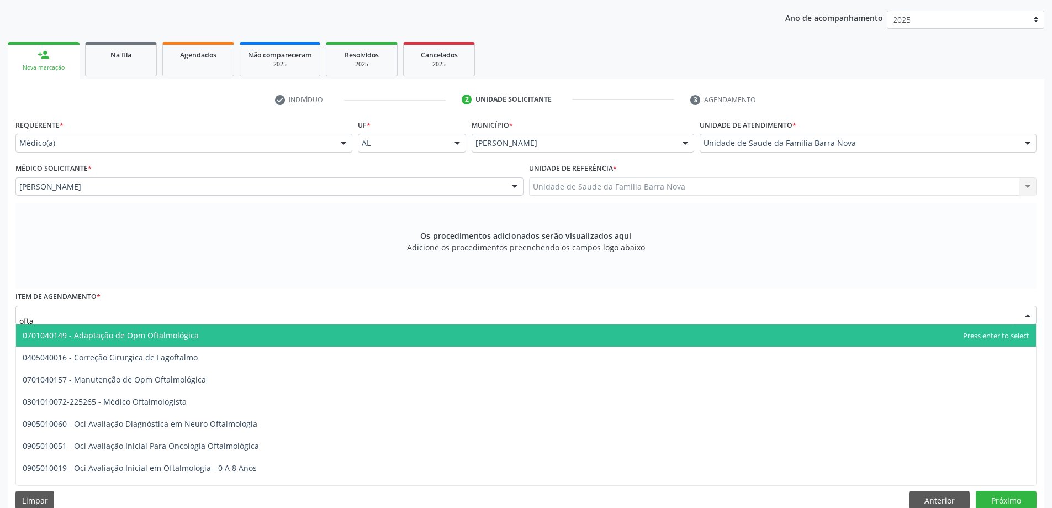
type input "oftal"
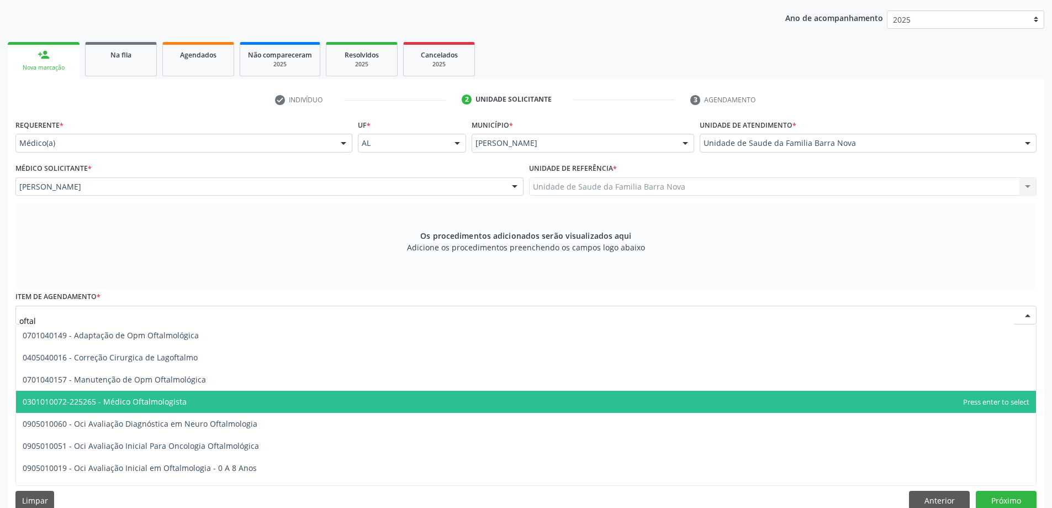
click at [212, 402] on span "0301010072-225265 - Médico Oftalmologista" at bounding box center [526, 402] width 1020 height 22
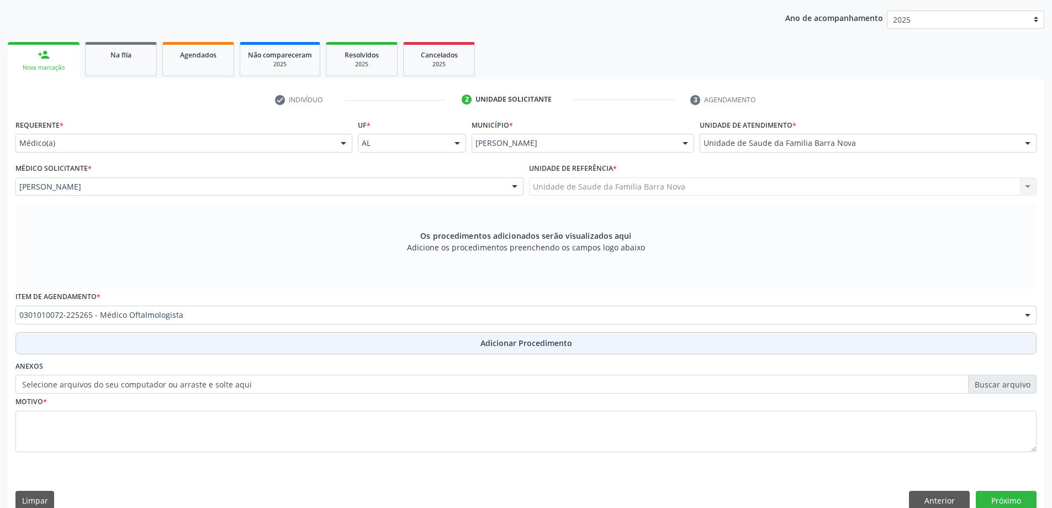
click at [547, 344] on span "Adicionar Procedimento" at bounding box center [527, 343] width 92 height 12
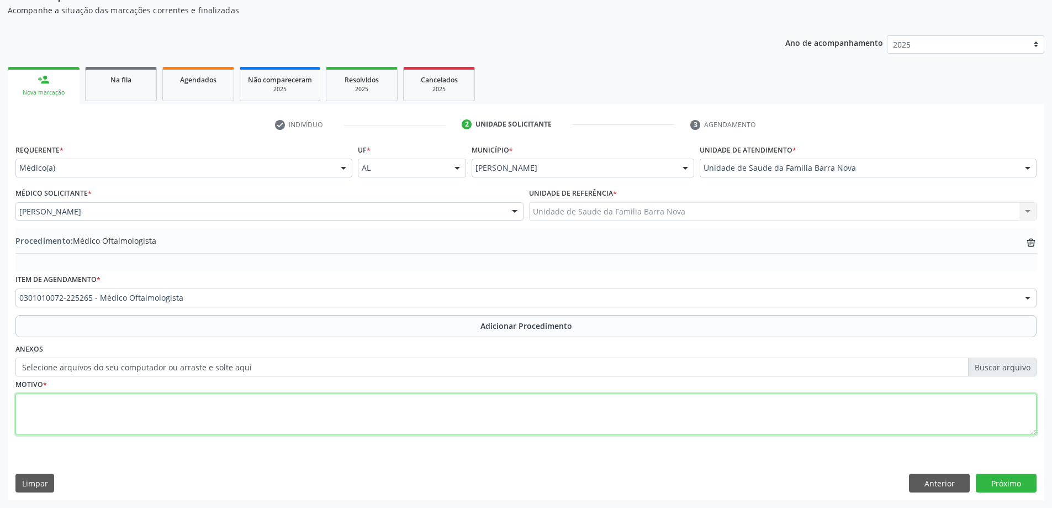
click at [171, 407] on textarea at bounding box center [525, 414] width 1021 height 42
type textarea "Paciente com queixa de baixa acuidade visual, necessitando deacompanhamento."
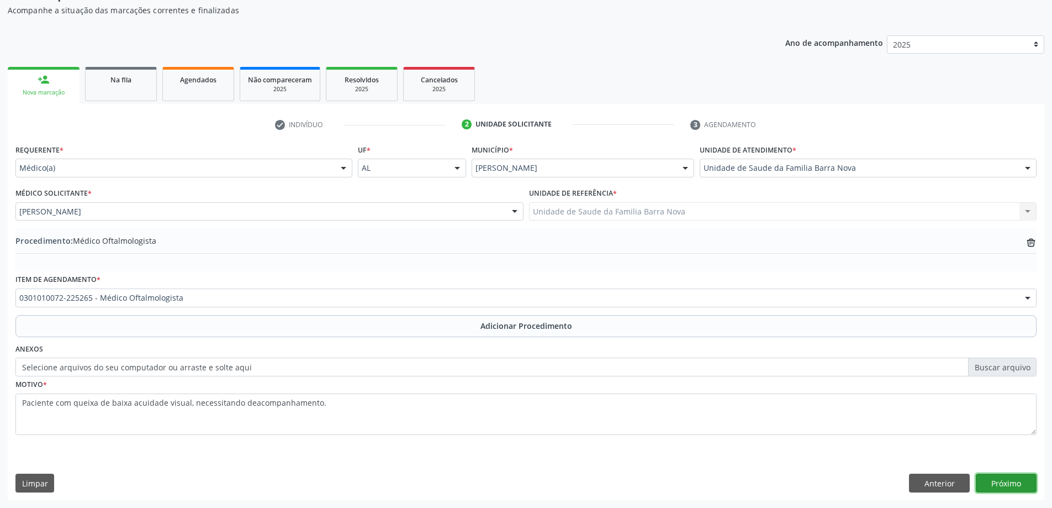
click at [1000, 481] on button "Próximo" at bounding box center [1006, 482] width 61 height 19
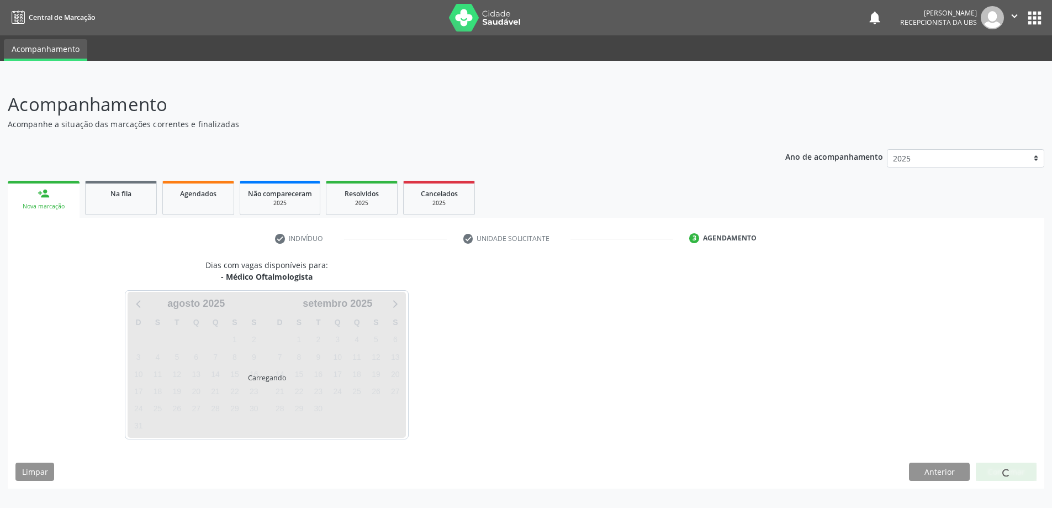
scroll to position [0, 0]
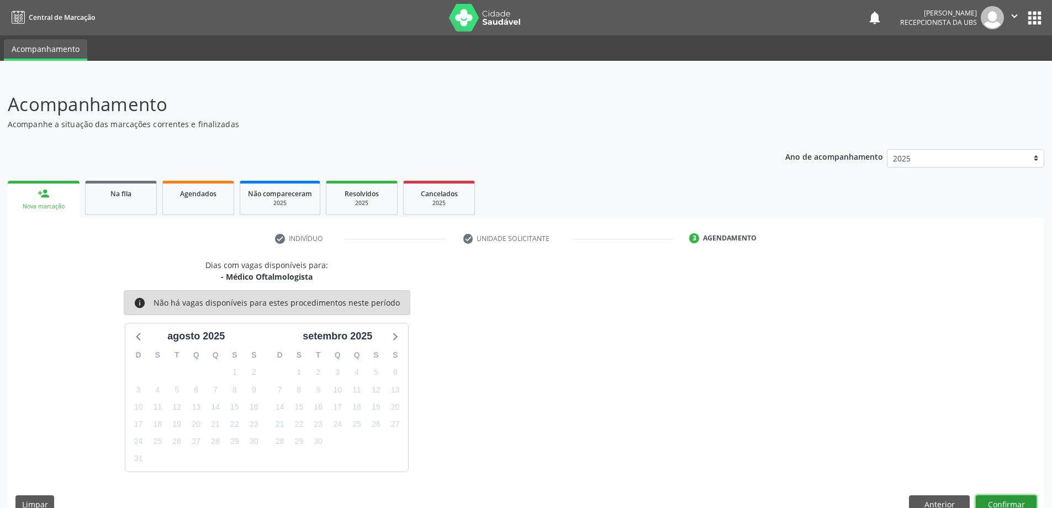
click at [1011, 499] on button "Confirmar" at bounding box center [1006, 504] width 61 height 19
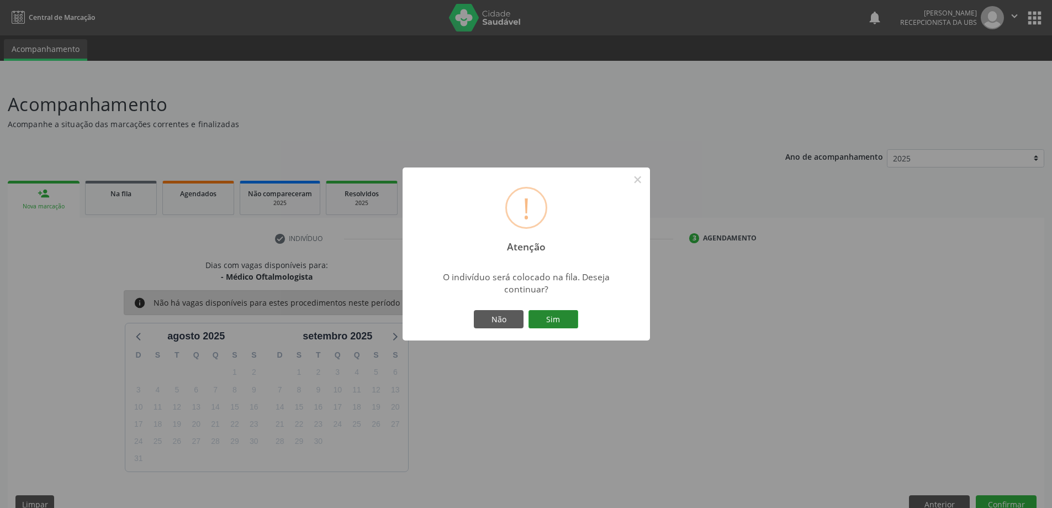
click at [570, 322] on button "Sim" at bounding box center [554, 319] width 50 height 19
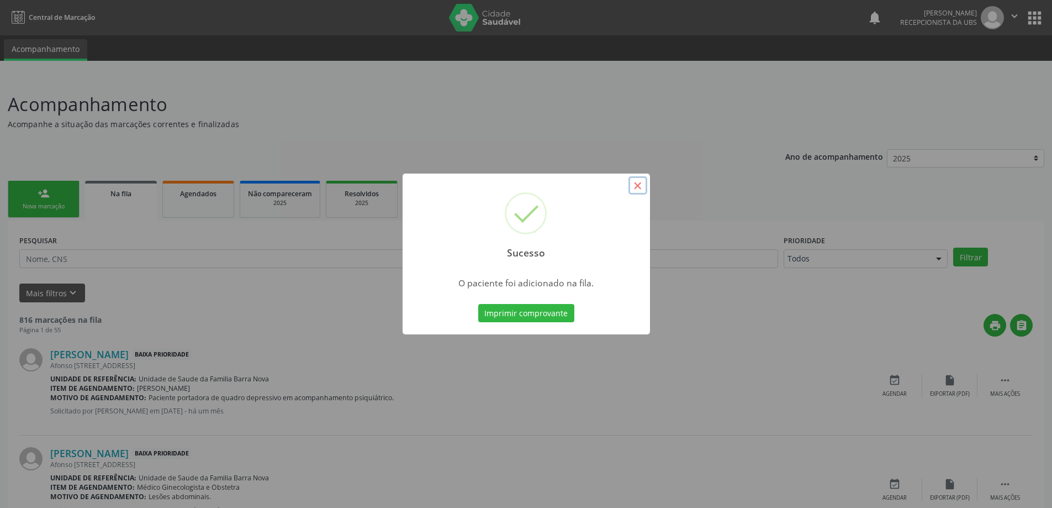
click at [634, 189] on button "×" at bounding box center [638, 185] width 19 height 19
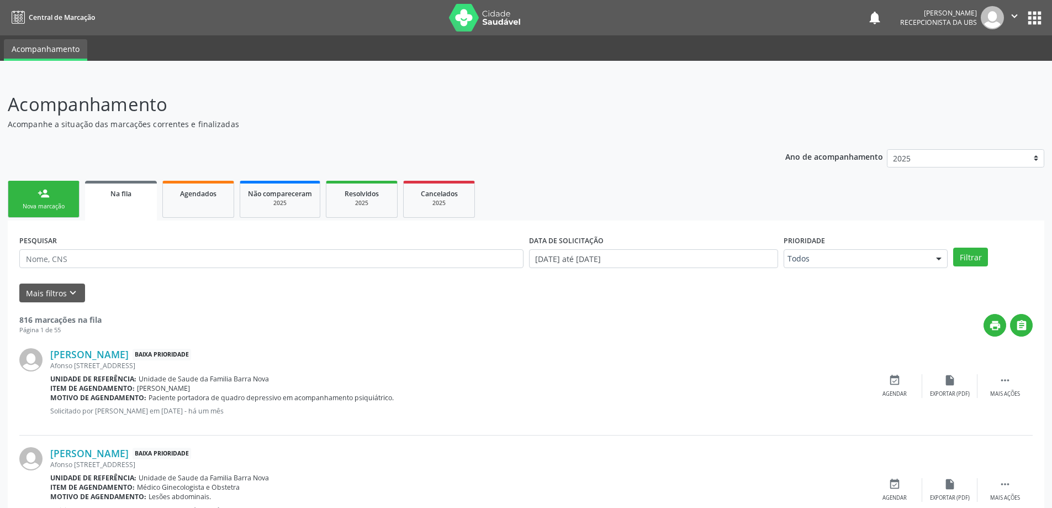
click at [54, 199] on link "person_add Nova marcação" at bounding box center [44, 199] width 72 height 37
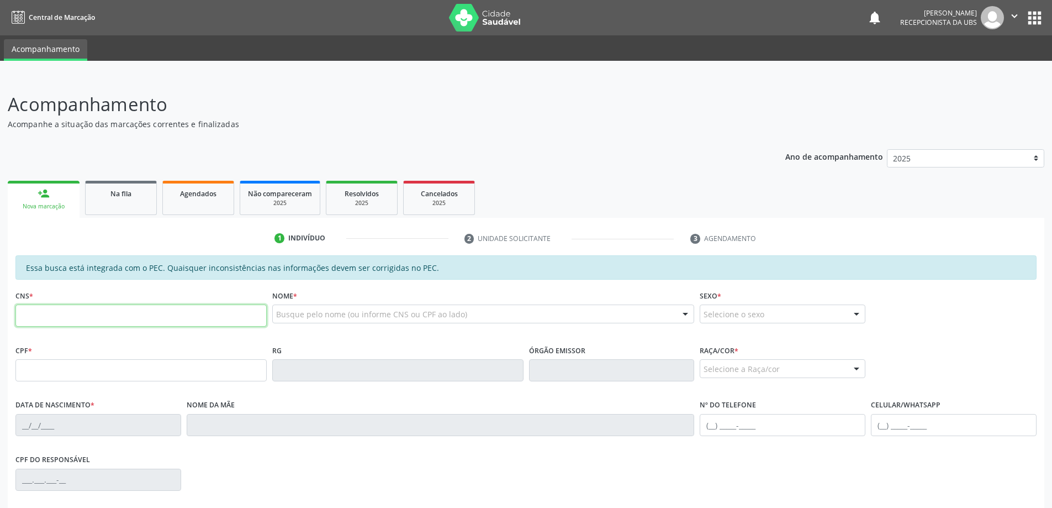
click at [108, 312] on input "text" at bounding box center [140, 315] width 251 height 22
type input "701 0098 6610 9391"
type input "643.238.465-68"
type input "08/08/1973"
type input "Maria Salustiana Santos"
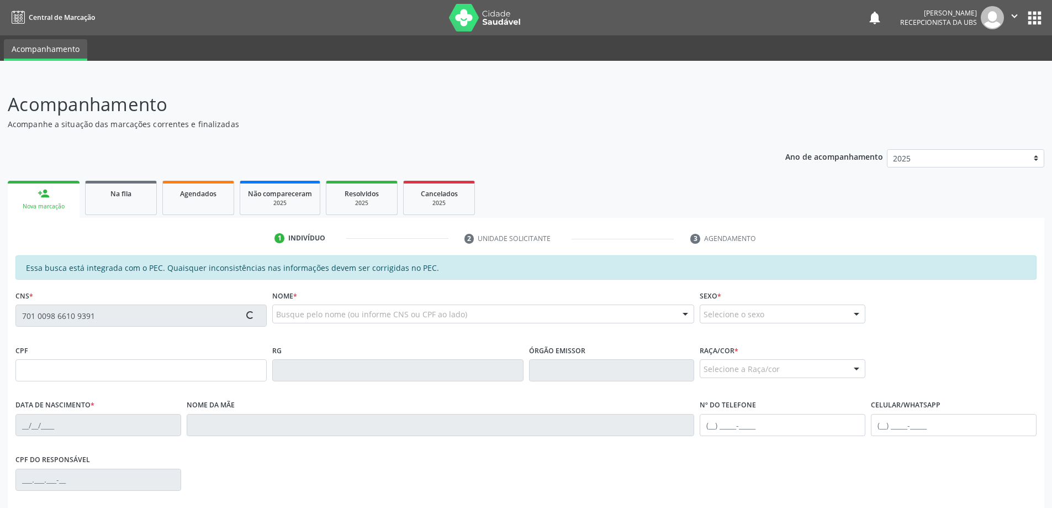
type input "(71) 99346-2588"
type input "03"
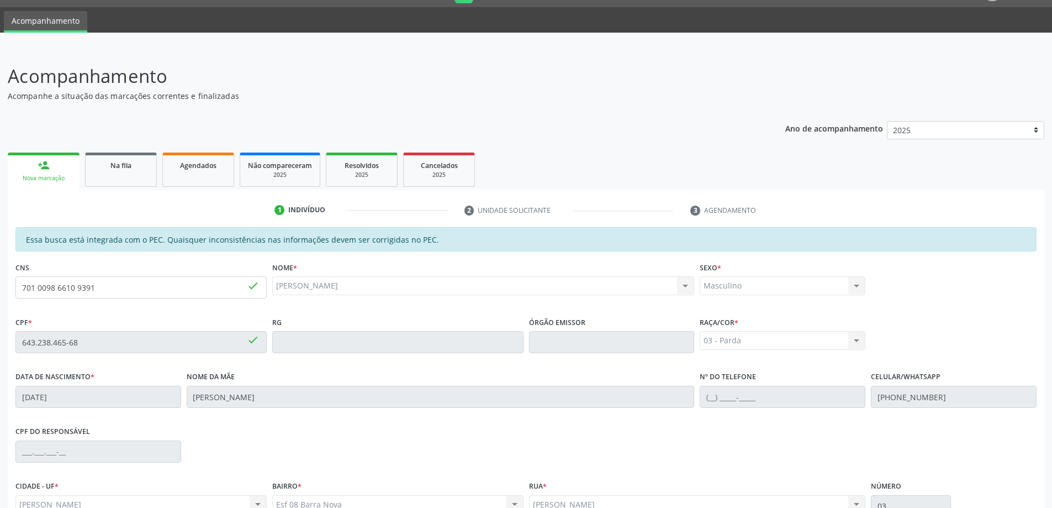
scroll to position [139, 0]
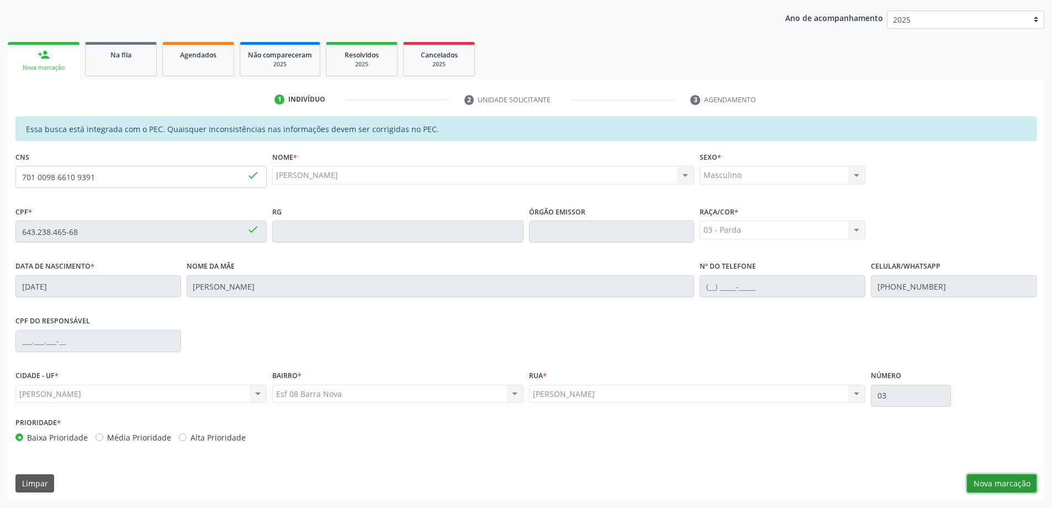
click at [1009, 486] on button "Nova marcação" at bounding box center [1002, 483] width 70 height 19
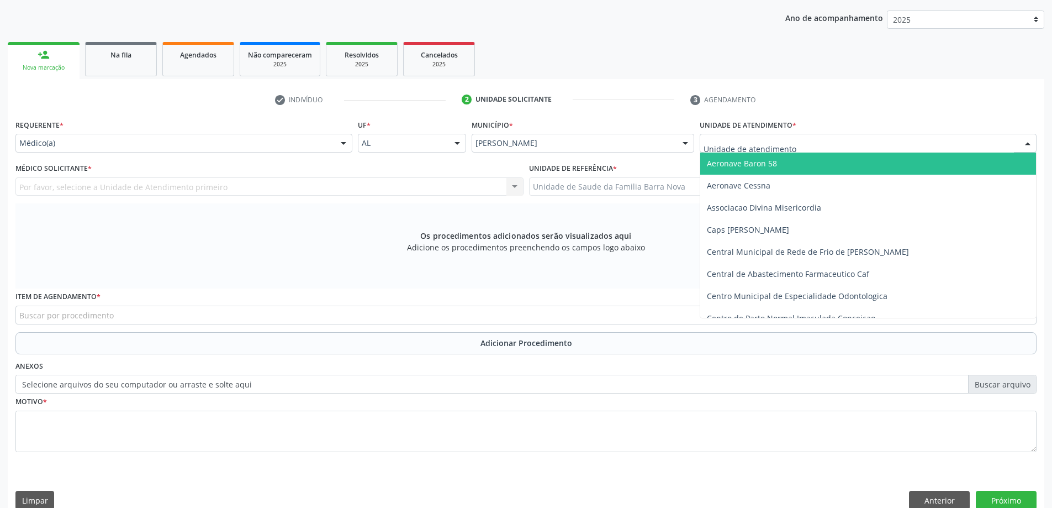
click at [761, 142] on input "text" at bounding box center [859, 149] width 310 height 22
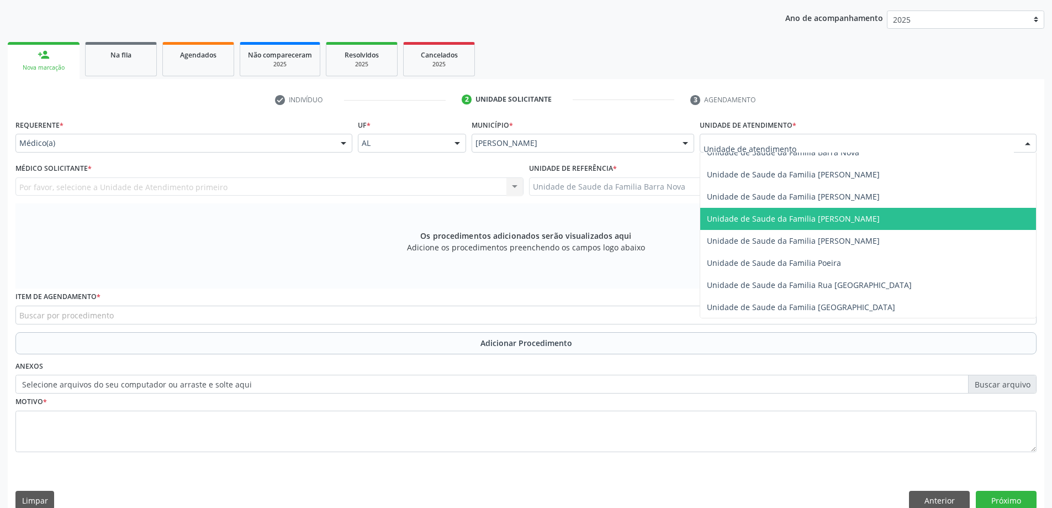
scroll to position [552, 0]
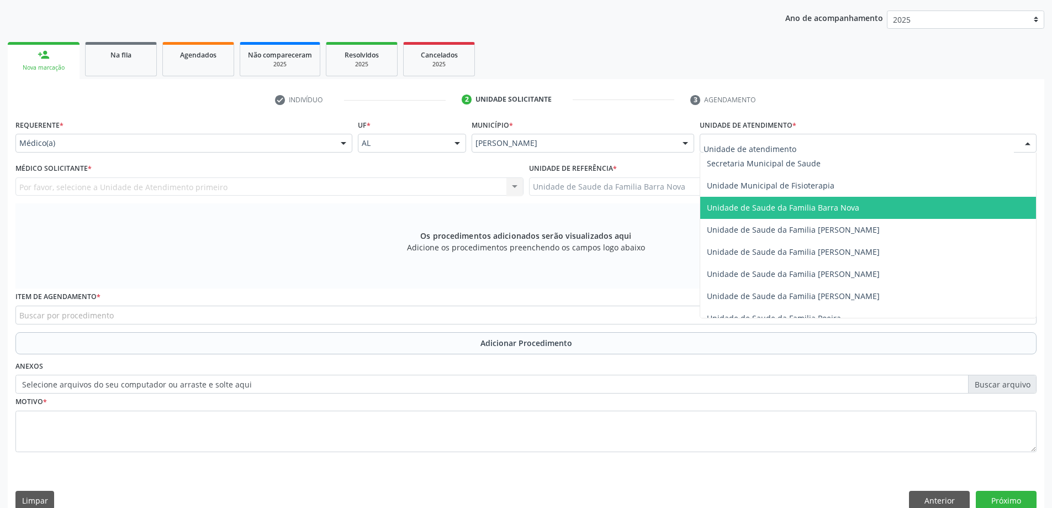
click at [830, 210] on span "Unidade de Saude da Familia Barra Nova" at bounding box center [783, 207] width 152 height 10
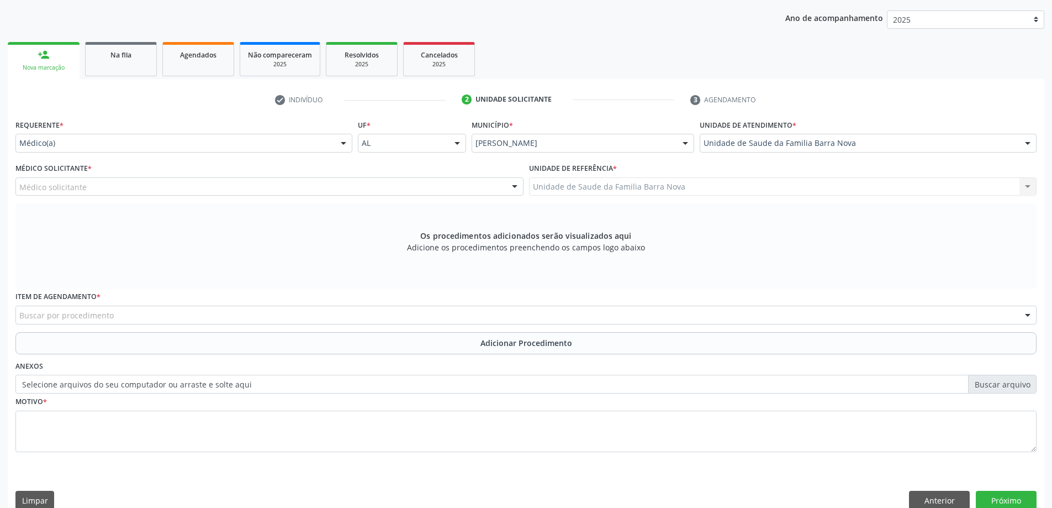
click at [289, 191] on div "Médico solicitante" at bounding box center [269, 186] width 508 height 19
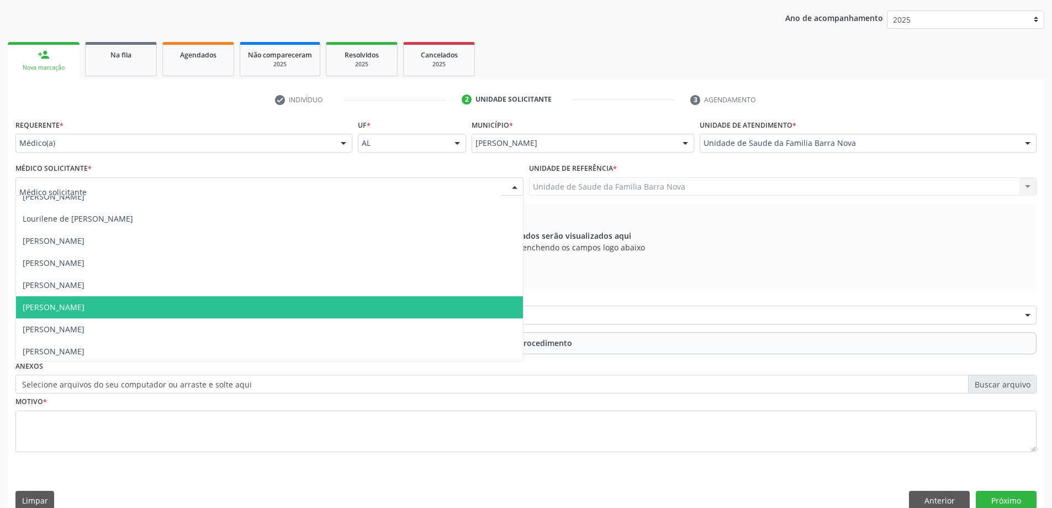
scroll to position [78, 0]
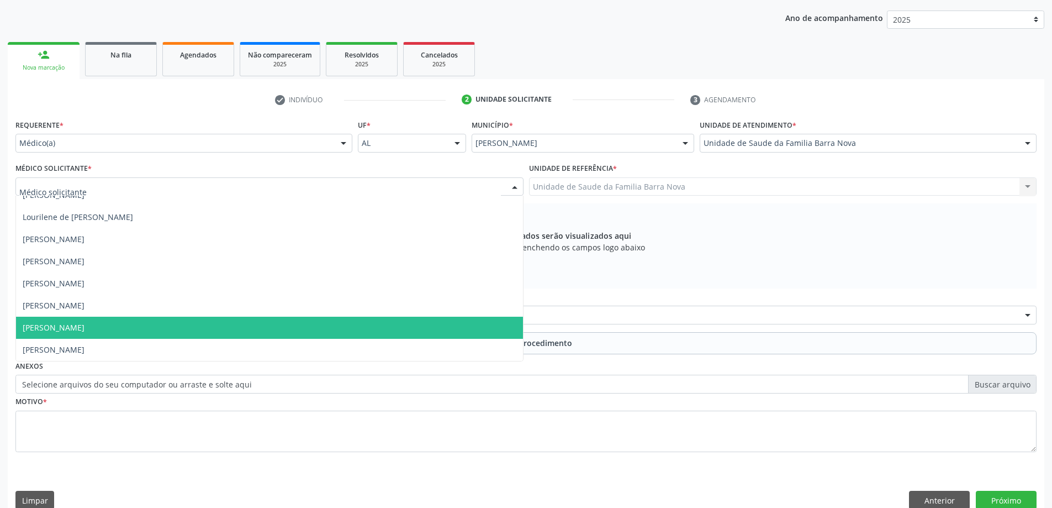
click at [239, 329] on span "[PERSON_NAME]" at bounding box center [269, 328] width 507 height 22
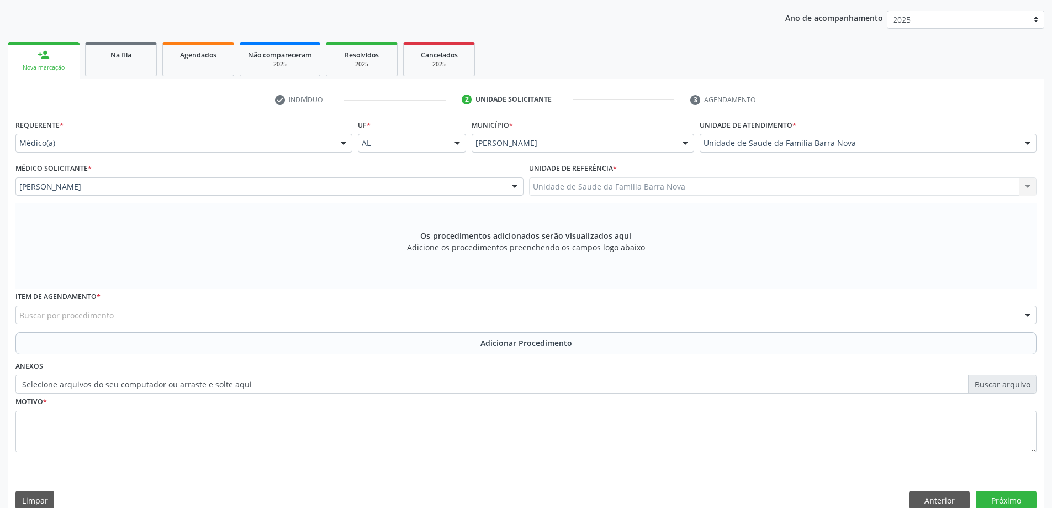
click at [258, 314] on div "Buscar por procedimento" at bounding box center [525, 314] width 1021 height 19
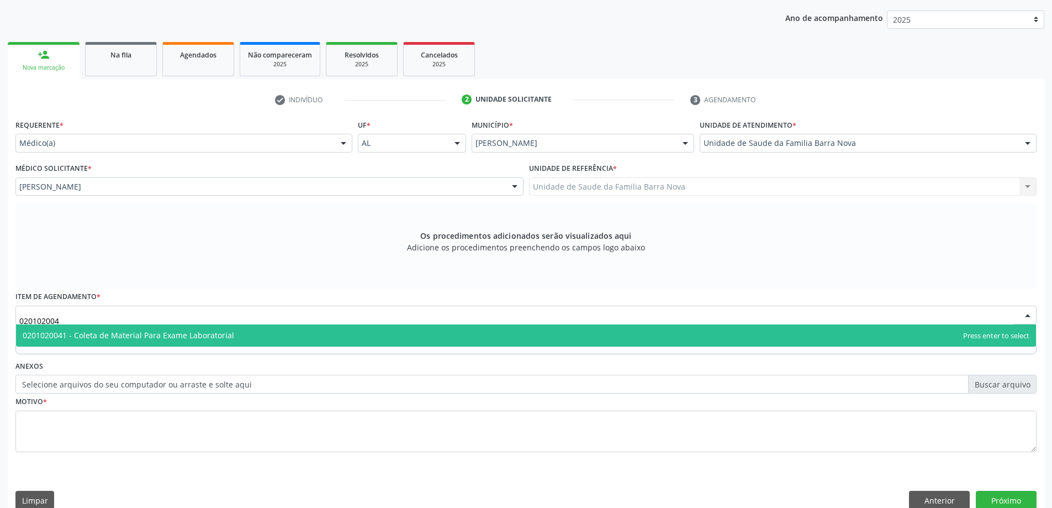
type input "0201020041"
click at [270, 333] on span "0201020041 - Coleta de Material Para Exame Laboratorial" at bounding box center [526, 335] width 1020 height 22
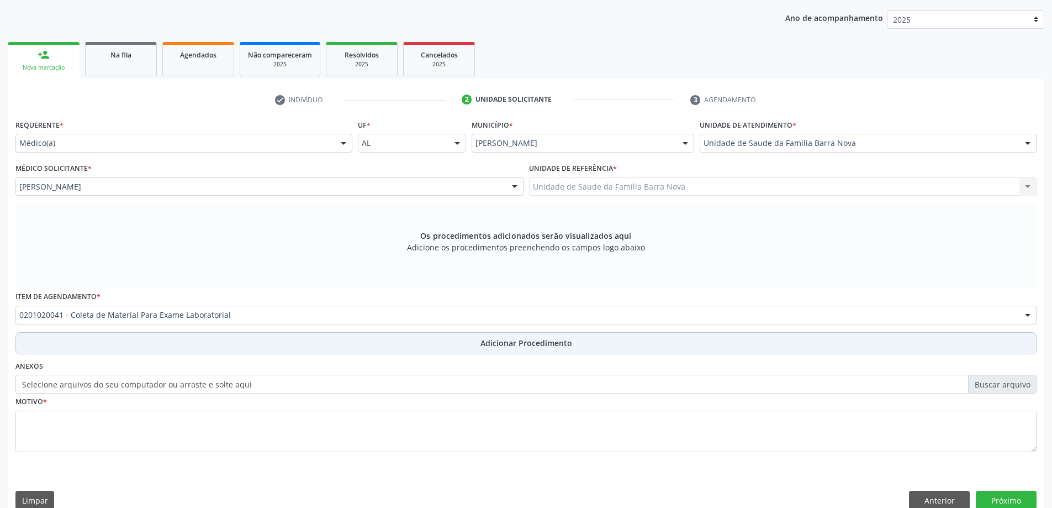
click at [503, 338] on span "Adicionar Procedimento" at bounding box center [527, 343] width 92 height 12
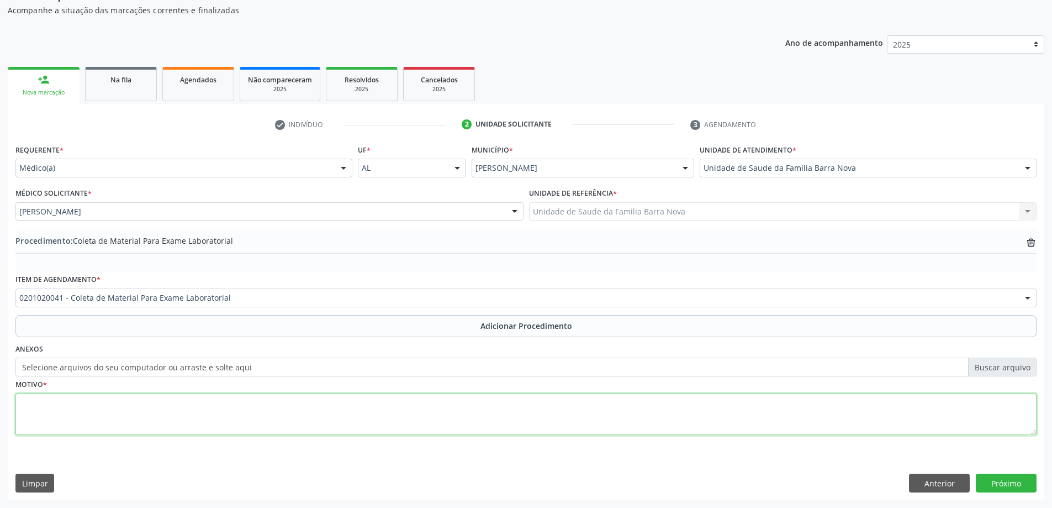
click at [173, 406] on textarea at bounding box center [525, 414] width 1021 height 42
type textarea "Tontura."
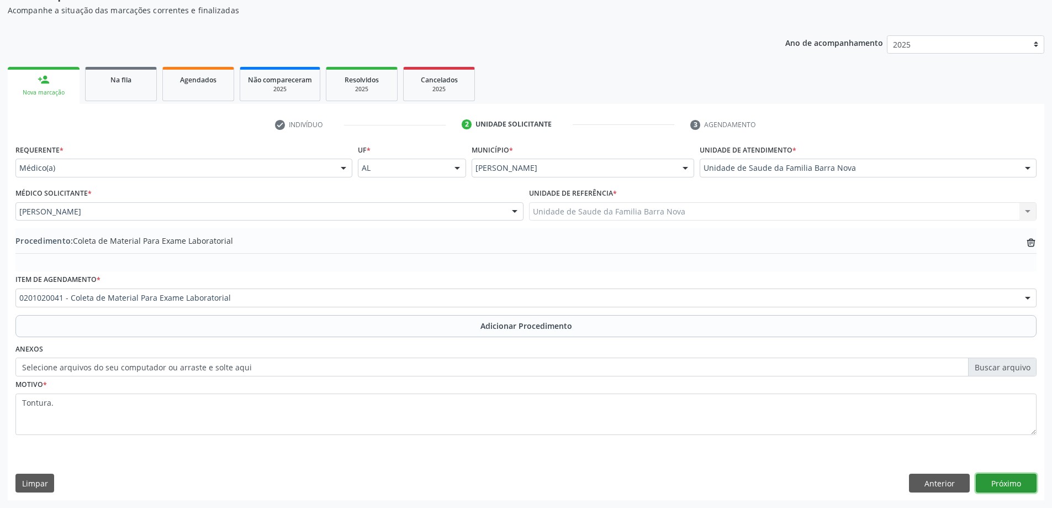
click at [1000, 490] on button "Próximo" at bounding box center [1006, 482] width 61 height 19
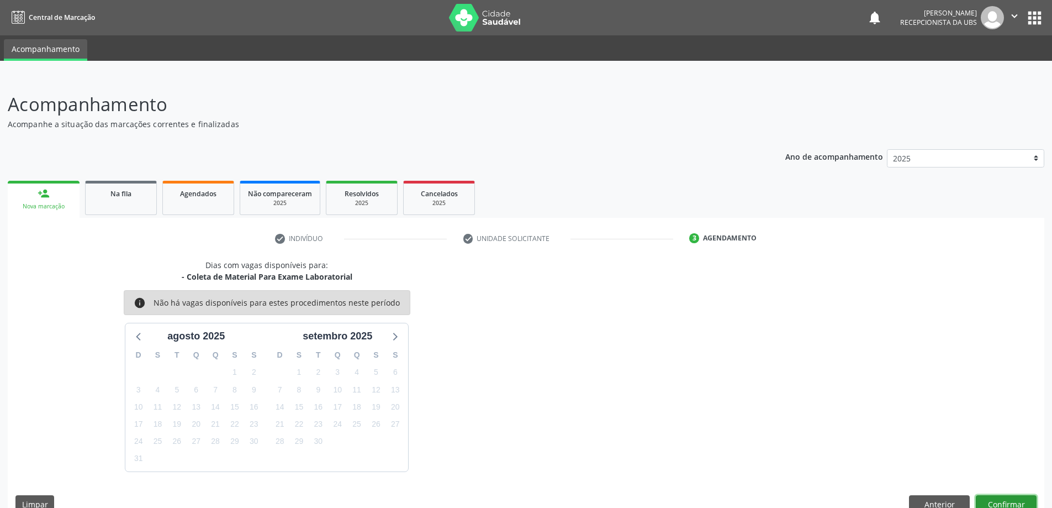
click at [1001, 499] on button "Confirmar" at bounding box center [1006, 504] width 61 height 19
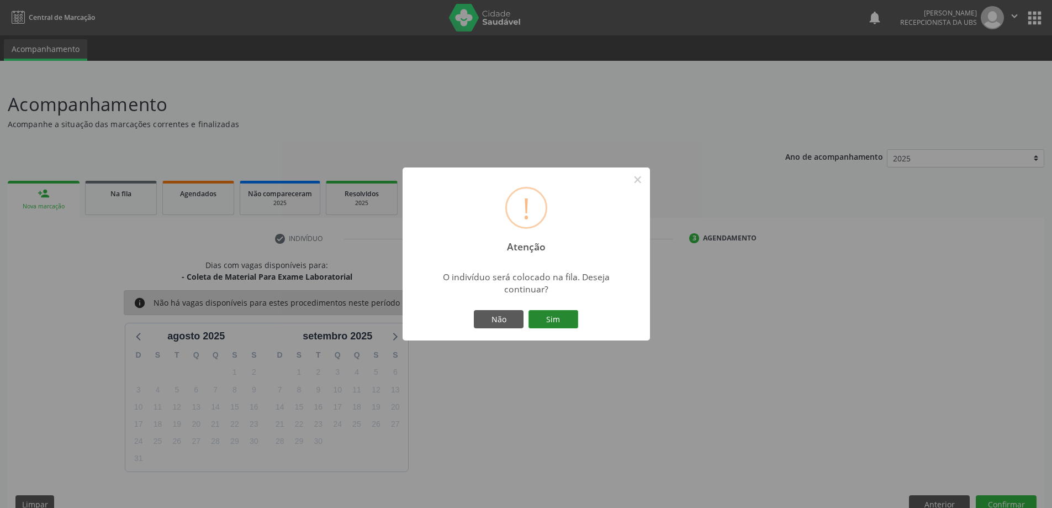
click at [548, 321] on button "Sim" at bounding box center [554, 319] width 50 height 19
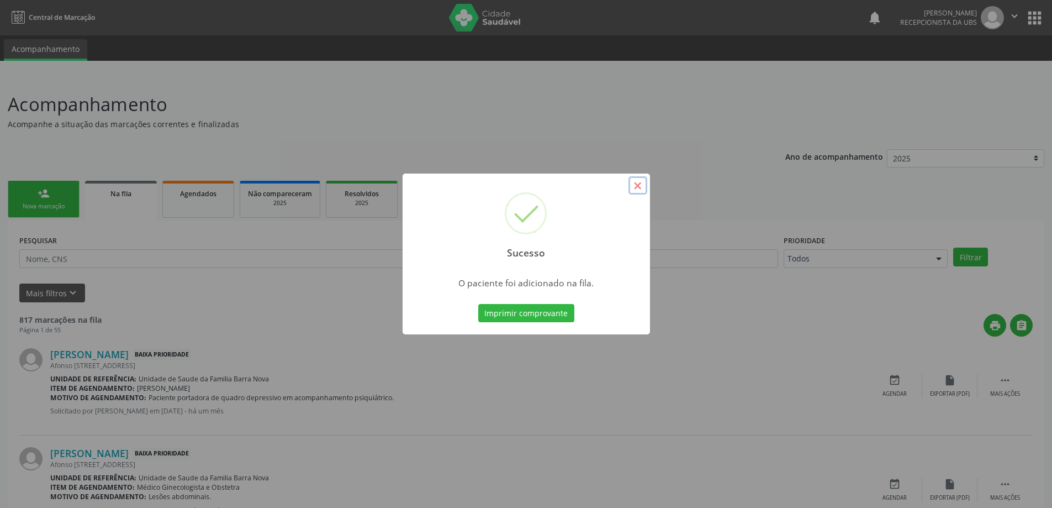
click at [639, 183] on button "×" at bounding box center [638, 185] width 19 height 19
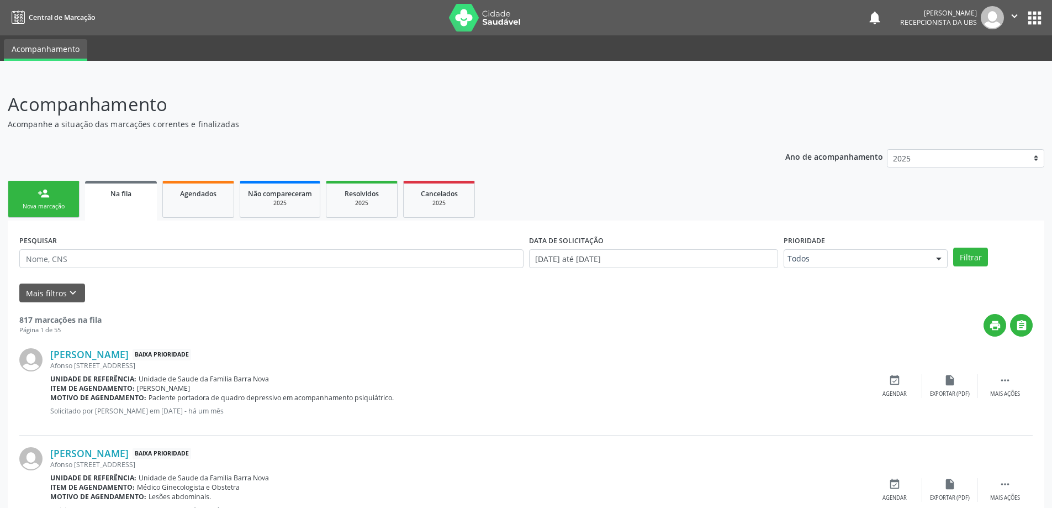
click at [44, 194] on div "person_add" at bounding box center [44, 193] width 12 height 12
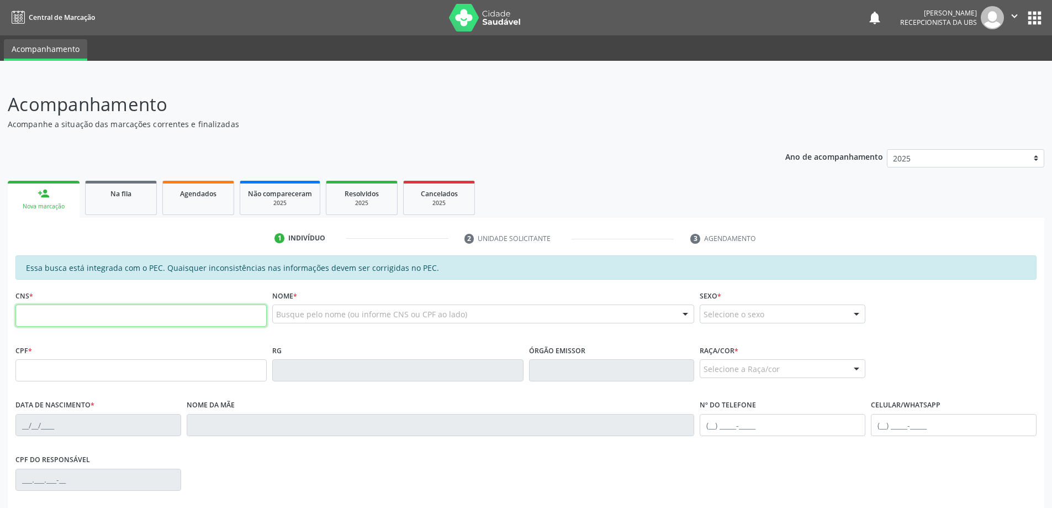
click at [73, 310] on input "text" at bounding box center [140, 315] width 251 height 22
type input "700 2009 1647 6521"
type input "158.905.514-42"
type input "19/06/2018"
type input "Andressa da Silva Santos"
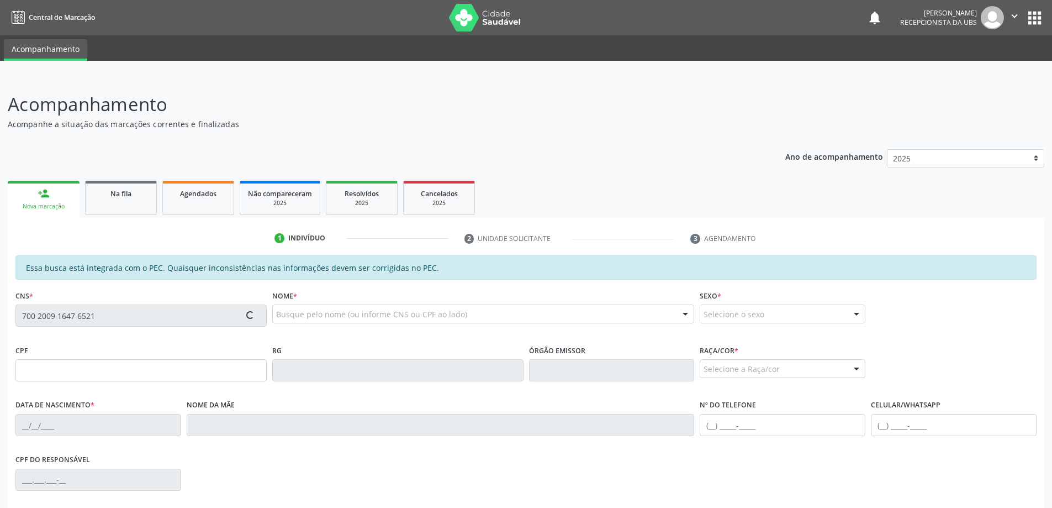
type input "(82) 99346-7101"
type input "S/N"
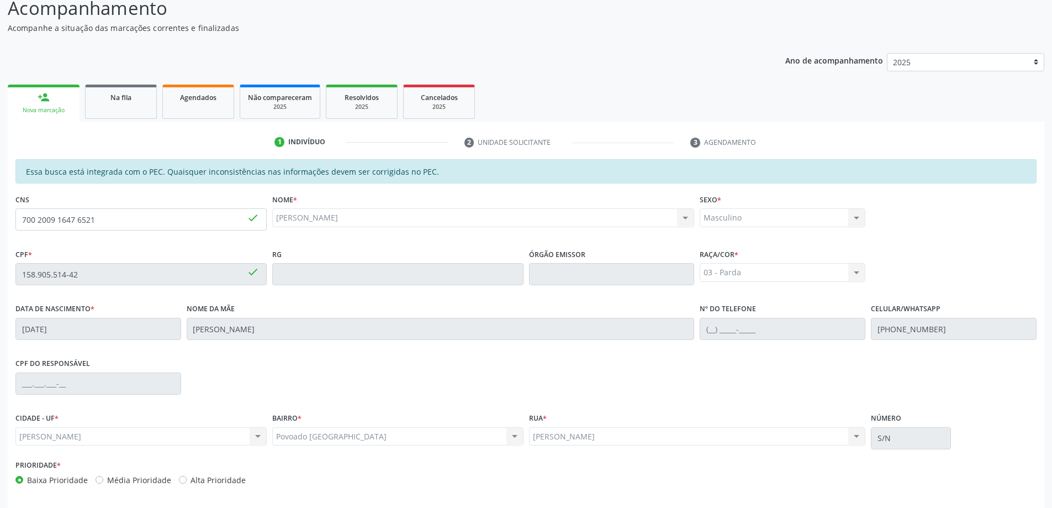
scroll to position [139, 0]
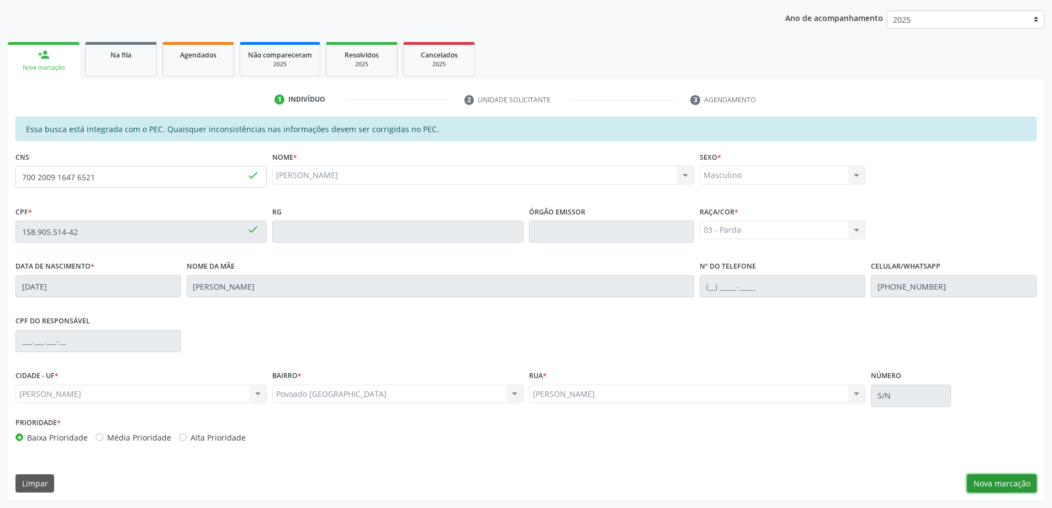
click at [1007, 488] on button "Nova marcação" at bounding box center [1002, 483] width 70 height 19
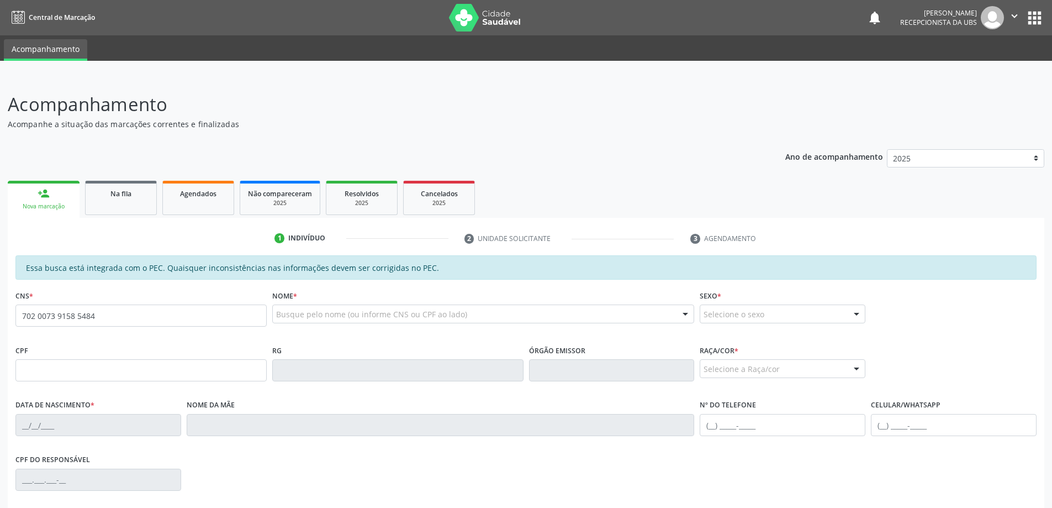
type input "702 0073 9158 5484"
type input "109.481.954-95"
type input "23/09/1972"
type input "Valderez Gomes Mendonca"
type input "(82) 99417-2022"
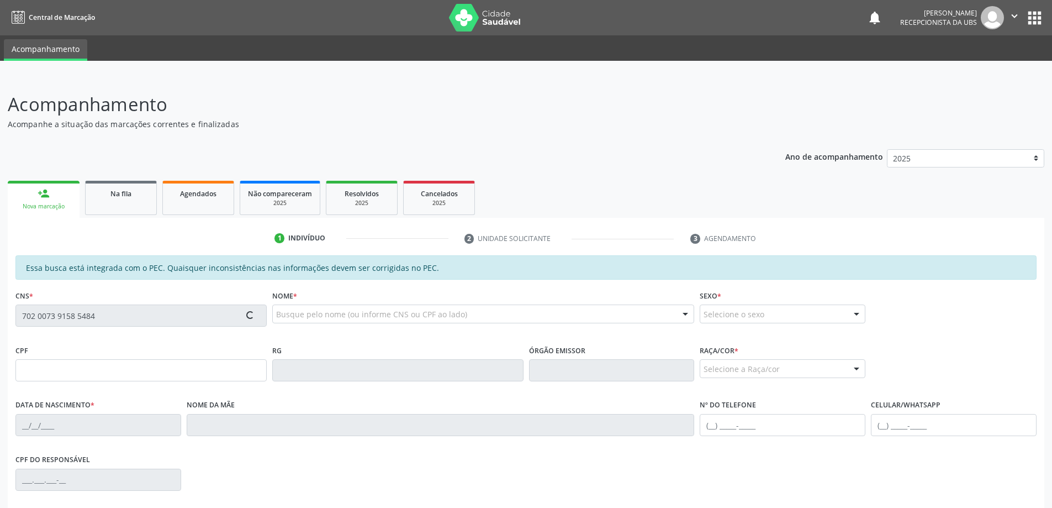
type input "25"
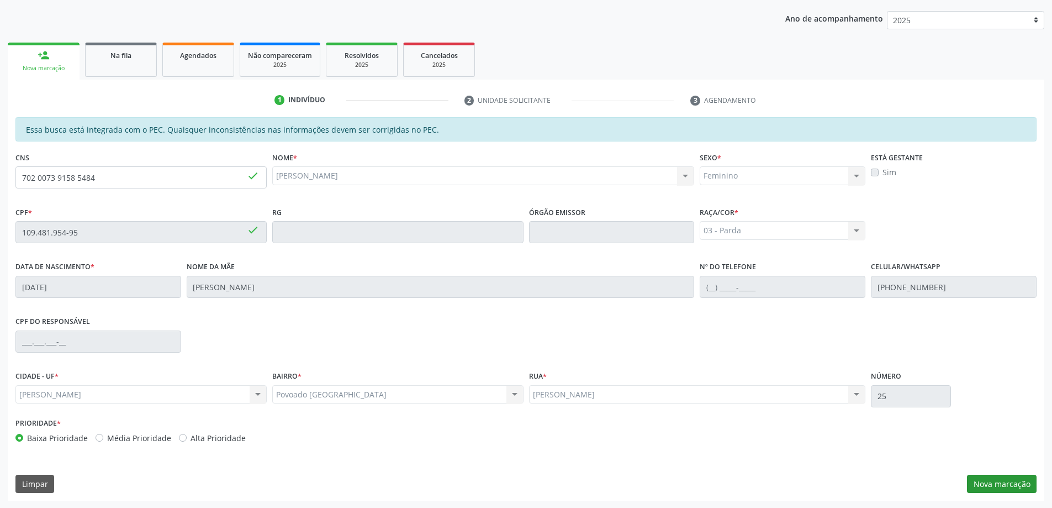
scroll to position [139, 0]
click at [994, 482] on button "Nova marcação" at bounding box center [1002, 483] width 70 height 19
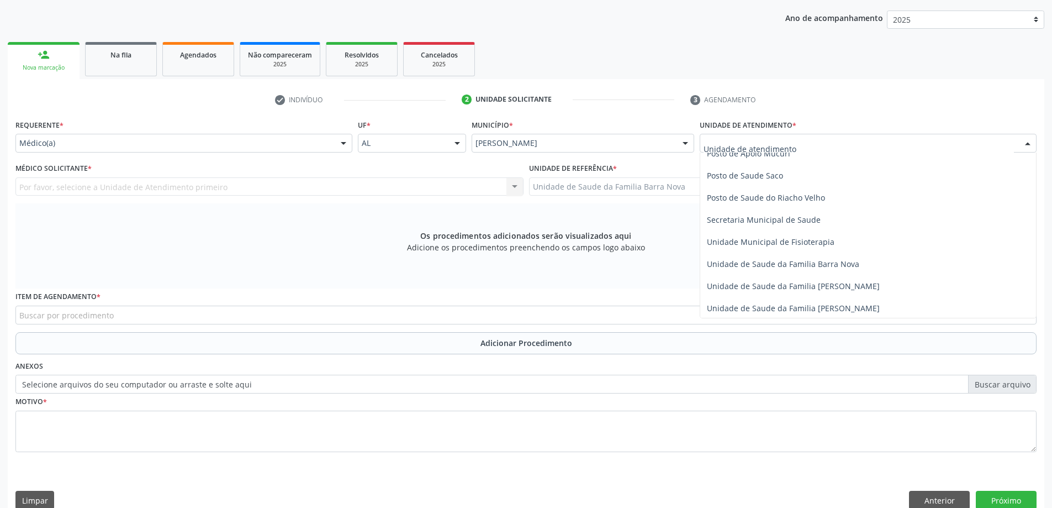
scroll to position [497, 0]
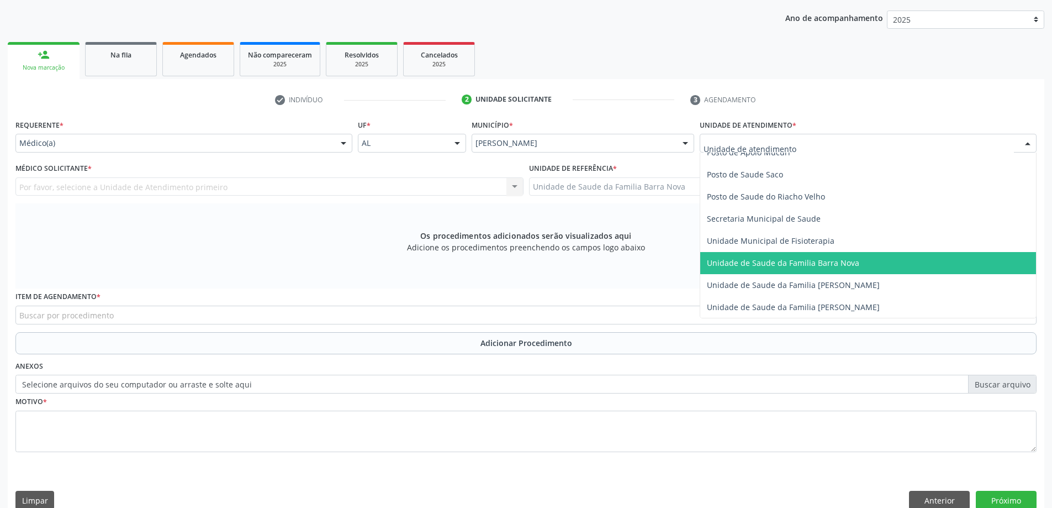
click at [774, 263] on span "Unidade de Saude da Familia Barra Nova" at bounding box center [783, 262] width 152 height 10
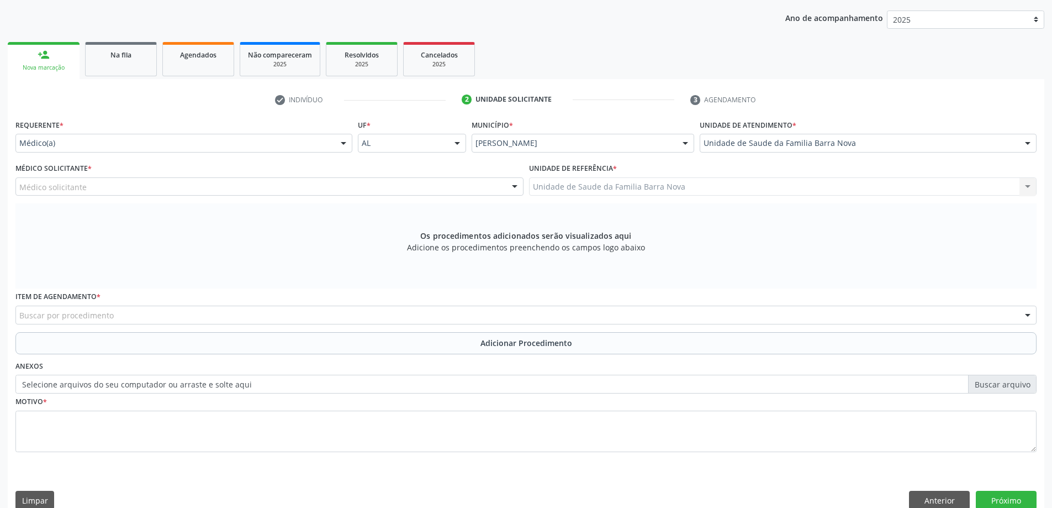
click at [354, 183] on div "Médico solicitante" at bounding box center [269, 186] width 508 height 19
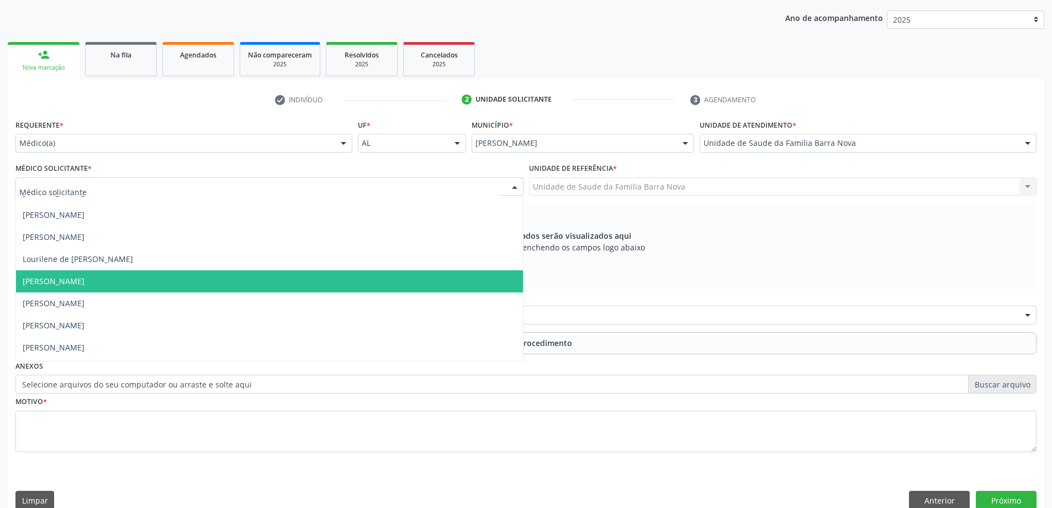
scroll to position [55, 0]
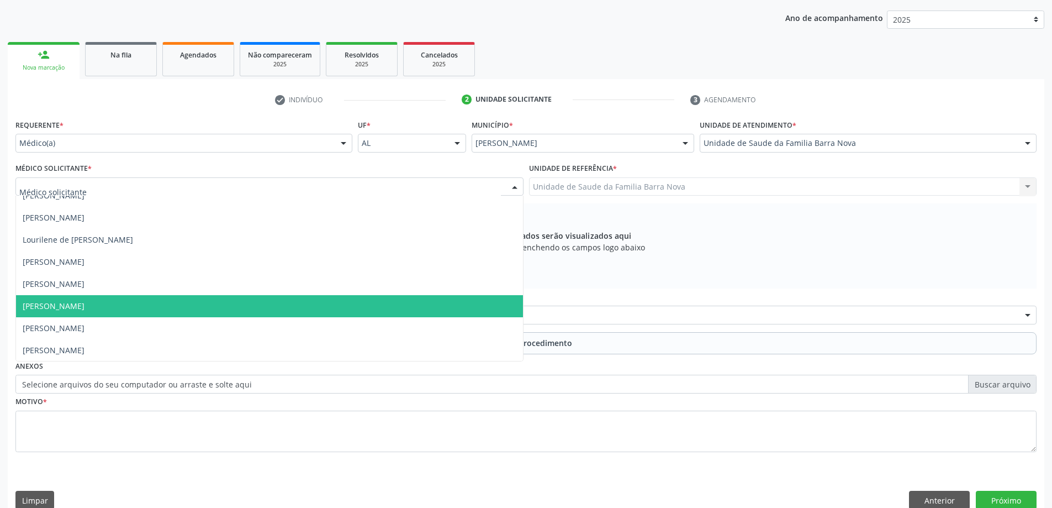
click at [252, 314] on span "[PERSON_NAME]" at bounding box center [269, 306] width 507 height 22
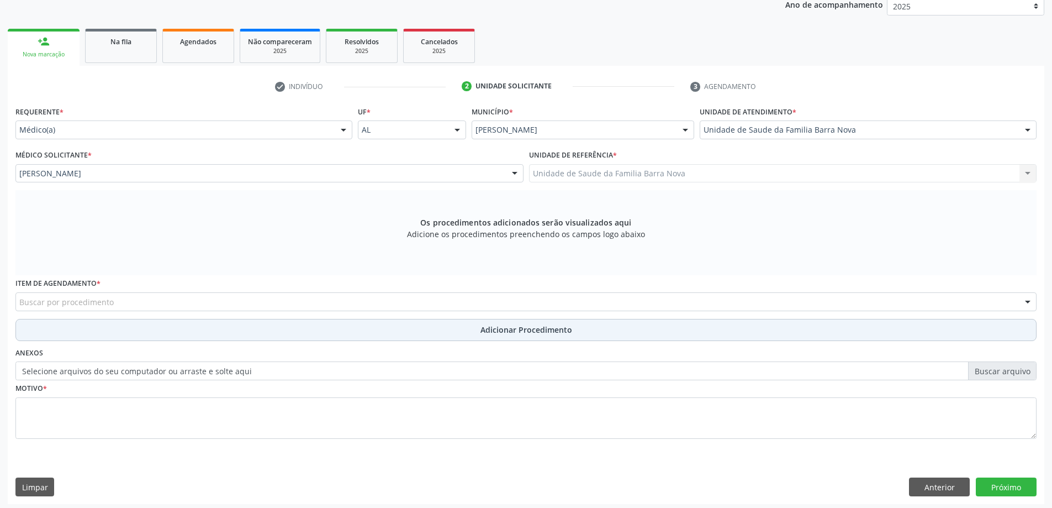
scroll to position [156, 0]
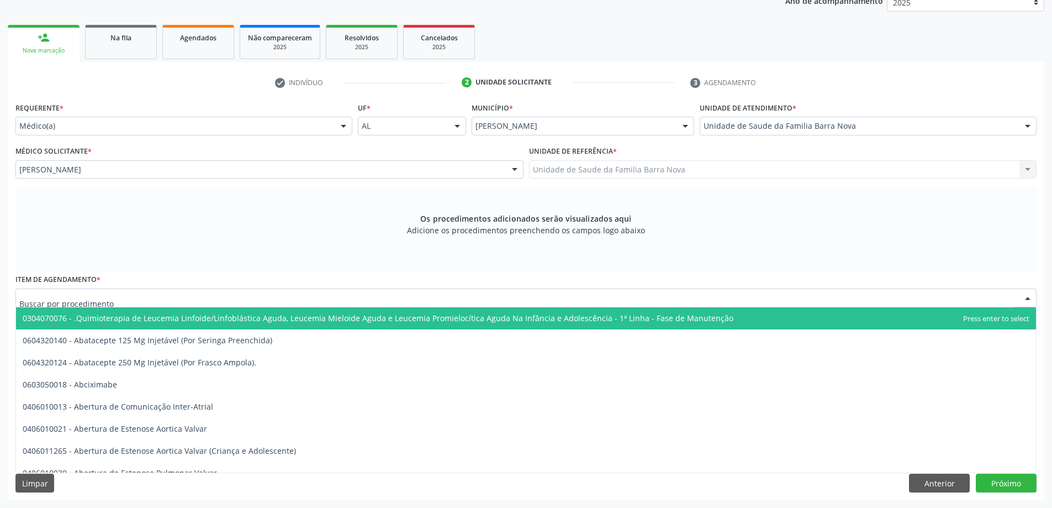
click at [434, 300] on div at bounding box center [525, 297] width 1021 height 19
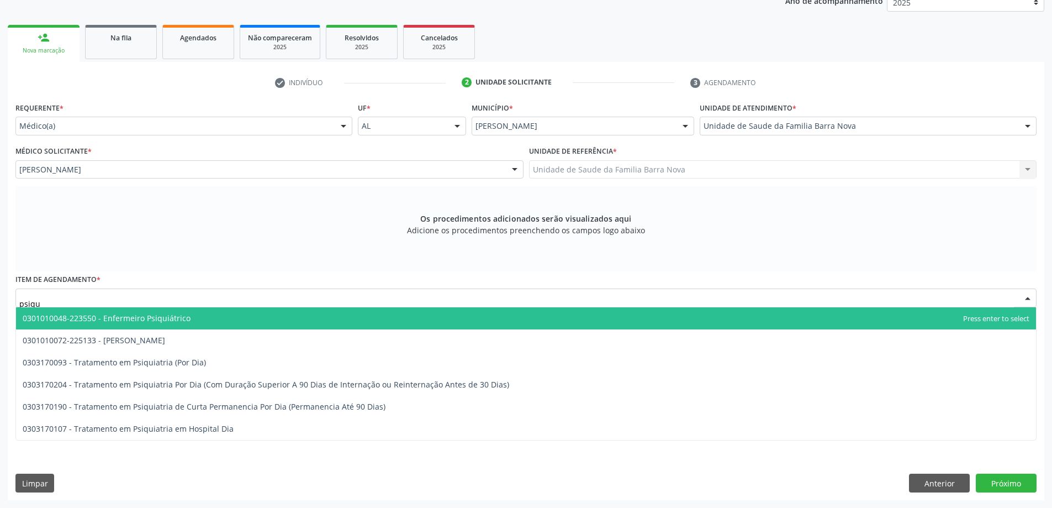
type input "psiqui"
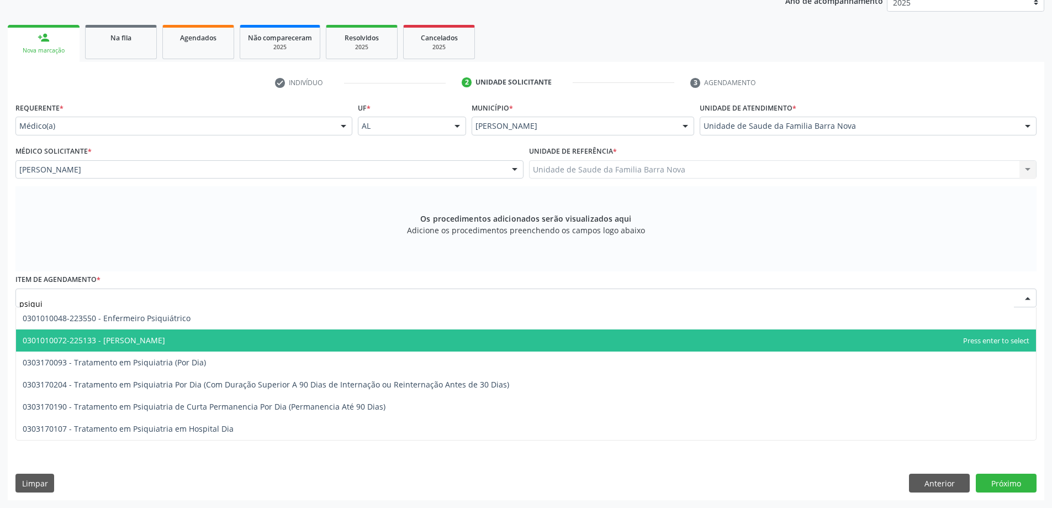
click at [271, 342] on span "0301010072-225133 - [PERSON_NAME]" at bounding box center [526, 340] width 1020 height 22
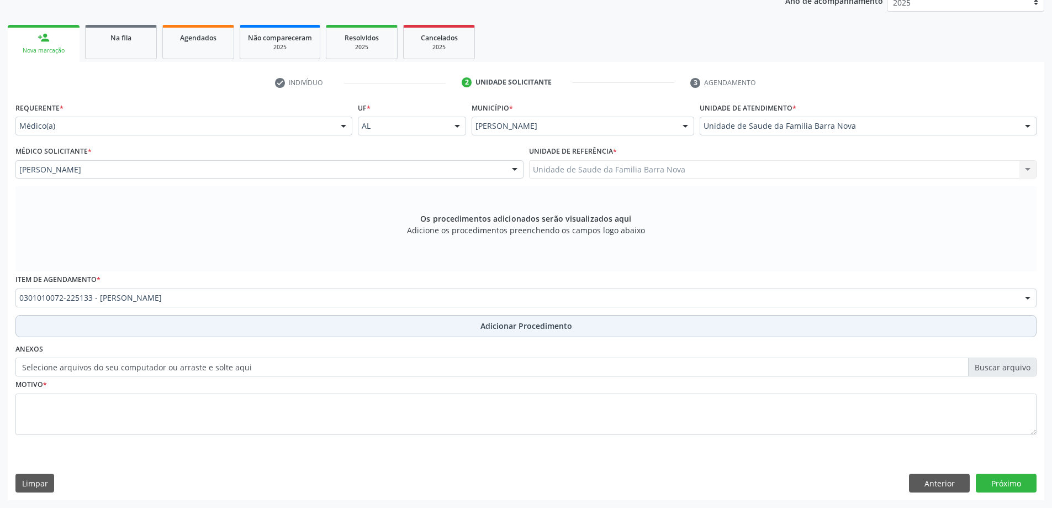
click at [522, 324] on span "Adicionar Procedimento" at bounding box center [527, 326] width 92 height 12
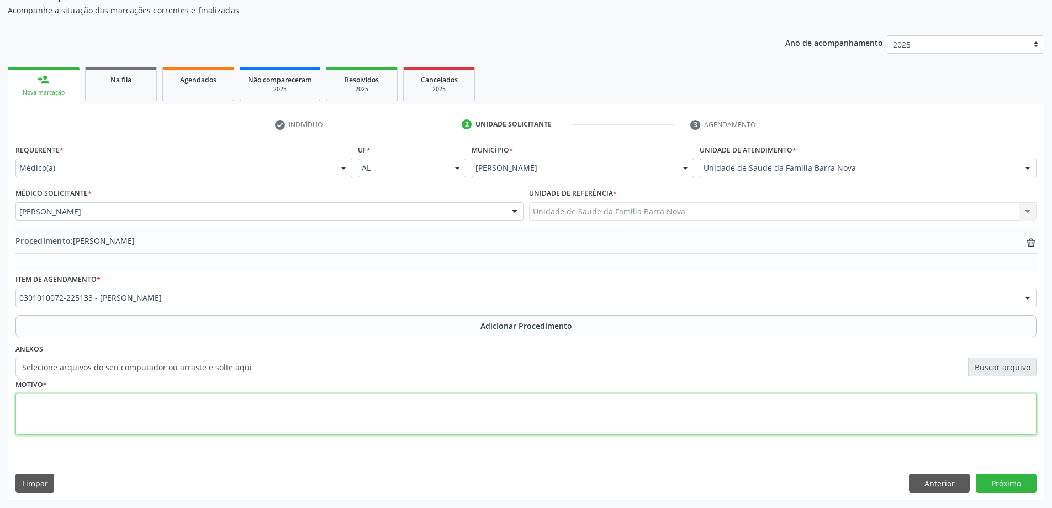
click at [215, 413] on textarea at bounding box center [525, 414] width 1021 height 42
click at [201, 403] on textarea "Paciente faz uso de Risperidona 2mg e Carbanatode" at bounding box center [525, 414] width 1021 height 42
click at [222, 403] on textarea "Paciente faz uso de Risperidona 2mg e Carbanato de" at bounding box center [525, 414] width 1021 height 42
type textarea "Paciente faz uso de Risperidona 2mg e Carbanato de lítio 300mg, se queixa de ou…"
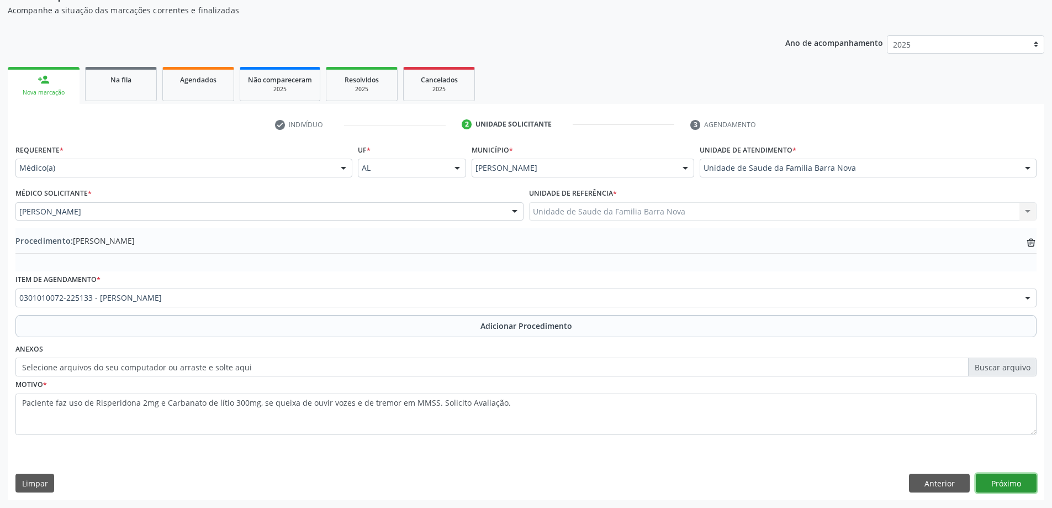
click at [1016, 486] on button "Próximo" at bounding box center [1006, 482] width 61 height 19
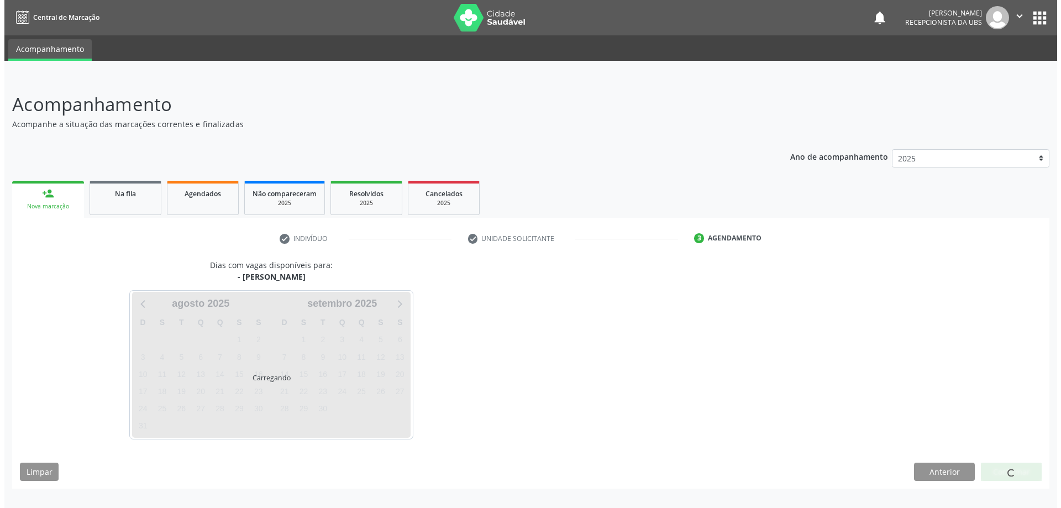
scroll to position [0, 0]
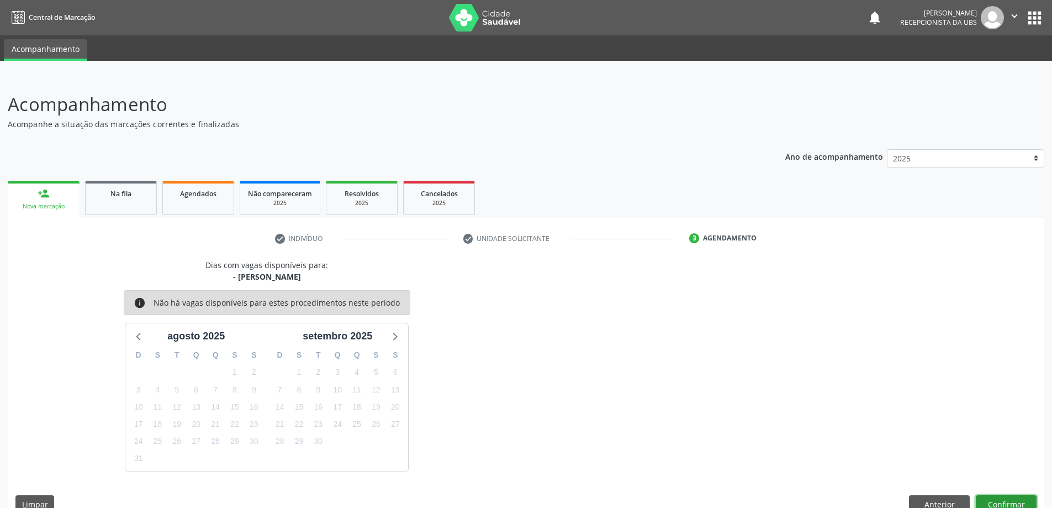
click at [1008, 500] on button "Confirmar" at bounding box center [1006, 504] width 61 height 19
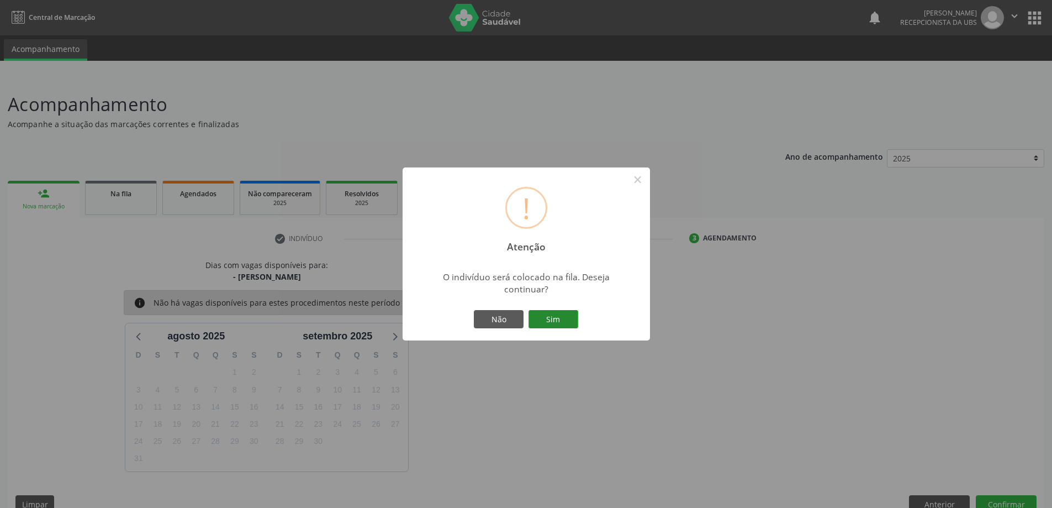
click at [556, 322] on button "Sim" at bounding box center [554, 319] width 50 height 19
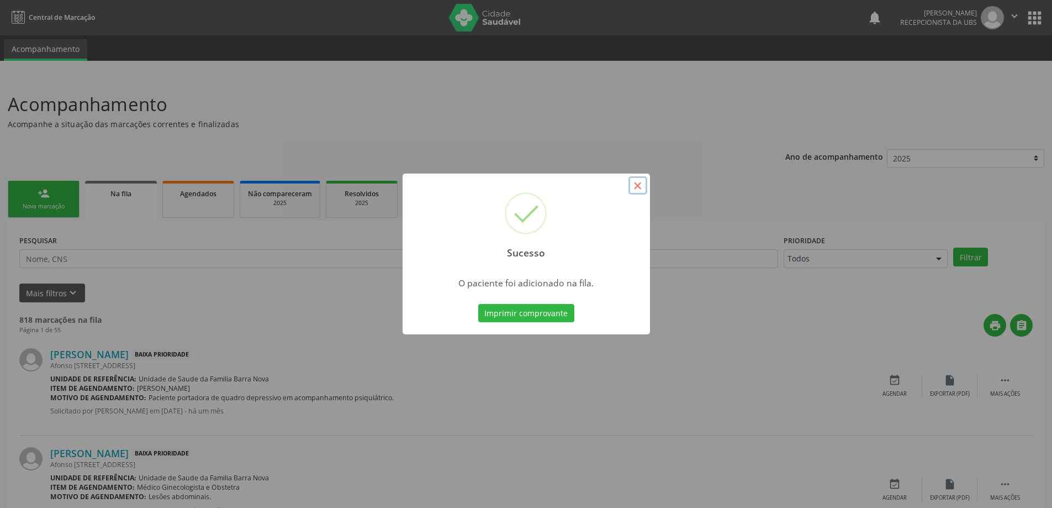
click at [639, 188] on button "×" at bounding box center [638, 185] width 19 height 19
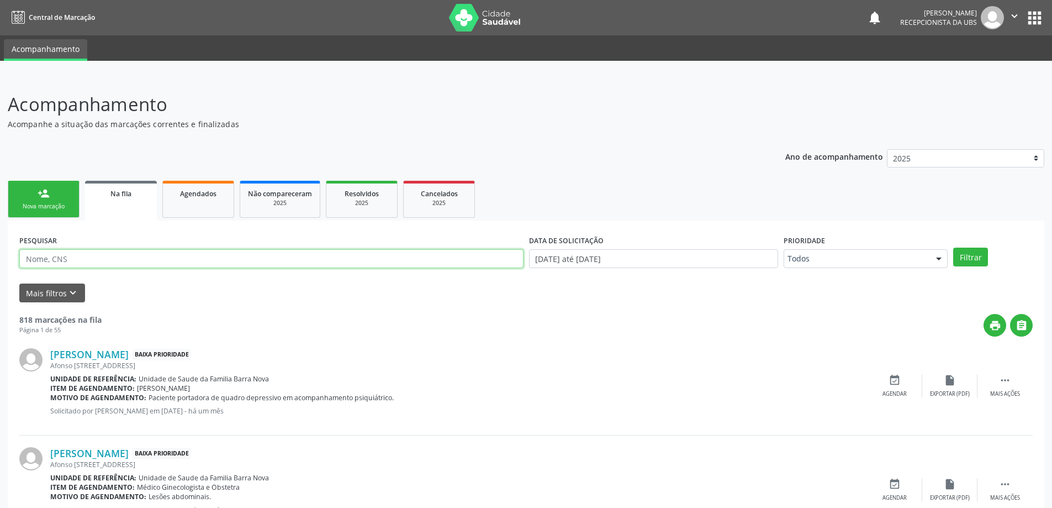
paste input "700900976387693"
type input "700900976387693"
click at [953, 247] on button "Filtrar" at bounding box center [970, 256] width 35 height 19
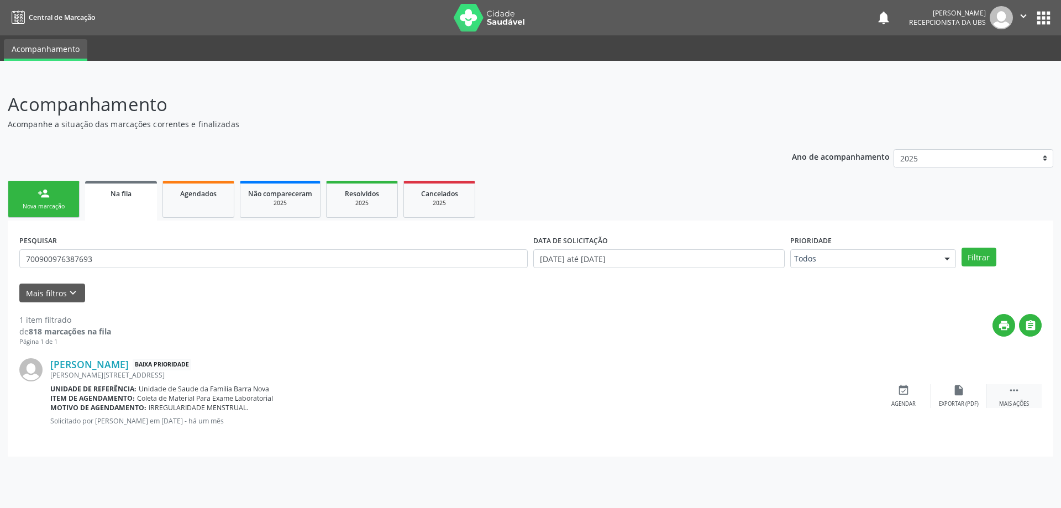
click at [1016, 394] on icon "" at bounding box center [1014, 390] width 12 height 12
click at [904, 389] on icon "cancel" at bounding box center [903, 390] width 12 height 12
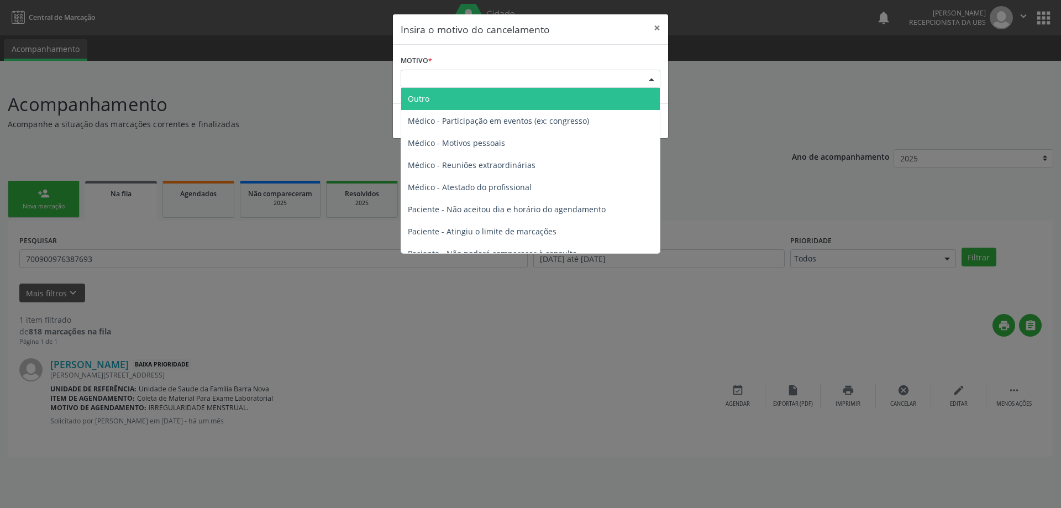
click at [649, 78] on div at bounding box center [651, 79] width 17 height 19
click at [436, 98] on span "Outro" at bounding box center [530, 99] width 259 height 22
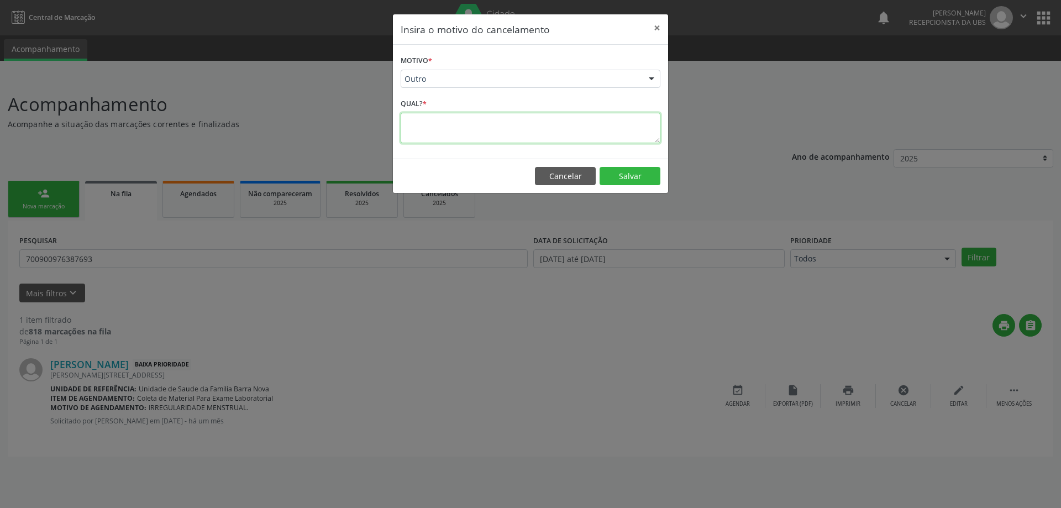
click at [439, 126] on textarea at bounding box center [530, 128] width 260 height 30
click at [503, 127] on textarea "Paciente pegou solicitação para realizar particular." at bounding box center [530, 128] width 260 height 30
type textarea "Paciente pegou solicitação de exames para realizar particular."
click at [634, 177] on button "Salvar" at bounding box center [629, 176] width 61 height 19
